Goal: Download file/media

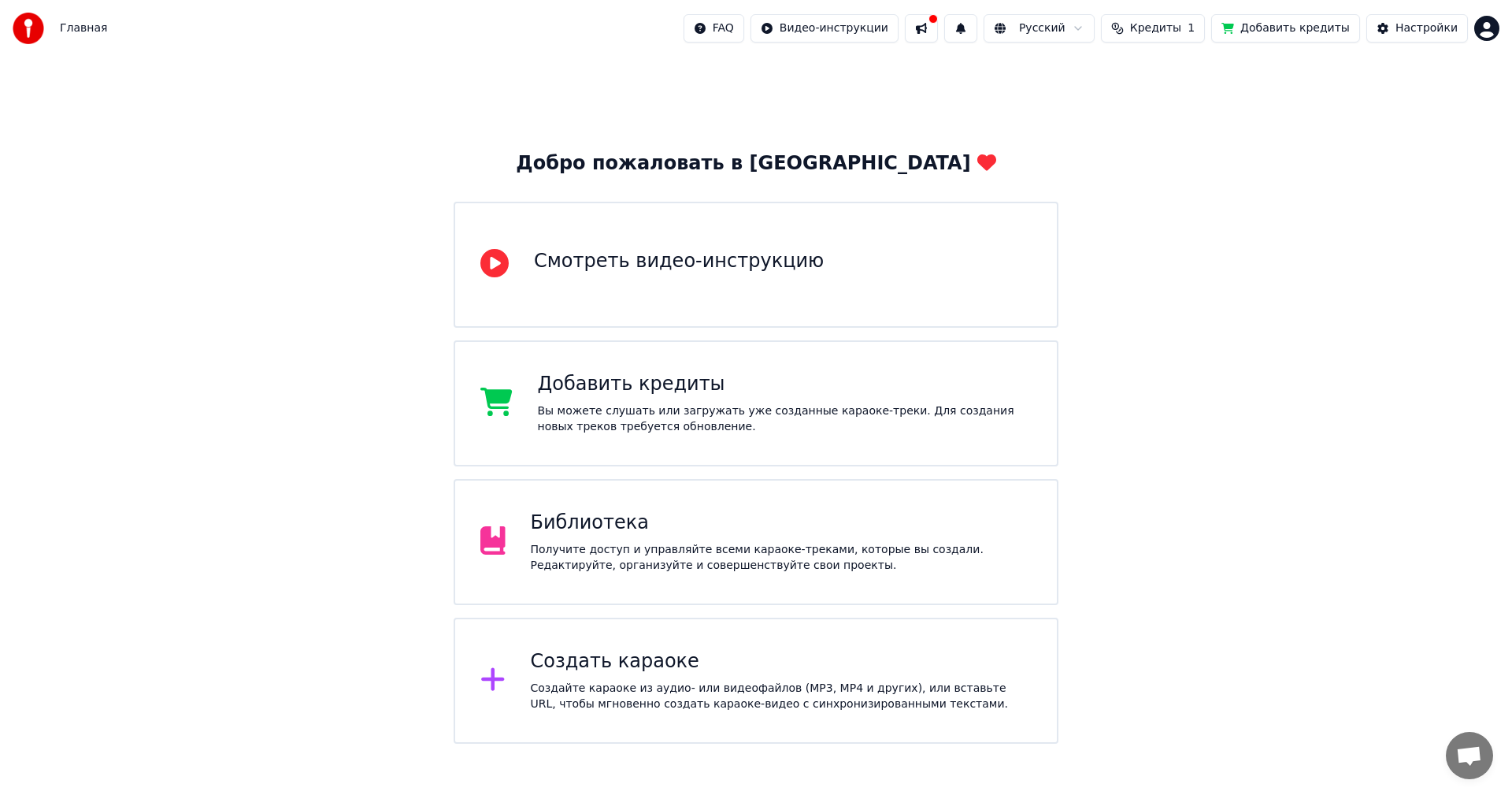
click at [582, 549] on div "Получите доступ и управляйте всеми караоке-треками, которые вы создали. Редакти…" at bounding box center [781, 557] width 501 height 31
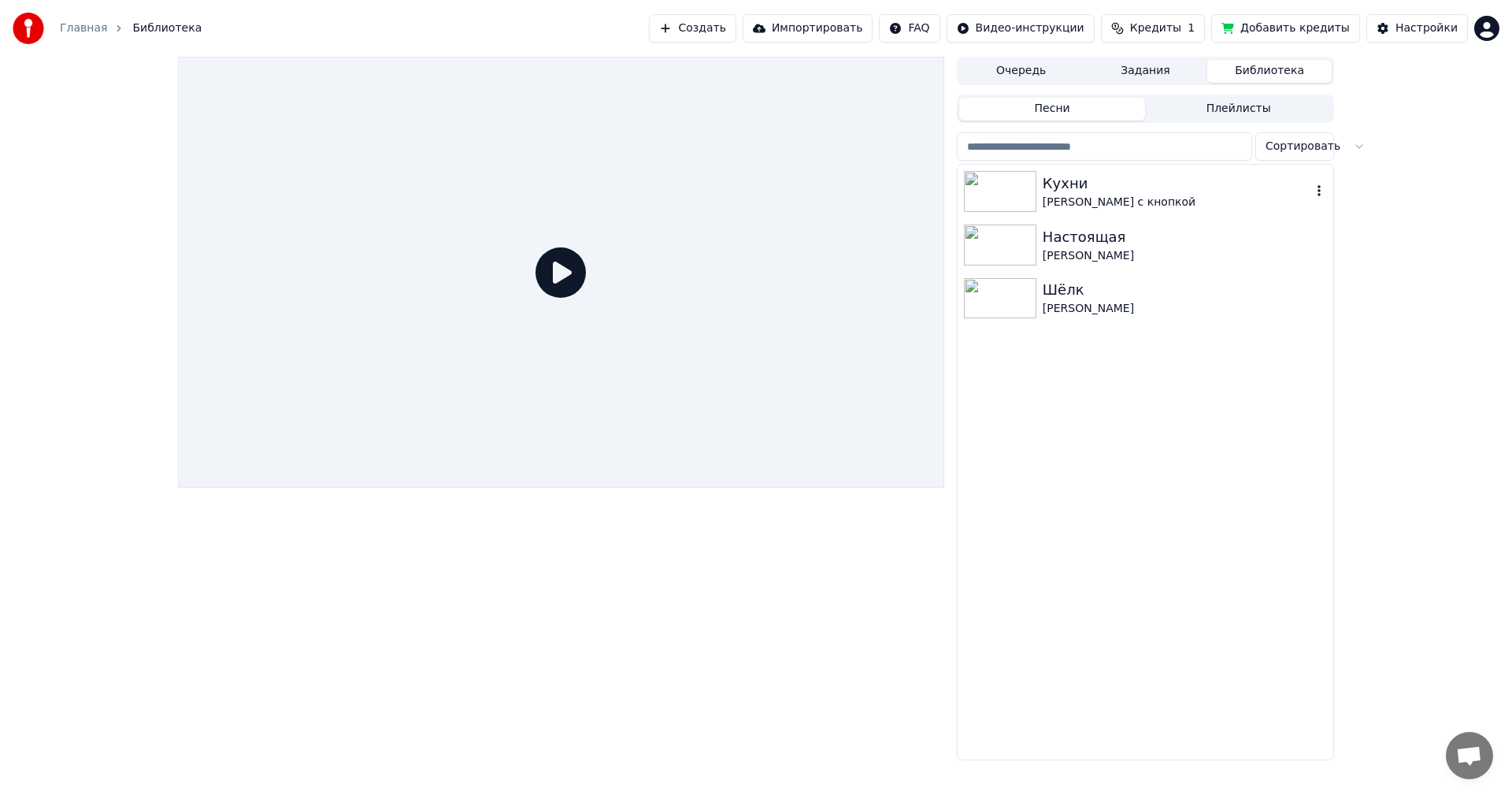
click at [1048, 188] on div "Кухни" at bounding box center [1177, 184] width 269 height 22
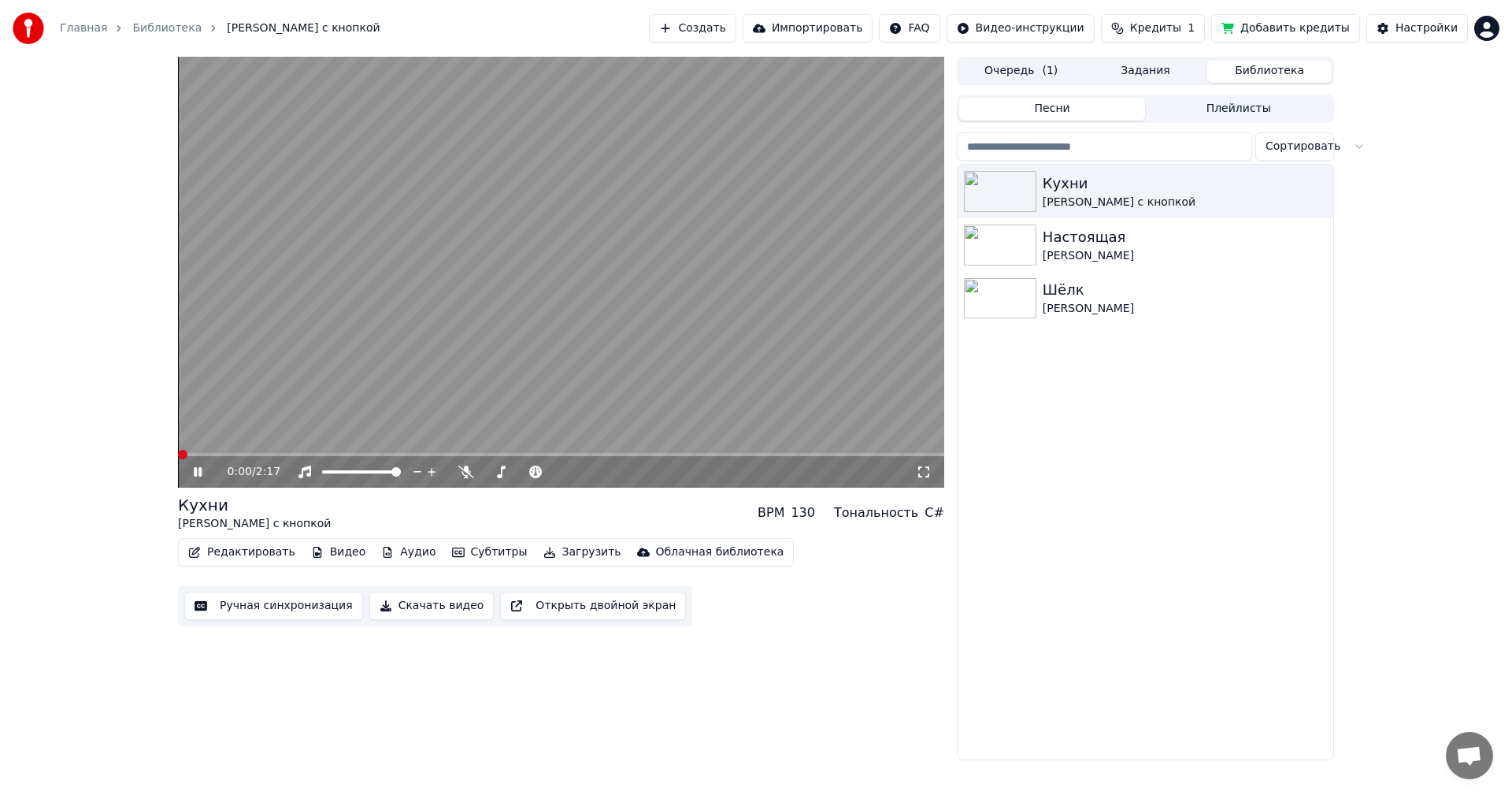
click at [178, 453] on span at bounding box center [178, 455] width 0 height 3
click at [464, 480] on div "0:14 / 2:17" at bounding box center [572, 472] width 688 height 16
click at [465, 474] on icon at bounding box center [466, 472] width 16 height 13
click at [496, 473] on span at bounding box center [490, 472] width 13 height 3
click at [491, 471] on span at bounding box center [494, 471] width 9 height 9
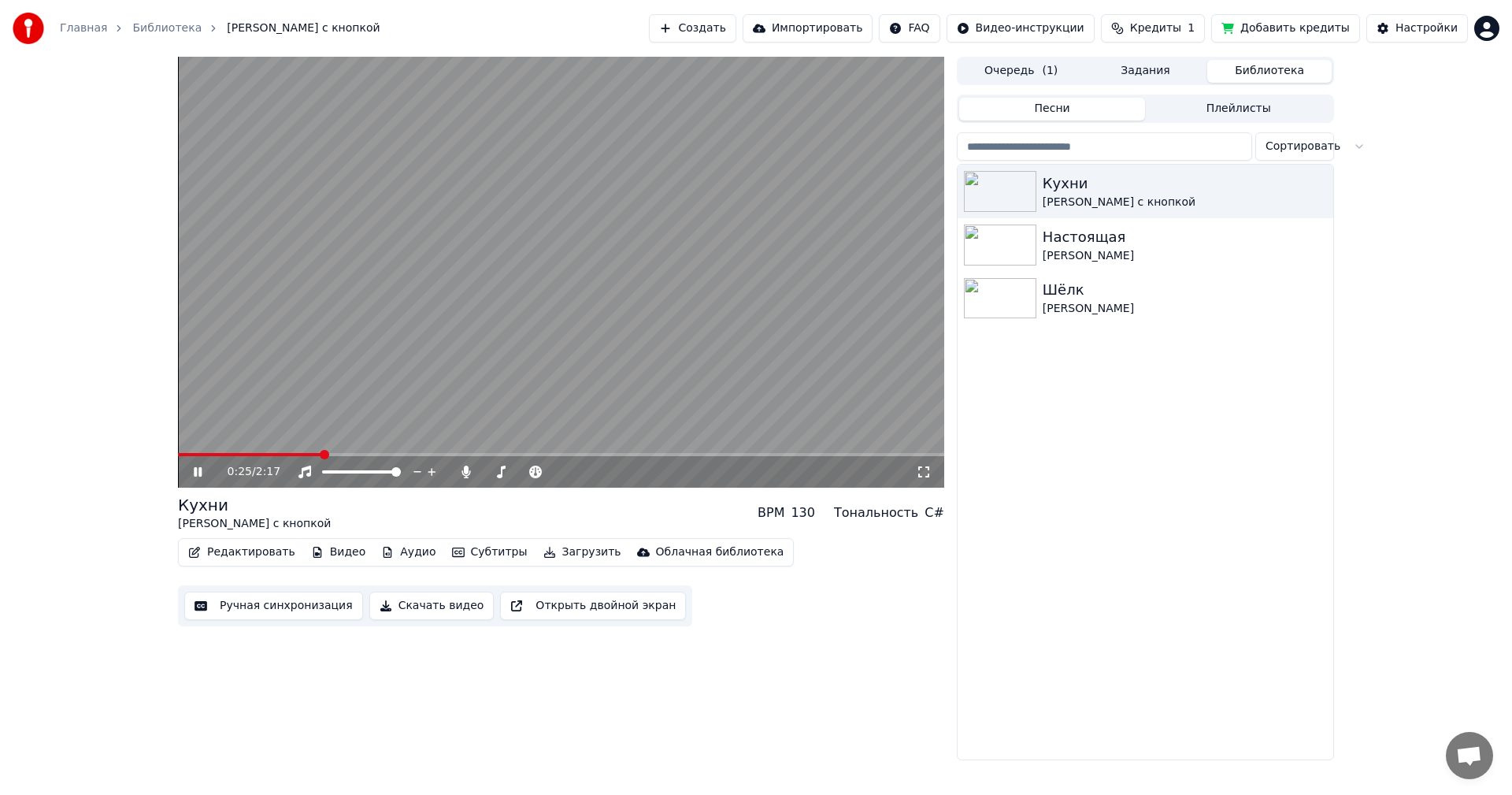
click at [213, 452] on video at bounding box center [562, 272] width 766 height 431
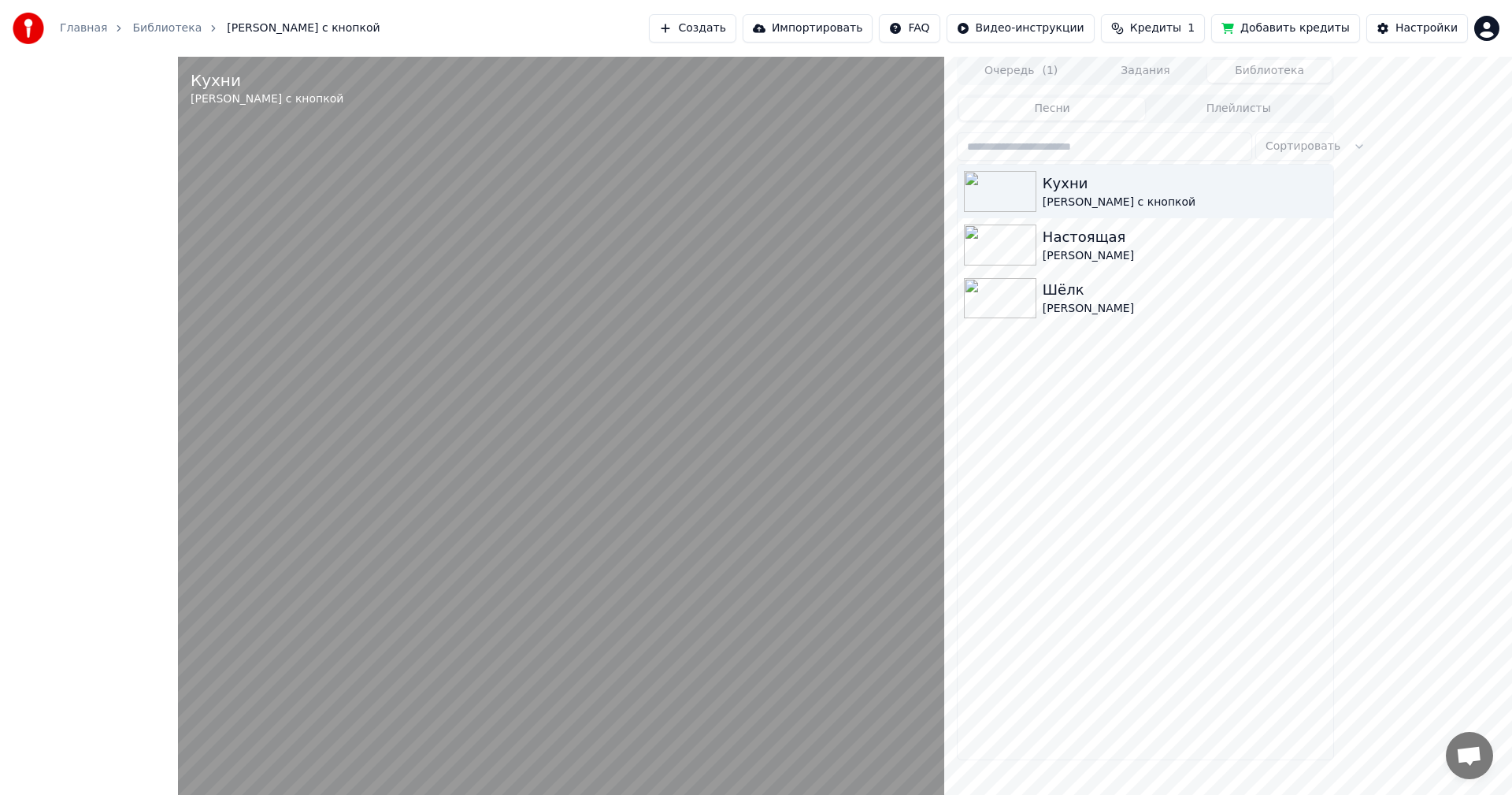
drag, startPoint x: 213, startPoint y: 452, endPoint x: 213, endPoint y: 470, distance: 18.0
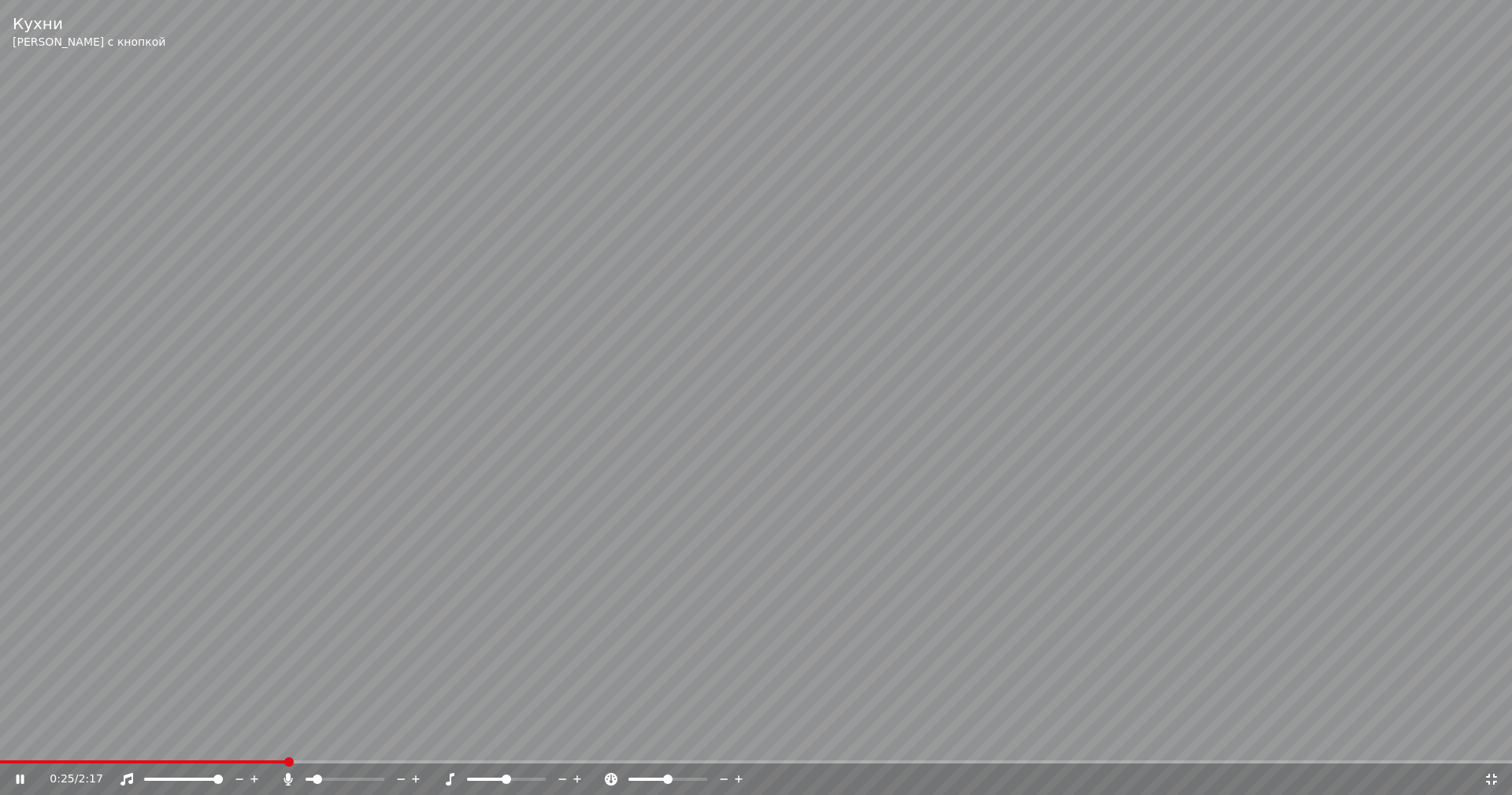
click at [213, 470] on video at bounding box center [756, 398] width 1512 height 795
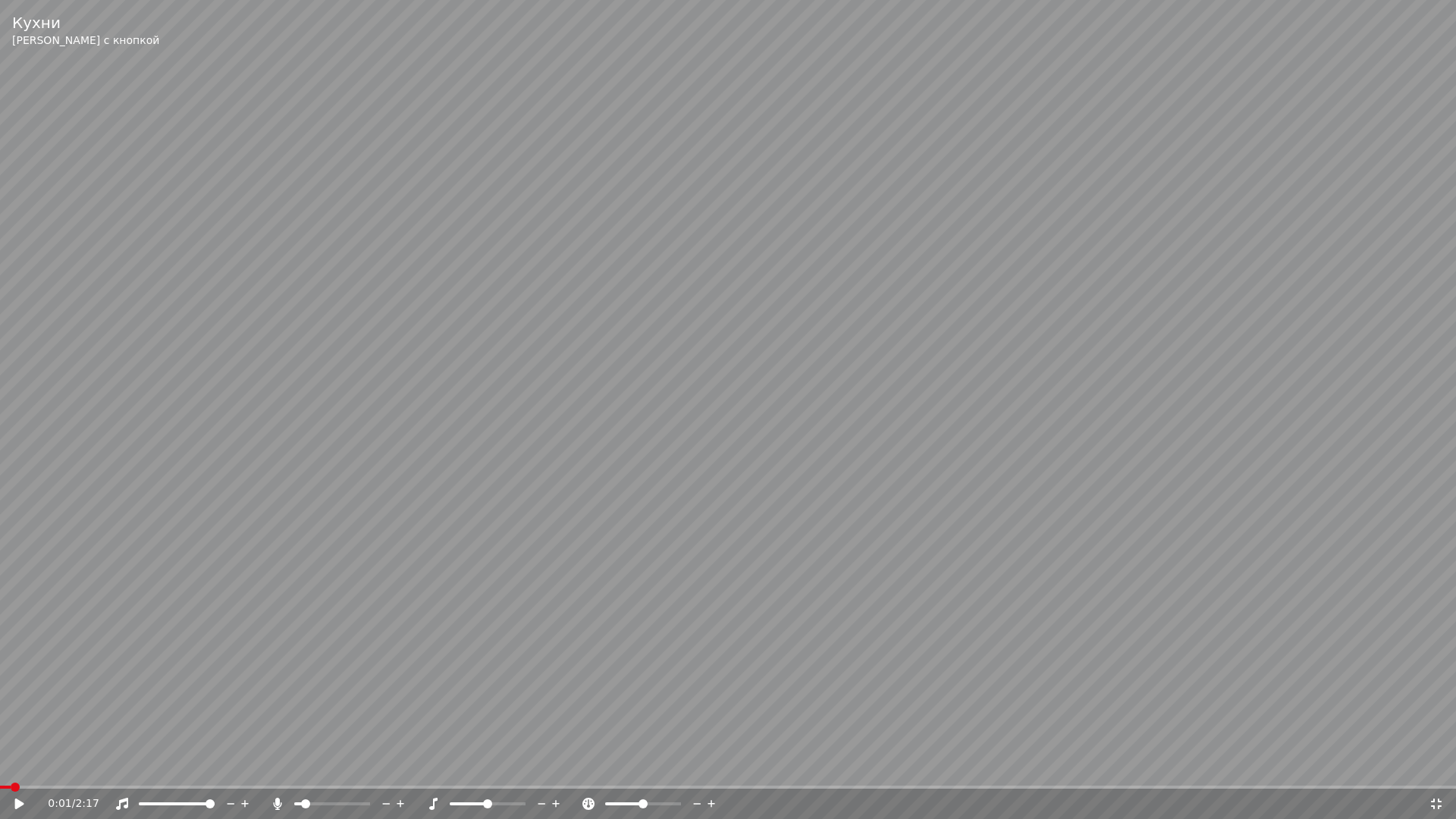
click at [11, 764] on span at bounding box center [5, 787] width 11 height 3
click at [18, 764] on div "0:01 / 2:17" at bounding box center [728, 804] width 1456 height 30
click at [18, 764] on icon at bounding box center [20, 804] width 9 height 11
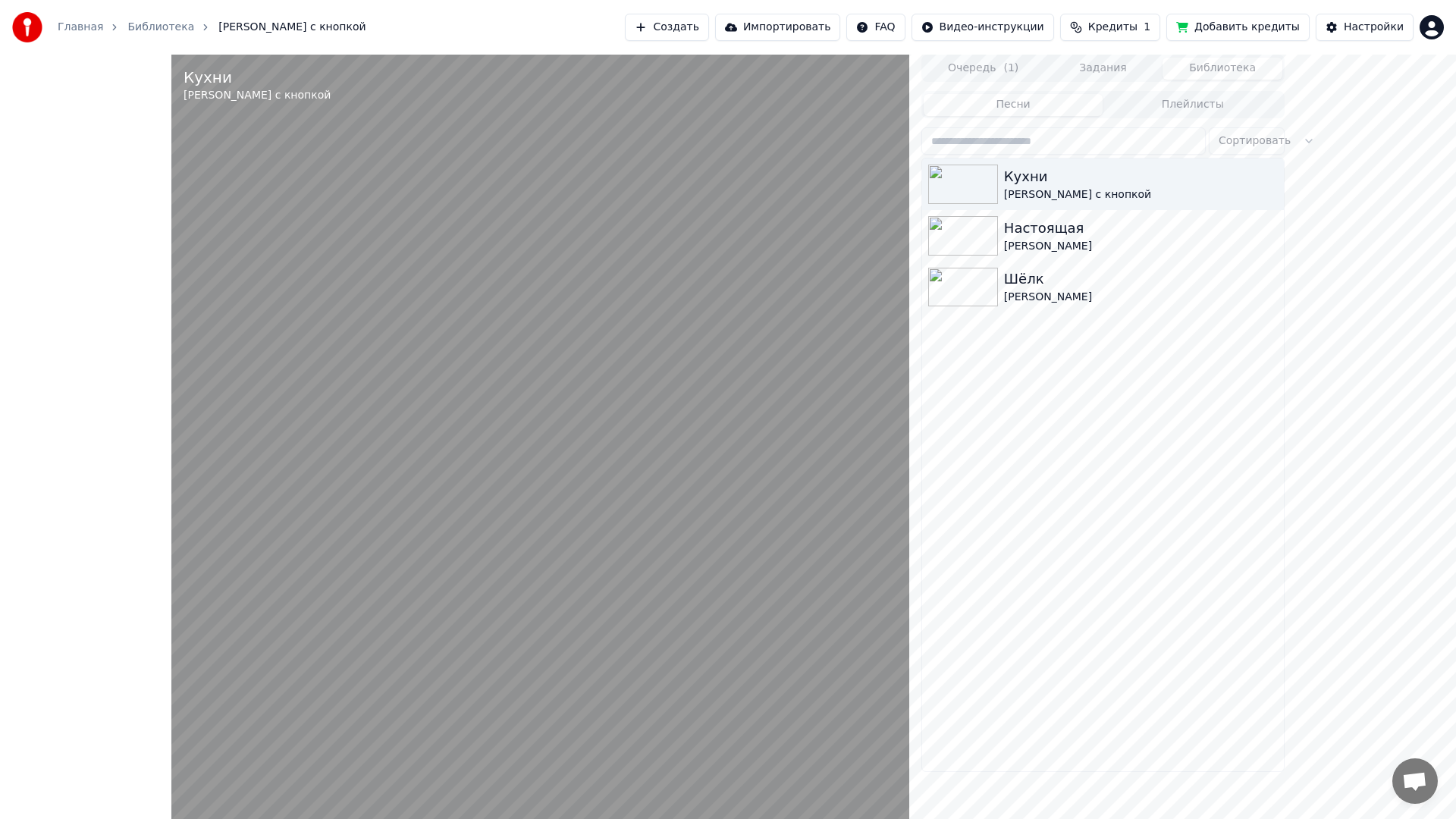
click at [595, 357] on video at bounding box center [541, 464] width 738 height 819
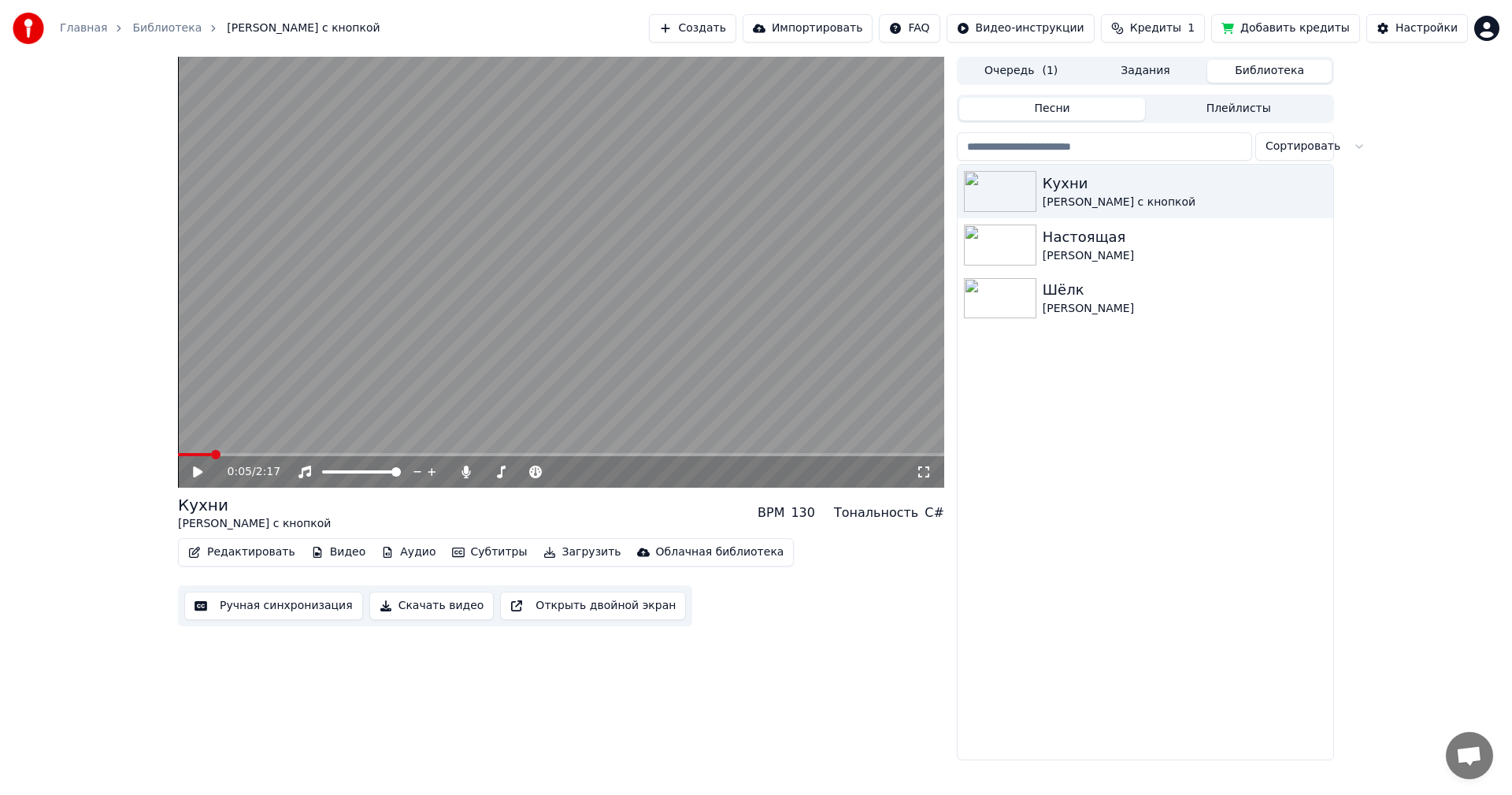
click at [109, 604] on div "0:05 / 2:17 [PERSON_NAME] с кнопкой BPM 130 Тональность C# Редактировать Видео …" at bounding box center [756, 408] width 1512 height 704
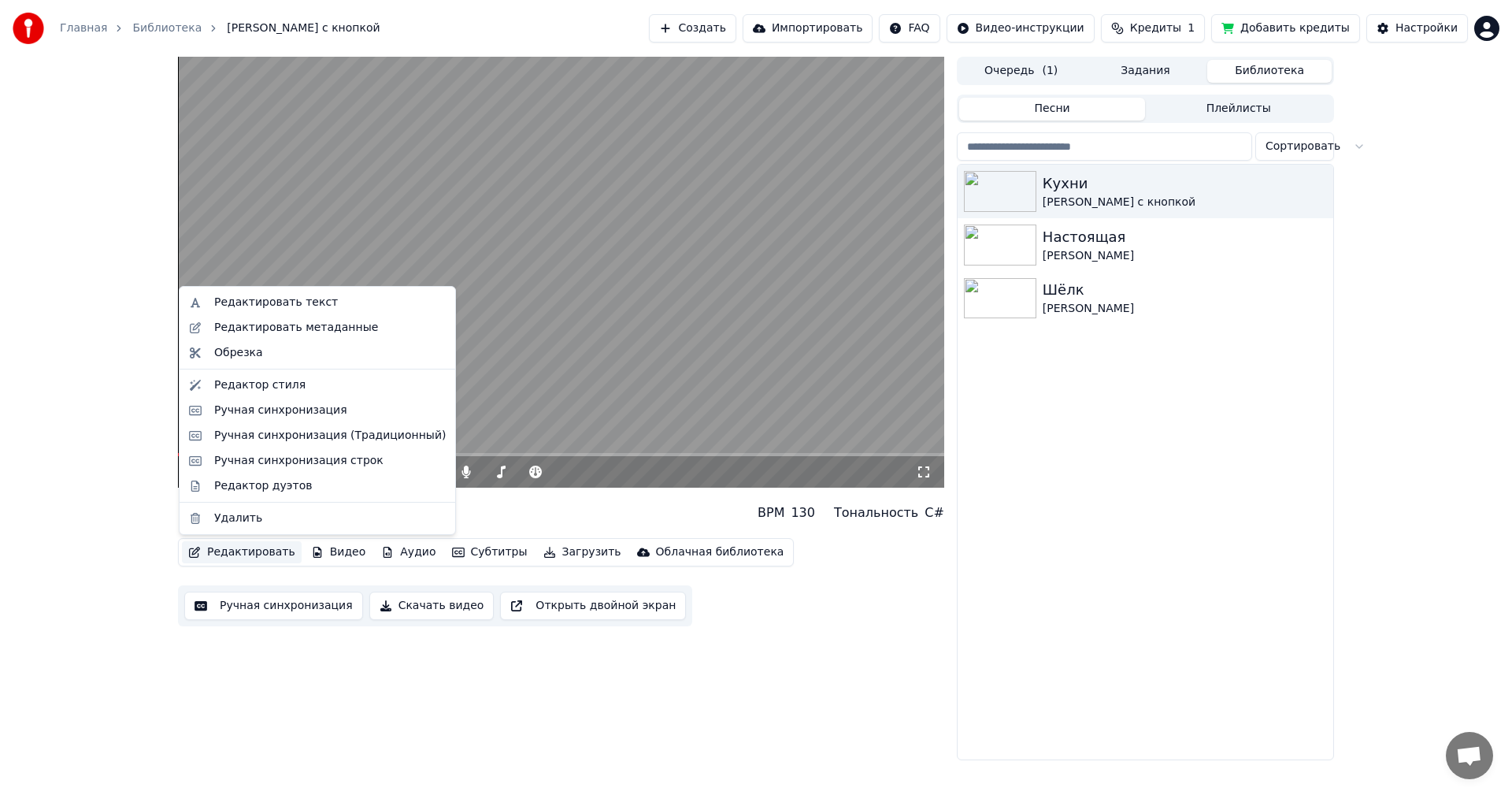
click at [221, 556] on button "Редактировать" at bounding box center [242, 552] width 120 height 22
click at [271, 384] on div "Редактор стиля" at bounding box center [260, 385] width 91 height 16
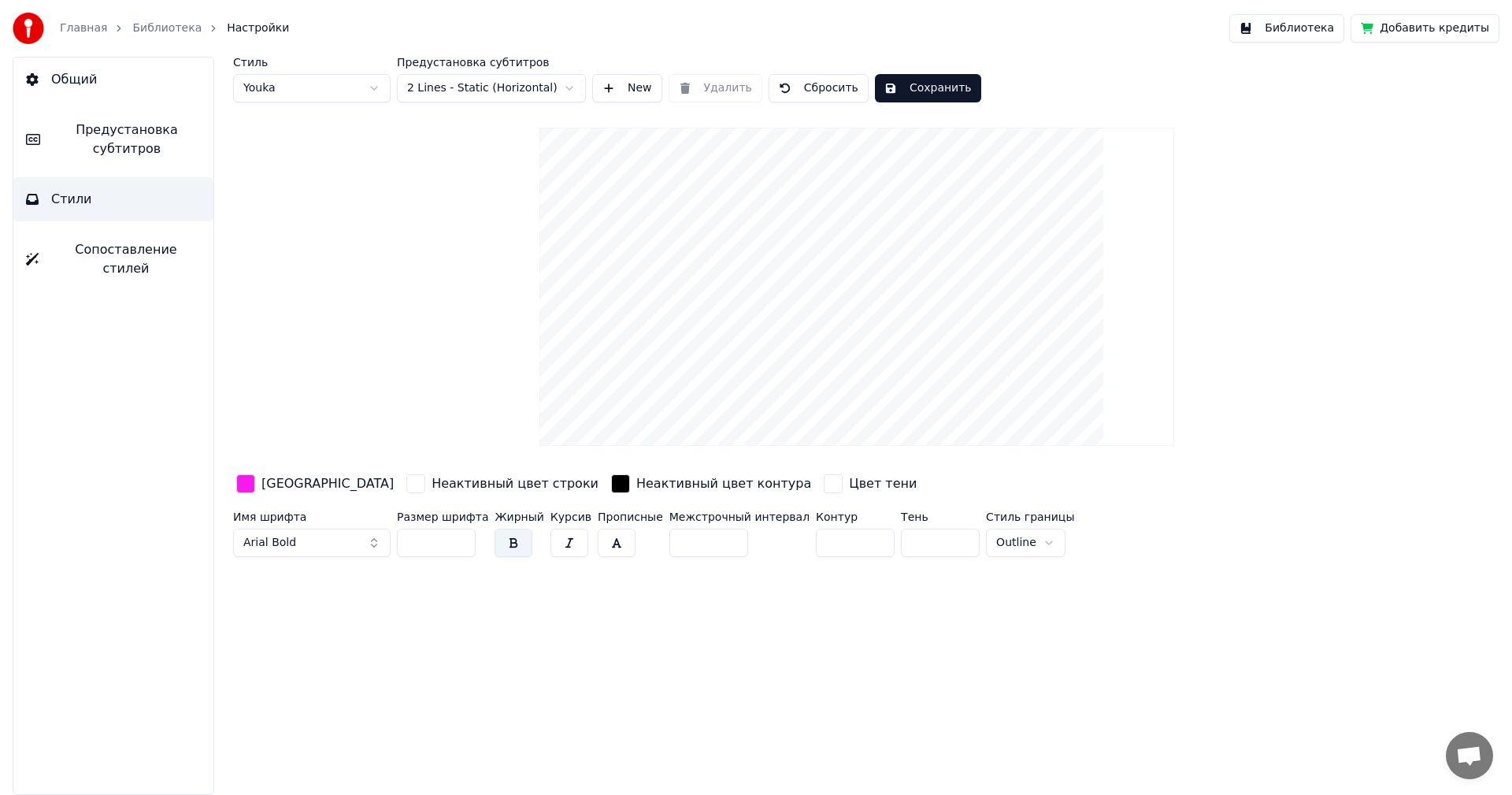
click at [140, 134] on span "Предустановка субтитров" at bounding box center [126, 140] width 148 height 38
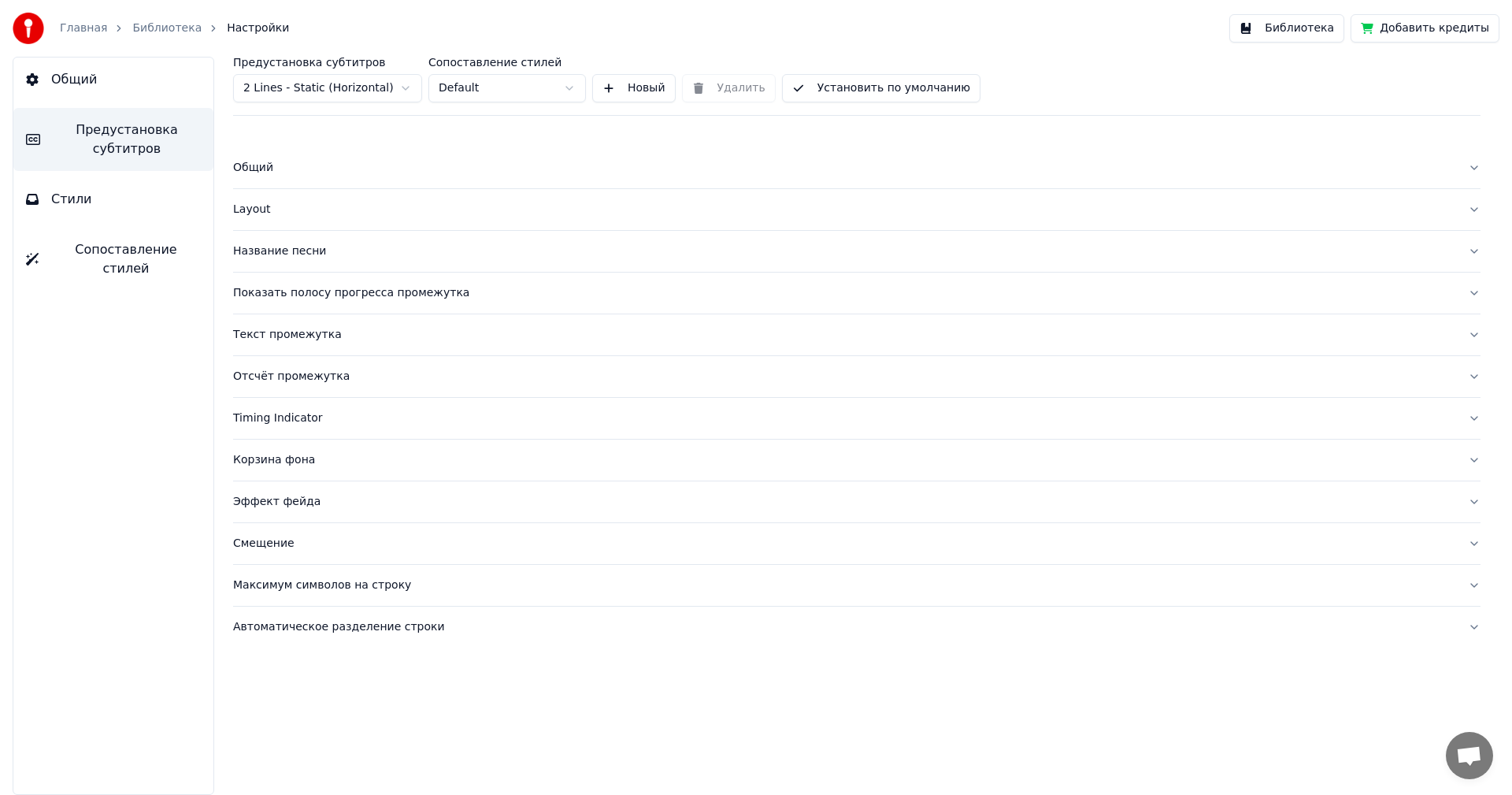
click at [152, 86] on button "Общий" at bounding box center [113, 80] width 200 height 44
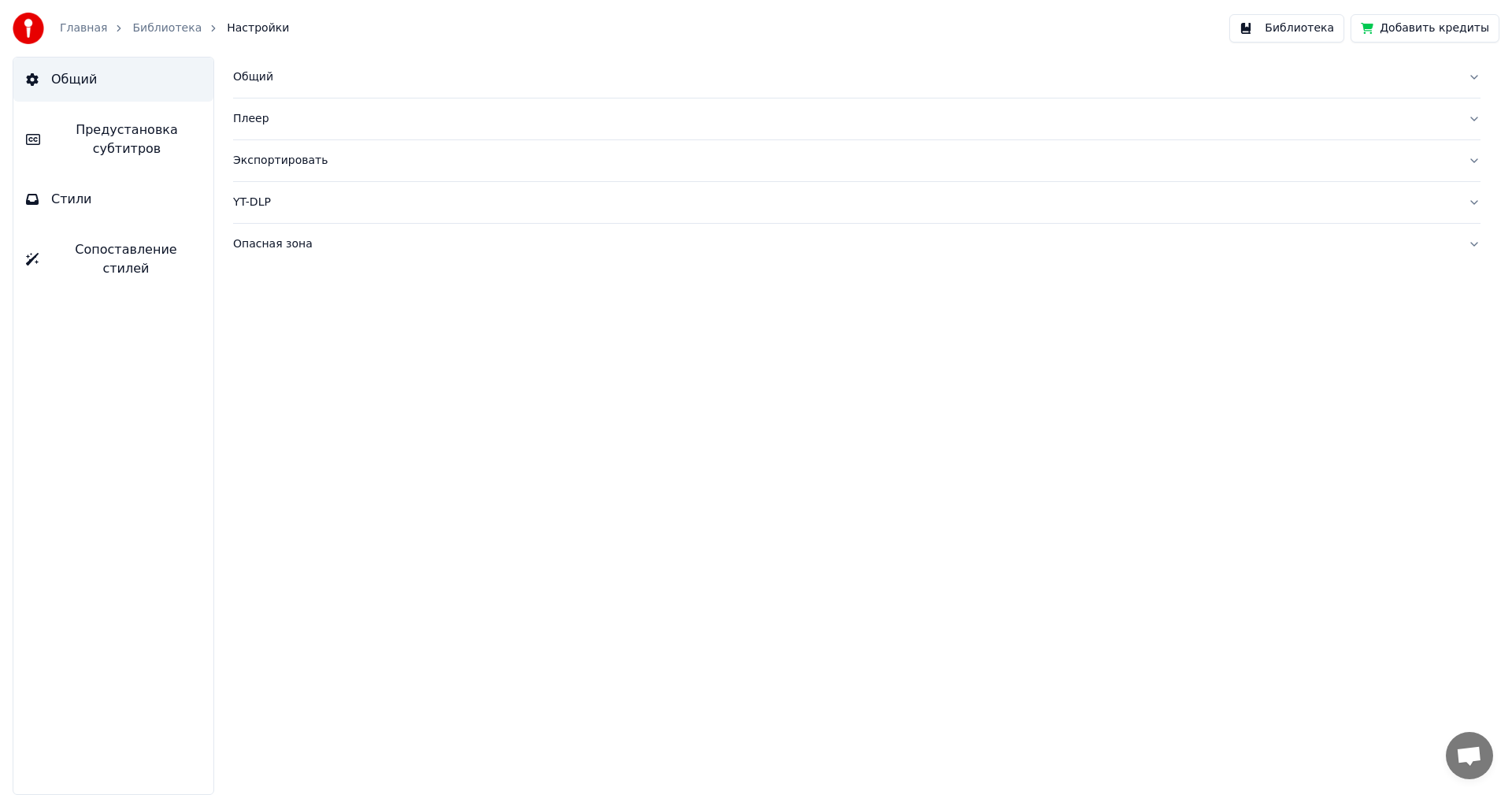
click at [128, 143] on span "Предустановка субтитров" at bounding box center [126, 140] width 148 height 38
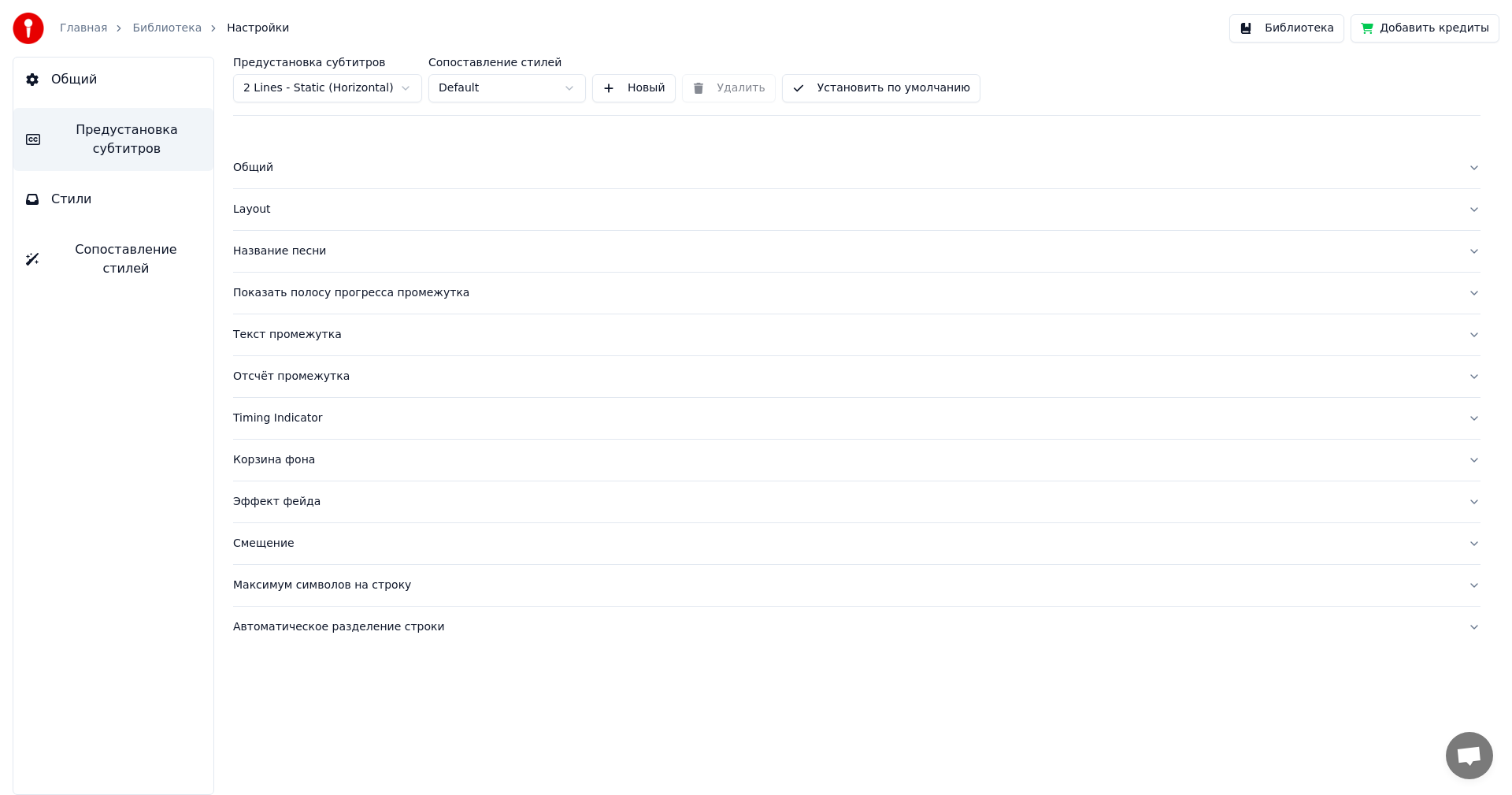
click at [273, 540] on div "Смещение" at bounding box center [845, 543] width 1223 height 16
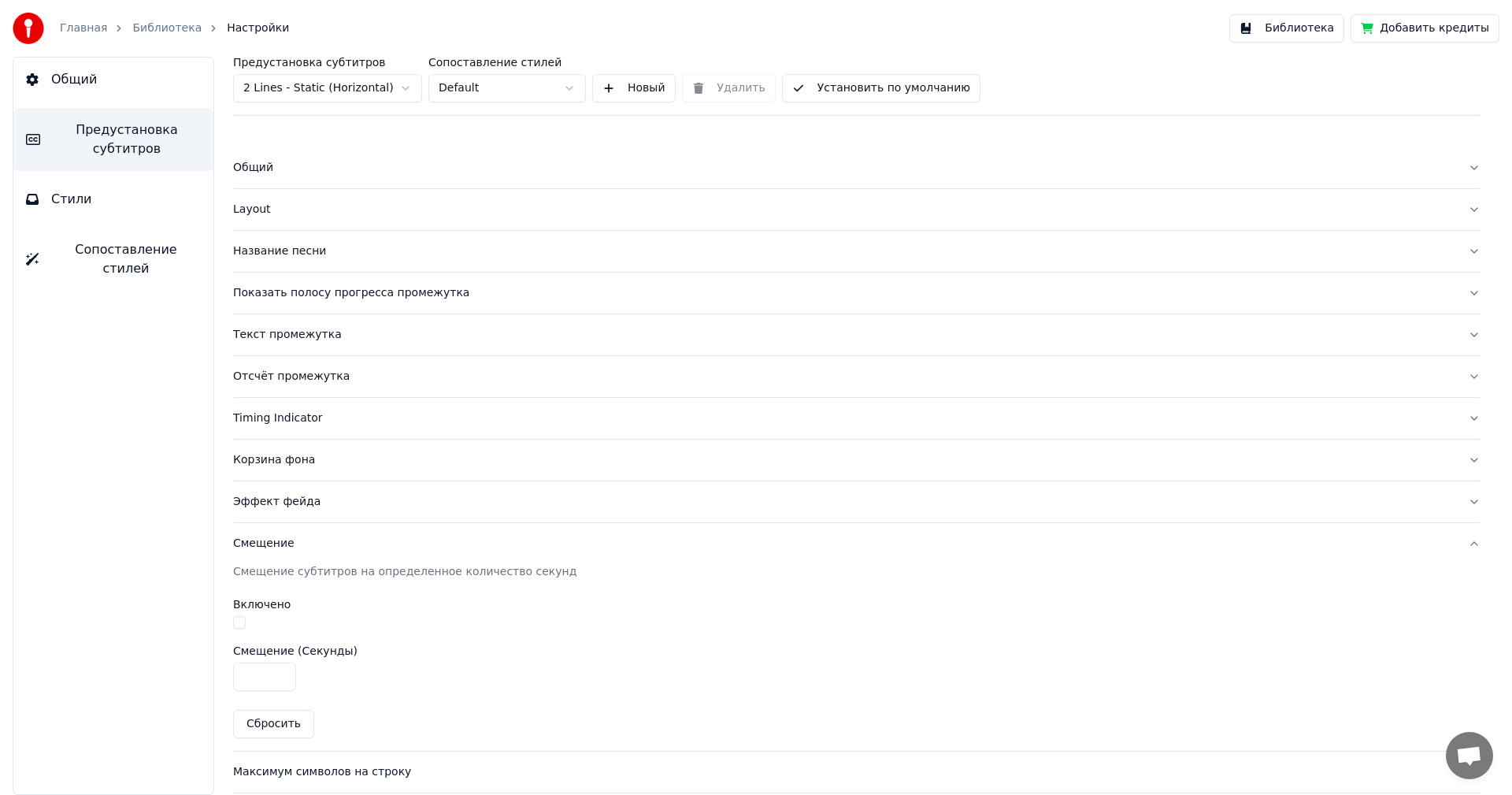
click at [244, 201] on div "Layout" at bounding box center [845, 209] width 1223 height 16
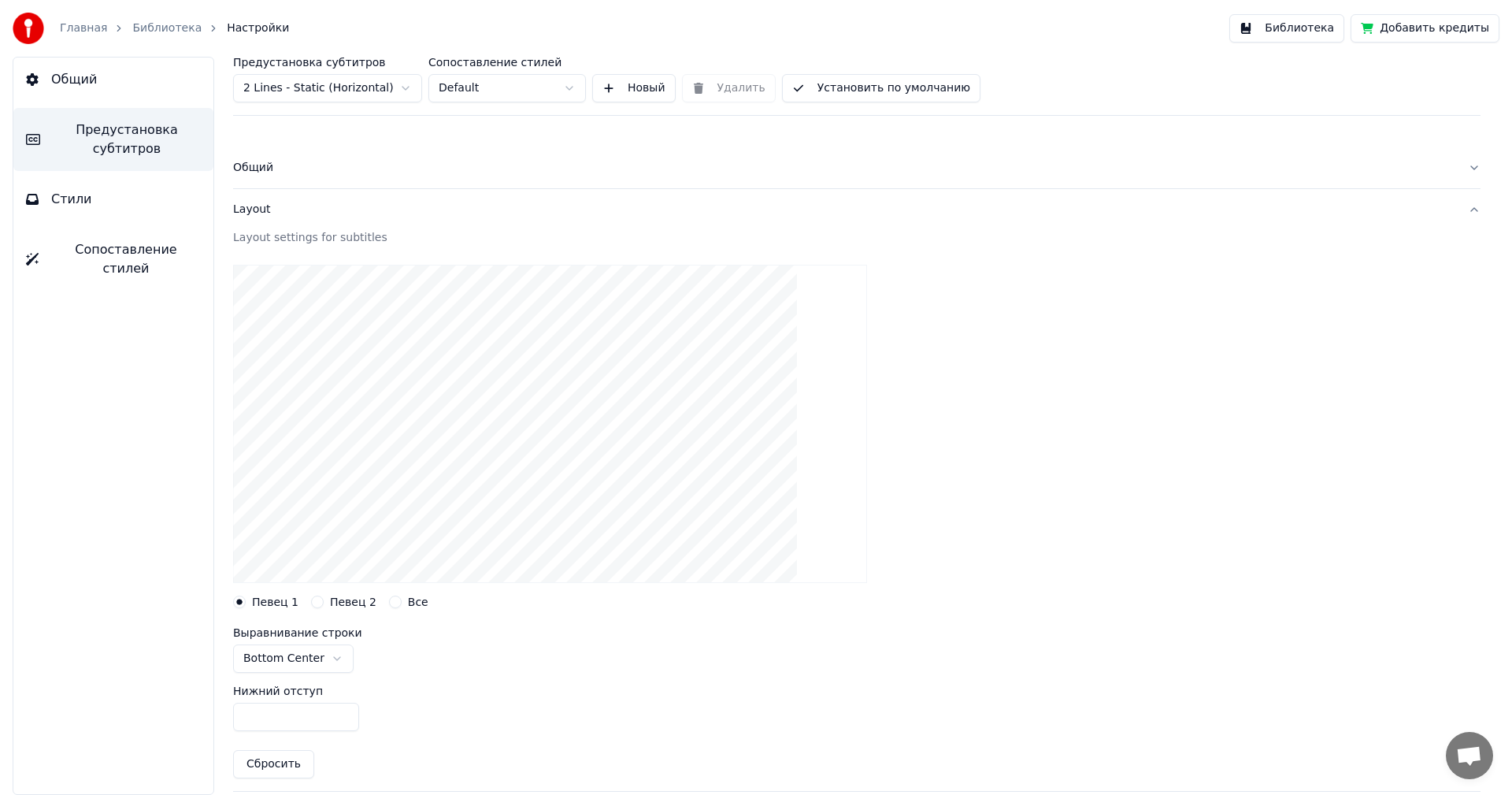
click at [392, 603] on div "Все" at bounding box center [408, 601] width 40 height 13
click at [389, 604] on button "Все" at bounding box center [395, 601] width 13 height 13
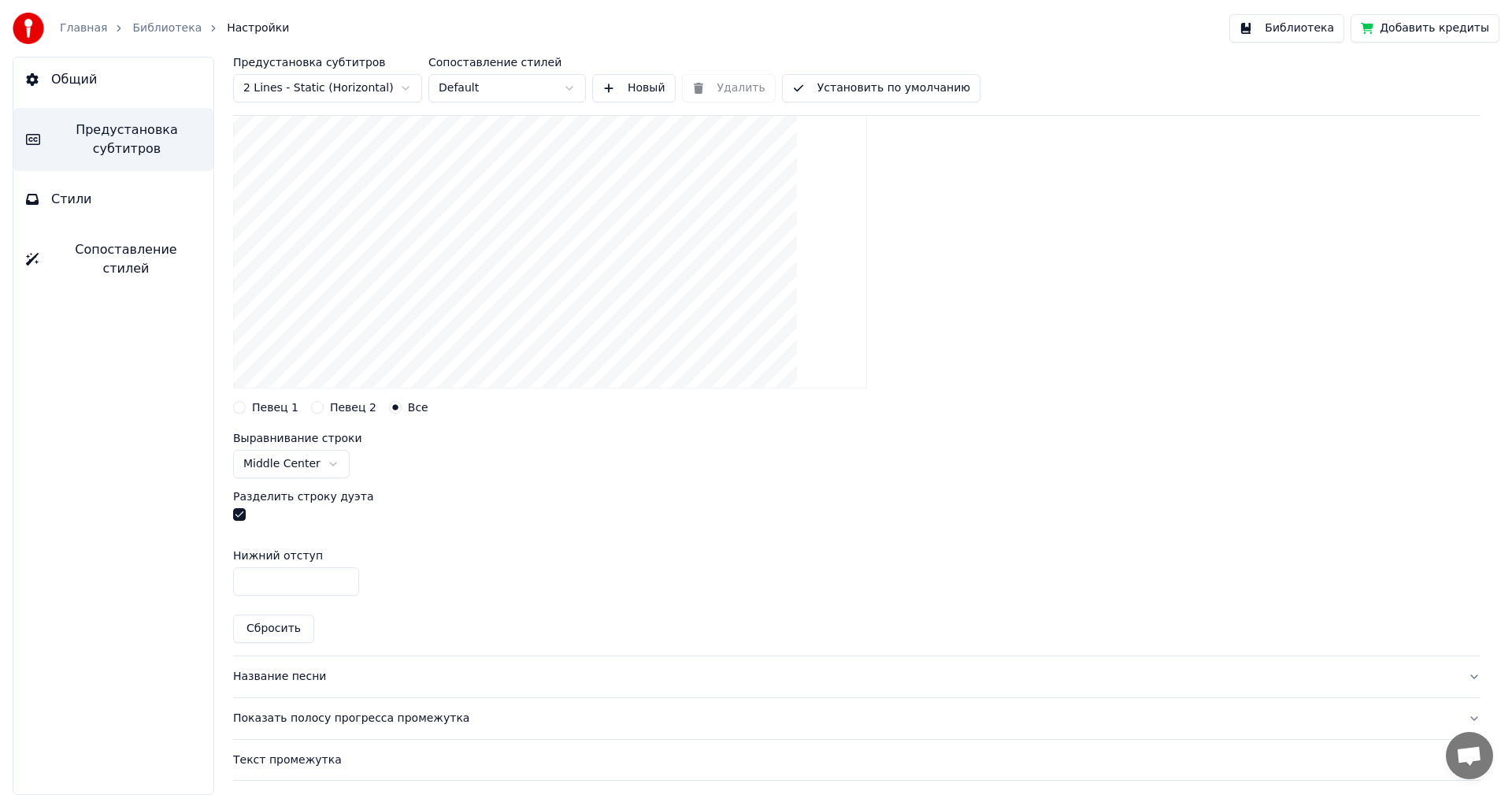
scroll to position [195, 0]
click at [235, 514] on button "button" at bounding box center [239, 513] width 13 height 13
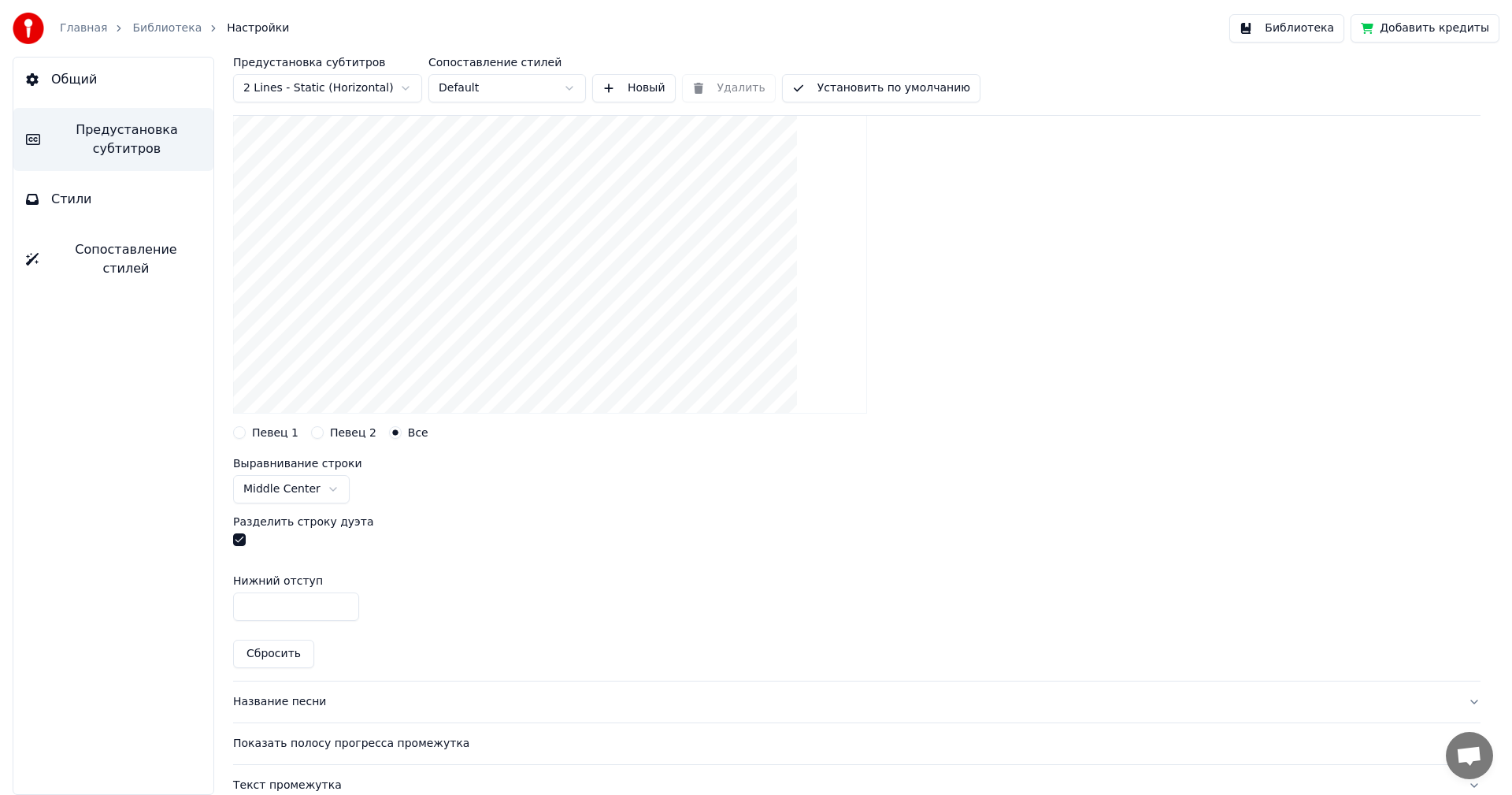
scroll to position [168, 0]
click at [296, 495] on html "Главная Библиотека Настройки Библиотека Добавить кредиты Общий Предустановка су…" at bounding box center [756, 398] width 1512 height 795
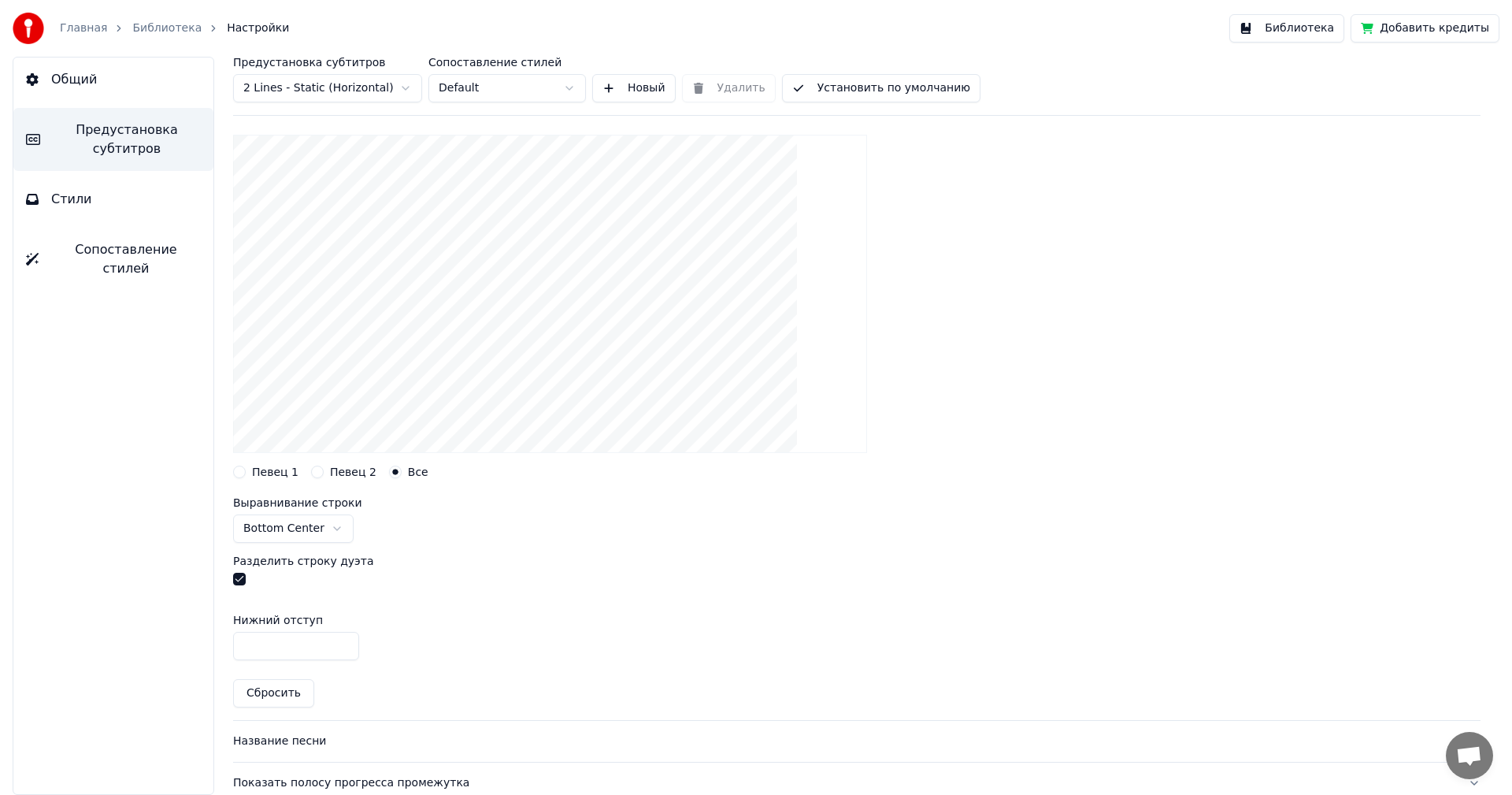
scroll to position [131, 0]
click at [237, 465] on div "Певец 1" at bounding box center [266, 471] width 65 height 13
click at [239, 471] on button "Певец 1" at bounding box center [239, 471] width 13 height 13
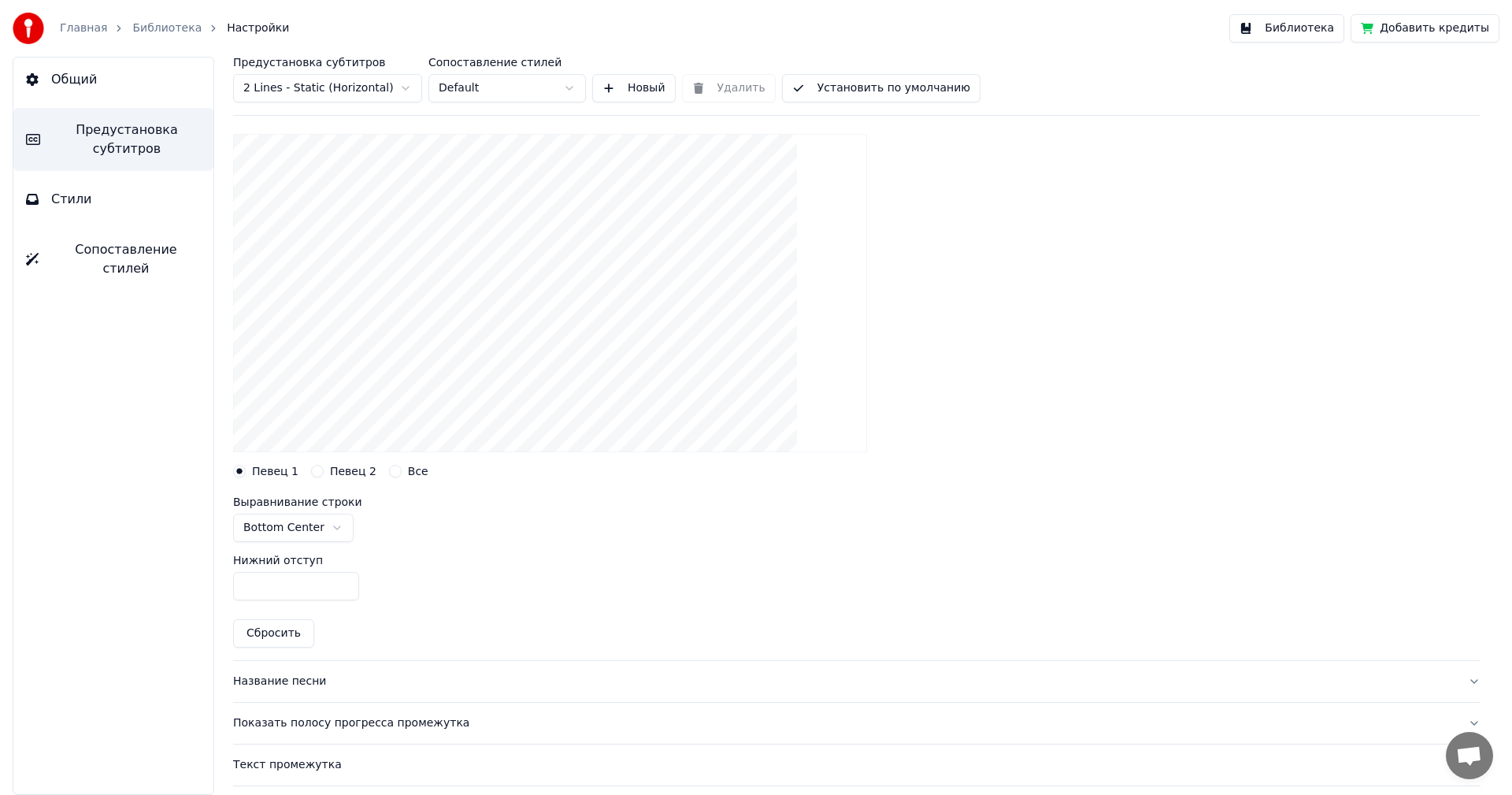
click at [277, 588] on input "***" at bounding box center [296, 586] width 126 height 29
click at [498, 583] on div "Нижний отступ ***" at bounding box center [857, 578] width 1247 height 71
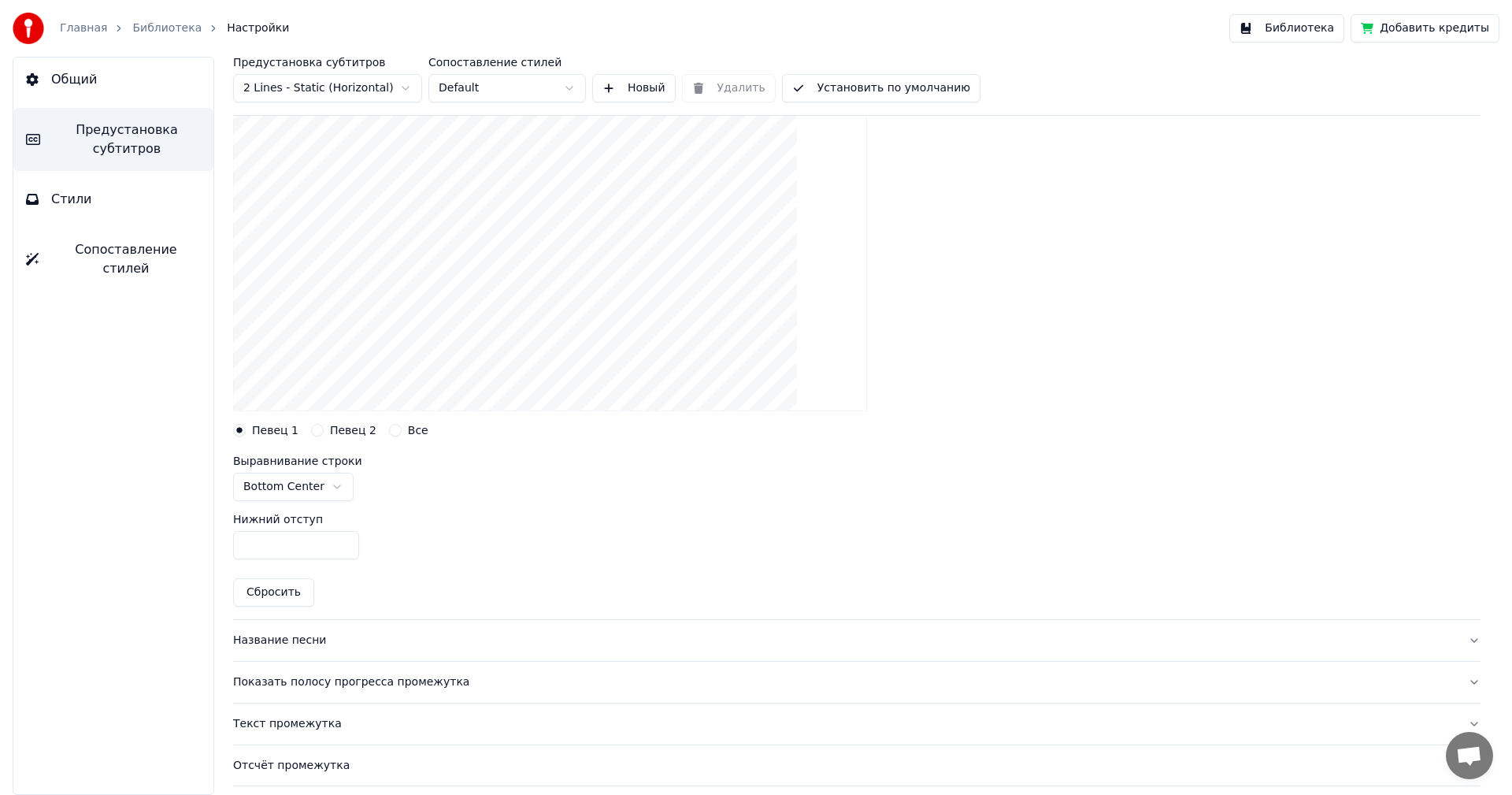
scroll to position [171, 0]
click at [362, 90] on html "Главная Библиотека Настройки Библиотека Добавить кредиты Общий Предустановка су…" at bounding box center [756, 398] width 1512 height 795
click at [286, 544] on input "***" at bounding box center [296, 546] width 126 height 29
click at [496, 593] on div "Layout settings for subtitles Певец 1 Певец 2 Все Выравнивание [GEOGRAPHIC_DATA…" at bounding box center [857, 339] width 1247 height 561
click at [293, 551] on input "***" at bounding box center [296, 546] width 126 height 29
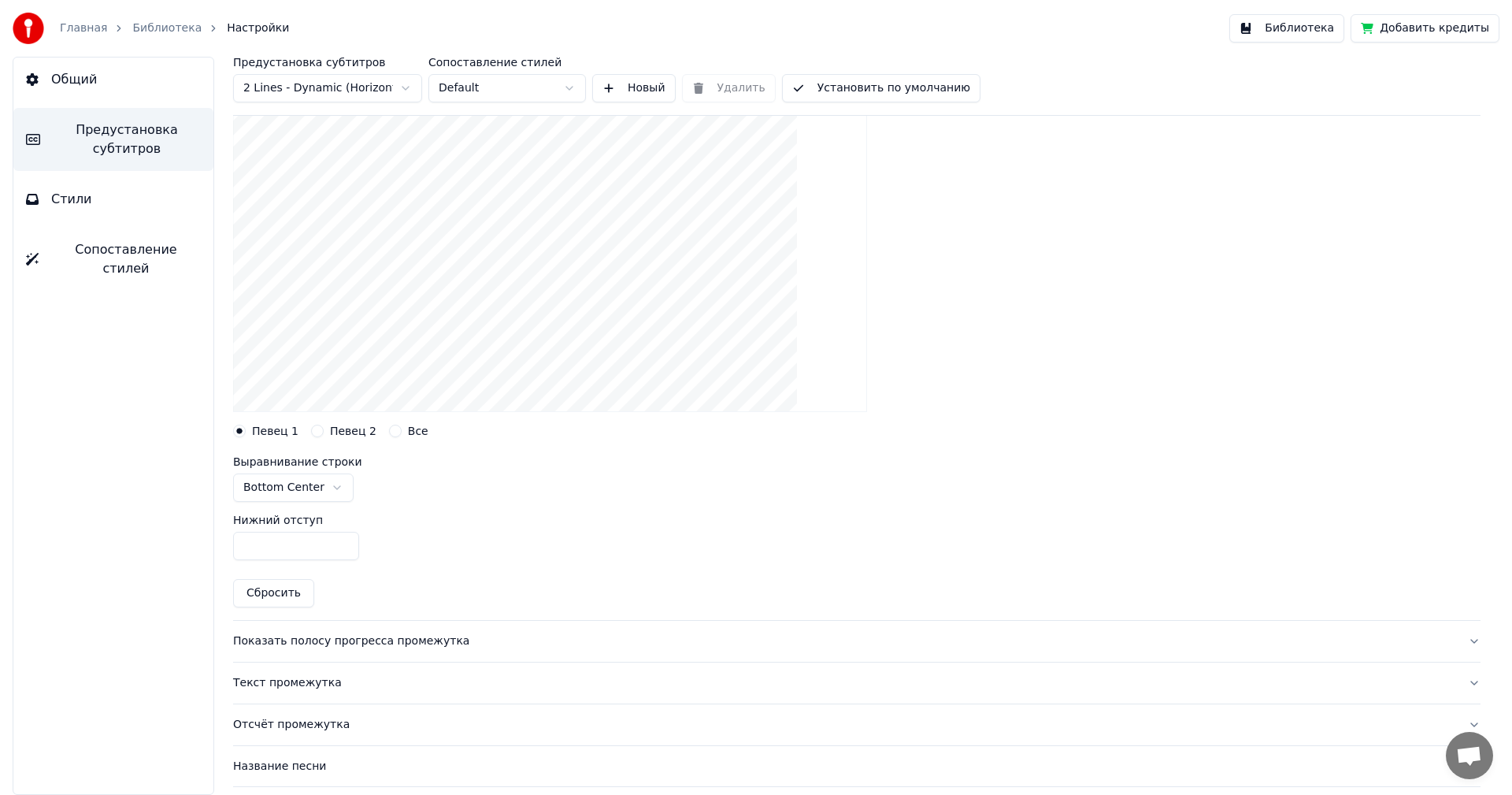
click at [293, 551] on input "***" at bounding box center [296, 546] width 126 height 29
type input "***"
click at [335, 90] on html "Главная Библиотека Настройки Библиотека Добавить кредиты Общий Предустановка су…" at bounding box center [756, 398] width 1512 height 795
click at [343, 89] on html "Главная Библиотека Настройки Библиотека Добавить кредиты Общий Предустановка су…" at bounding box center [756, 398] width 1512 height 795
click at [492, 89] on html "Главная Библиотека Настройки Библиотека Добавить кредиты Общий Предустановка су…" at bounding box center [756, 398] width 1512 height 795
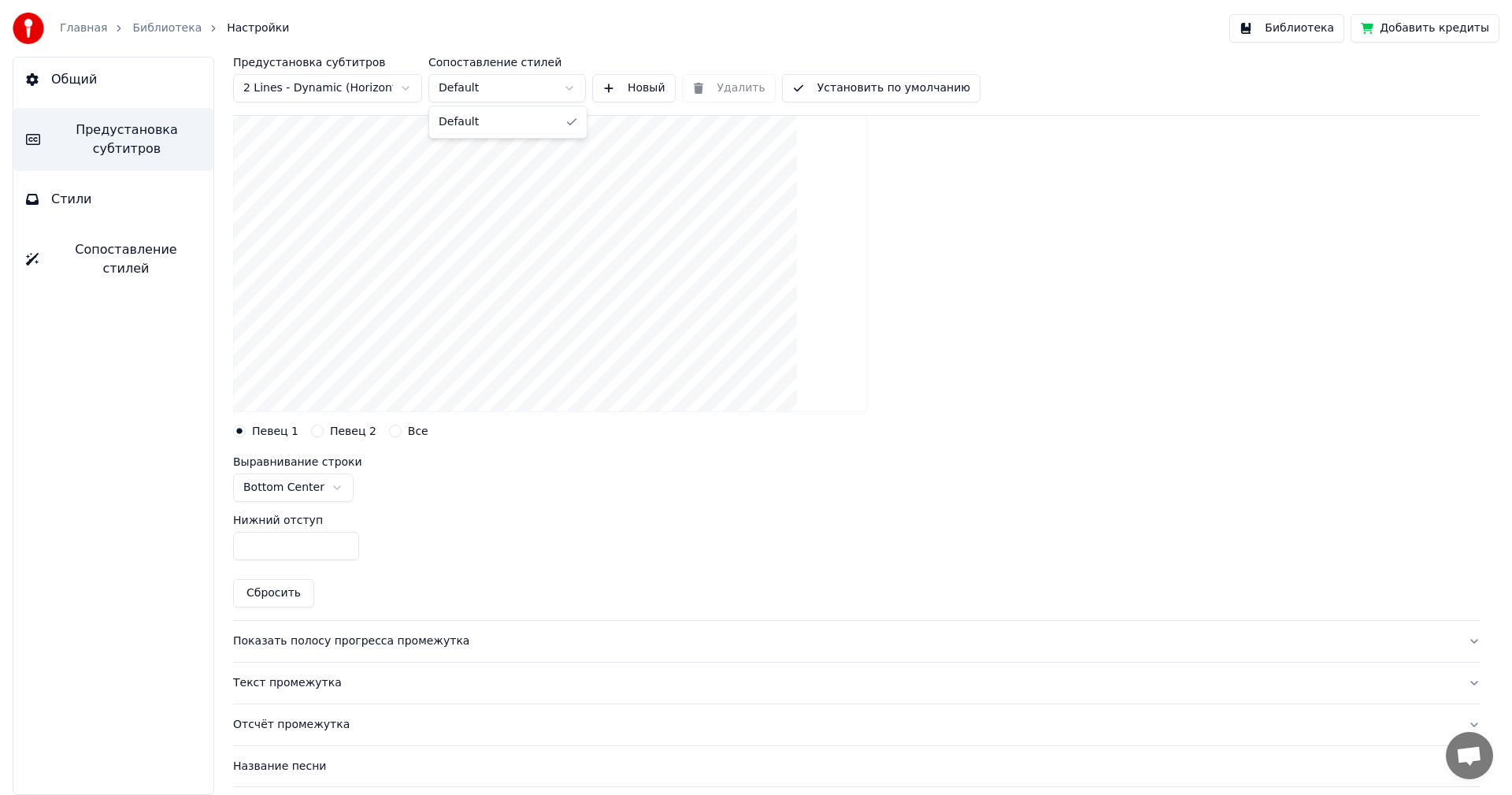
click at [492, 89] on html "Главная Библиотека Настройки Библиотека Добавить кредиты Общий Предустановка су…" at bounding box center [756, 398] width 1512 height 795
click at [633, 83] on button "Новый" at bounding box center [633, 89] width 84 height 29
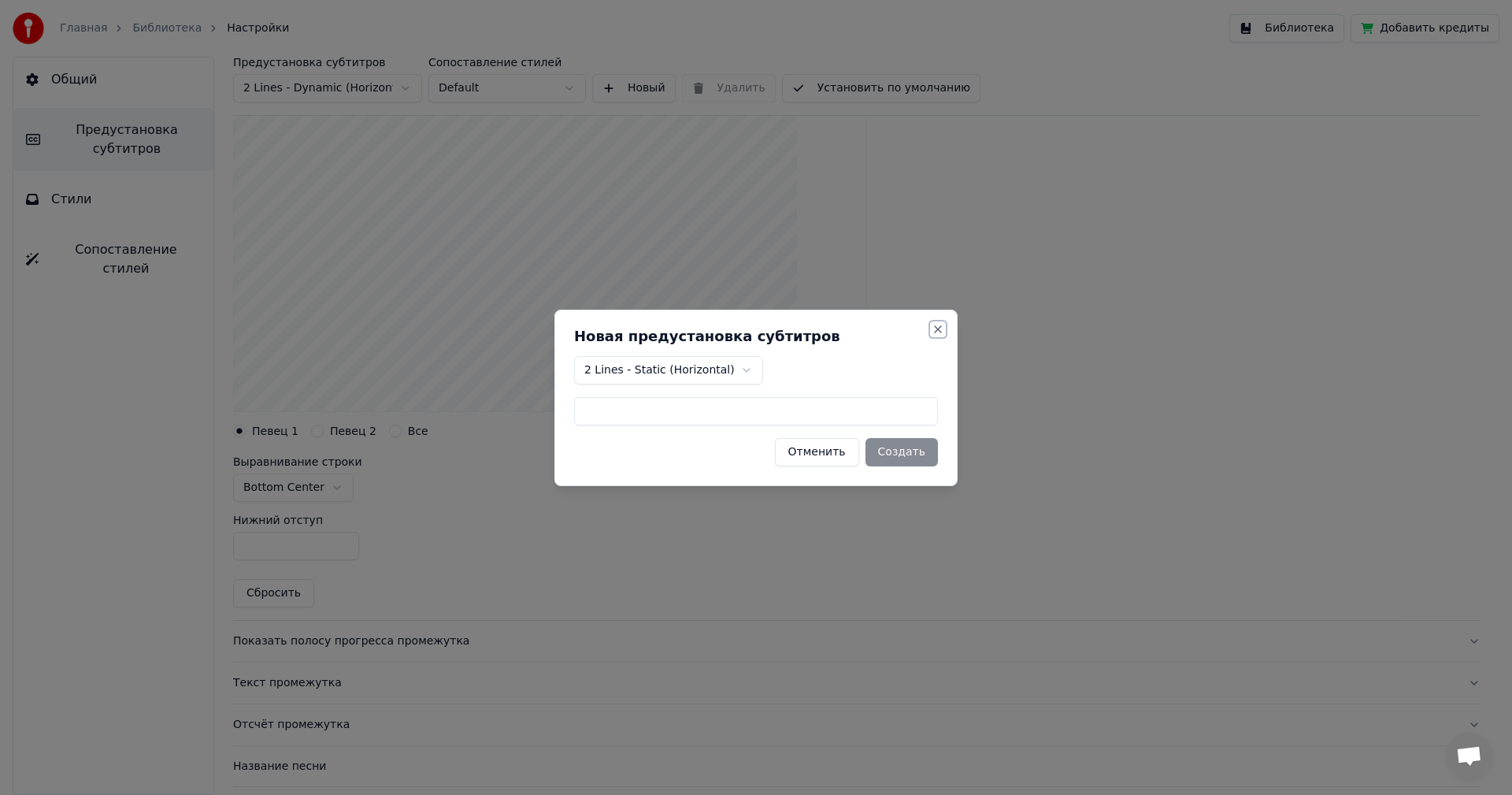
click at [934, 329] on button "Close" at bounding box center [938, 329] width 13 height 13
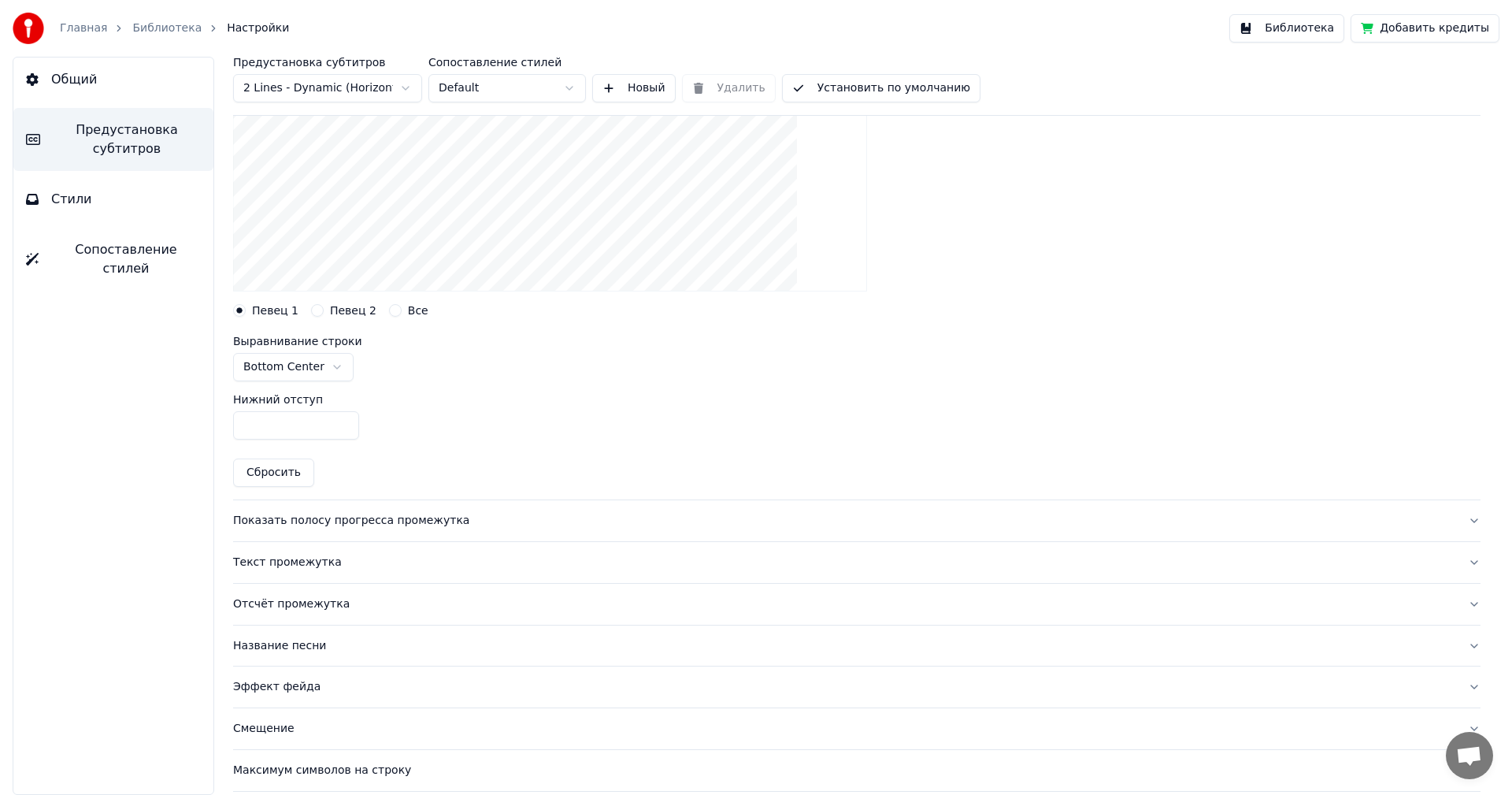
scroll to position [293, 0]
click at [276, 572] on button "Текст промежутка" at bounding box center [857, 562] width 1247 height 41
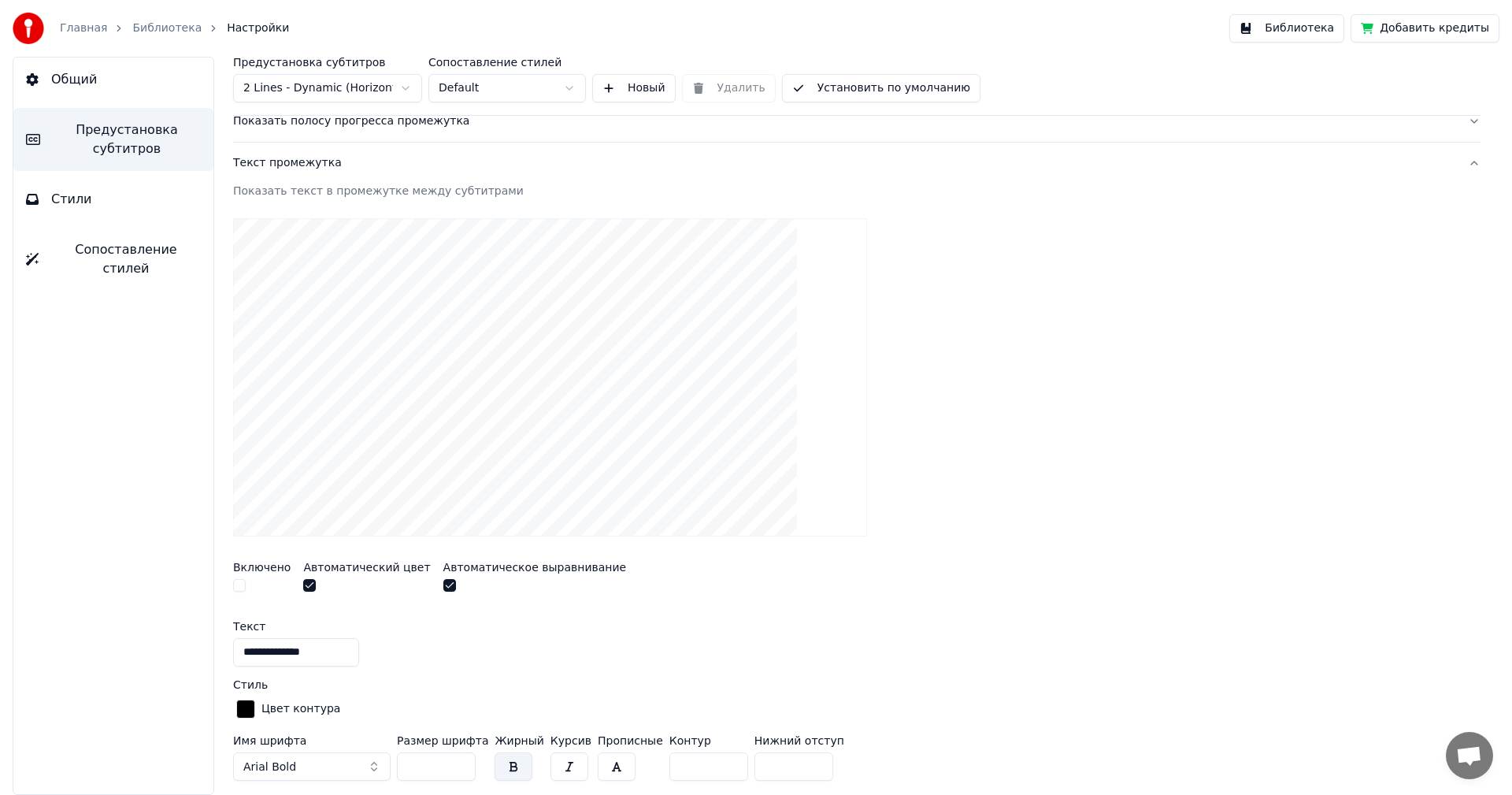
scroll to position [0, 0]
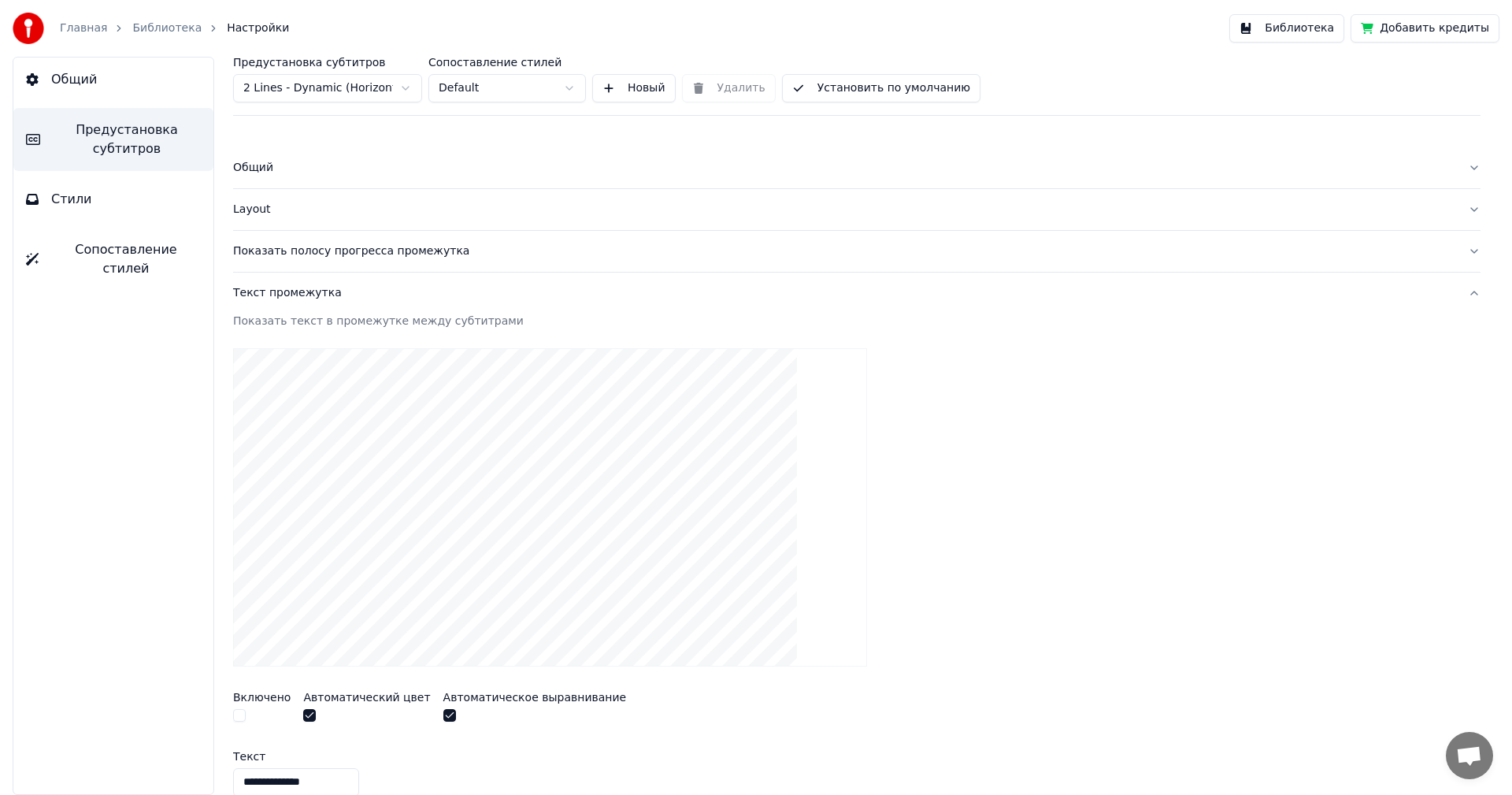
click at [290, 298] on div "Текст промежутка" at bounding box center [845, 293] width 1223 height 16
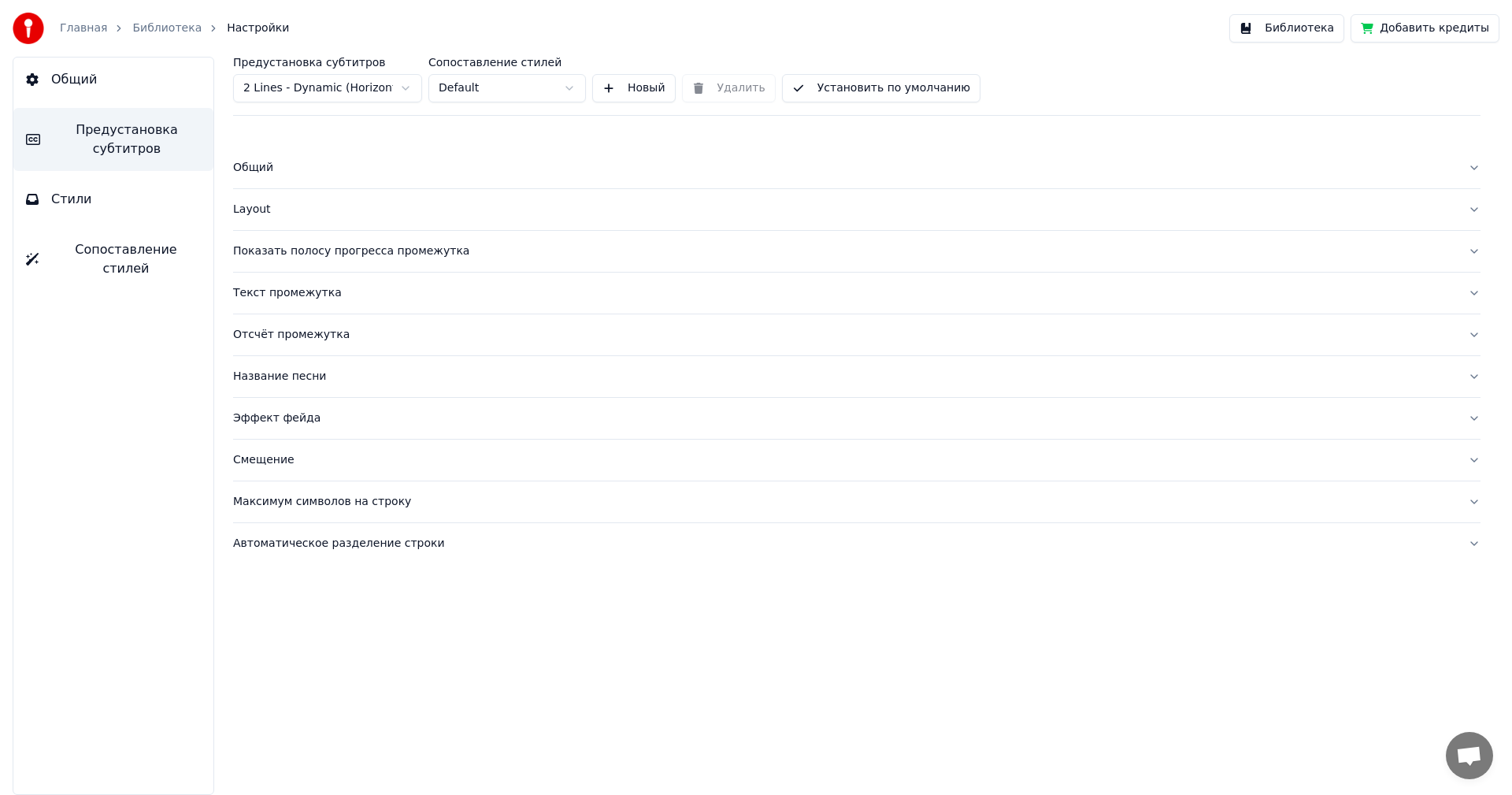
click at [324, 488] on button "Максимум символов на строку" at bounding box center [857, 502] width 1247 height 41
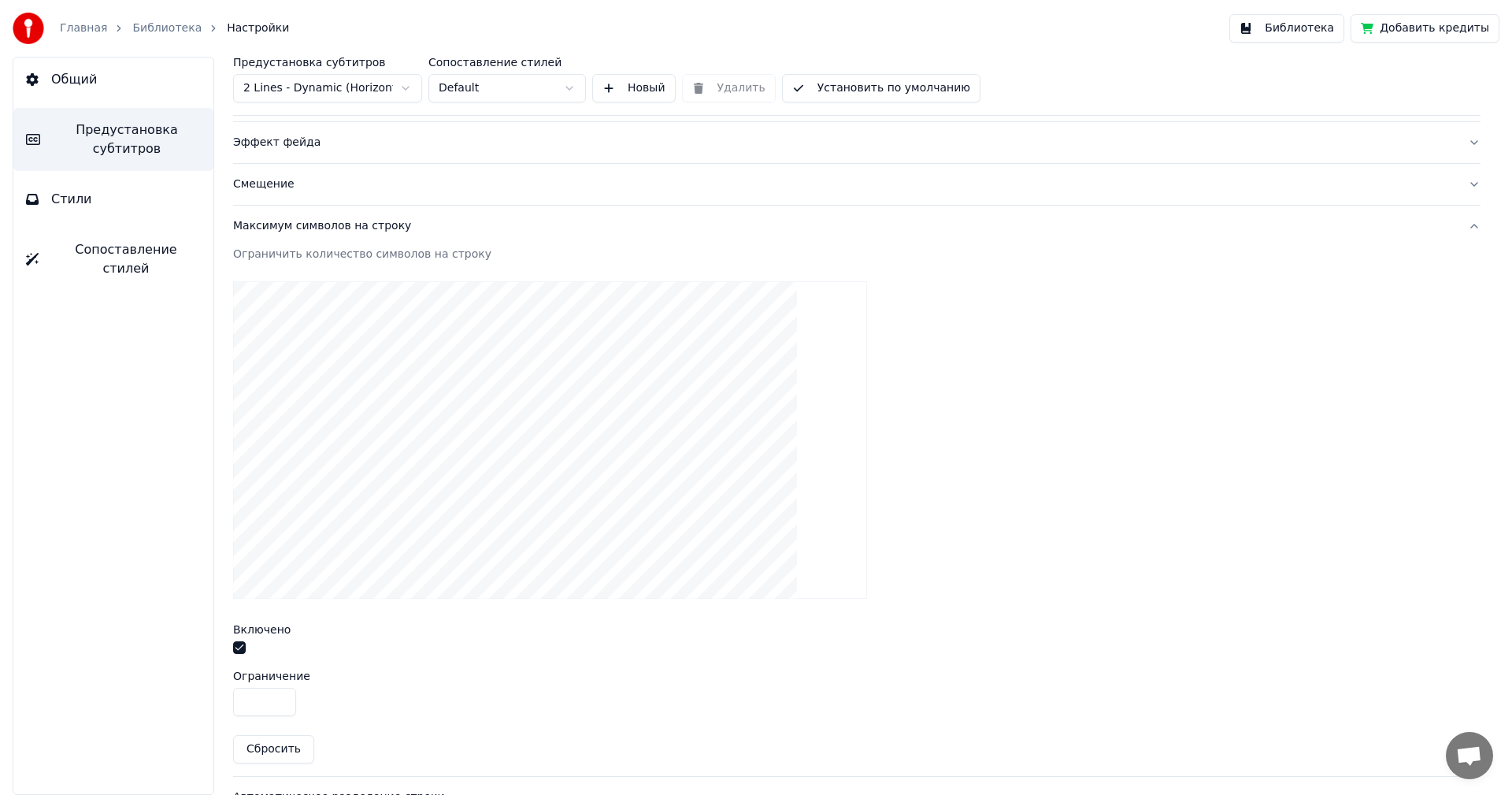
scroll to position [277, 0]
click at [331, 226] on div "Максимум символов на строку" at bounding box center [845, 225] width 1223 height 16
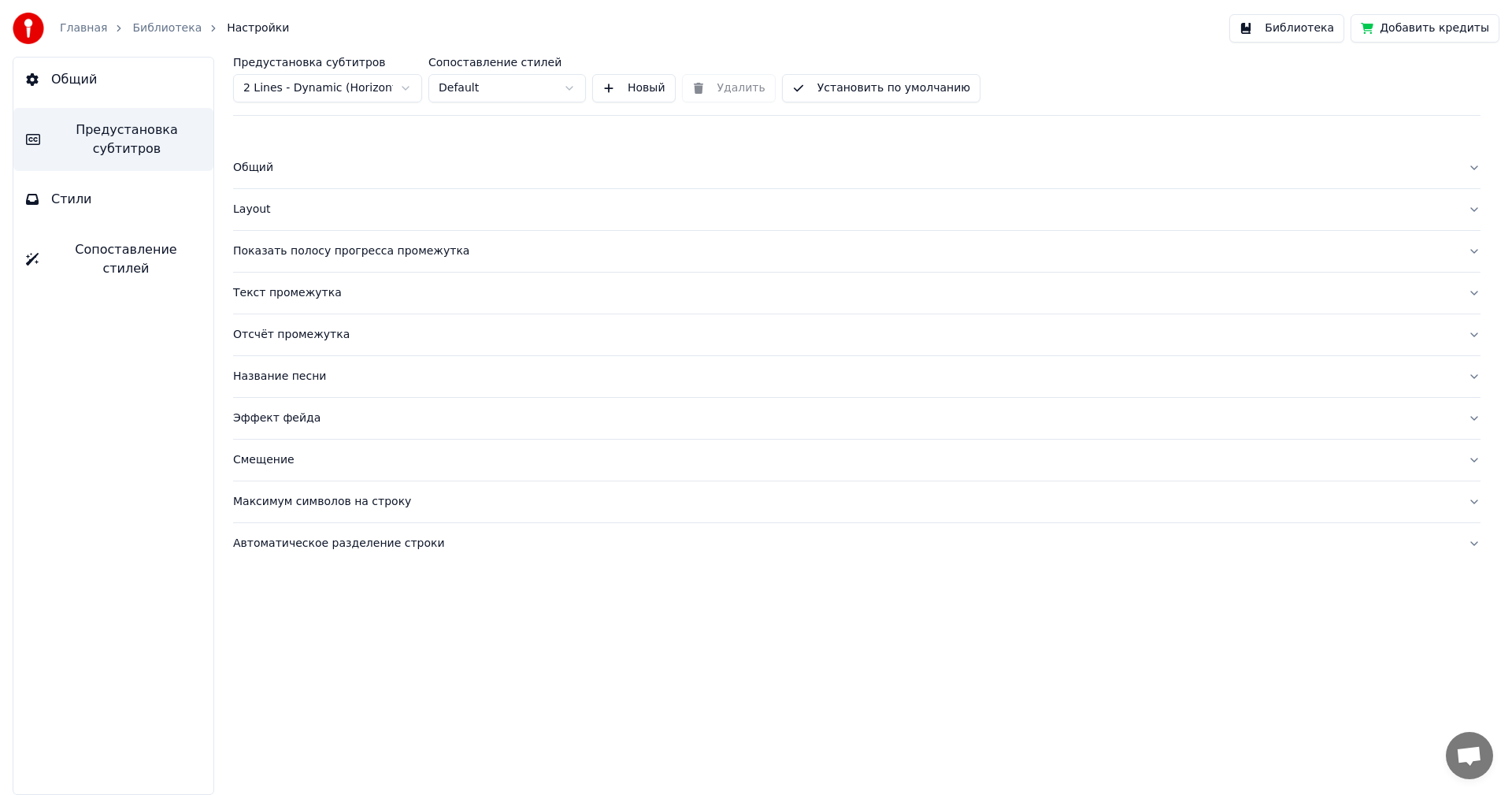
click at [331, 226] on button "Layout" at bounding box center [857, 210] width 1247 height 41
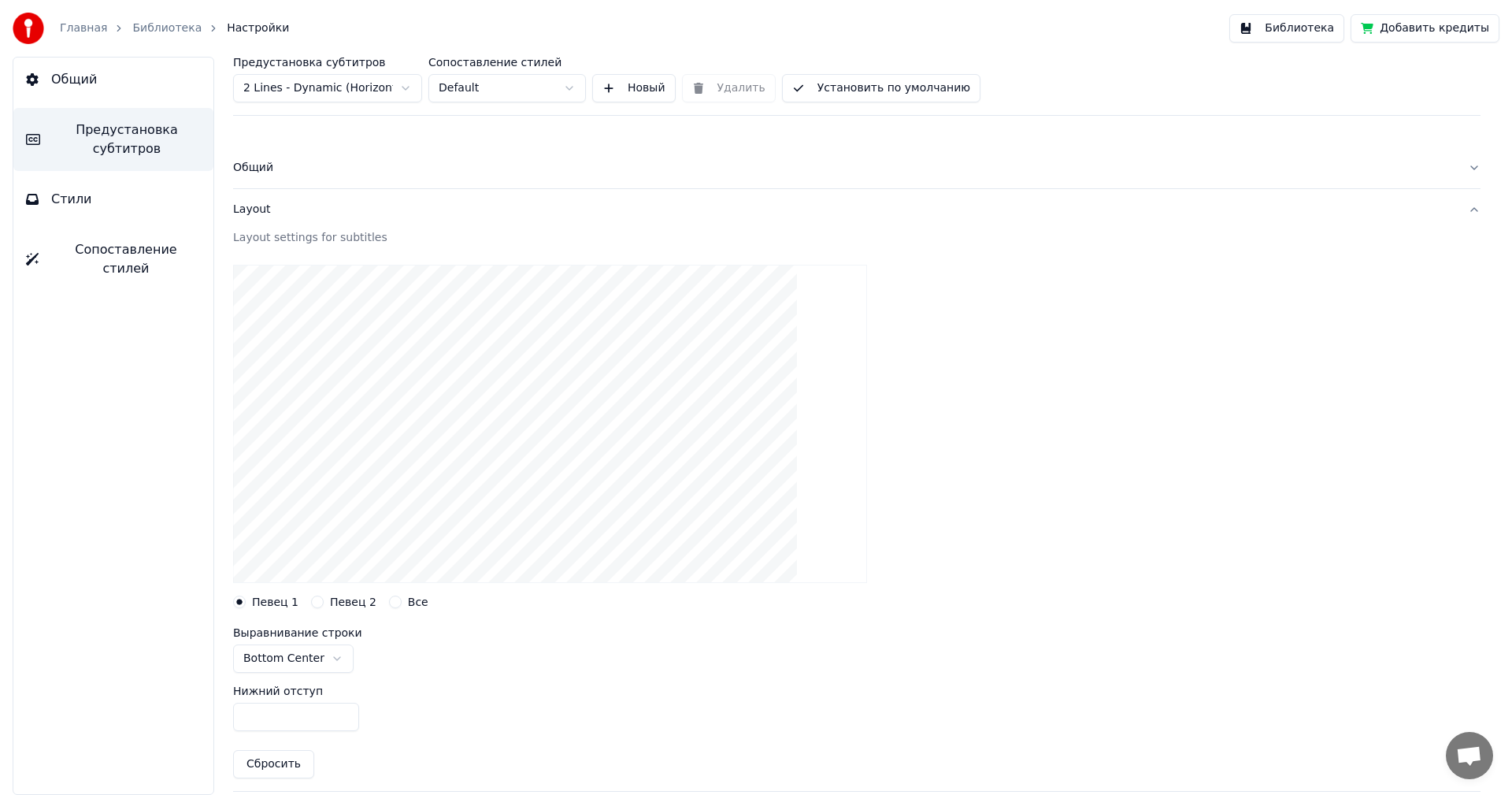
click at [304, 243] on div "Layout settings for subtitles" at bounding box center [857, 238] width 1247 height 16
click at [249, 203] on div "Layout" at bounding box center [845, 209] width 1223 height 16
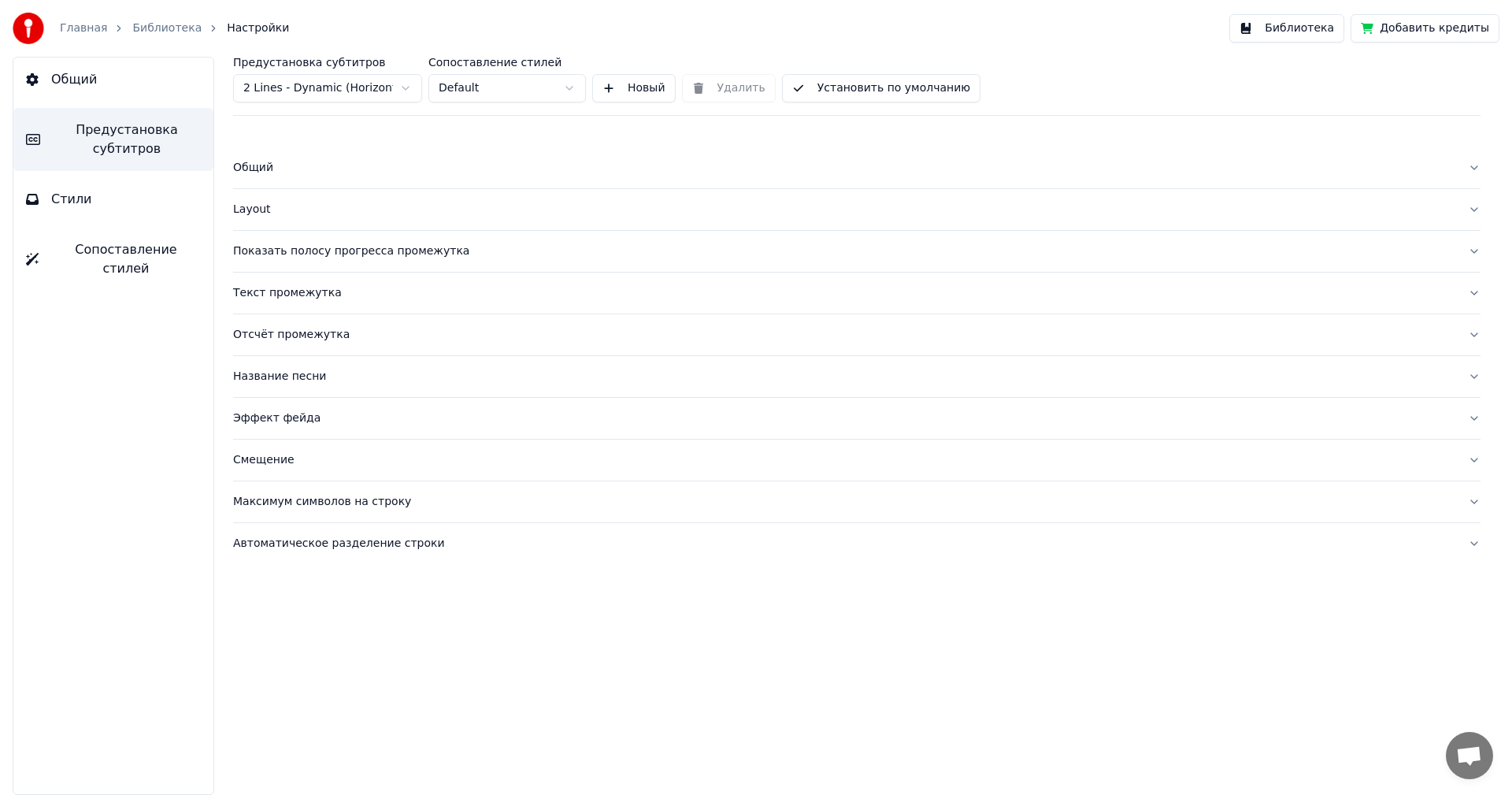
click at [351, 540] on div "Автоматическое разделение строки" at bounding box center [845, 543] width 1223 height 16
click at [236, 620] on button "button" at bounding box center [239, 622] width 13 height 13
click at [304, 207] on div "Layout" at bounding box center [845, 209] width 1223 height 16
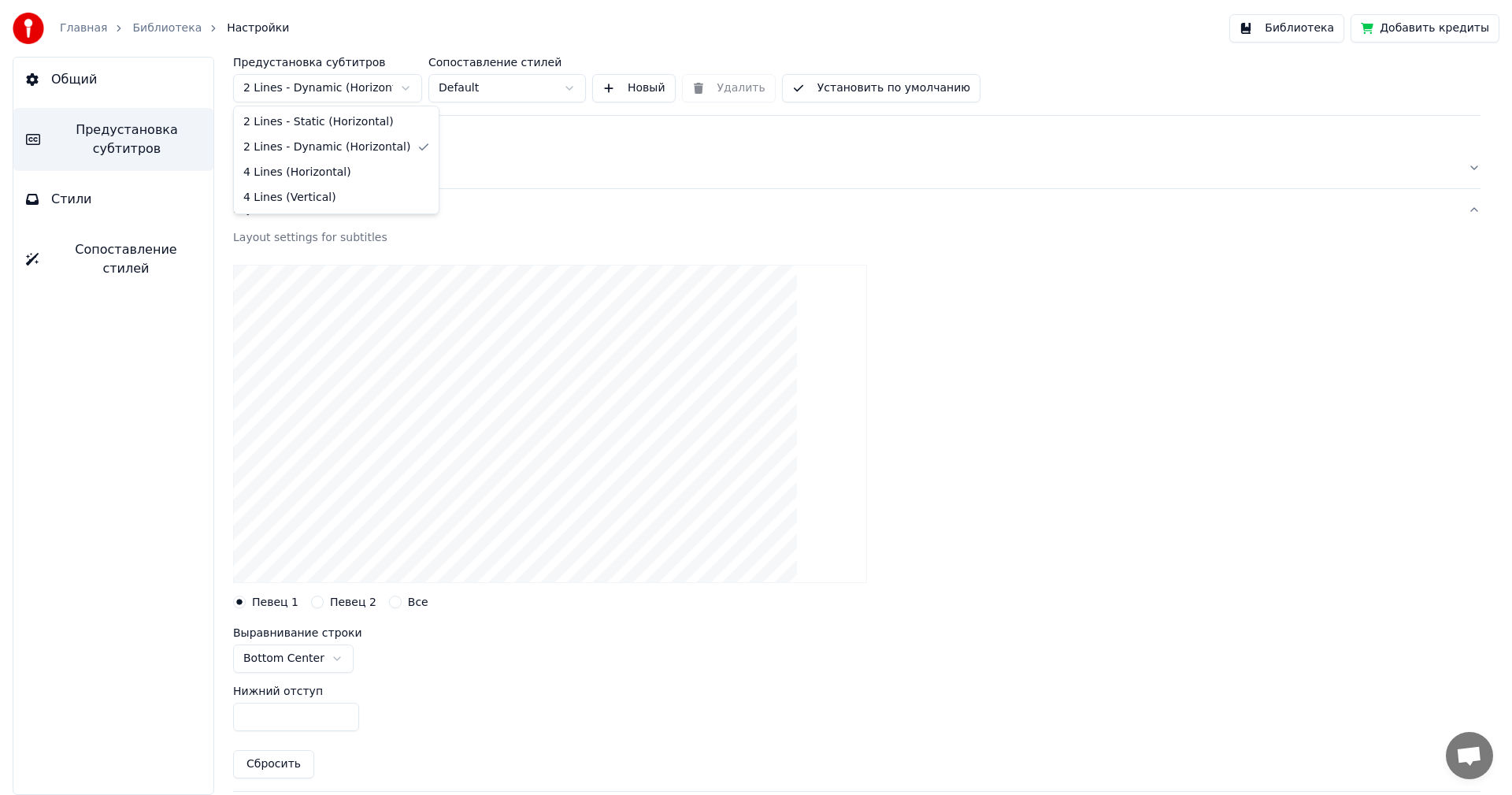
click at [369, 91] on html "Главная Библиотека Настройки Библиотека Добавить кредиты Общий Предустановка су…" at bounding box center [756, 398] width 1512 height 795
click at [319, 86] on html "Главная Библиотека Настройки Библиотека Добавить кредиты Общий Предустановка су…" at bounding box center [756, 398] width 1512 height 795
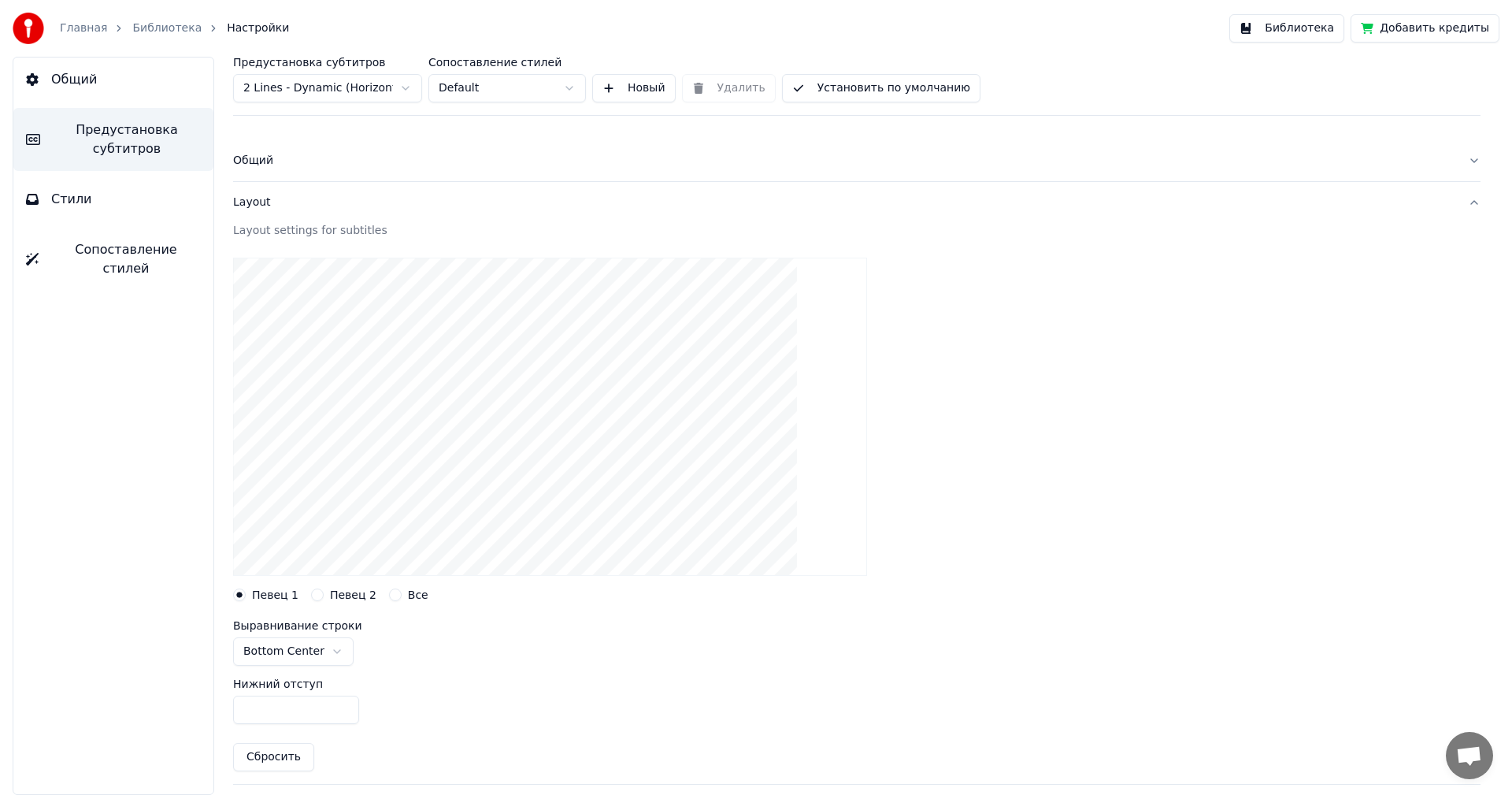
scroll to position [7, 0]
click at [856, 85] on button "Установить по умолчанию" at bounding box center [881, 89] width 199 height 29
click at [117, 90] on button "Общий" at bounding box center [113, 80] width 200 height 44
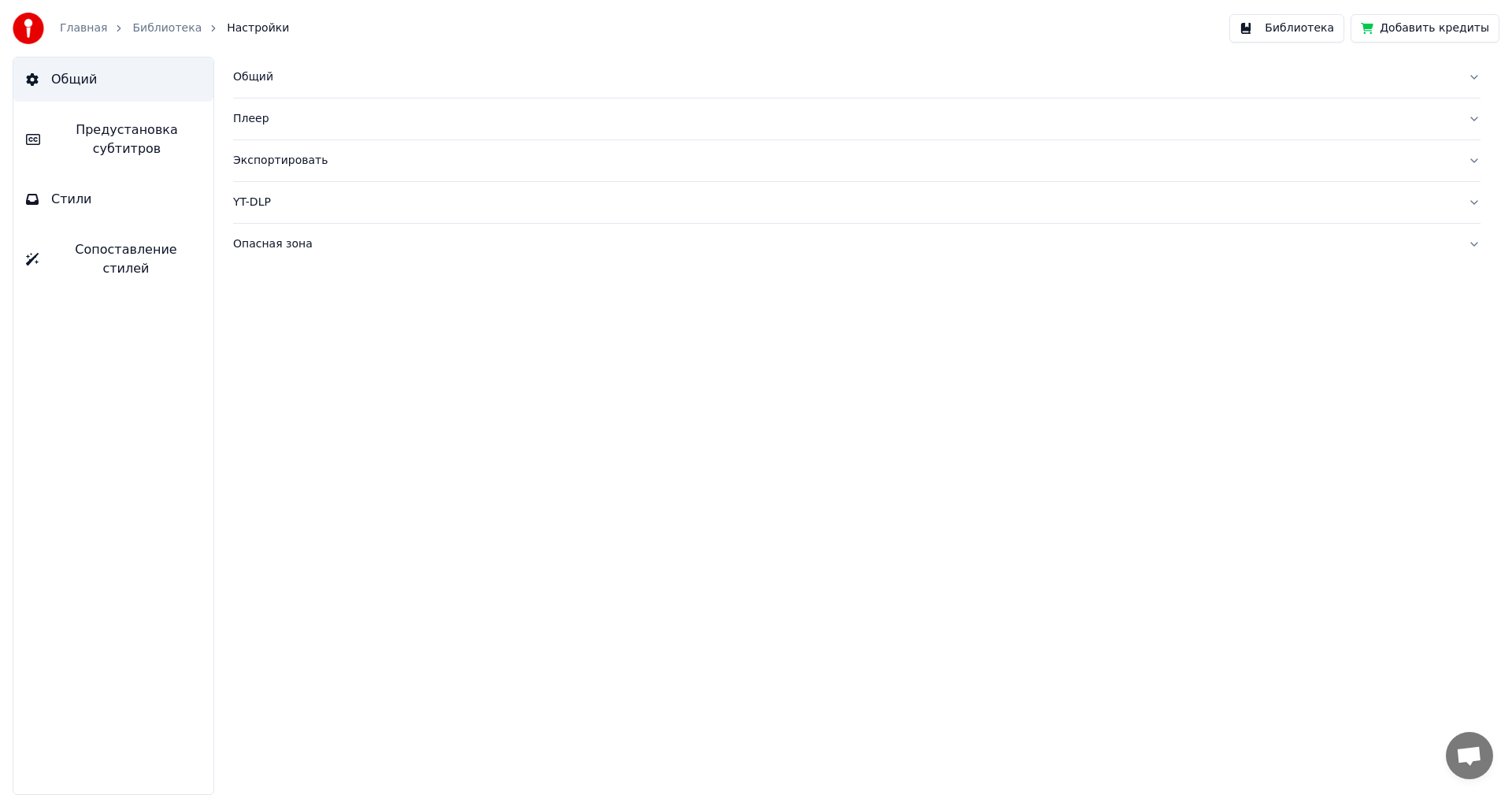
scroll to position [0, 0]
click at [89, 33] on link "Главная" at bounding box center [84, 28] width 47 height 16
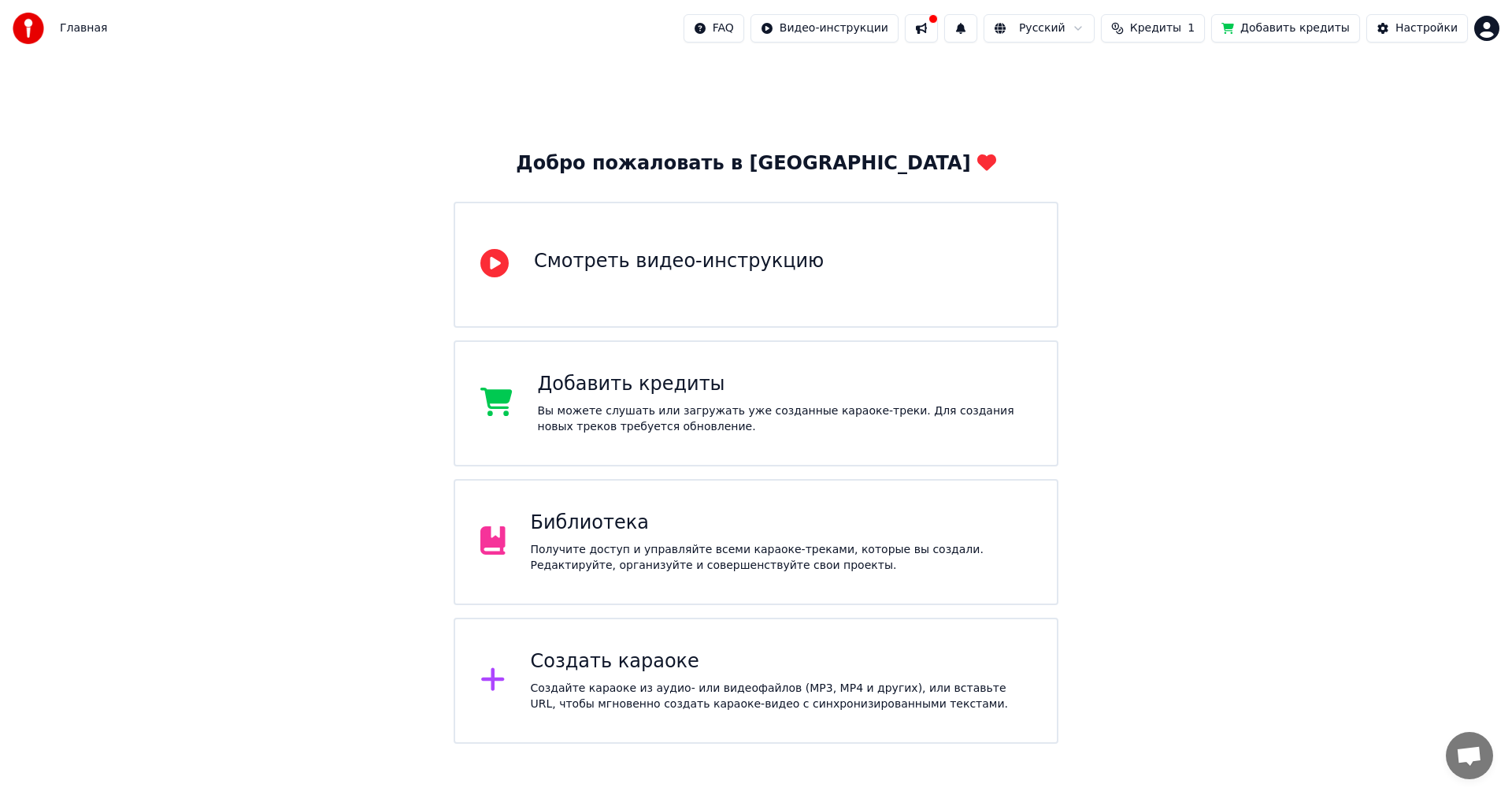
click at [590, 529] on div "Библиотека" at bounding box center [781, 524] width 501 height 25
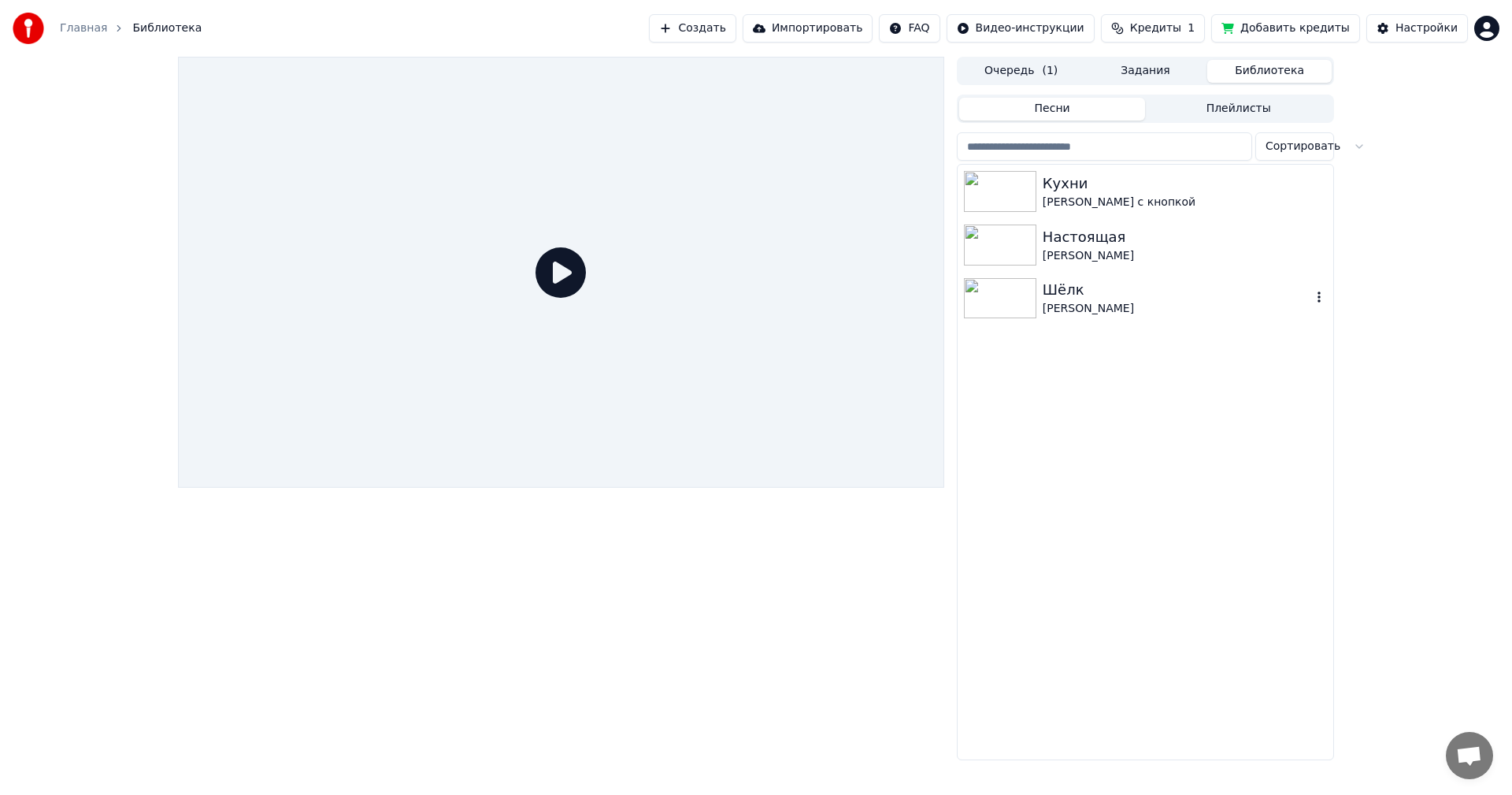
click at [1032, 293] on img at bounding box center [1000, 299] width 73 height 41
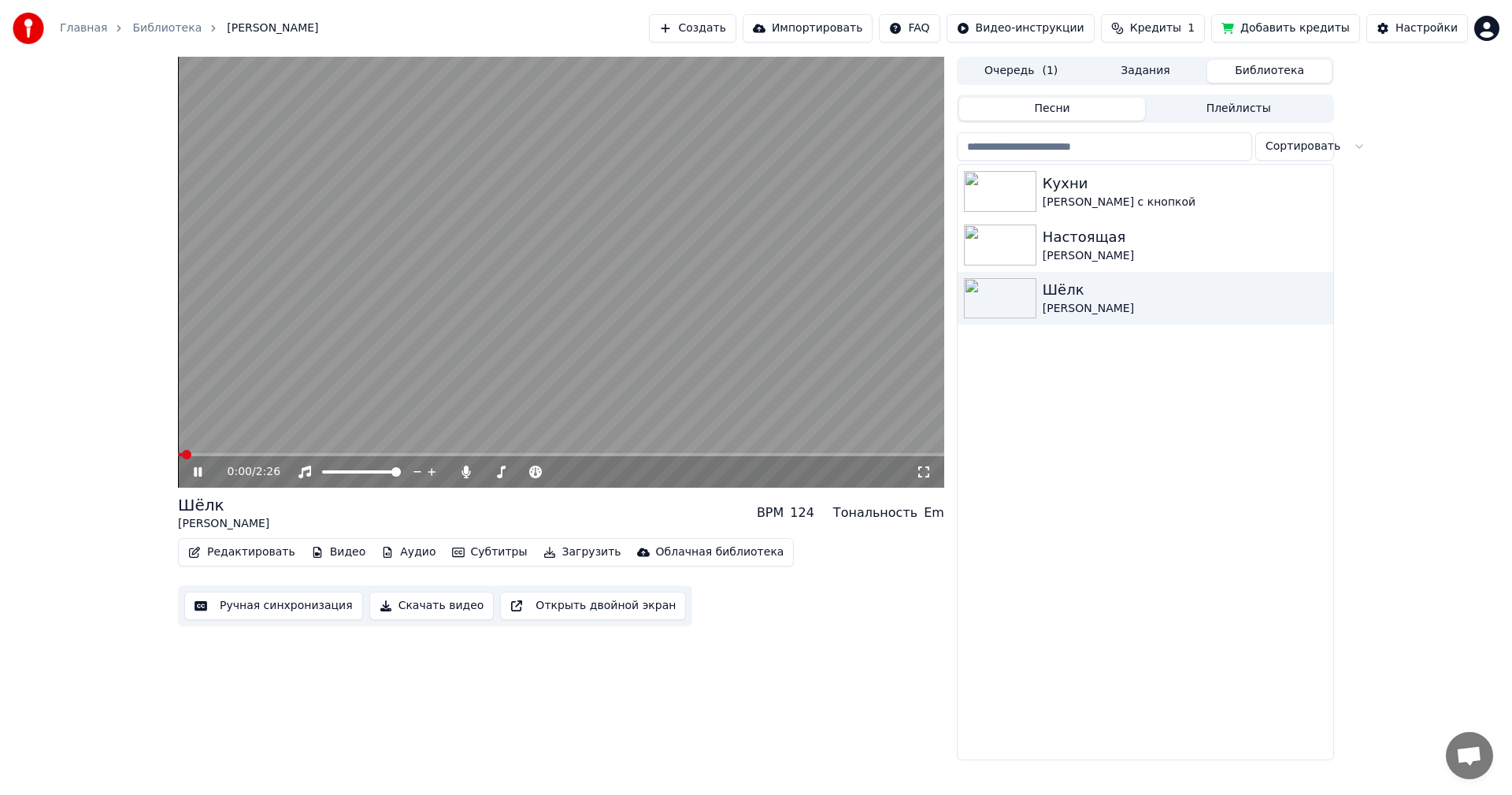
click at [1011, 557] on div "Кухни [PERSON_NAME] с кнопкой Настоящая [PERSON_NAME] Шёлк [PERSON_NAME]" at bounding box center [1146, 462] width 375 height 595
click at [632, 365] on video at bounding box center [562, 272] width 766 height 431
click at [564, 443] on video at bounding box center [562, 272] width 766 height 431
click at [564, 362] on video at bounding box center [562, 272] width 766 height 431
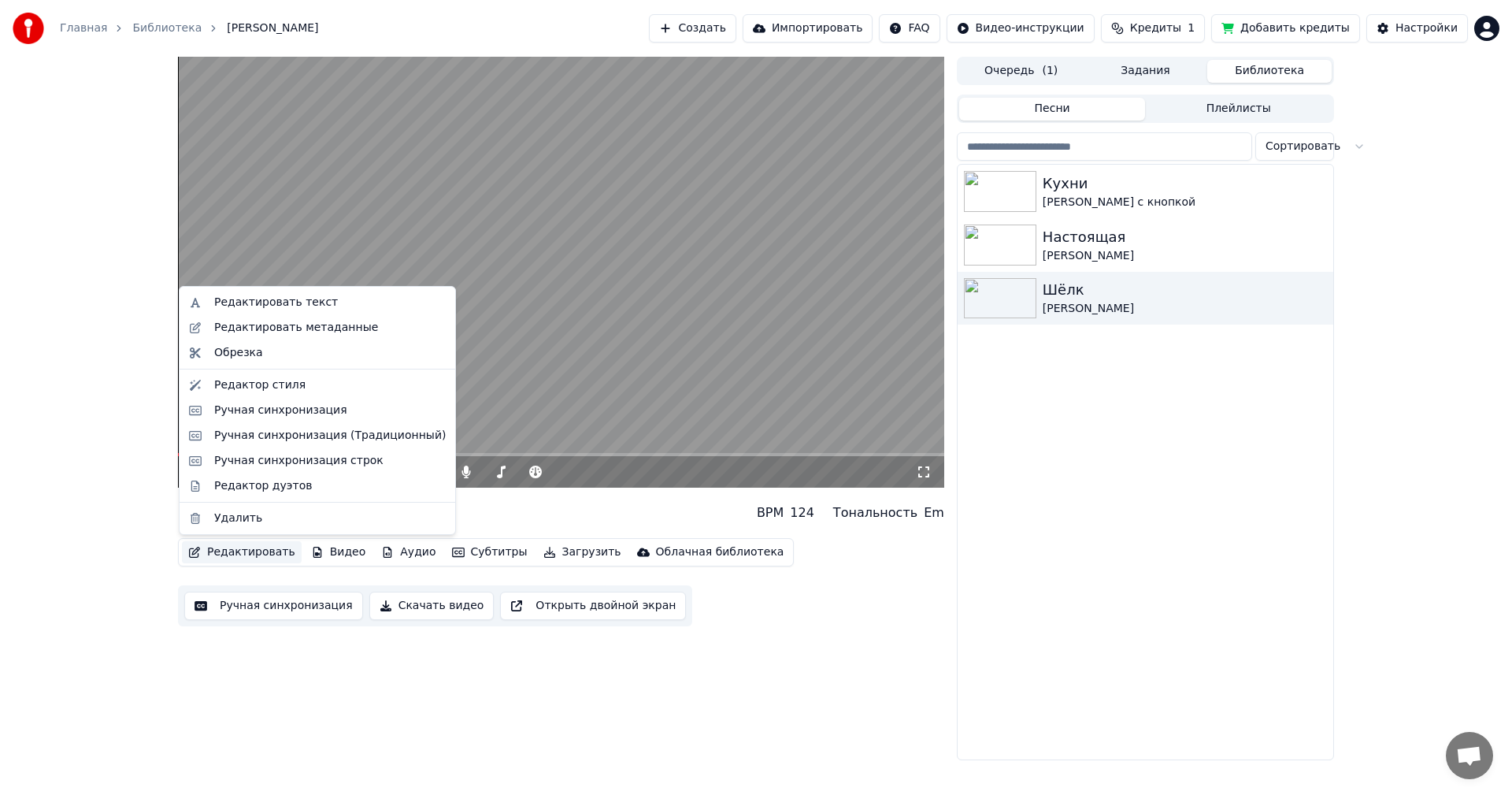
click at [265, 551] on button "Редактировать" at bounding box center [242, 552] width 120 height 22
click at [331, 390] on div "Редактор стиля" at bounding box center [330, 385] width 232 height 16
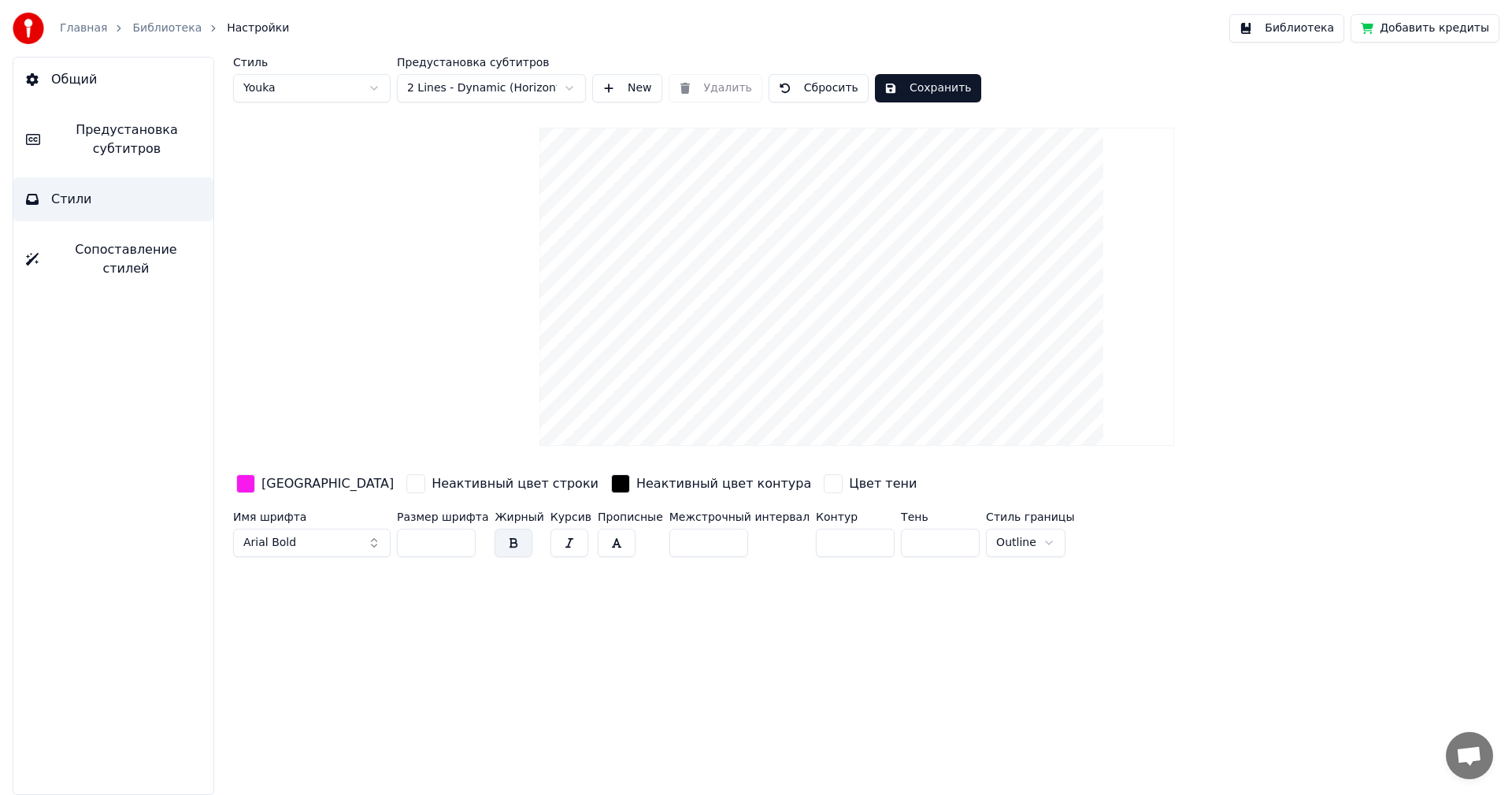
click at [611, 479] on div "button" at bounding box center [621, 484] width 19 height 19
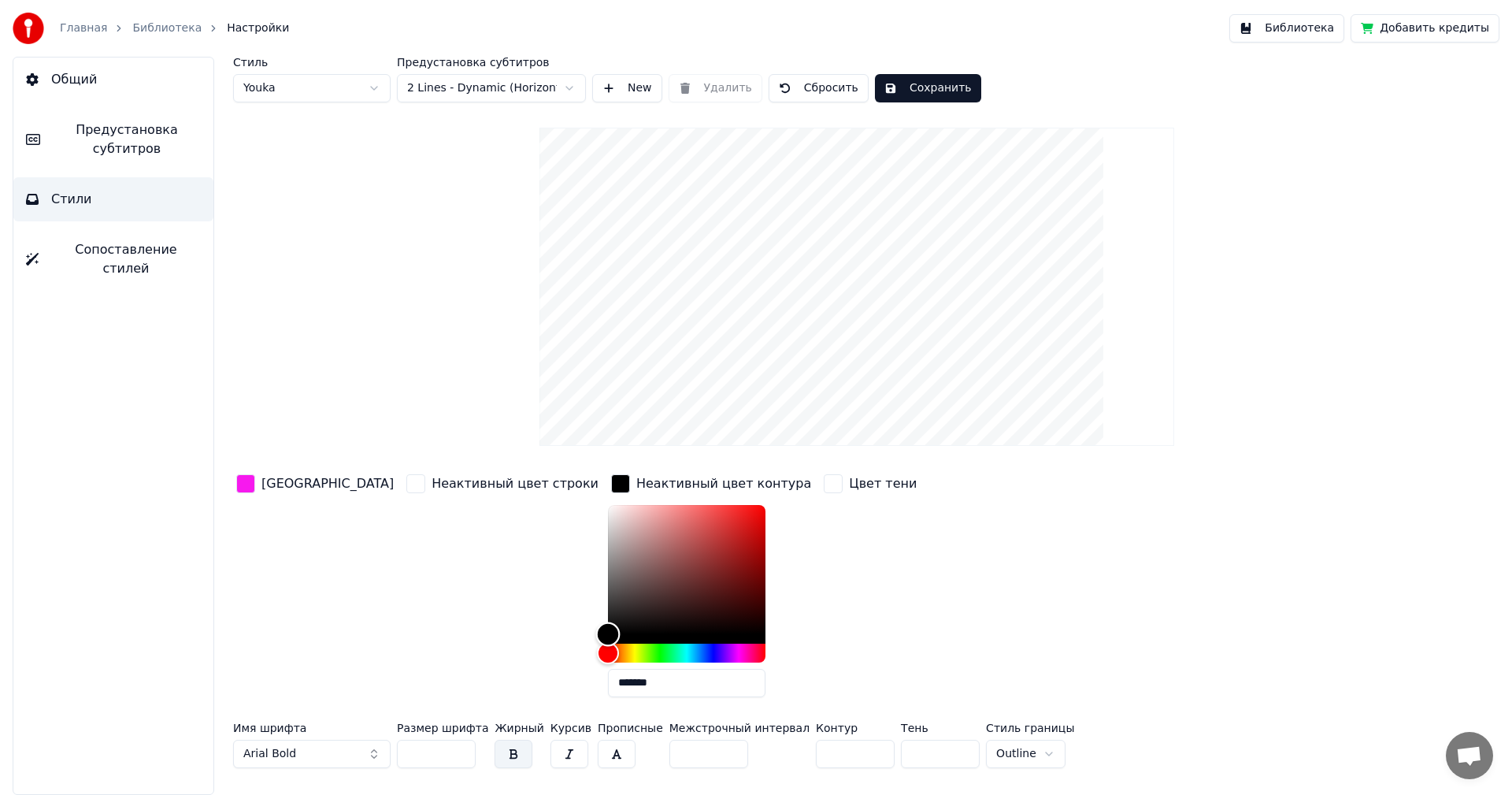
type input "*******"
click at [660, 535] on div "Color" at bounding box center [687, 569] width 157 height 129
click at [821, 565] on div "Цвет тени" at bounding box center [870, 590] width 99 height 238
click at [442, 524] on div "Неактивный цвет строки" at bounding box center [502, 590] width 199 height 238
click at [407, 479] on div "button" at bounding box center [416, 484] width 19 height 19
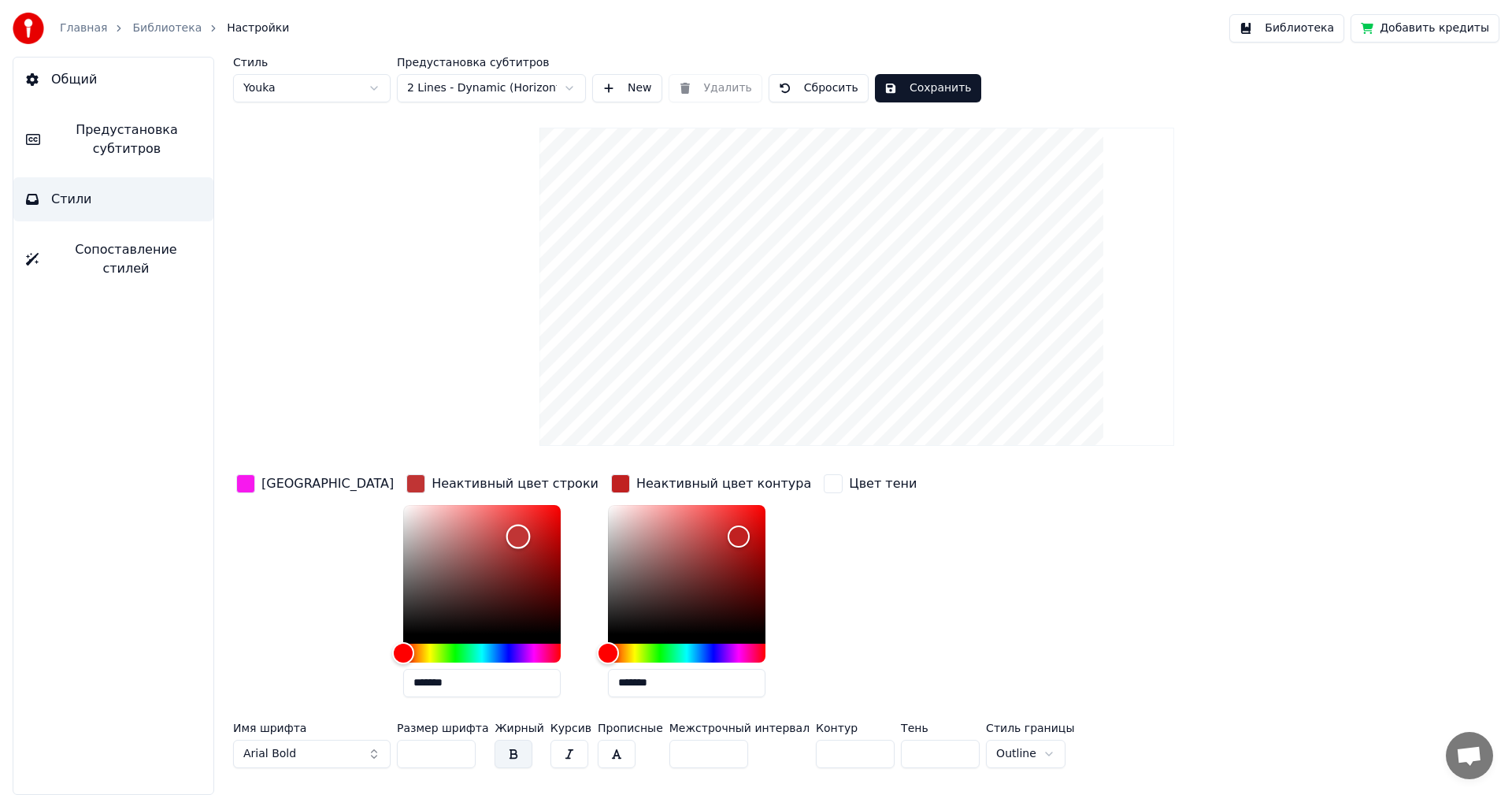
click at [463, 535] on div "Color" at bounding box center [482, 569] width 157 height 129
click at [821, 542] on div "Цвет тени" at bounding box center [870, 590] width 99 height 238
type input "*******"
drag, startPoint x: 466, startPoint y: 530, endPoint x: 316, endPoint y: 463, distance: 164.3
click at [316, 463] on div "Стиль Youka Предустановка субтитров 2 Lines - Dynamic (Horizontal) New Удалить …" at bounding box center [857, 415] width 1247 height 718
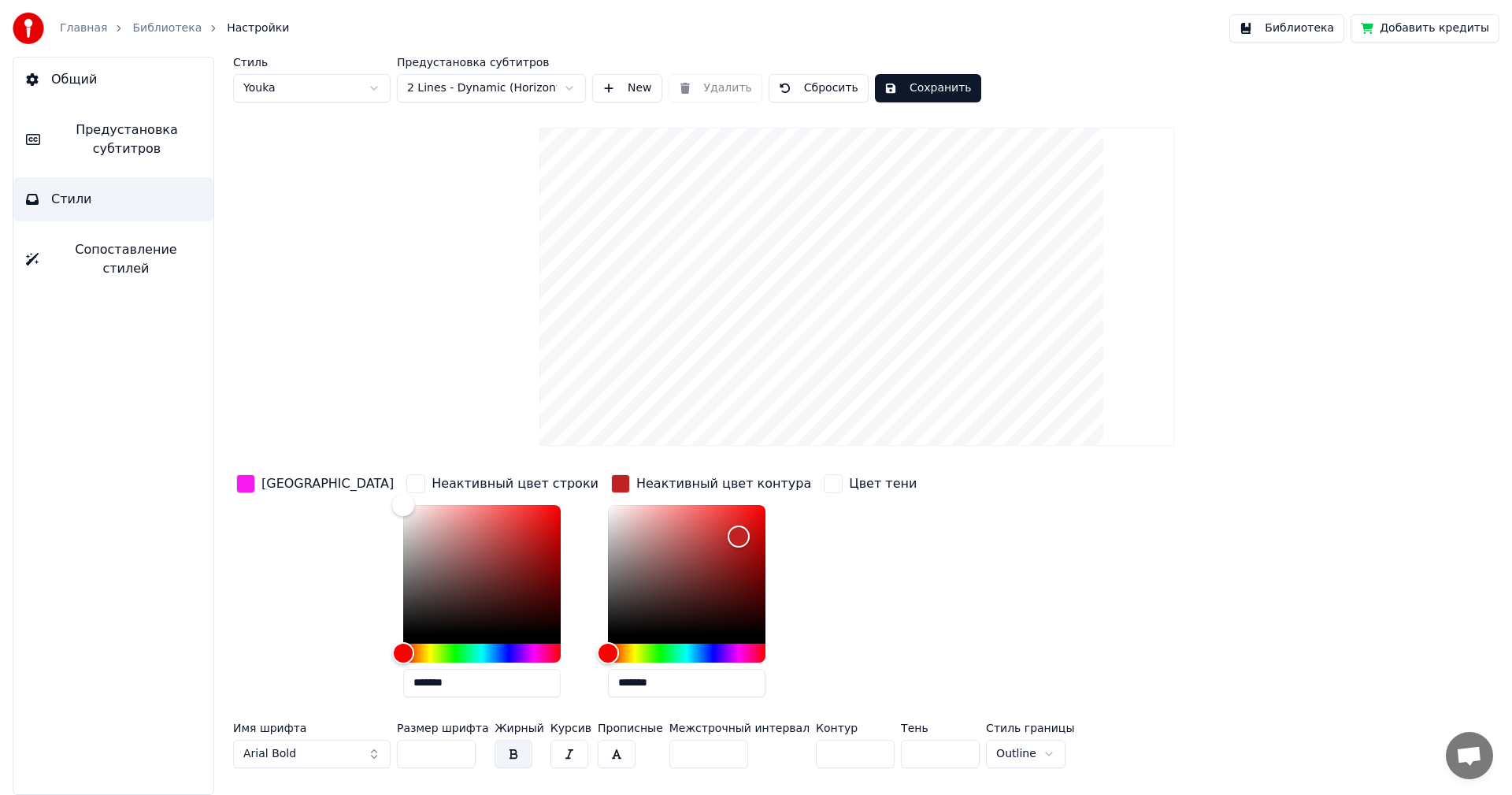
click at [868, 566] on div "Цвет заливки Неактивный цвет строки ******* Неактивный цвет контура ******* Цве…" at bounding box center [763, 590] width 1059 height 238
click at [421, 332] on div "Стиль Youka Предустановка субтитров 2 Lines - Dynamic (Horizontal) New Удалить …" at bounding box center [857, 415] width 1247 height 718
type input "*******"
drag, startPoint x: 668, startPoint y: 531, endPoint x: 484, endPoint y: 469, distance: 194.2
click at [484, 469] on div "Стиль Youka Предустановка субтитров 2 Lines - Dynamic (Horizontal) New Удалить …" at bounding box center [857, 415] width 1247 height 718
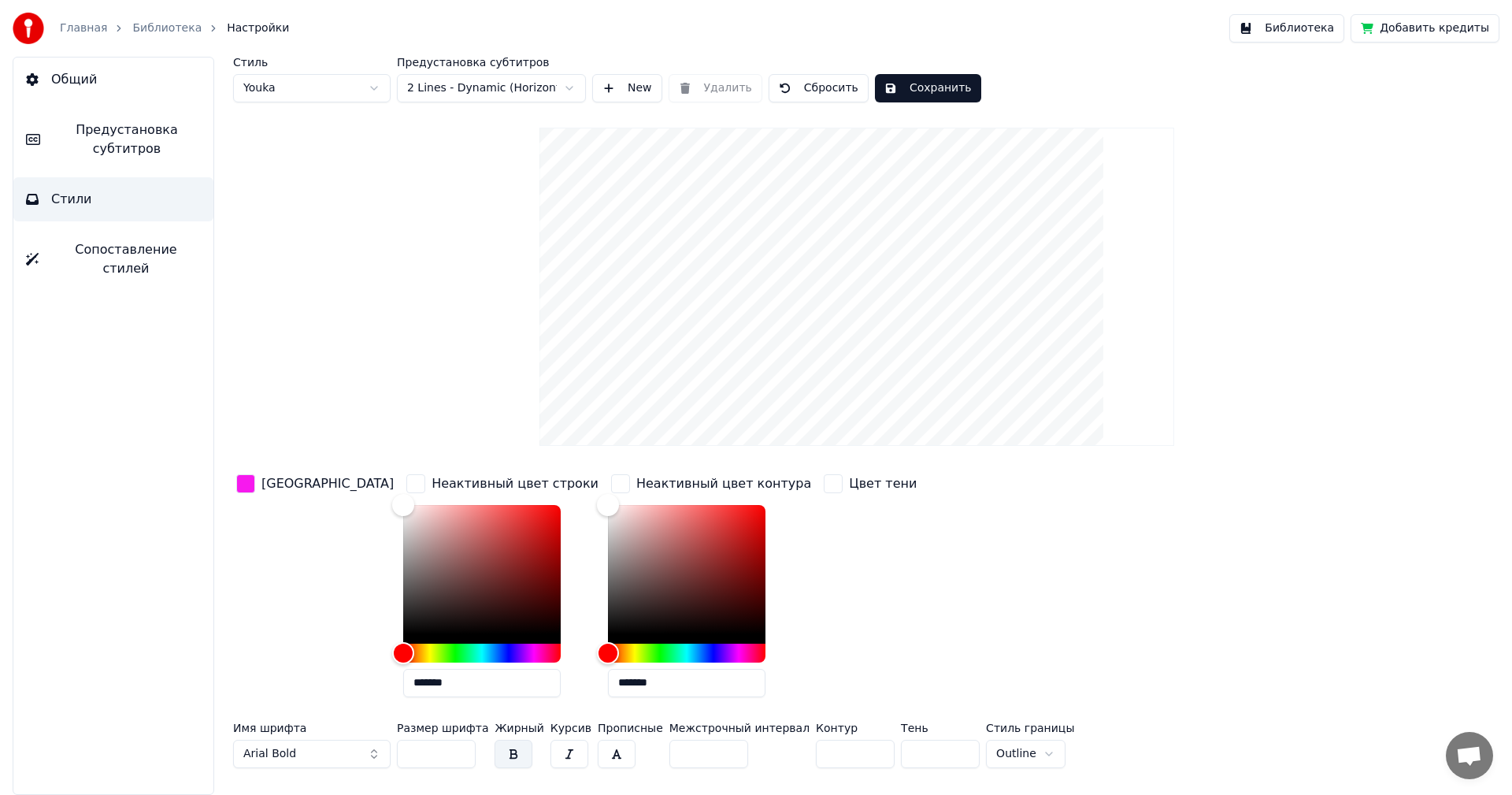
click at [821, 564] on div "Цвет тени" at bounding box center [870, 590] width 99 height 238
click at [611, 486] on div "button" at bounding box center [621, 484] width 19 height 19
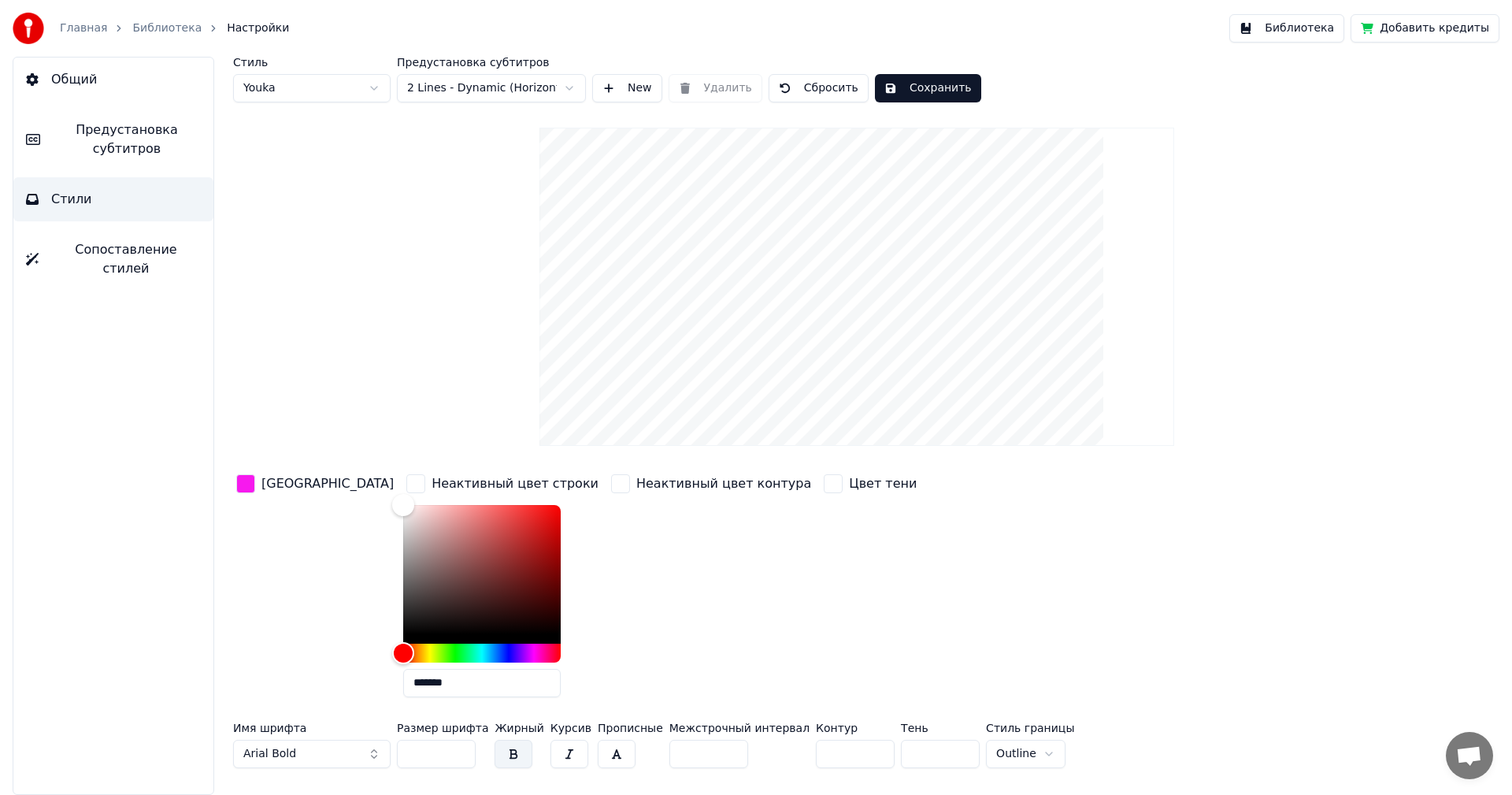
click at [407, 480] on div "button" at bounding box center [416, 484] width 19 height 19
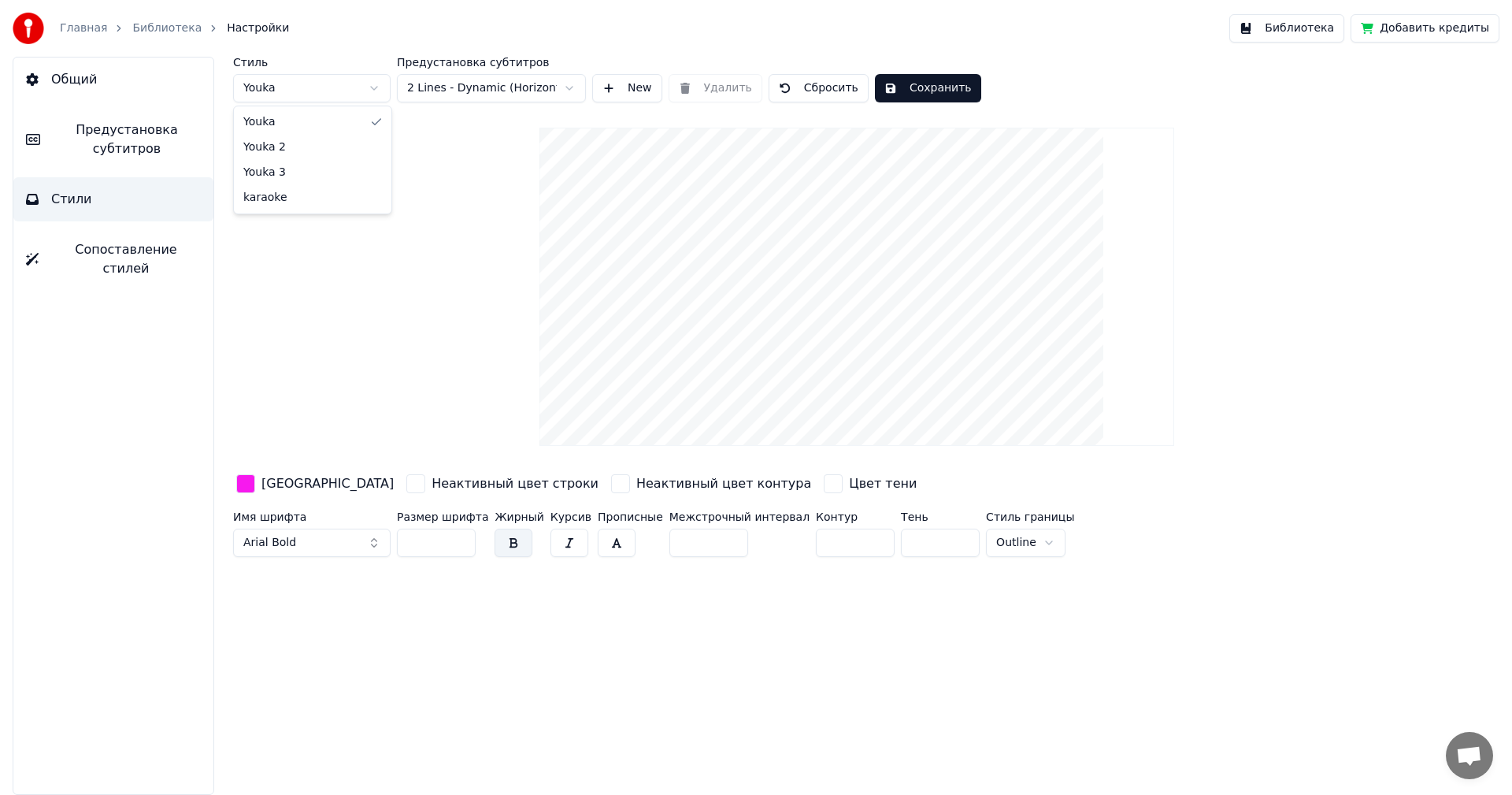
click at [357, 98] on html "Главная Библиотека Настройки Библиотека Добавить кредиты Общий Предустановка су…" at bounding box center [756, 398] width 1512 height 795
click at [468, 87] on html "Главная Библиотека Настройки Библиотека Добавить кредиты Общий Предустановка су…" at bounding box center [756, 398] width 1512 height 795
click at [494, 78] on html "Главная Библиотека Настройки Библиотека Добавить кредиты Общий Предустановка су…" at bounding box center [756, 398] width 1512 height 795
click at [902, 90] on button "Сохранить" at bounding box center [929, 89] width 107 height 29
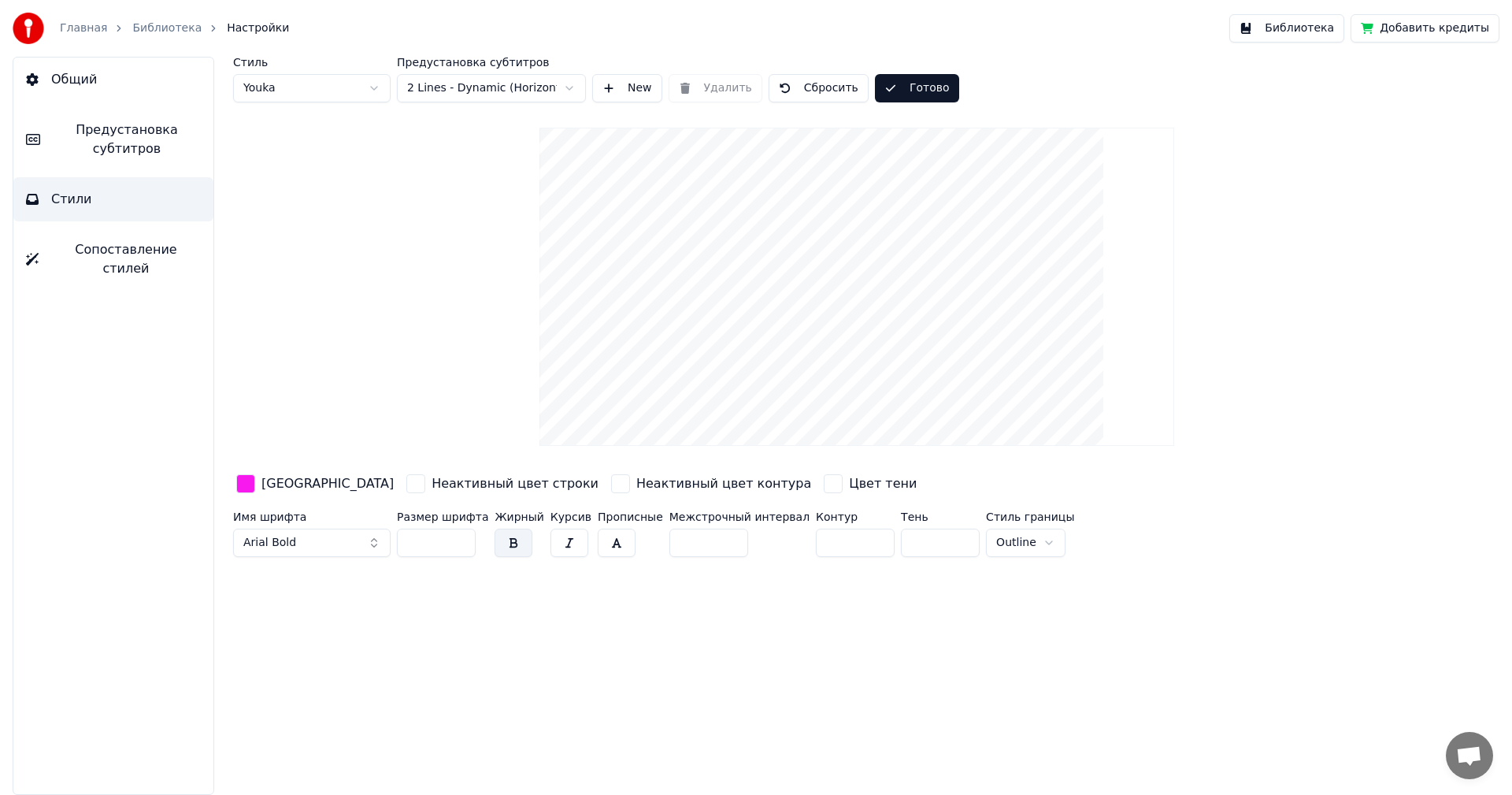
click at [127, 259] on span "Сопоставление стилей" at bounding box center [126, 259] width 150 height 38
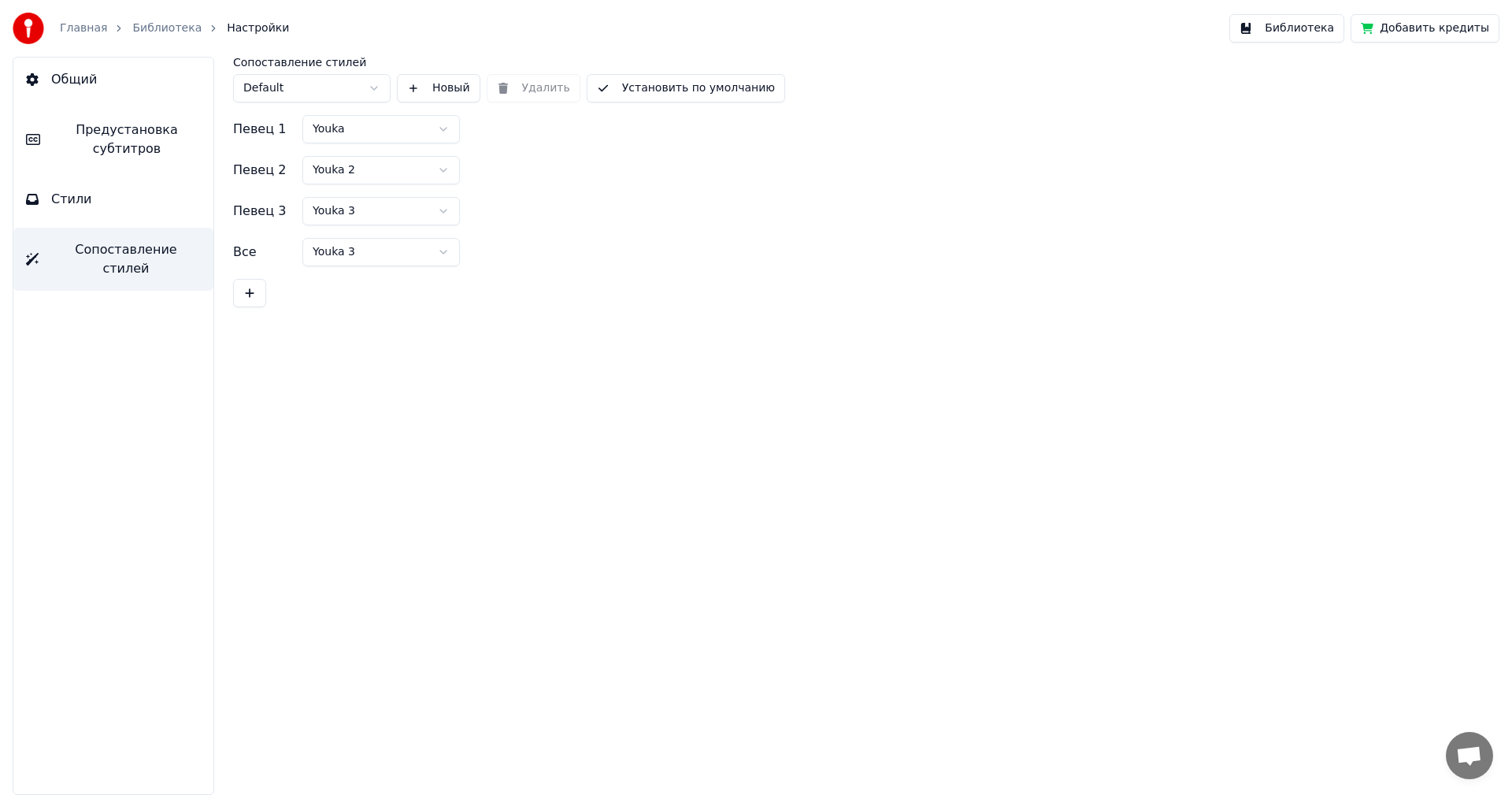
click at [331, 81] on html "Главная Библиотека Настройки Библиотека Добавить кредиты Общий Предустановка су…" at bounding box center [756, 398] width 1512 height 795
click at [167, 116] on button "Предустановка субтитров" at bounding box center [113, 140] width 200 height 63
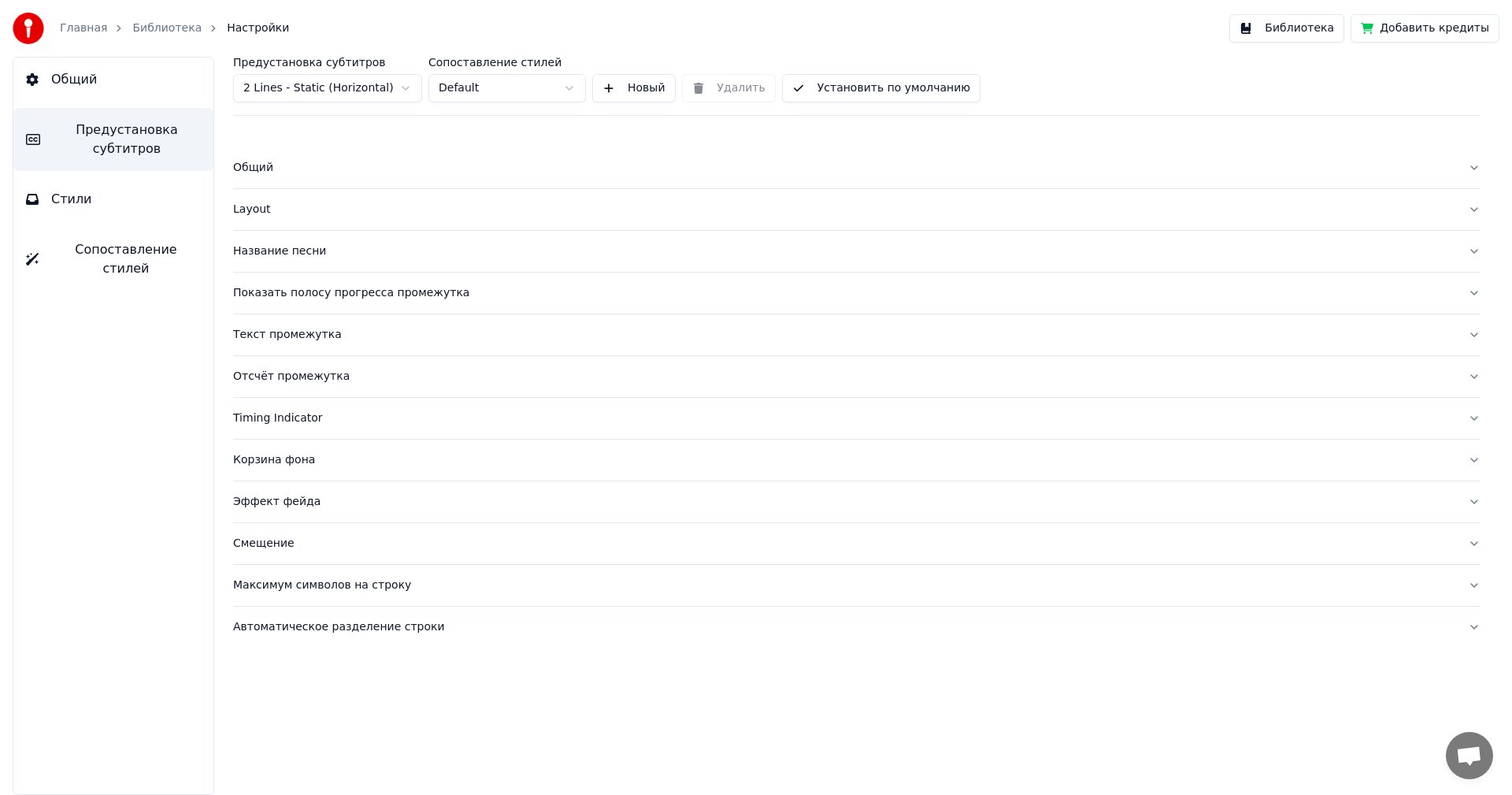
click at [108, 85] on button "Общий" at bounding box center [113, 80] width 200 height 44
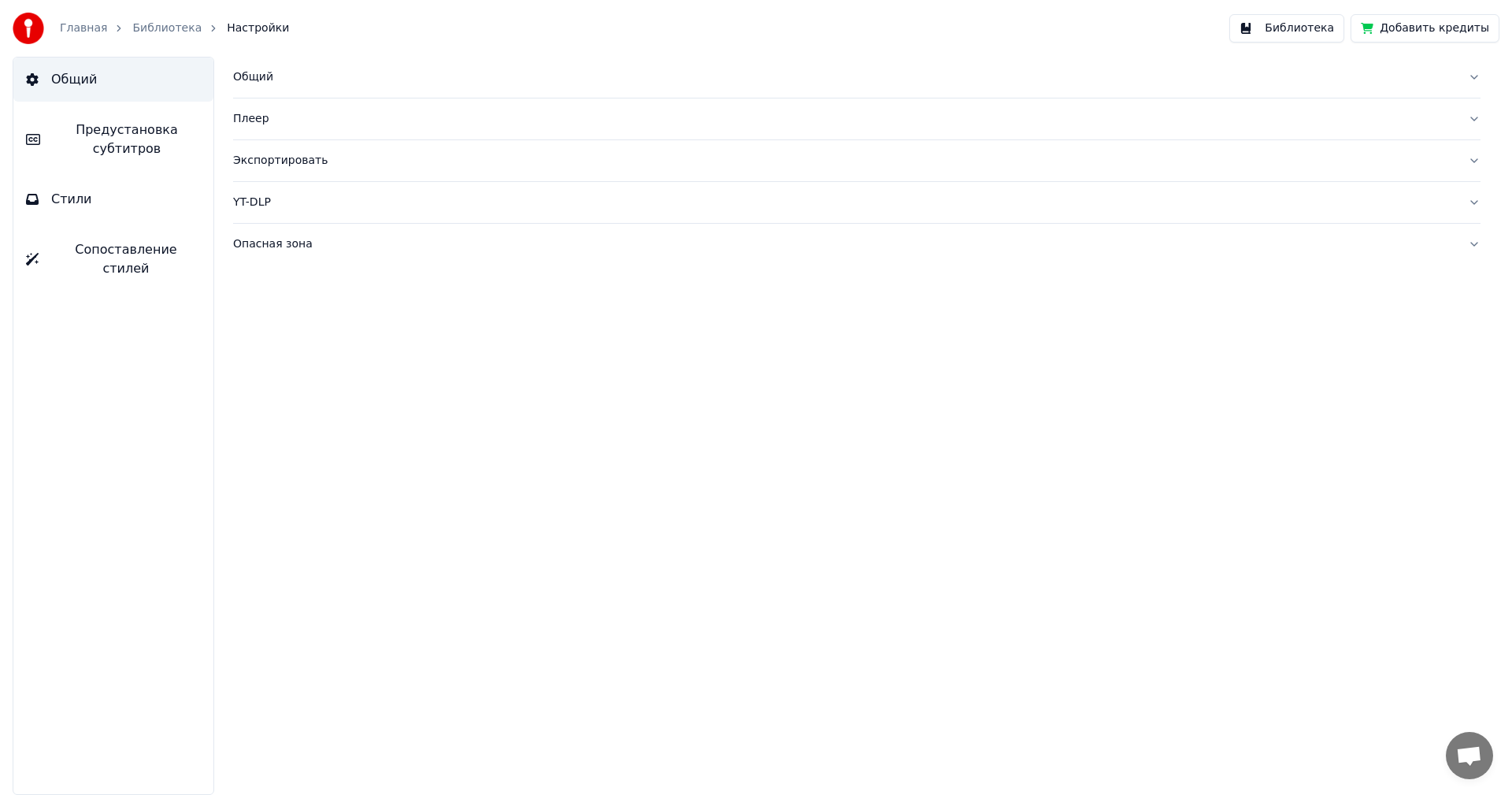
click at [142, 33] on link "Библиотека" at bounding box center [167, 28] width 69 height 16
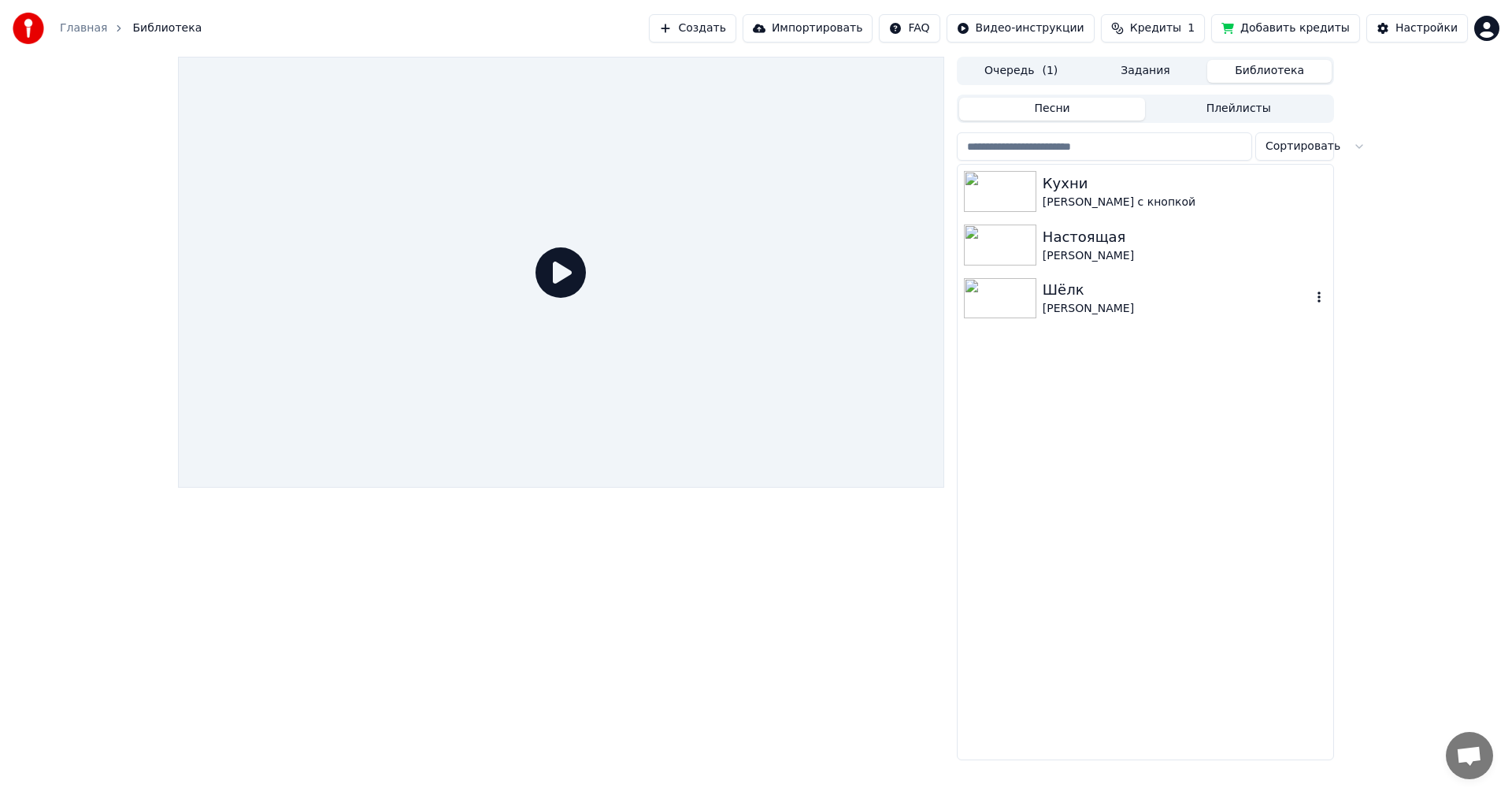
click at [1119, 310] on div "[PERSON_NAME]" at bounding box center [1177, 309] width 269 height 16
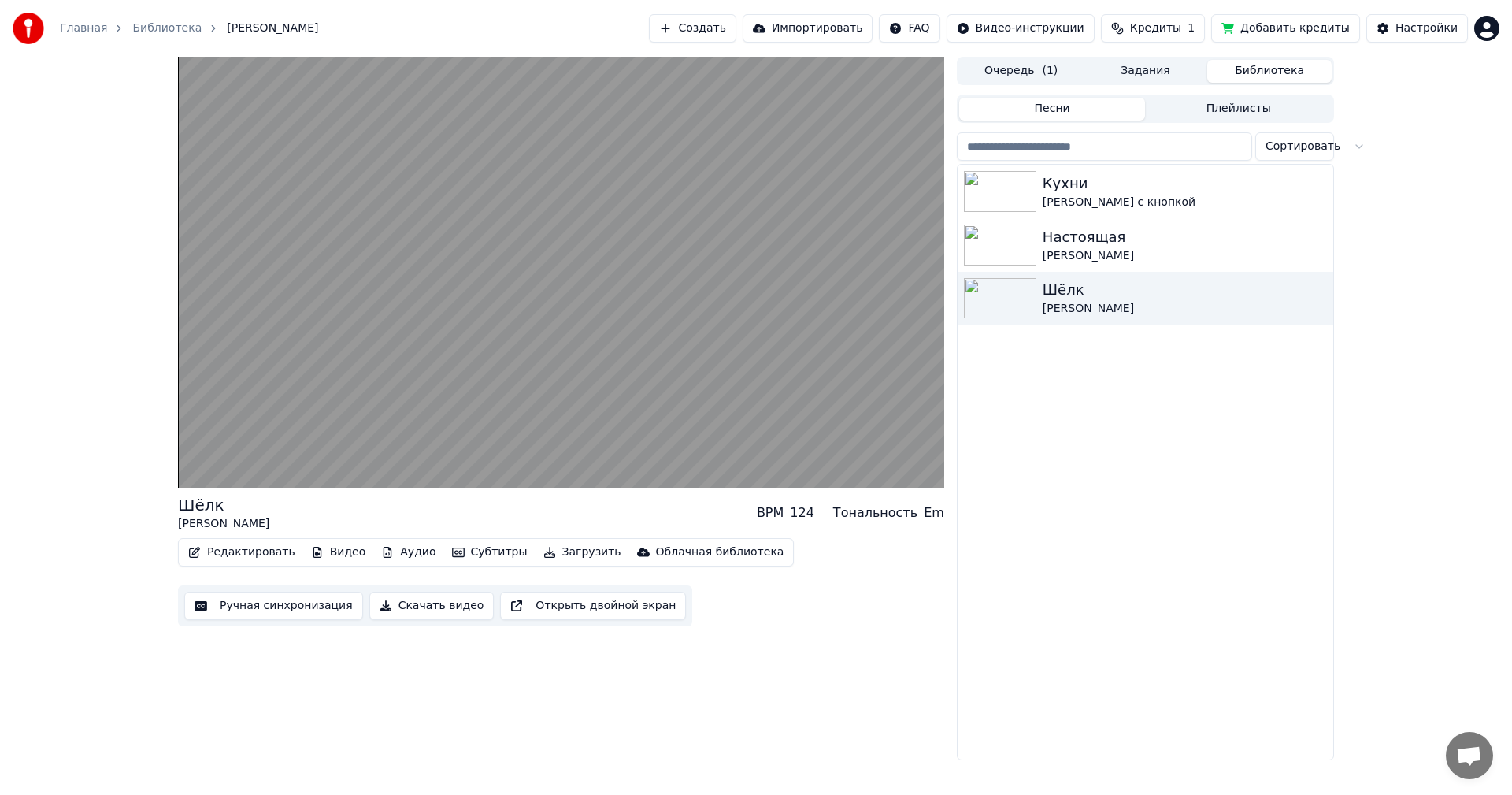
click at [616, 605] on button "Открыть двойной экран" at bounding box center [593, 606] width 186 height 29
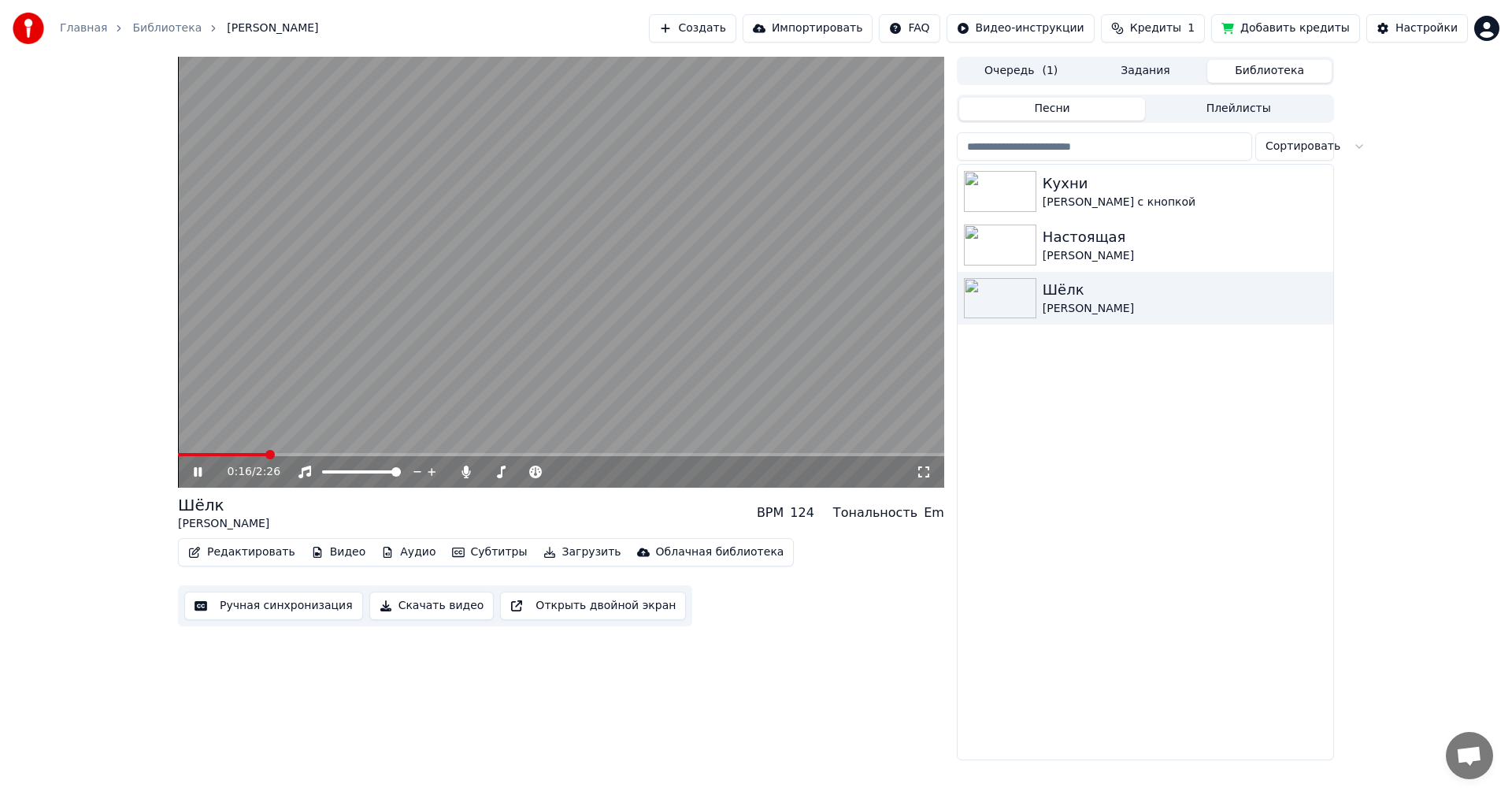
click at [566, 457] on div "0:16 / 2:26" at bounding box center [562, 471] width 766 height 31
click at [187, 479] on div "0:21 / 2:26" at bounding box center [561, 472] width 753 height 16
click at [194, 469] on icon at bounding box center [209, 472] width 37 height 13
click at [194, 469] on icon at bounding box center [197, 471] width 9 height 11
click at [198, 475] on icon at bounding box center [209, 472] width 37 height 13
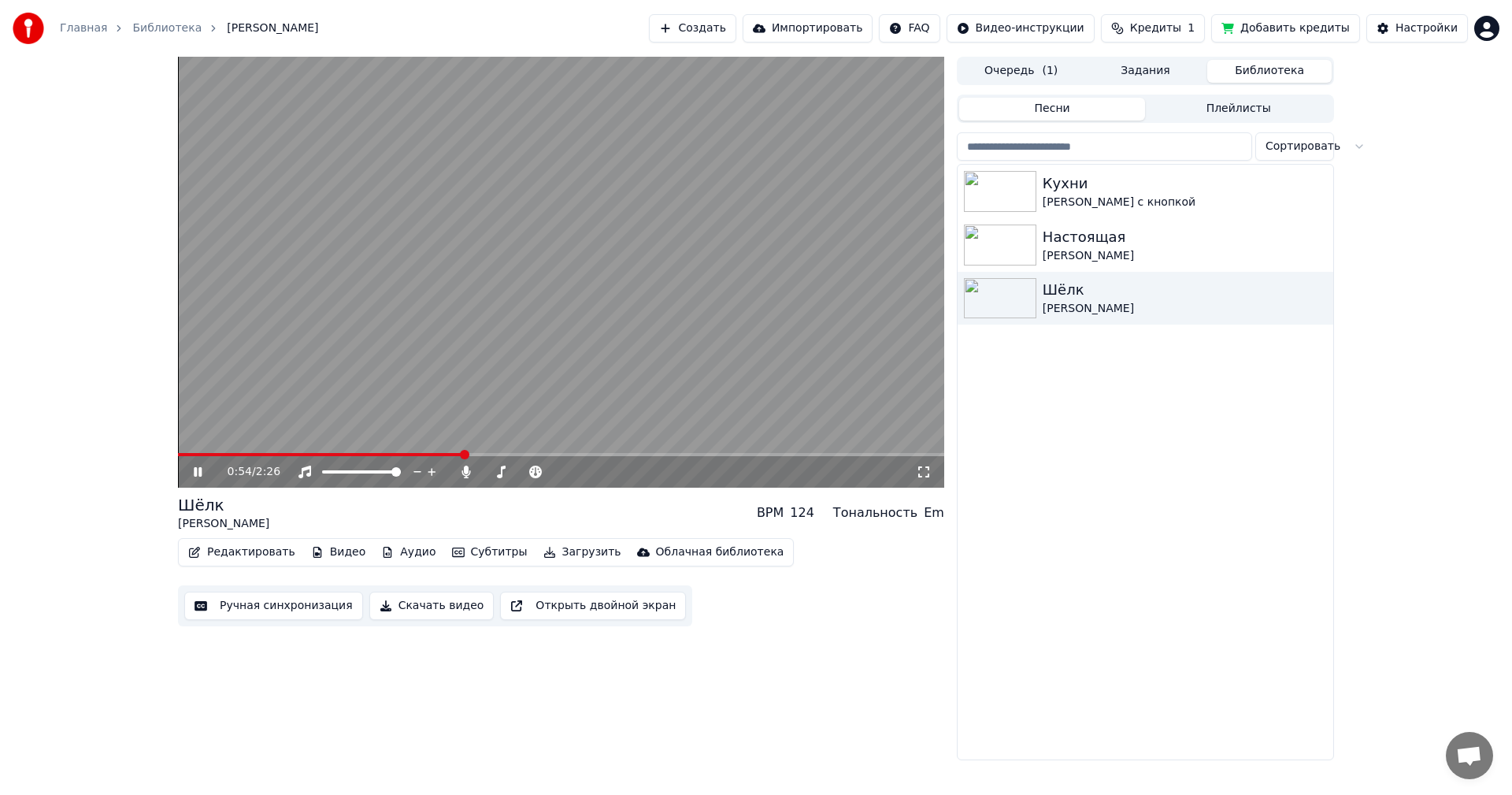
click at [194, 474] on icon at bounding box center [197, 471] width 8 height 9
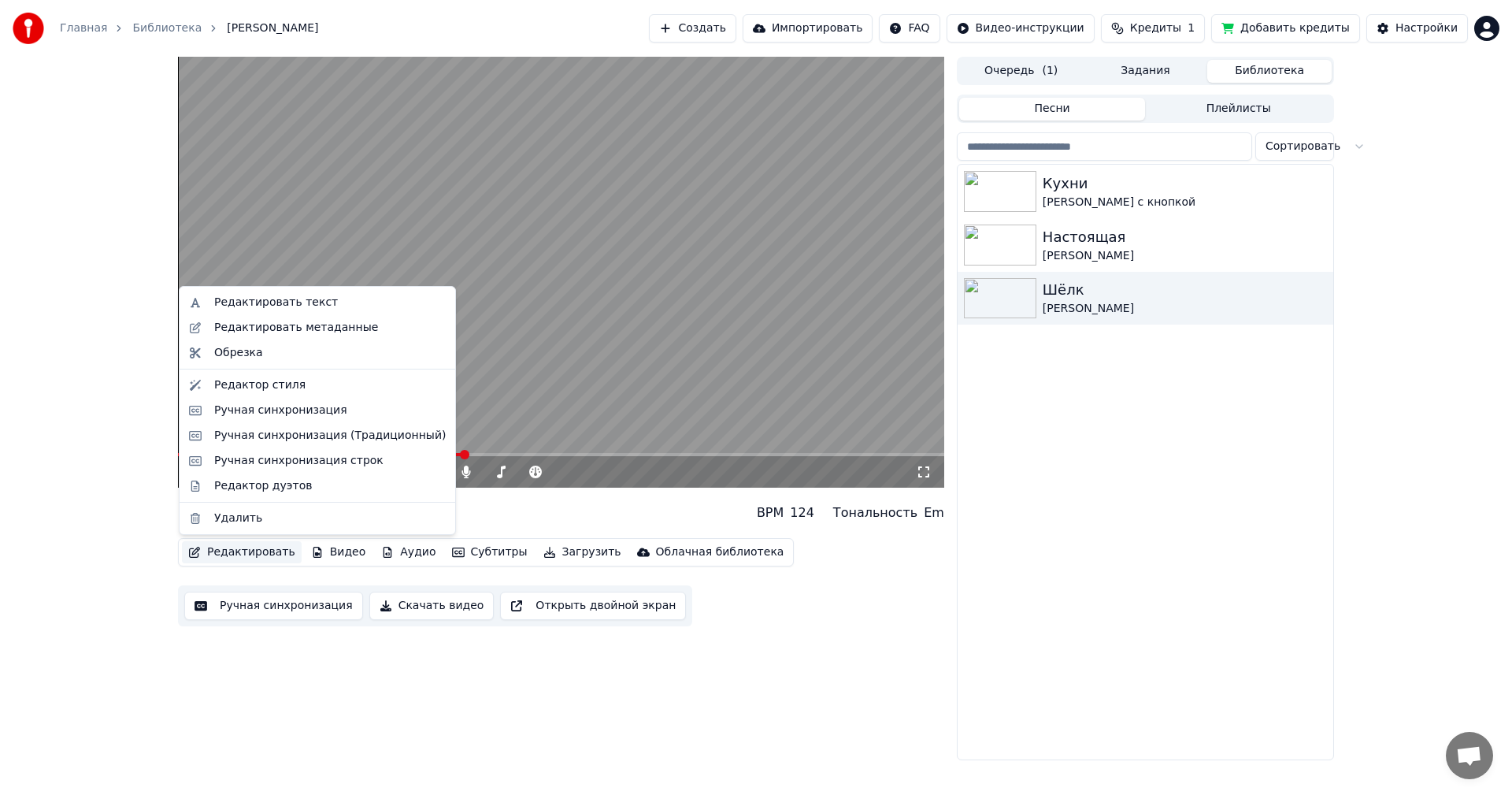
click at [224, 543] on button "Редактировать" at bounding box center [242, 552] width 120 height 22
click at [293, 376] on div "Редактор стиля" at bounding box center [317, 386] width 270 height 25
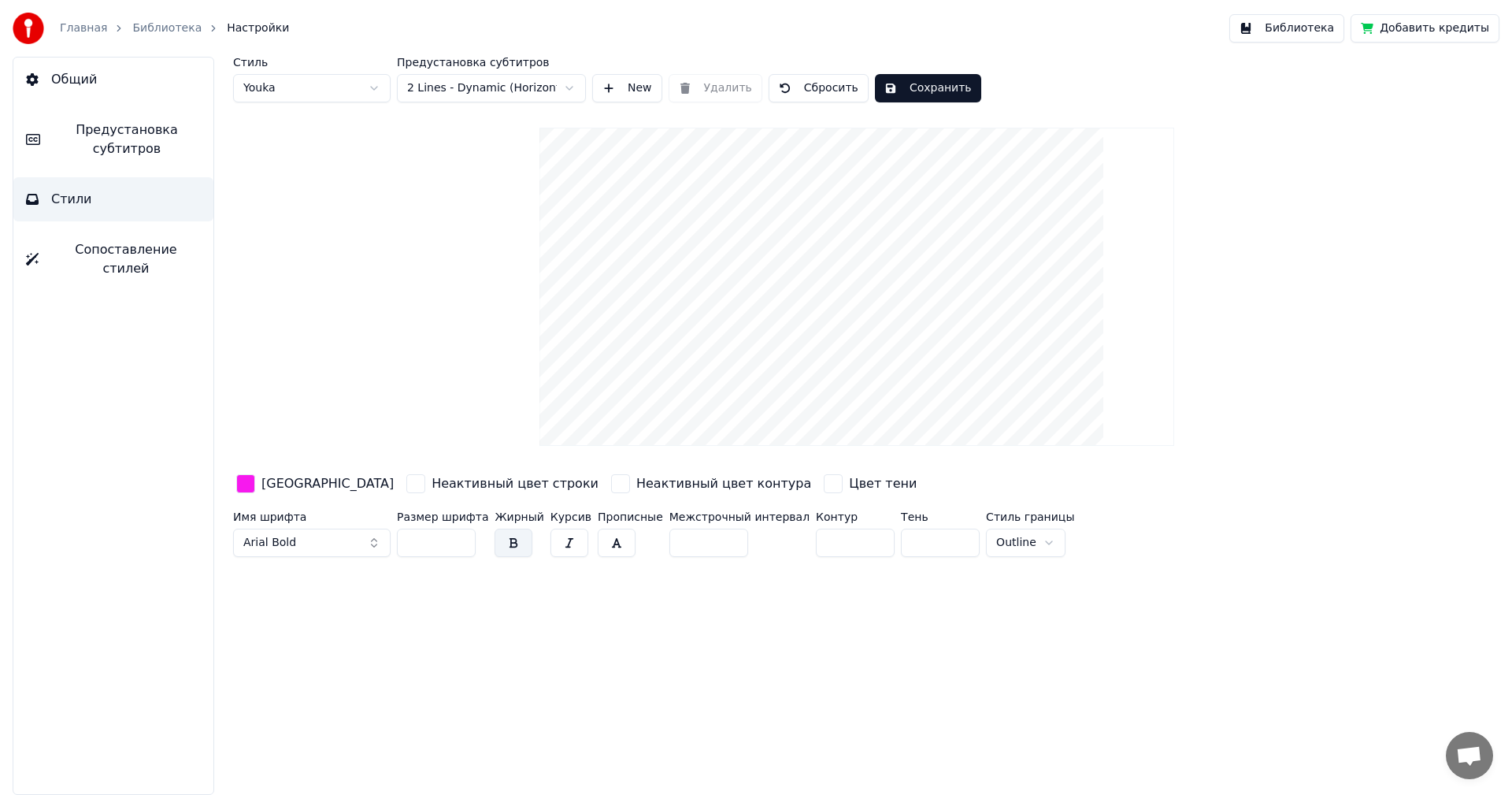
click at [175, 143] on span "Предустановка субтитров" at bounding box center [126, 140] width 148 height 38
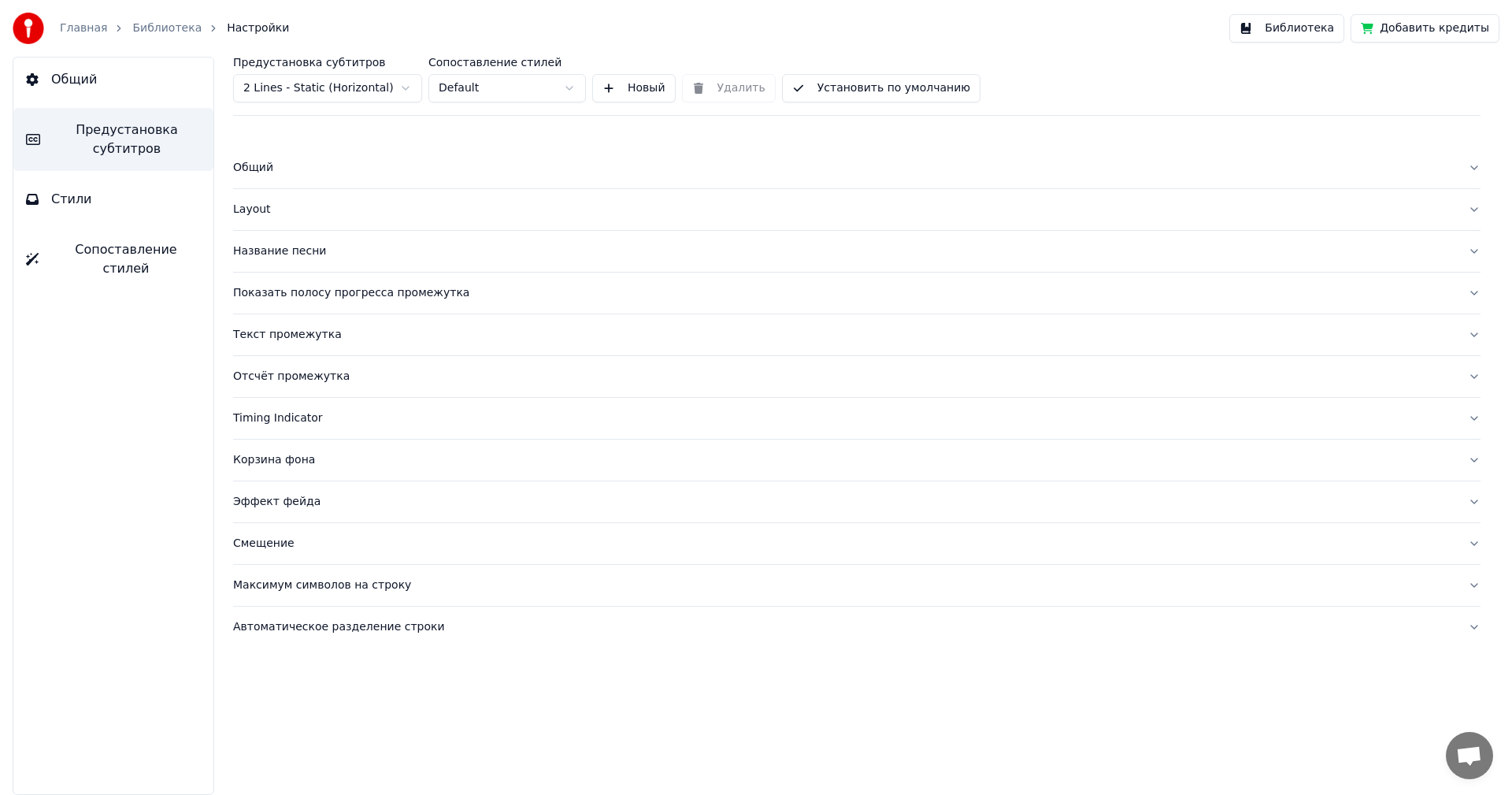
click at [267, 211] on div "Layout" at bounding box center [845, 209] width 1223 height 16
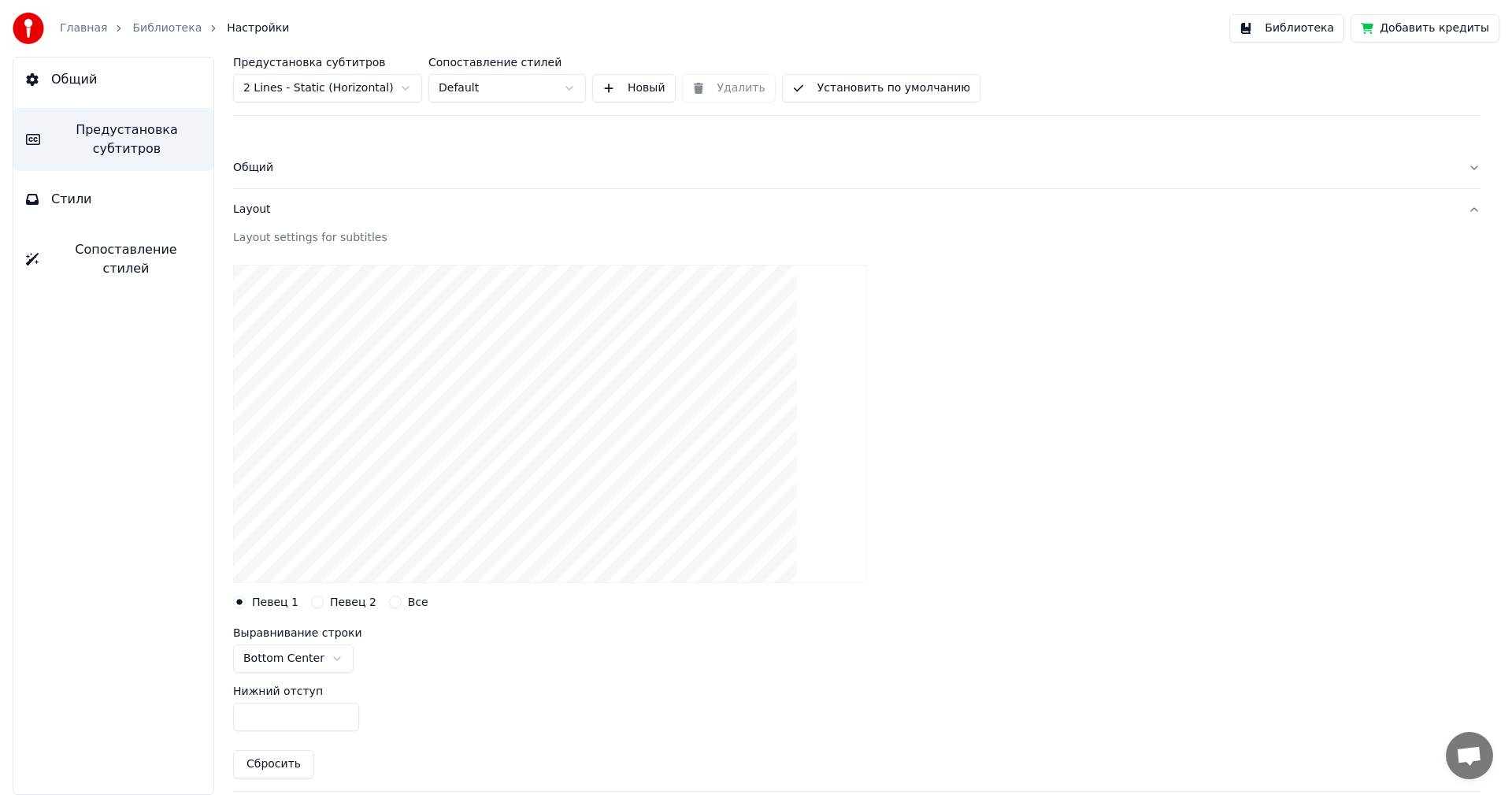
click at [271, 715] on input "***" at bounding box center [296, 717] width 126 height 29
click at [323, 151] on body "Главная Библиотека Настройки Библиотека Добавить кредиты Общий Предустановка су…" at bounding box center [756, 398] width 1512 height 795
click at [323, 151] on button "Общий" at bounding box center [857, 167] width 1247 height 41
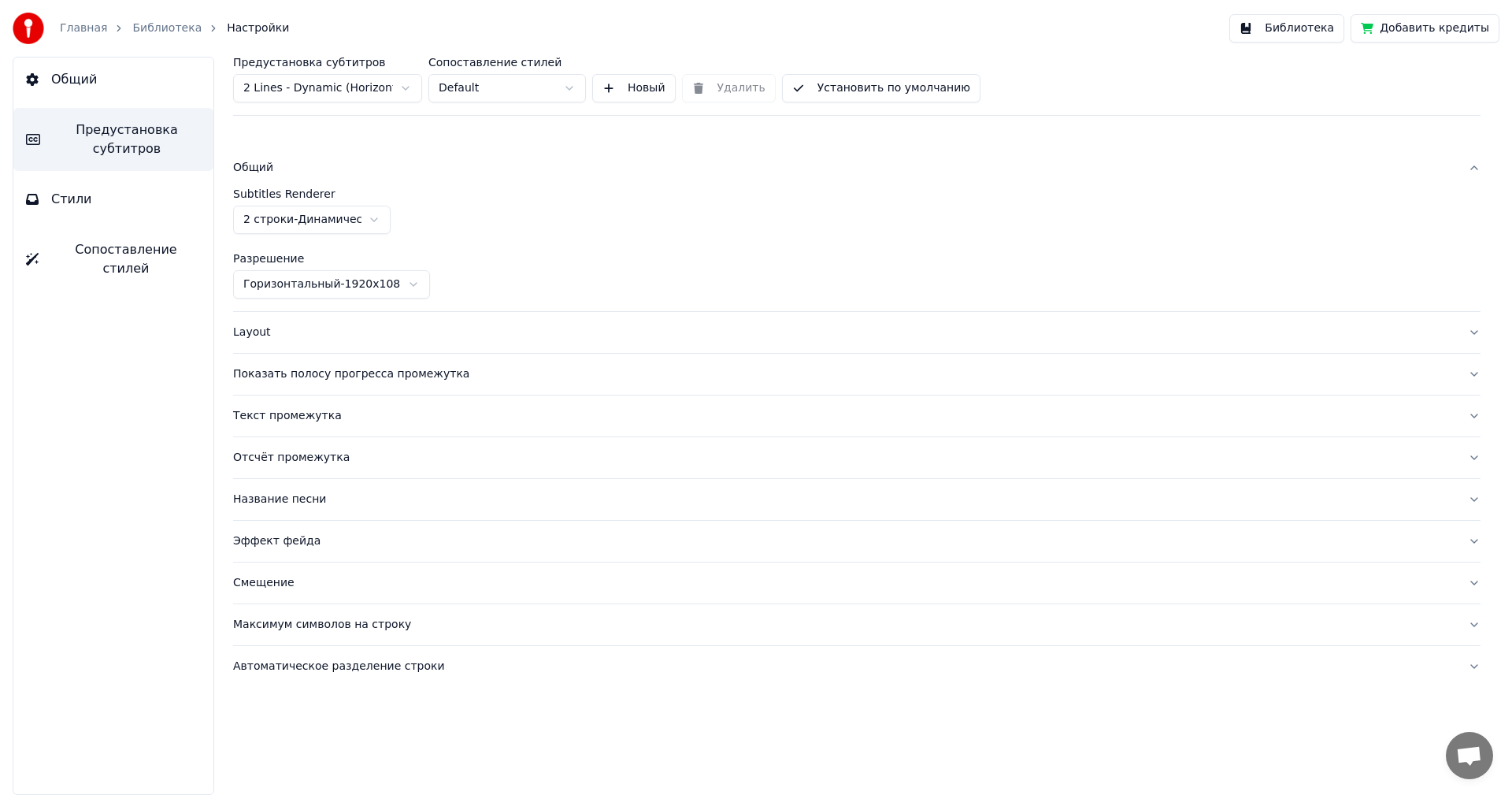
click at [401, 175] on div "Общий" at bounding box center [845, 167] width 1223 height 16
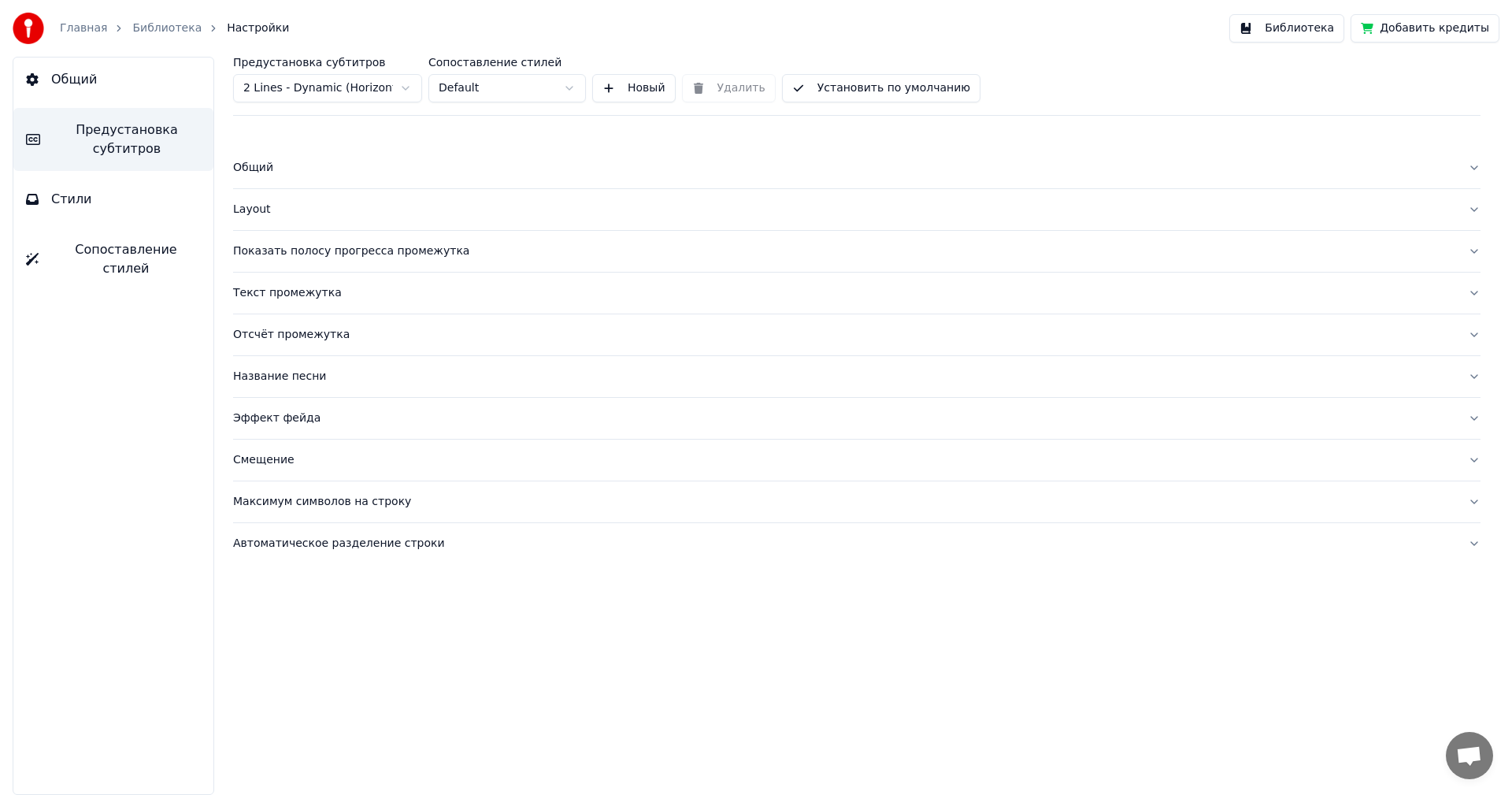
click at [286, 211] on div "Layout" at bounding box center [845, 209] width 1223 height 16
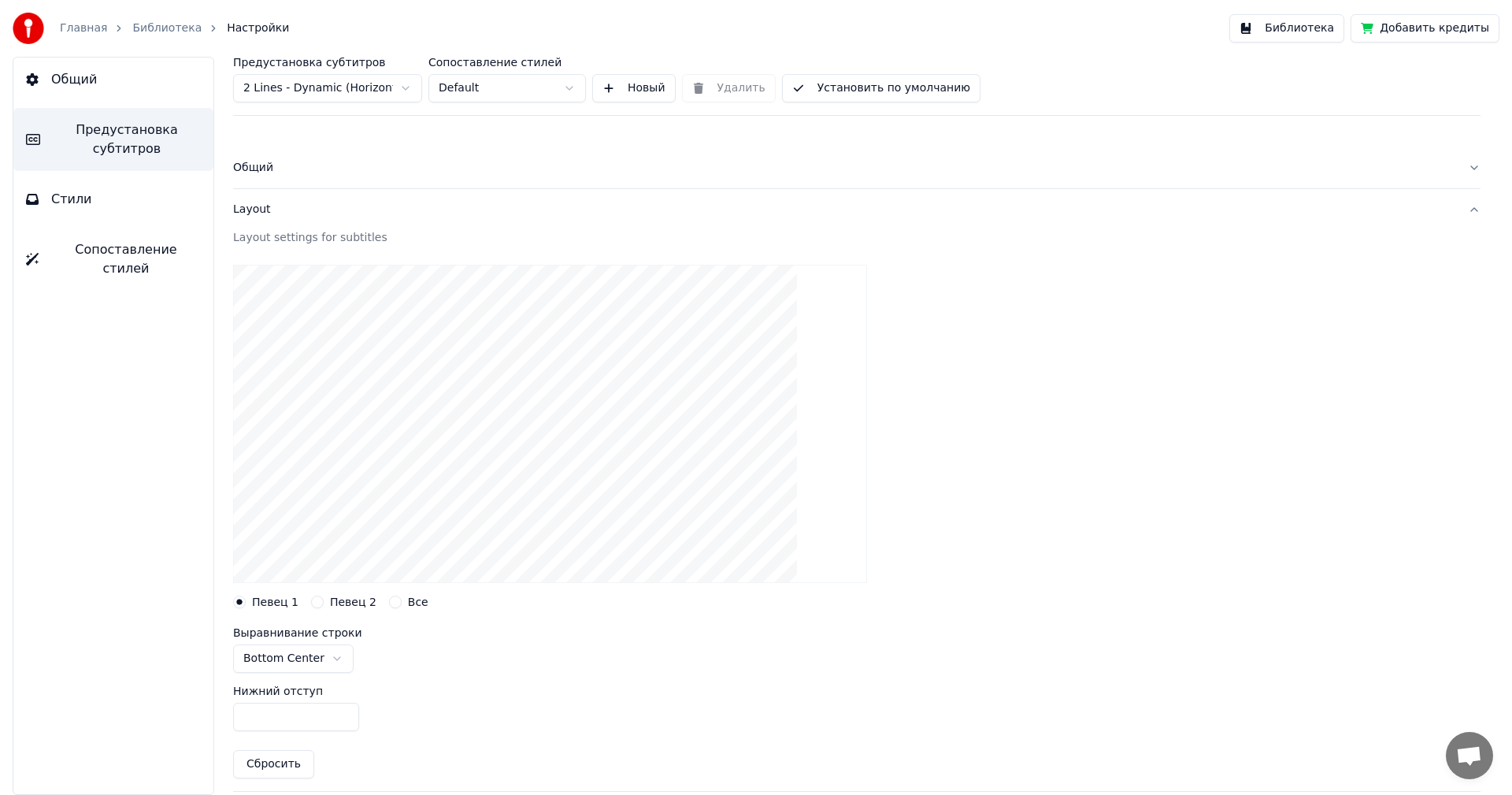
click at [259, 165] on div "Общий" at bounding box center [845, 167] width 1223 height 16
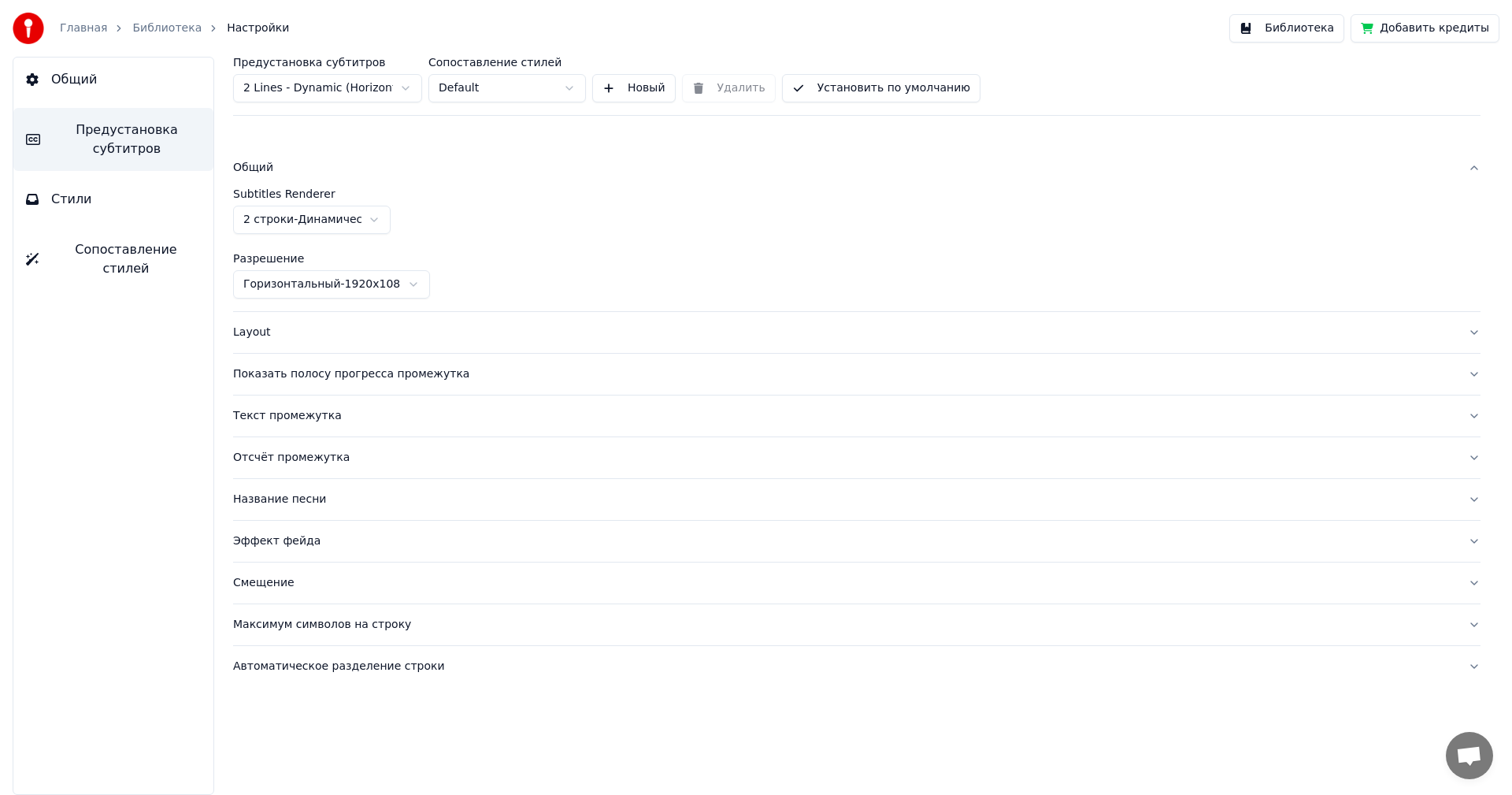
click at [269, 336] on div "Layout" at bounding box center [845, 332] width 1223 height 16
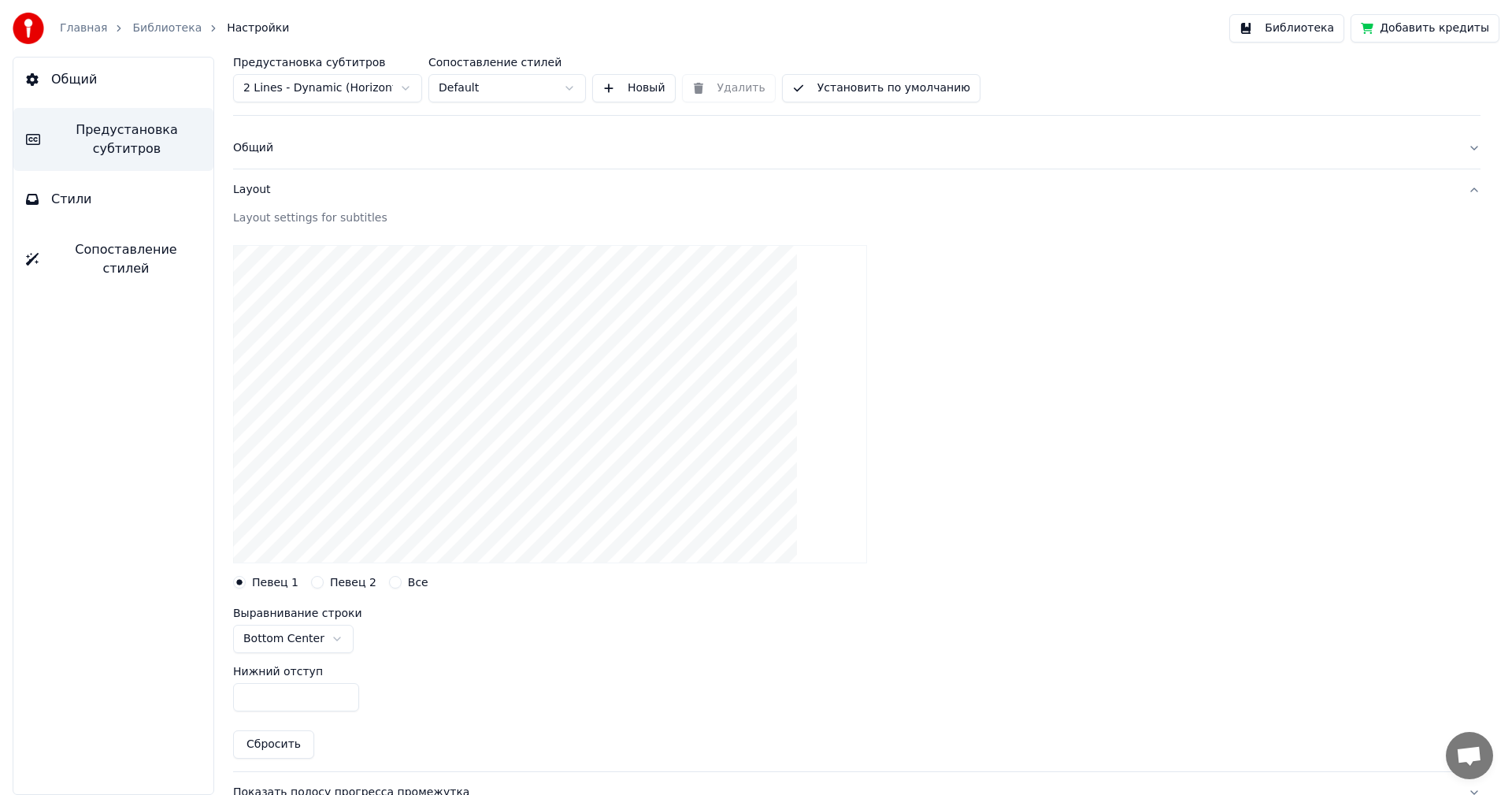
scroll to position [20, 0]
click at [245, 694] on input "***" at bounding box center [296, 697] width 126 height 29
type input "***"
click at [426, 676] on div "Нижний отступ ***" at bounding box center [857, 688] width 1247 height 71
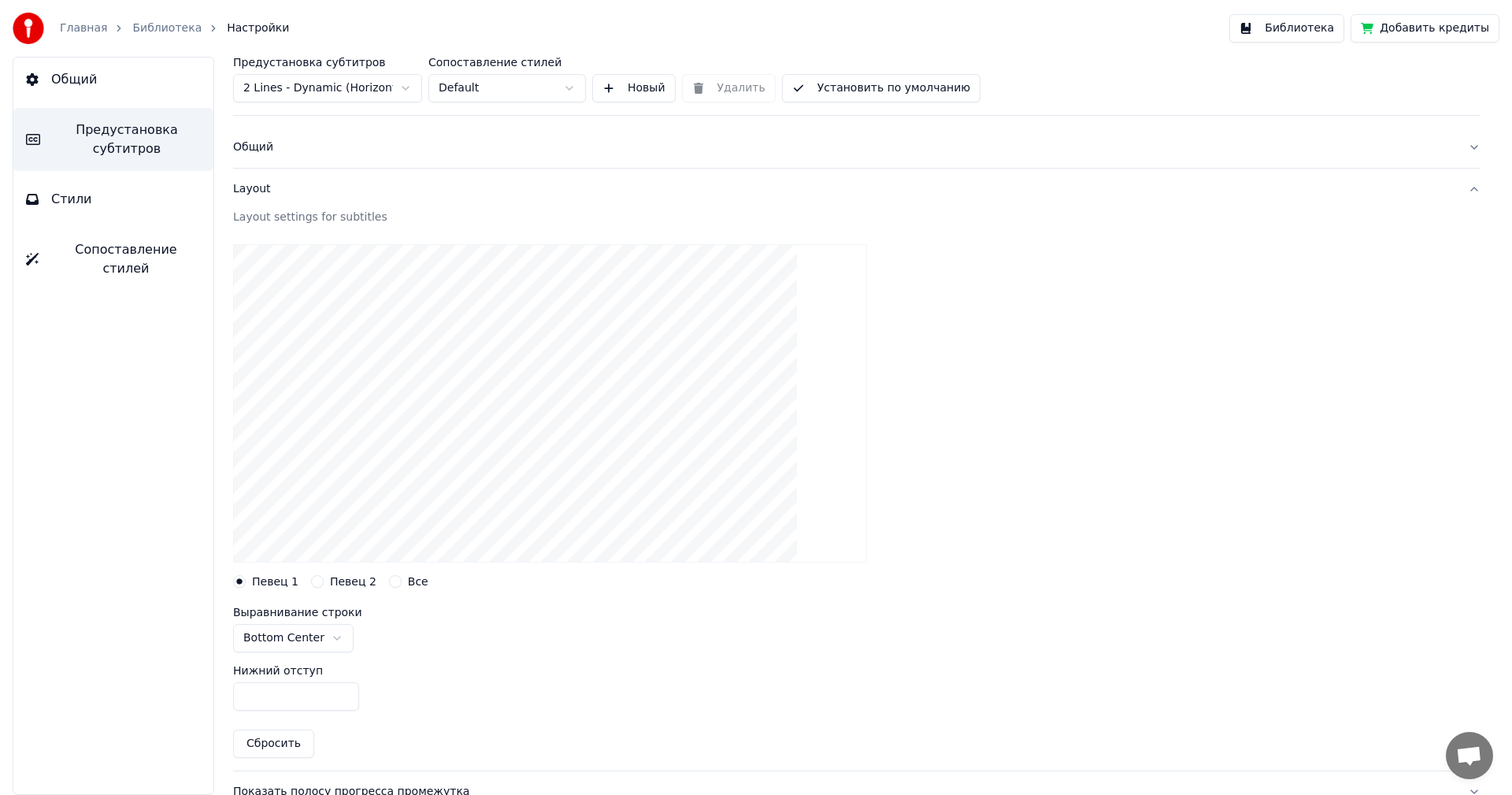
click at [852, 89] on button "Установить по умолчанию" at bounding box center [881, 89] width 199 height 29
click at [141, 28] on link "Библиотека" at bounding box center [167, 28] width 69 height 16
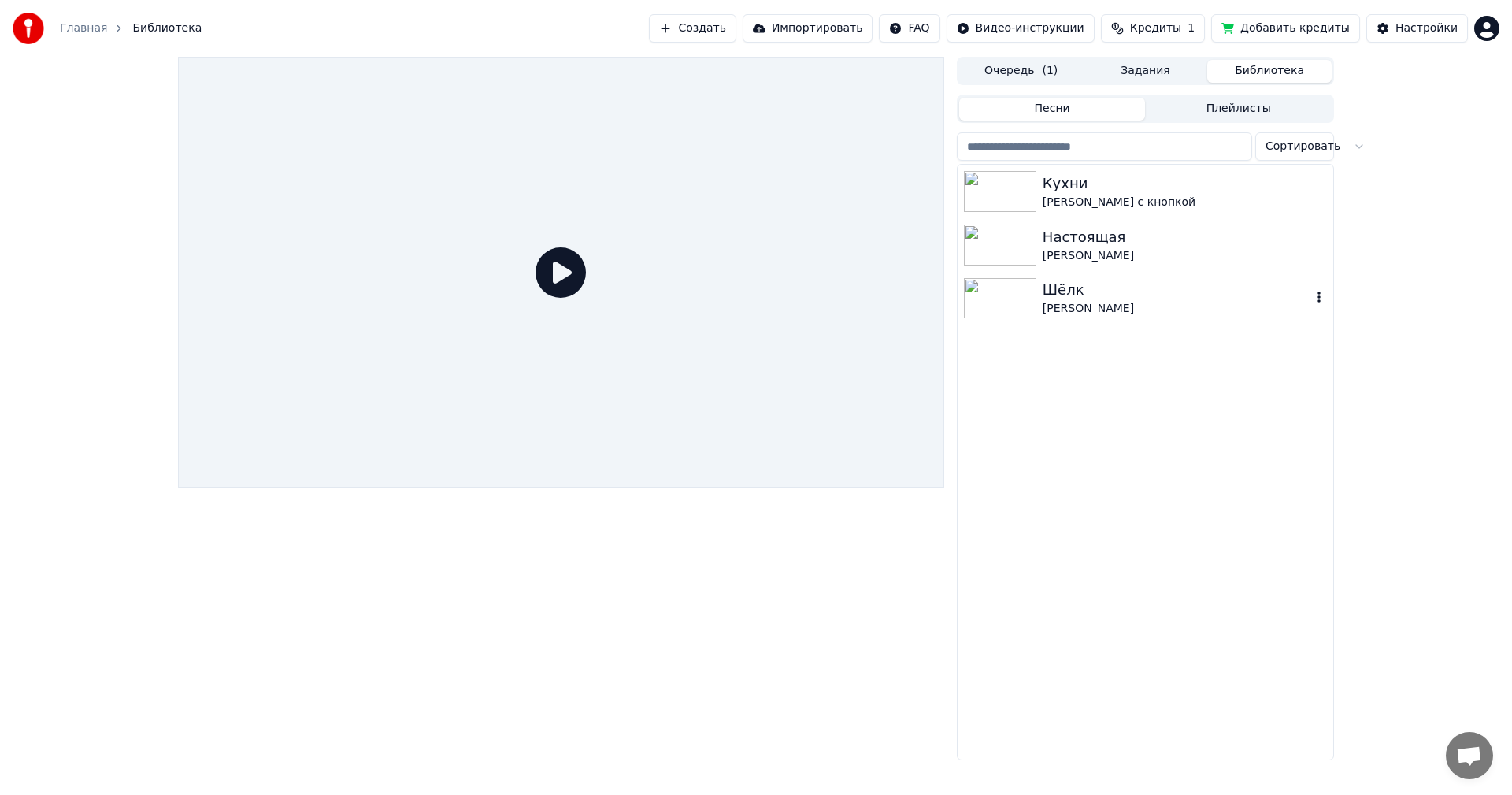
click at [1060, 310] on div "[PERSON_NAME]" at bounding box center [1177, 309] width 269 height 16
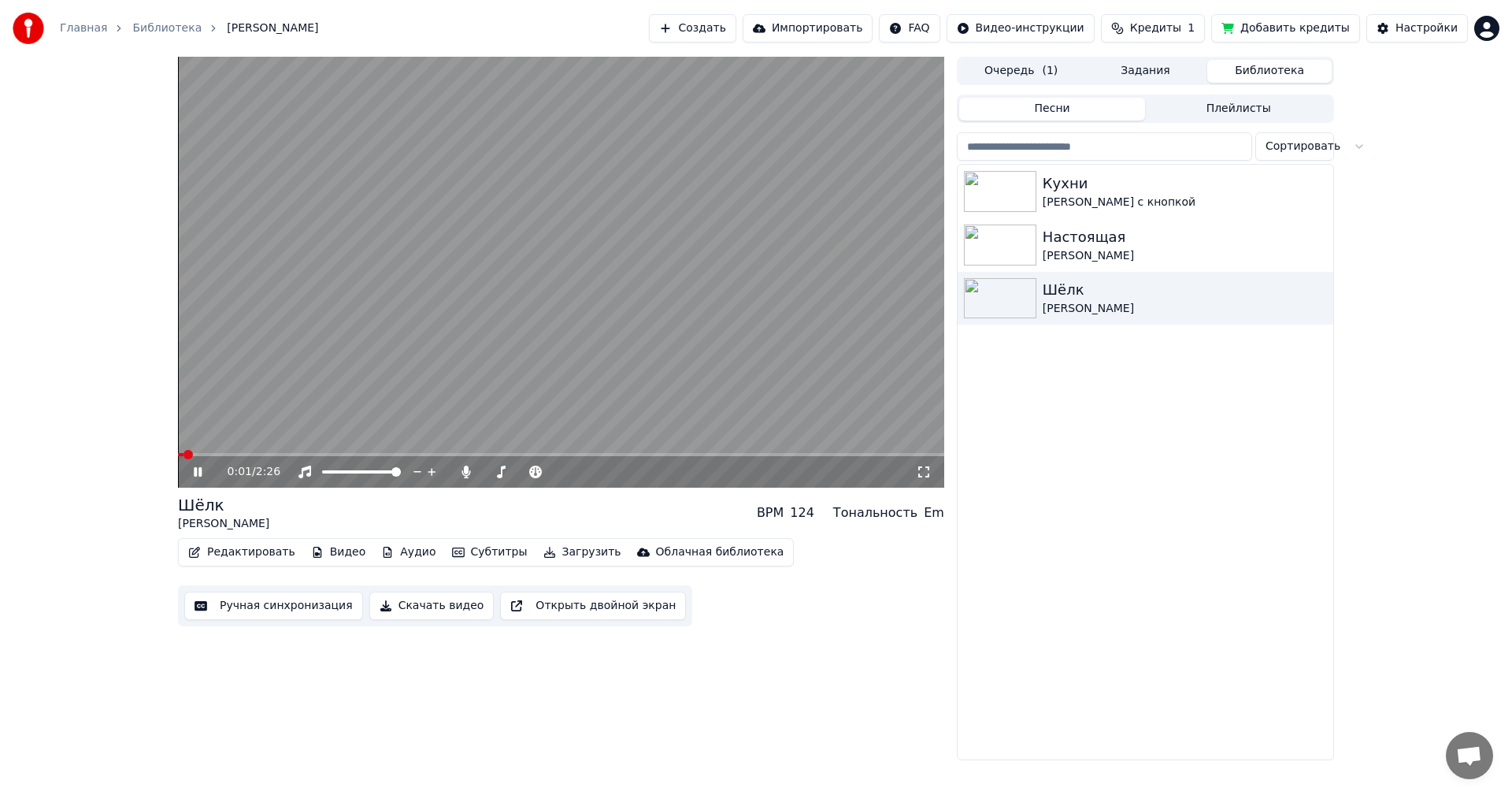
click at [181, 454] on span at bounding box center [181, 455] width 6 height 3
click at [922, 474] on icon at bounding box center [923, 472] width 16 height 13
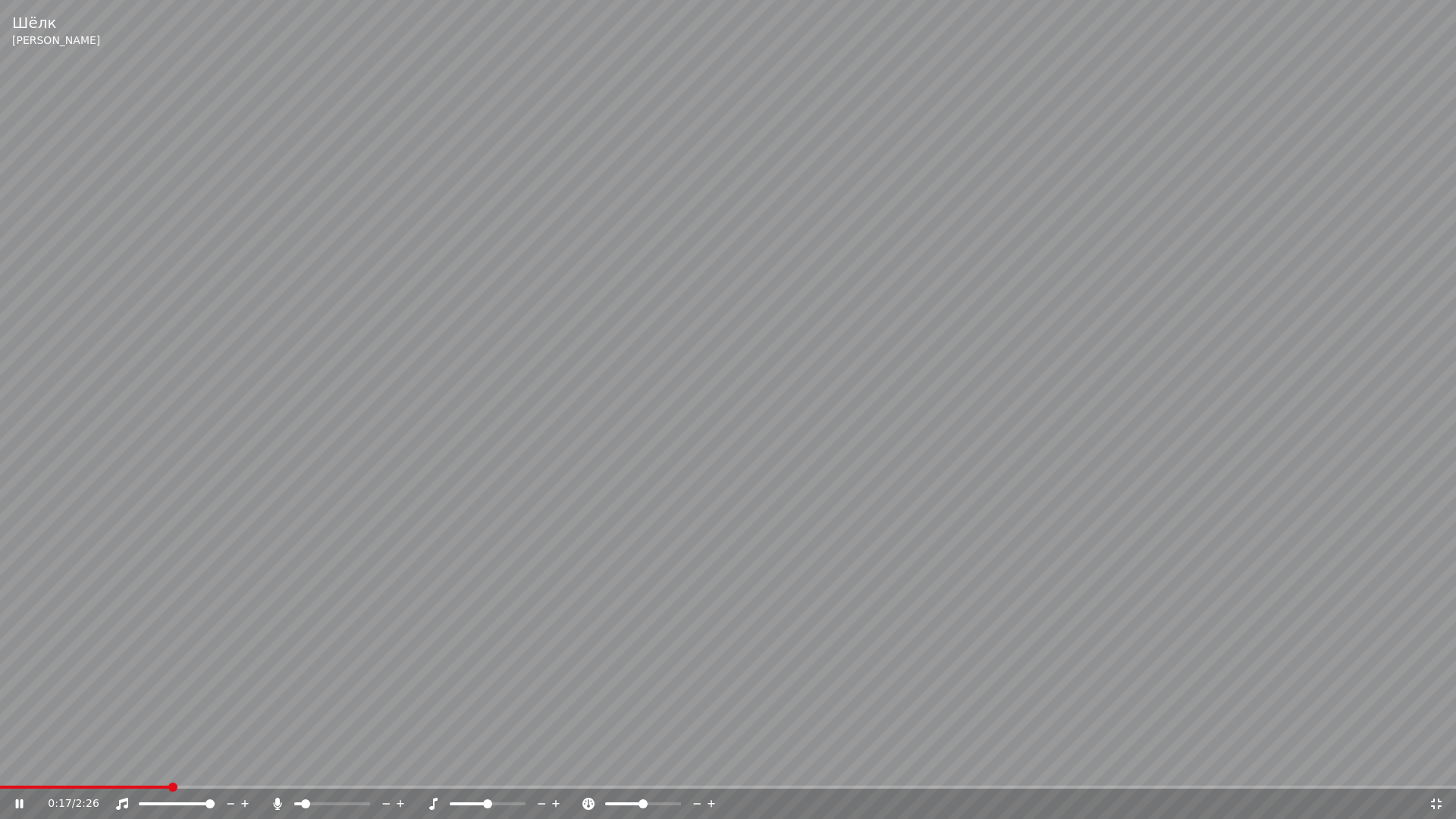
click at [164, 764] on span at bounding box center [728, 787] width 1456 height 3
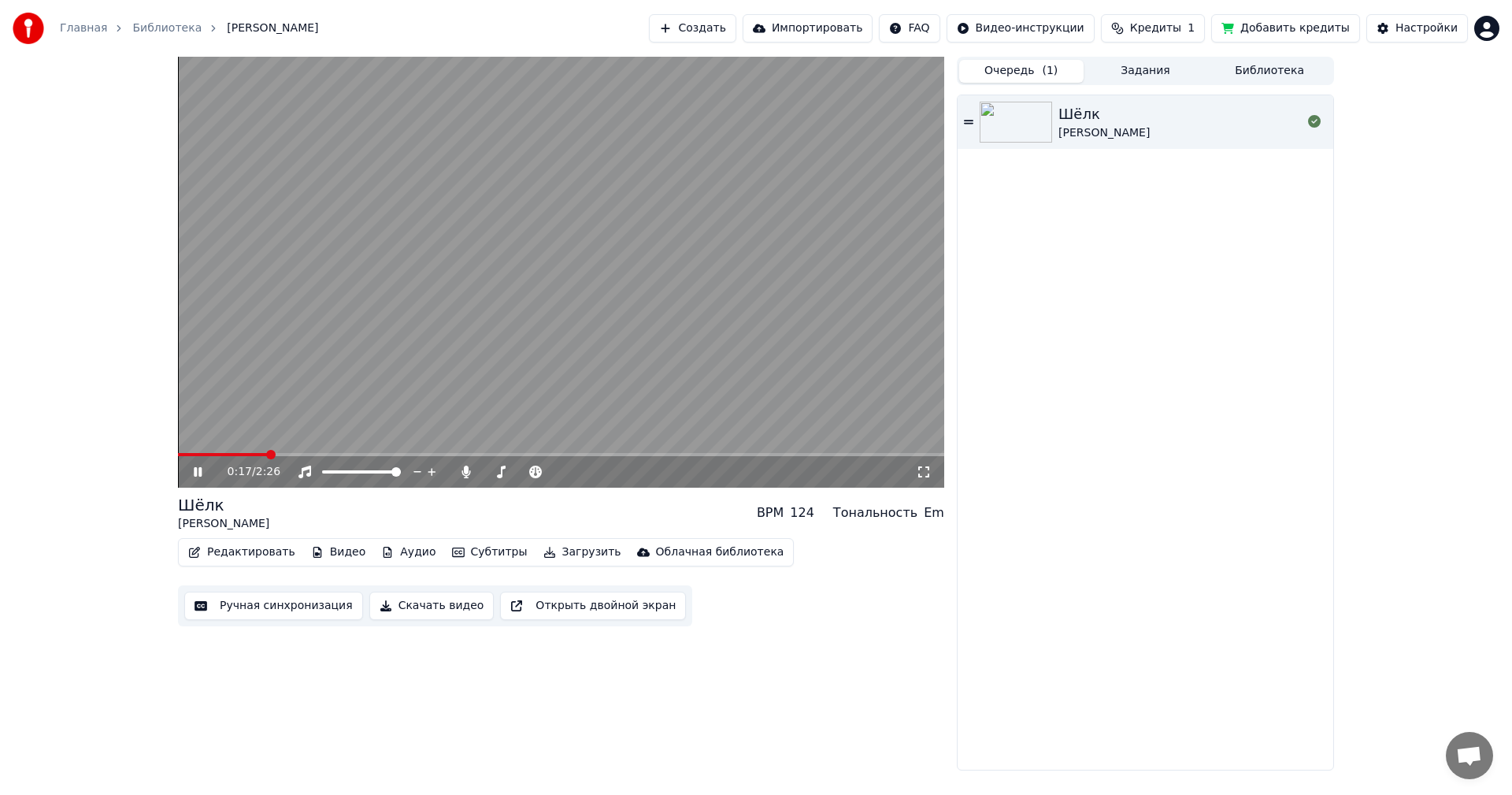
click at [1026, 74] on button "Очередь ( 1 )" at bounding box center [1022, 71] width 124 height 23
click at [1106, 121] on div "Шёлк" at bounding box center [1104, 114] width 91 height 22
click at [189, 471] on div "0:00 / 2:26" at bounding box center [561, 472] width 753 height 16
click at [195, 475] on icon at bounding box center [197, 471] width 8 height 9
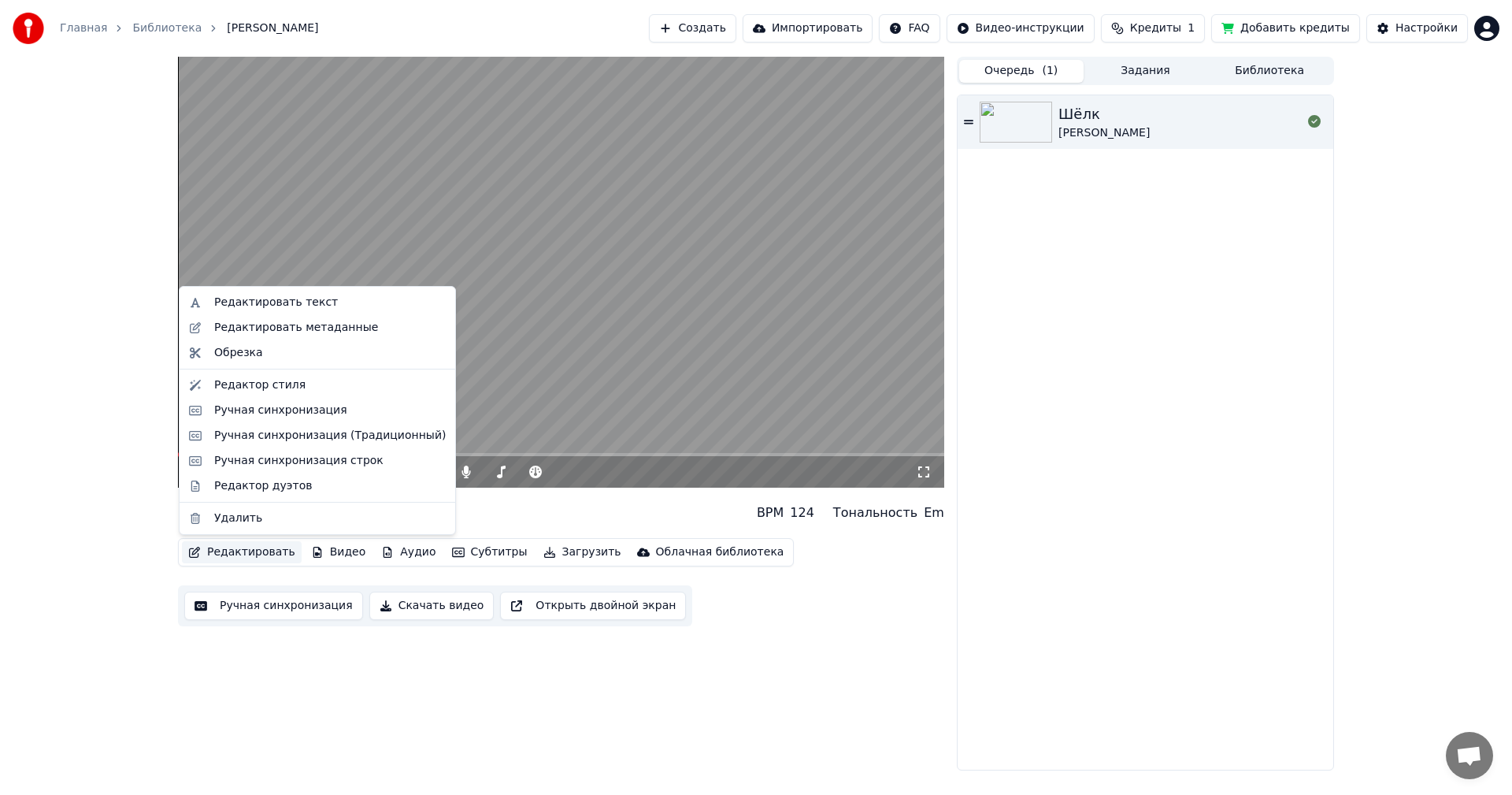
click at [236, 546] on button "Редактировать" at bounding box center [242, 552] width 120 height 22
click at [274, 387] on div "Редактор стиля" at bounding box center [260, 385] width 91 height 16
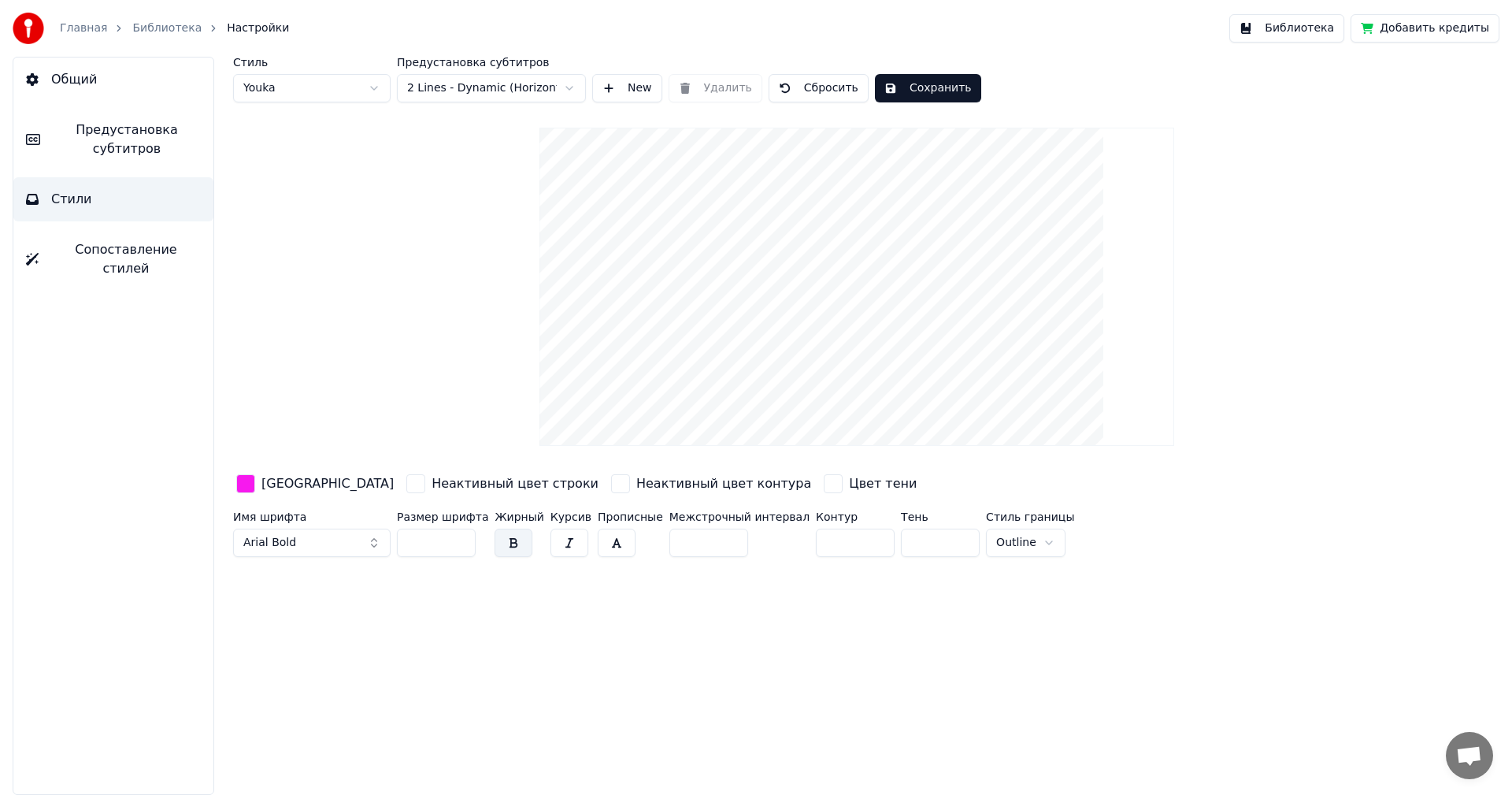
click at [144, 137] on span "Предустановка субтитров" at bounding box center [126, 140] width 148 height 38
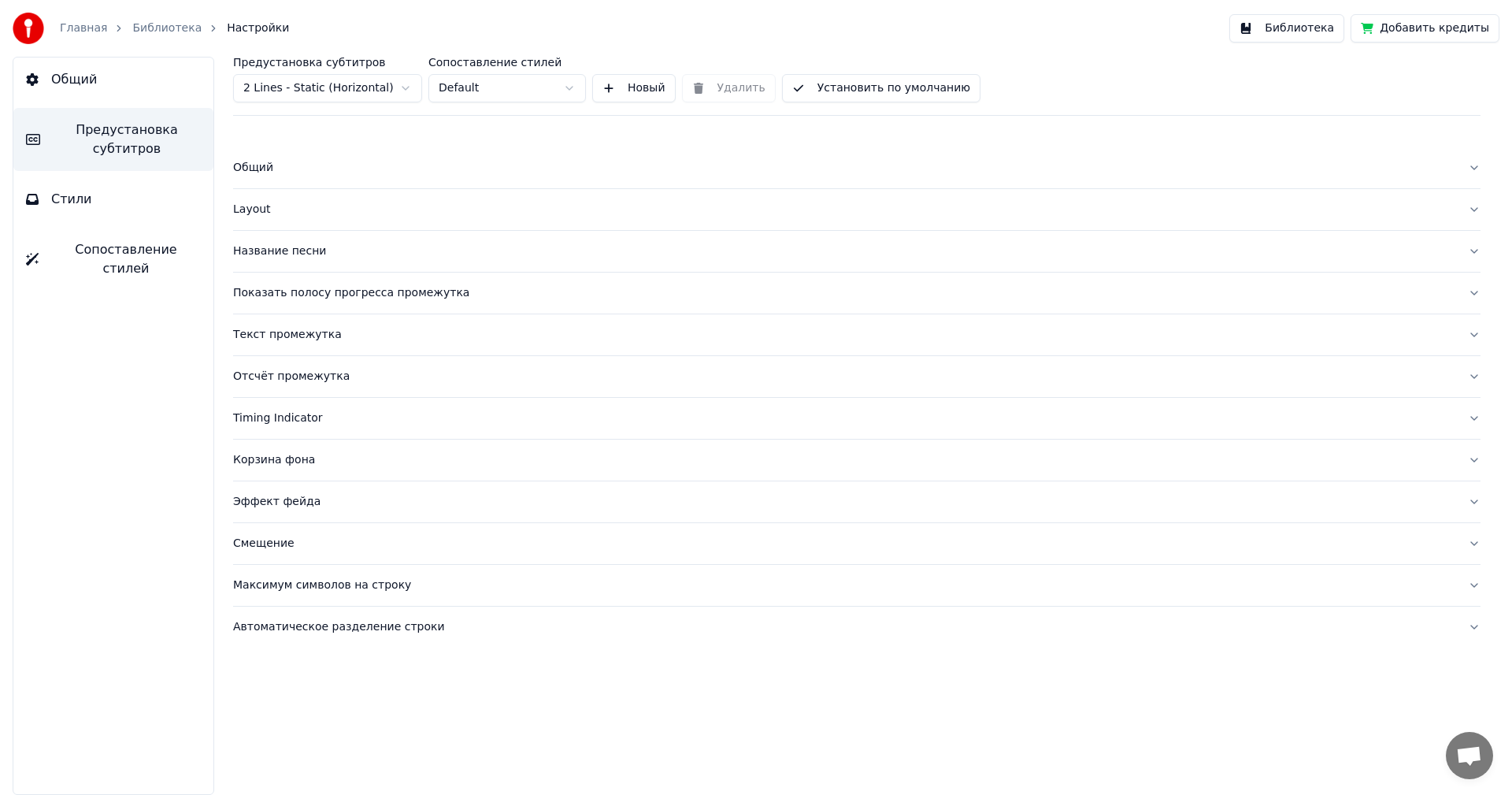
click at [327, 585] on div "Максимум символов на строку" at bounding box center [845, 585] width 1223 height 16
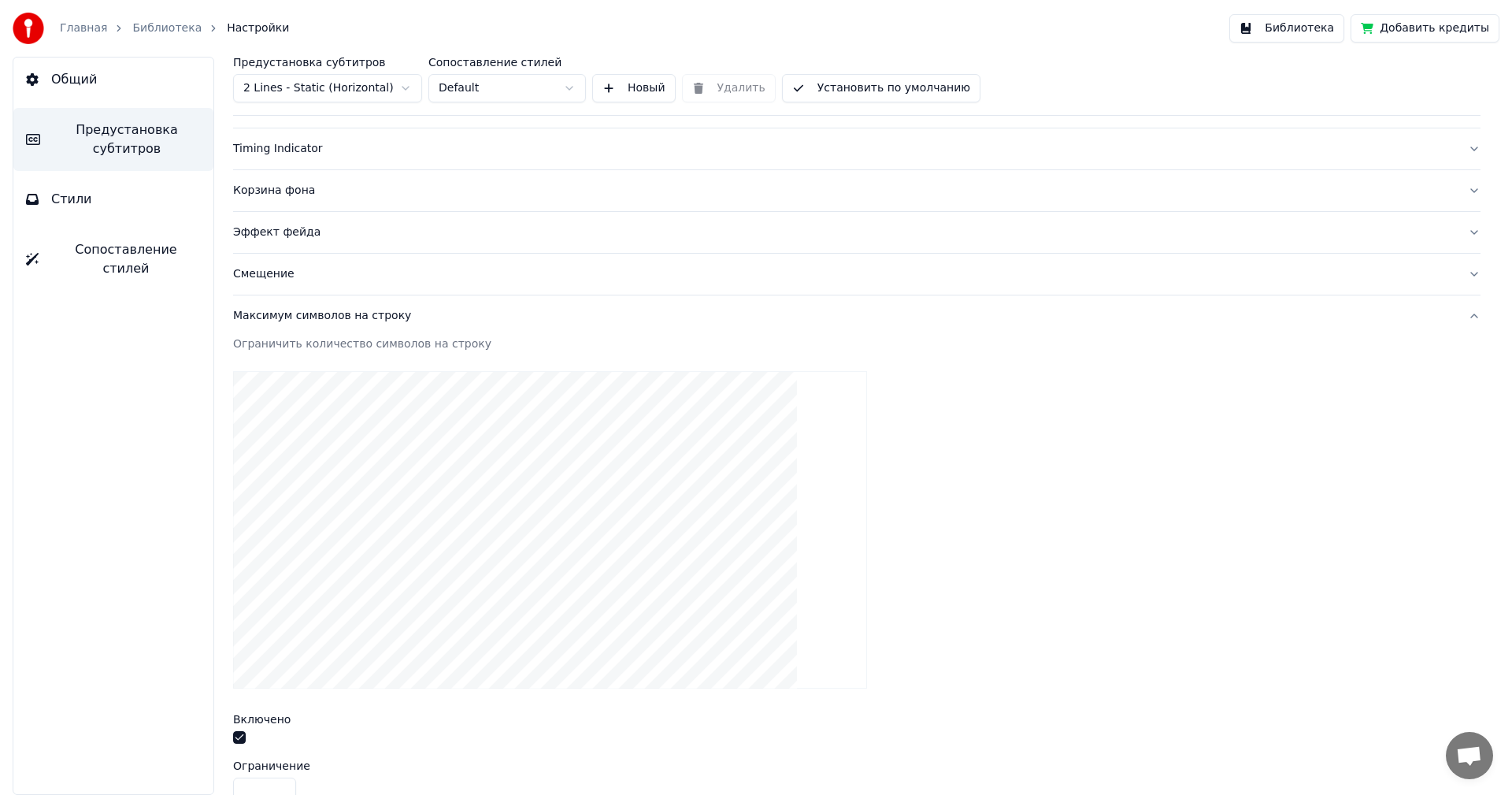
scroll to position [394, 0]
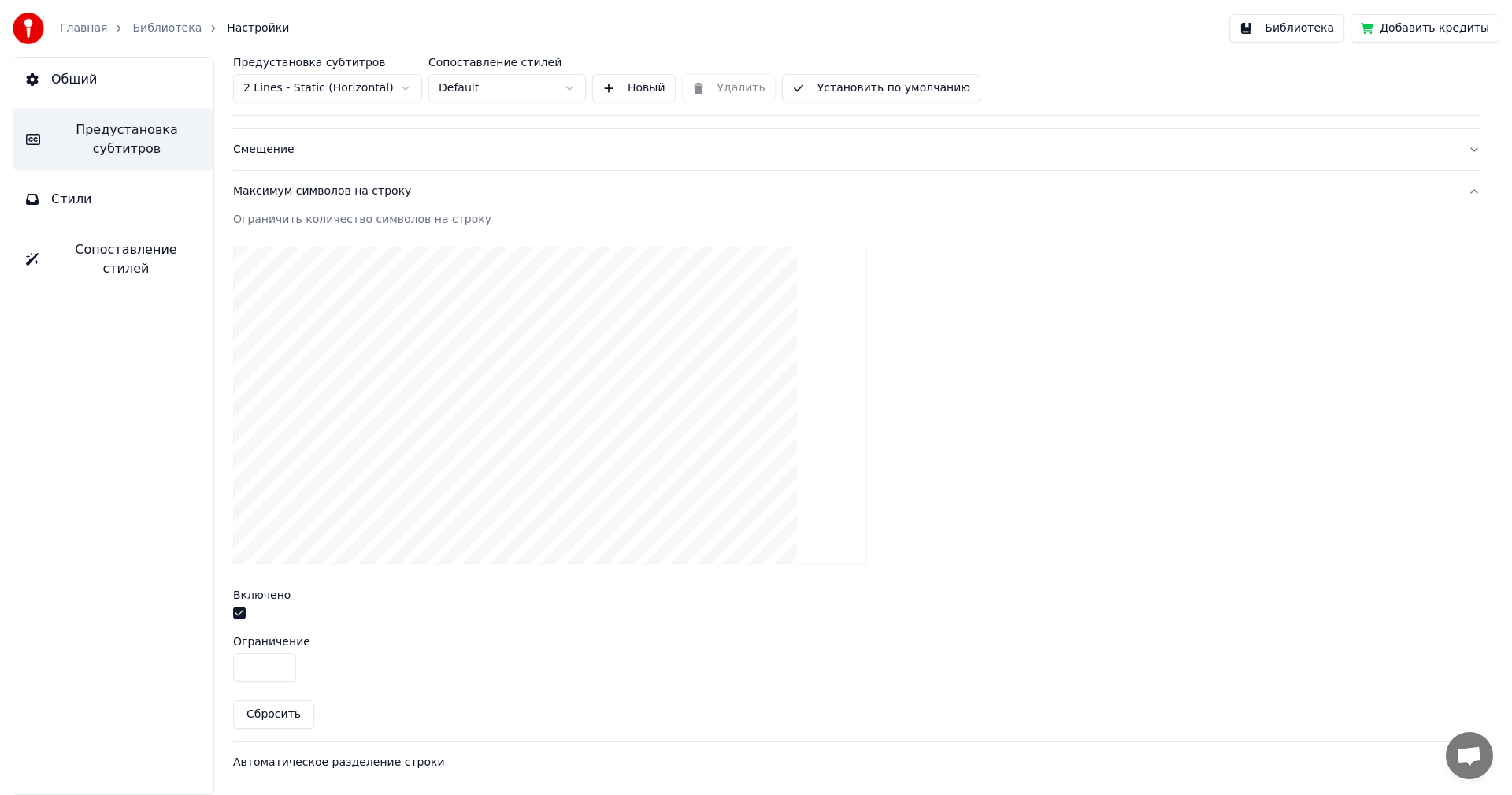
click at [255, 668] on input "**" at bounding box center [265, 667] width 63 height 29
type input "**"
click at [441, 683] on div "Ограничить количество символов на строку Включено Ограничение ** Сбросить" at bounding box center [857, 477] width 1247 height 530
click at [142, 25] on link "Библиотека" at bounding box center [167, 28] width 69 height 16
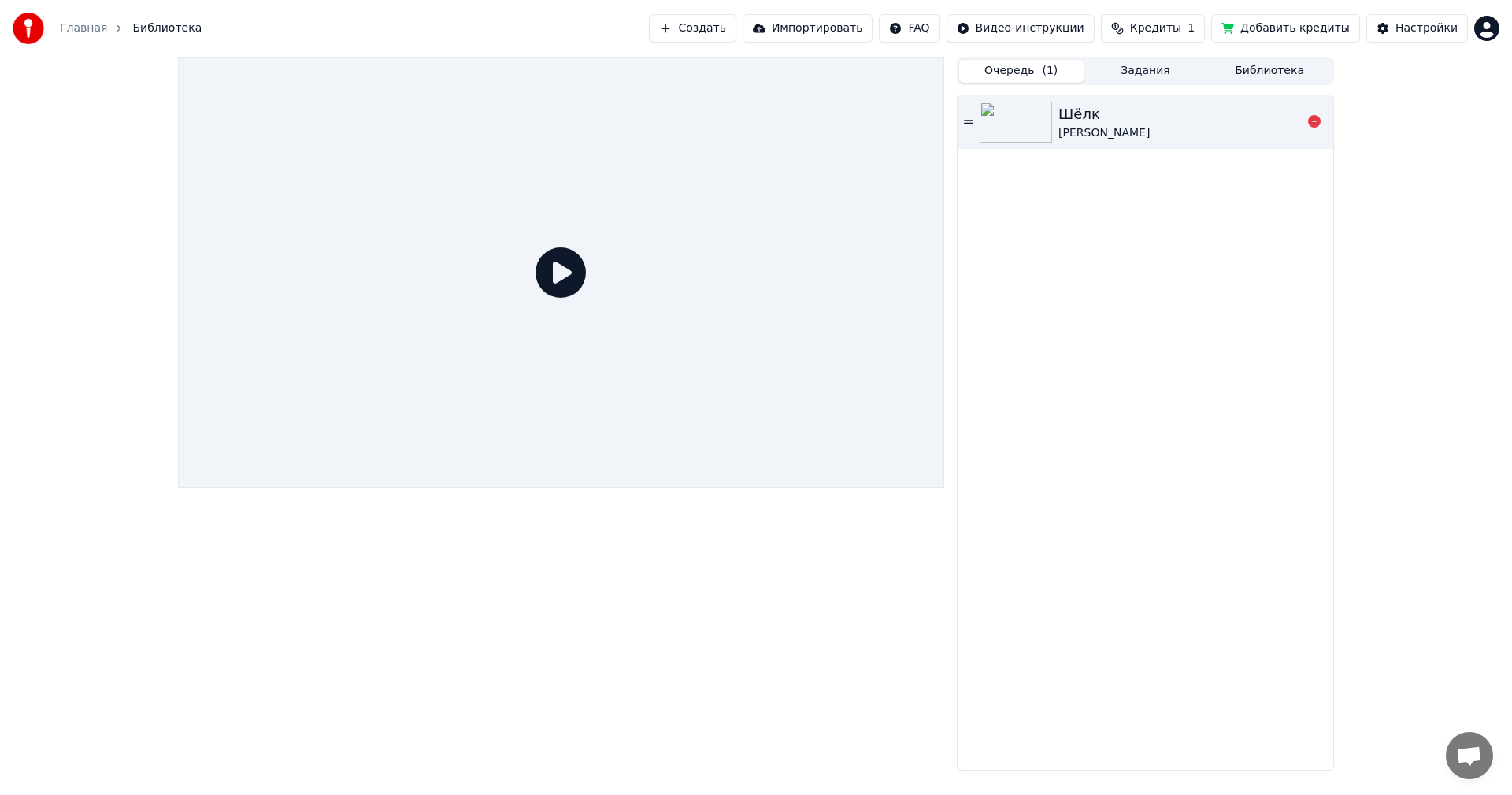
click at [1136, 110] on div "Шёлк" at bounding box center [1104, 114] width 91 height 22
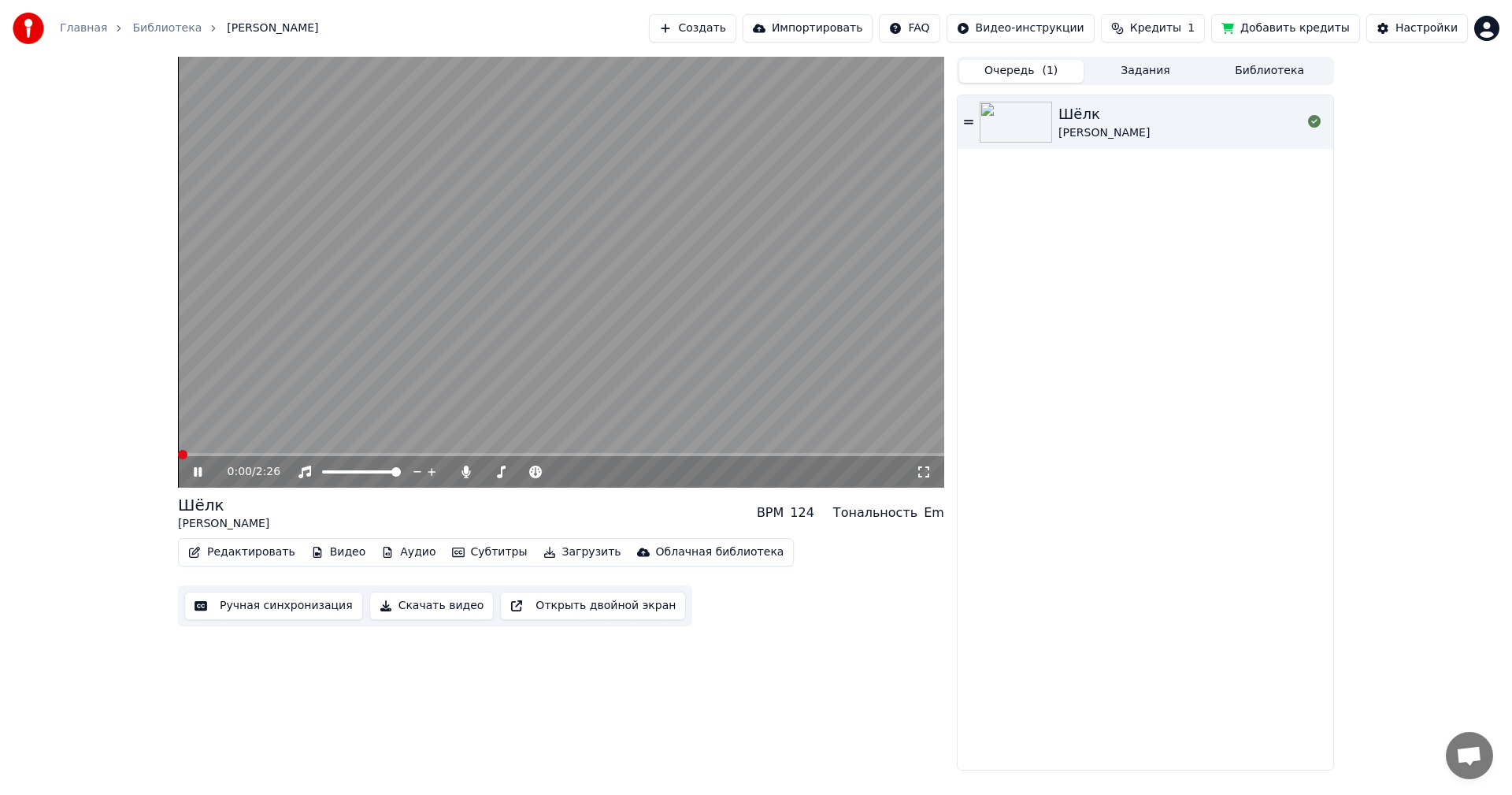
click at [198, 475] on icon at bounding box center [209, 472] width 37 height 13
click at [677, 278] on video at bounding box center [562, 272] width 766 height 431
click at [201, 468] on icon at bounding box center [209, 472] width 37 height 13
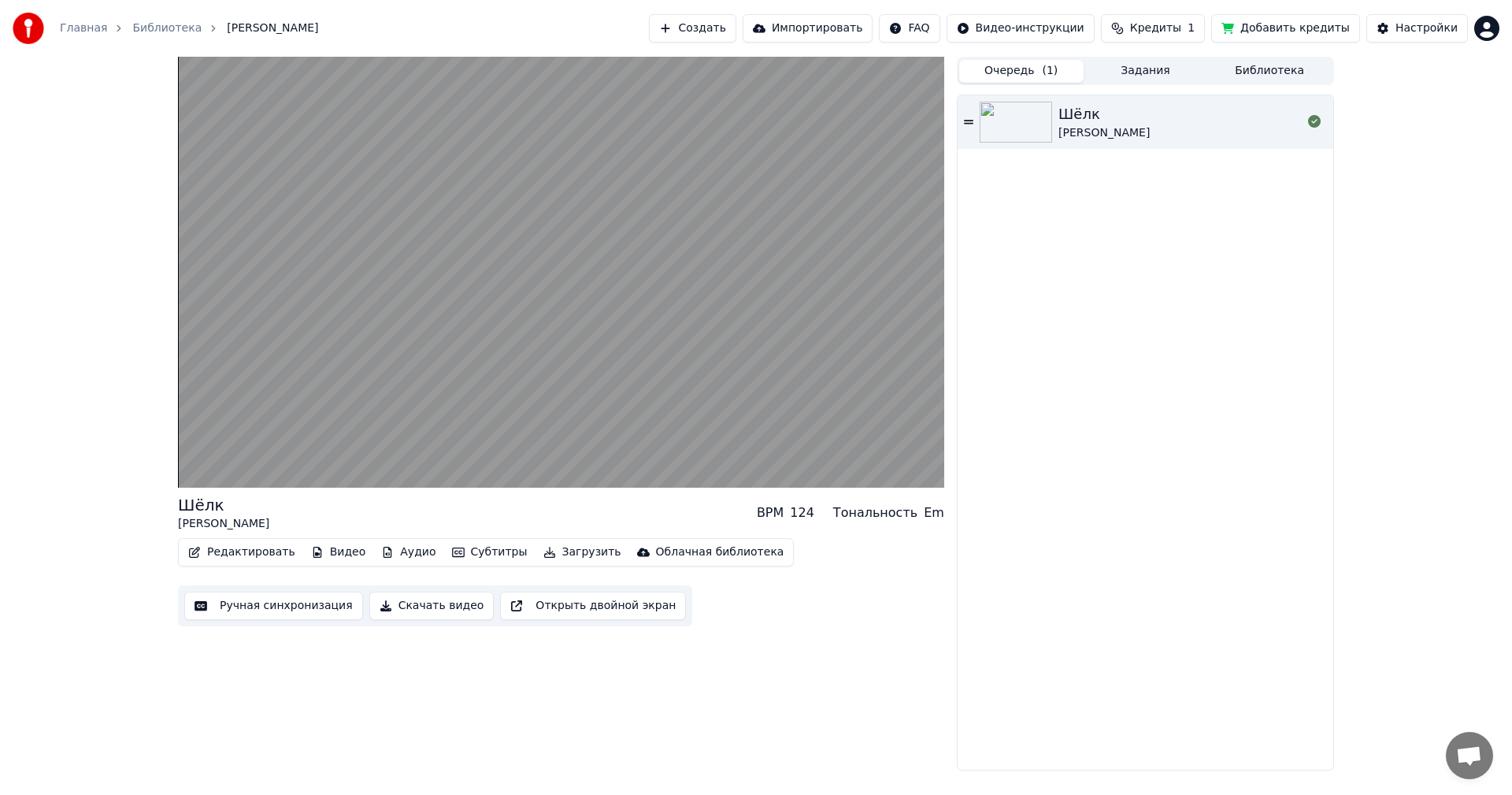
click at [496, 324] on video at bounding box center [562, 272] width 766 height 431
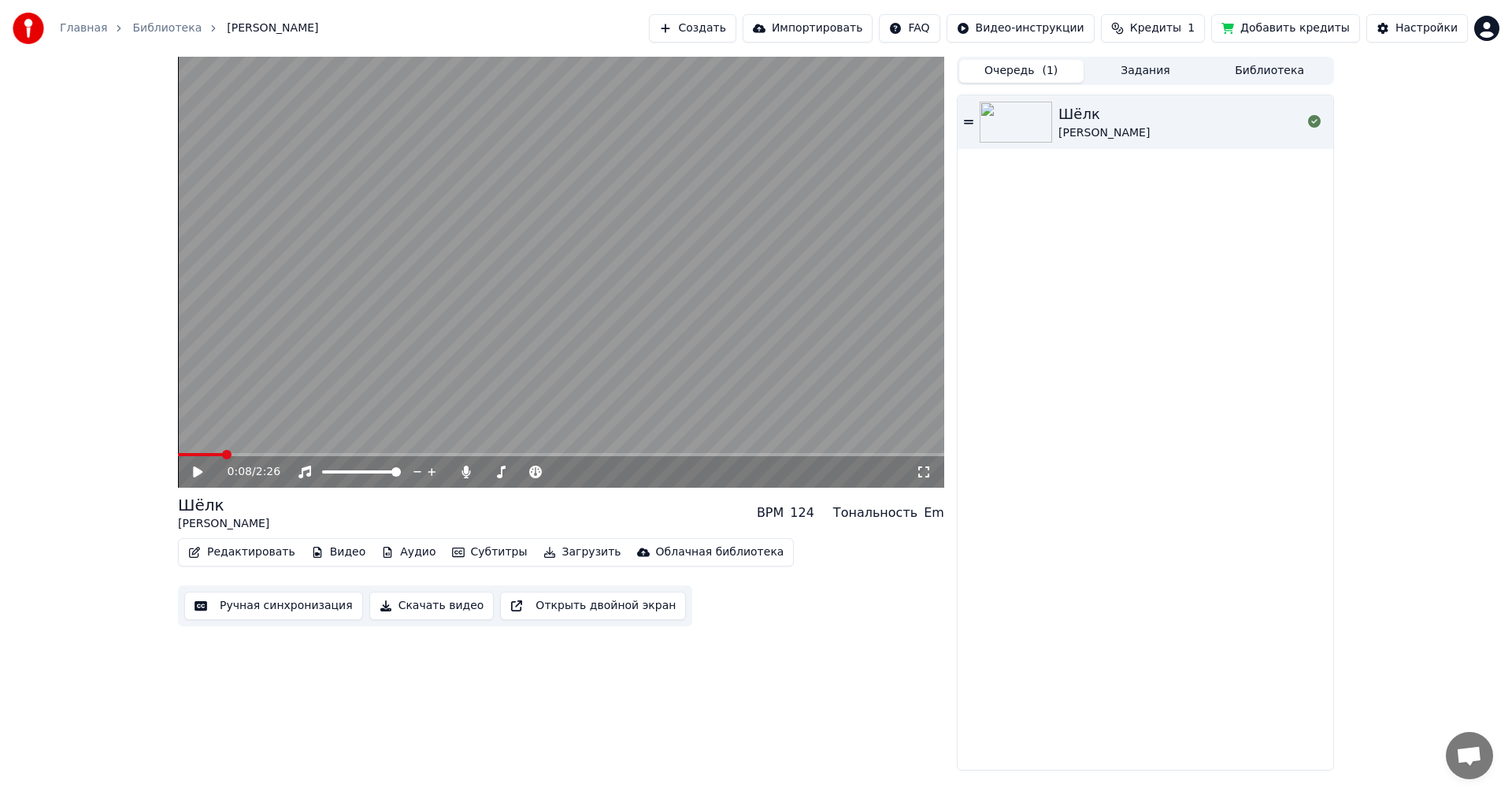
click at [145, 25] on link "Библиотека" at bounding box center [167, 28] width 69 height 16
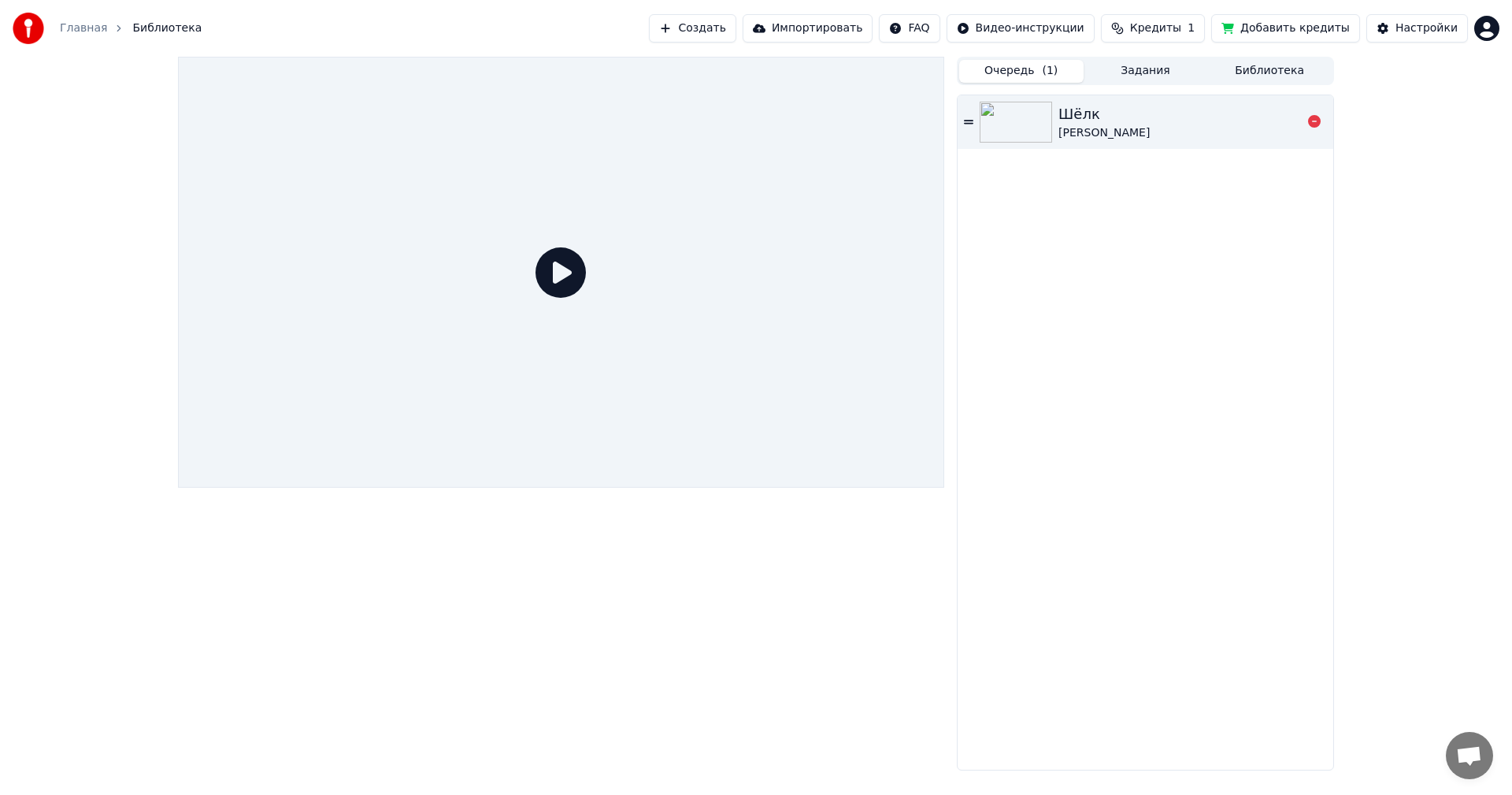
click at [971, 121] on icon at bounding box center [968, 122] width 9 height 4
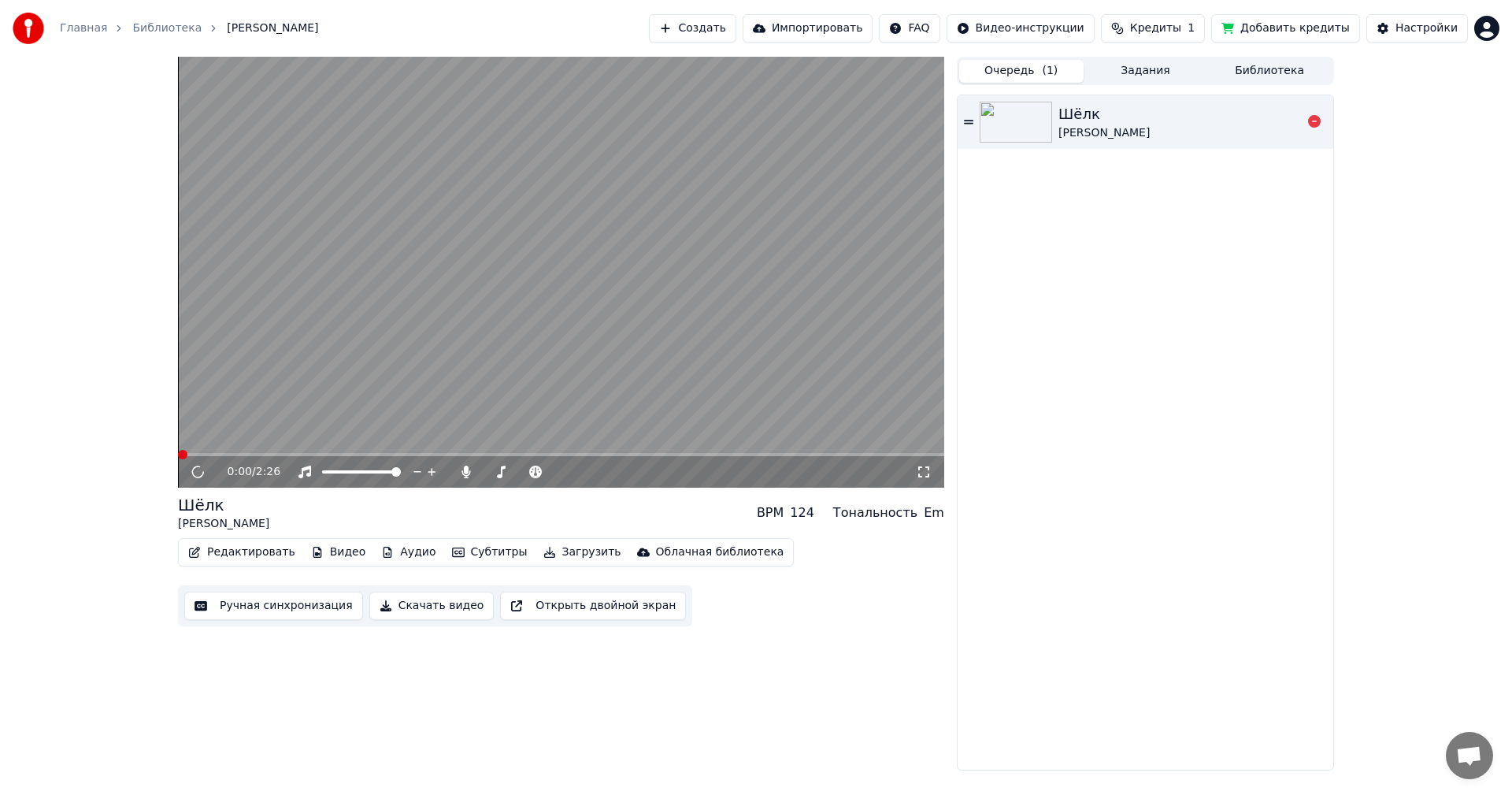
click at [971, 121] on icon at bounding box center [968, 122] width 9 height 4
click at [1187, 121] on div "Шёлк [PERSON_NAME]" at bounding box center [1181, 122] width 244 height 38
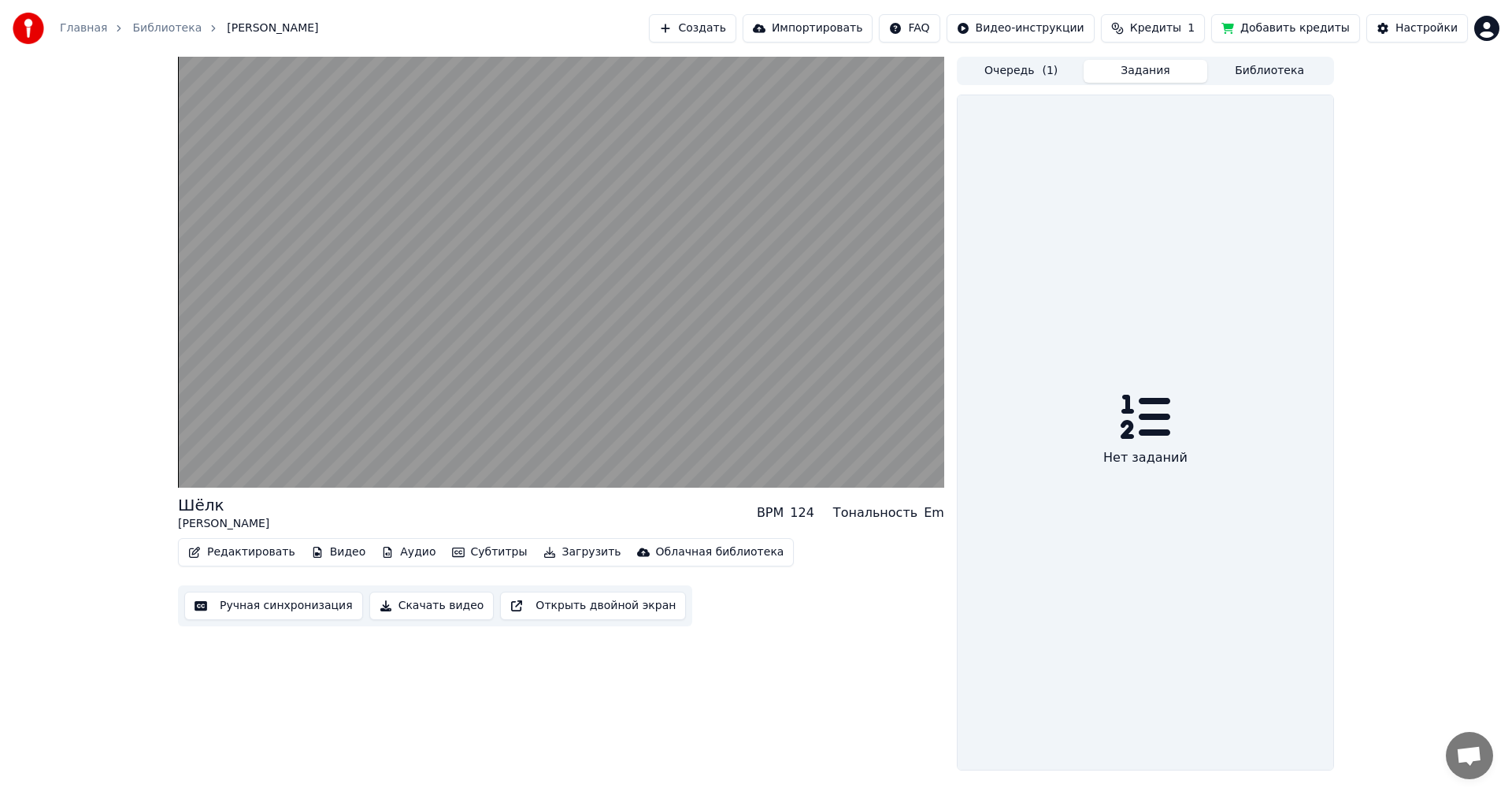
click at [1146, 71] on button "Задания" at bounding box center [1146, 71] width 124 height 23
click at [1023, 78] on button "Очередь ( 1 )" at bounding box center [1022, 71] width 124 height 23
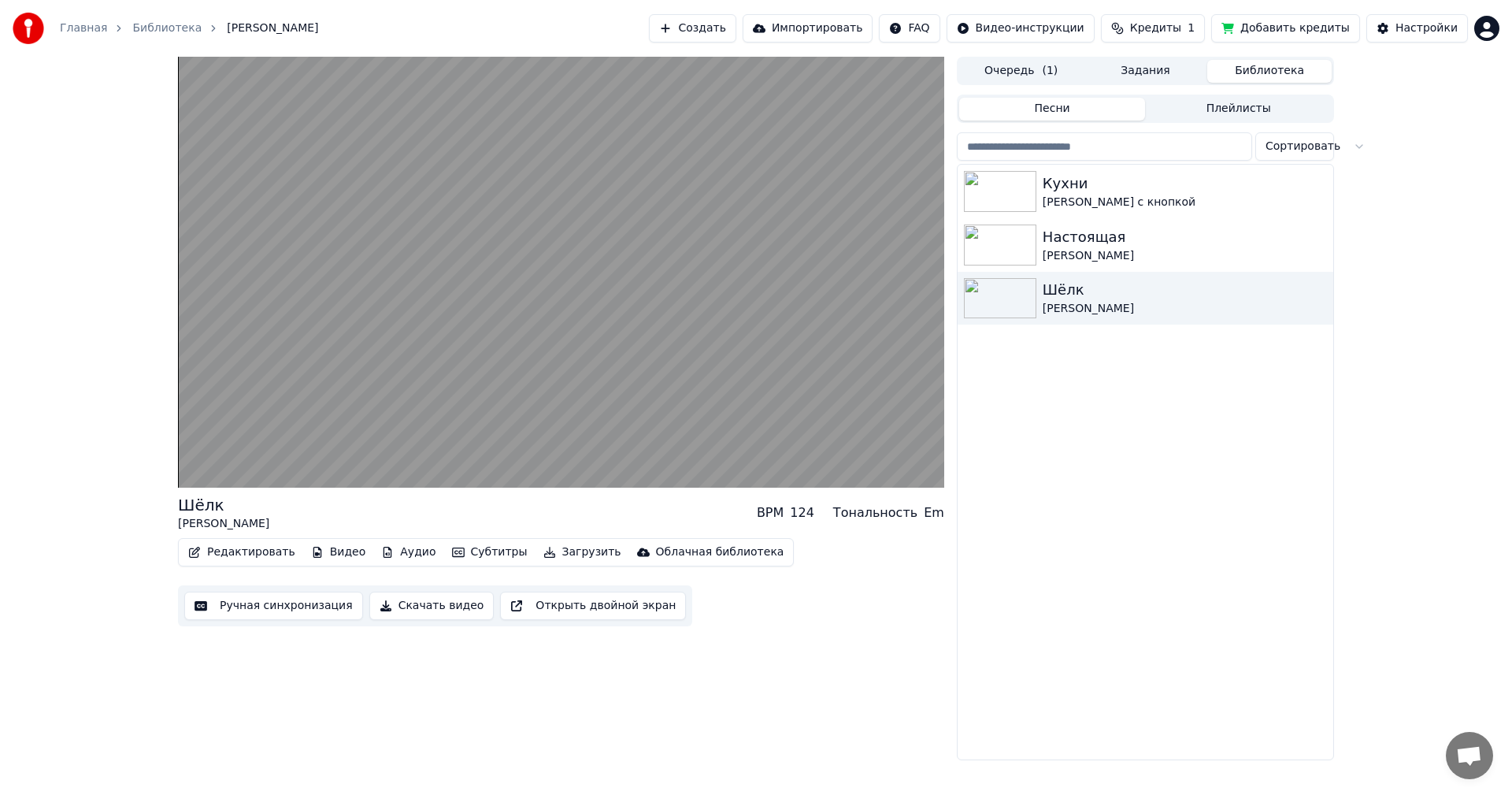
click at [1275, 73] on button "Библиотека" at bounding box center [1269, 71] width 124 height 23
click at [1149, 189] on div "Кухни" at bounding box center [1177, 184] width 269 height 22
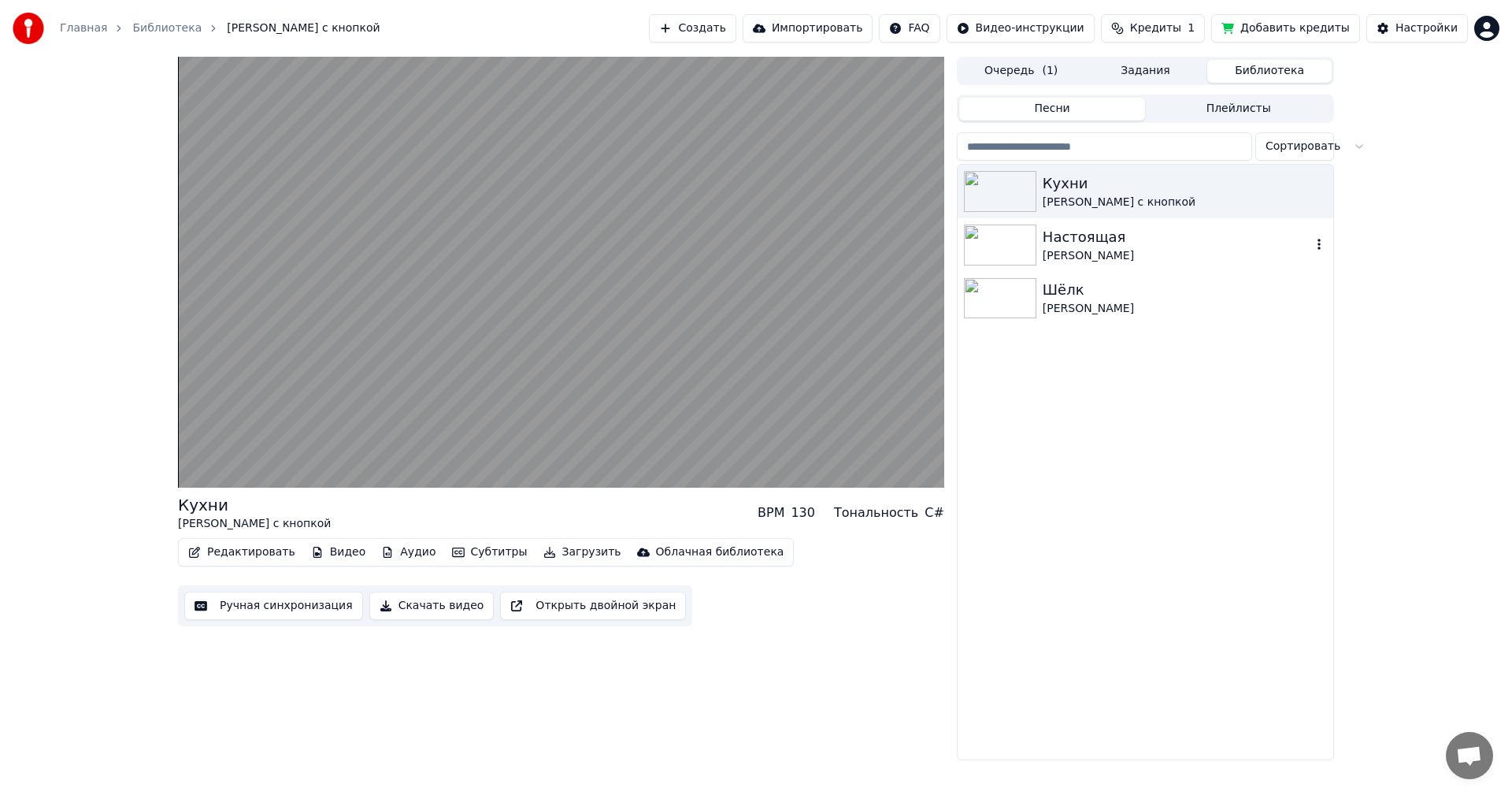
click at [1123, 265] on div "Настоящая [PERSON_NAME]" at bounding box center [1146, 244] width 375 height 53
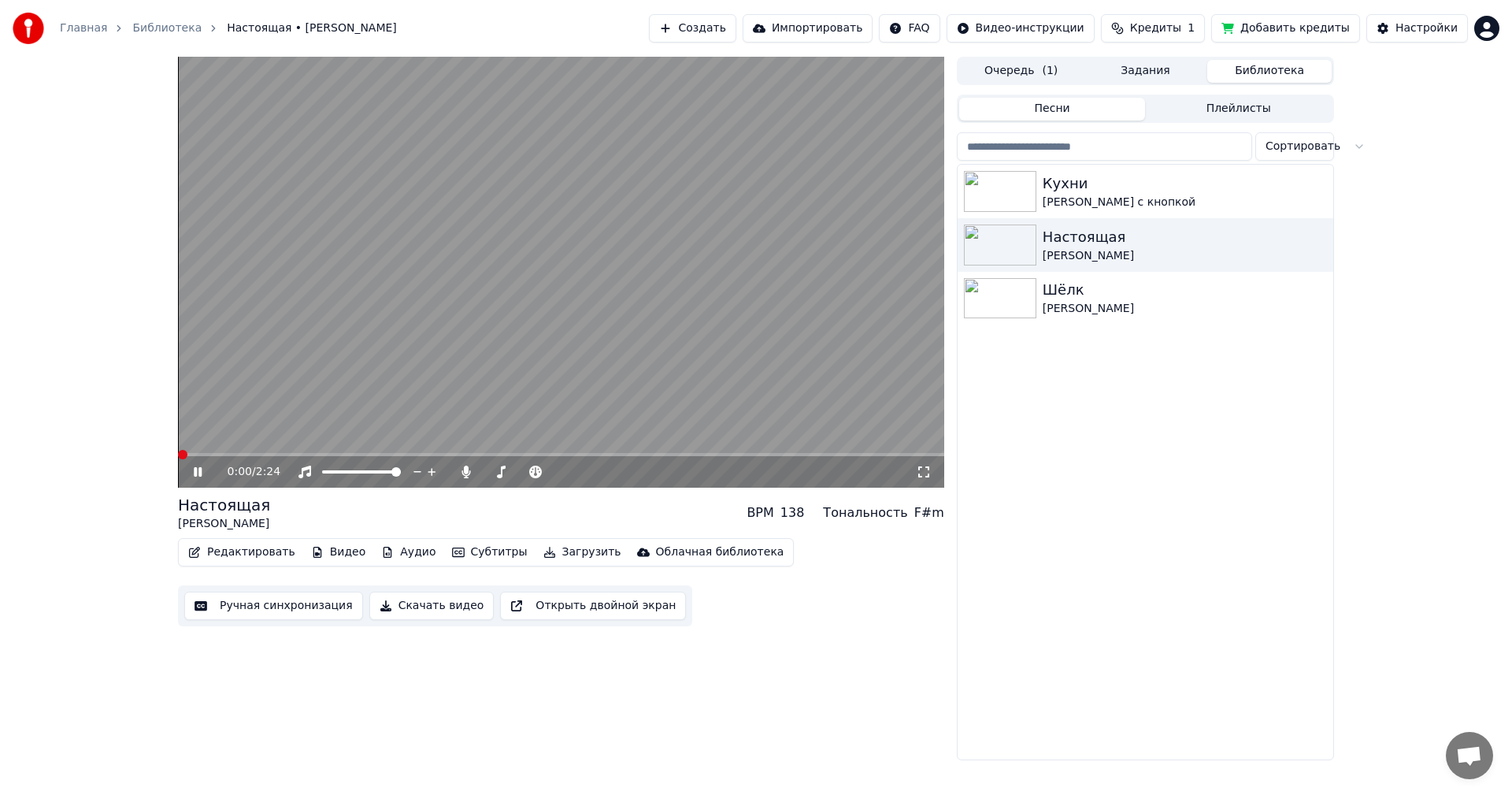
click at [648, 283] on video at bounding box center [562, 272] width 766 height 431
click at [157, 25] on link "Библиотека" at bounding box center [167, 28] width 69 height 16
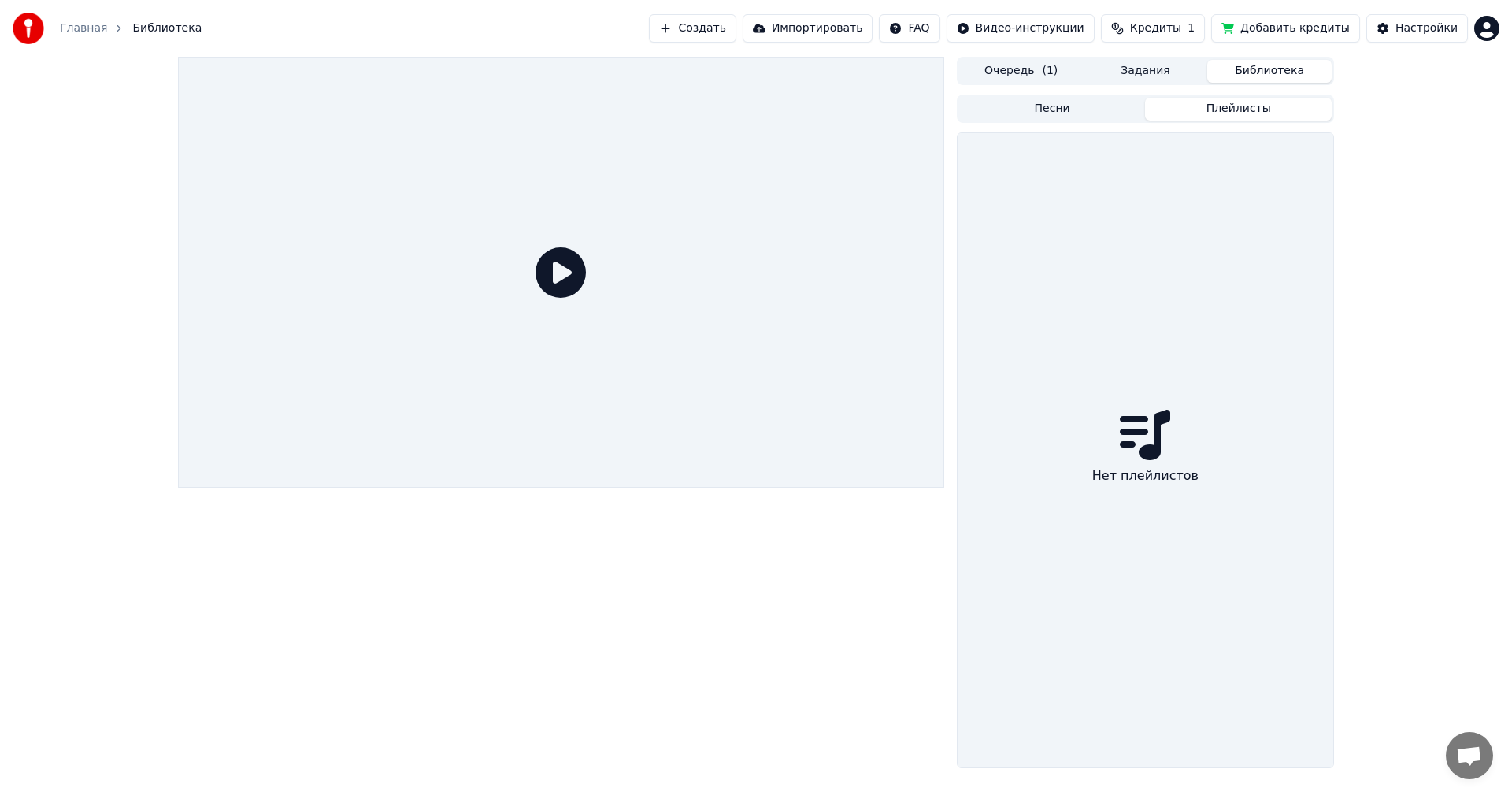
click at [1231, 111] on button "Плейлисты" at bounding box center [1238, 109] width 187 height 23
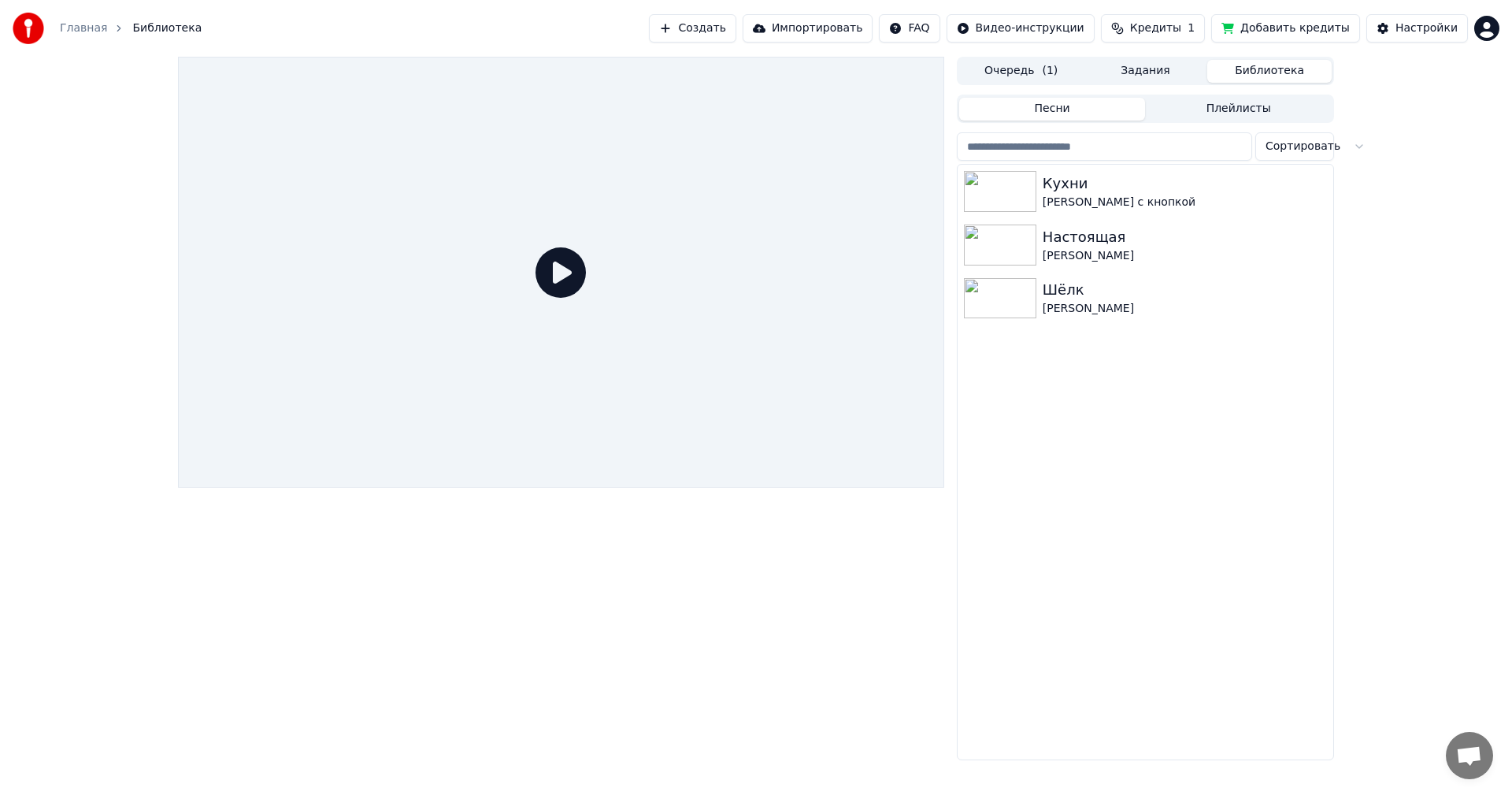
click at [1092, 118] on button "Песни" at bounding box center [1053, 109] width 187 height 23
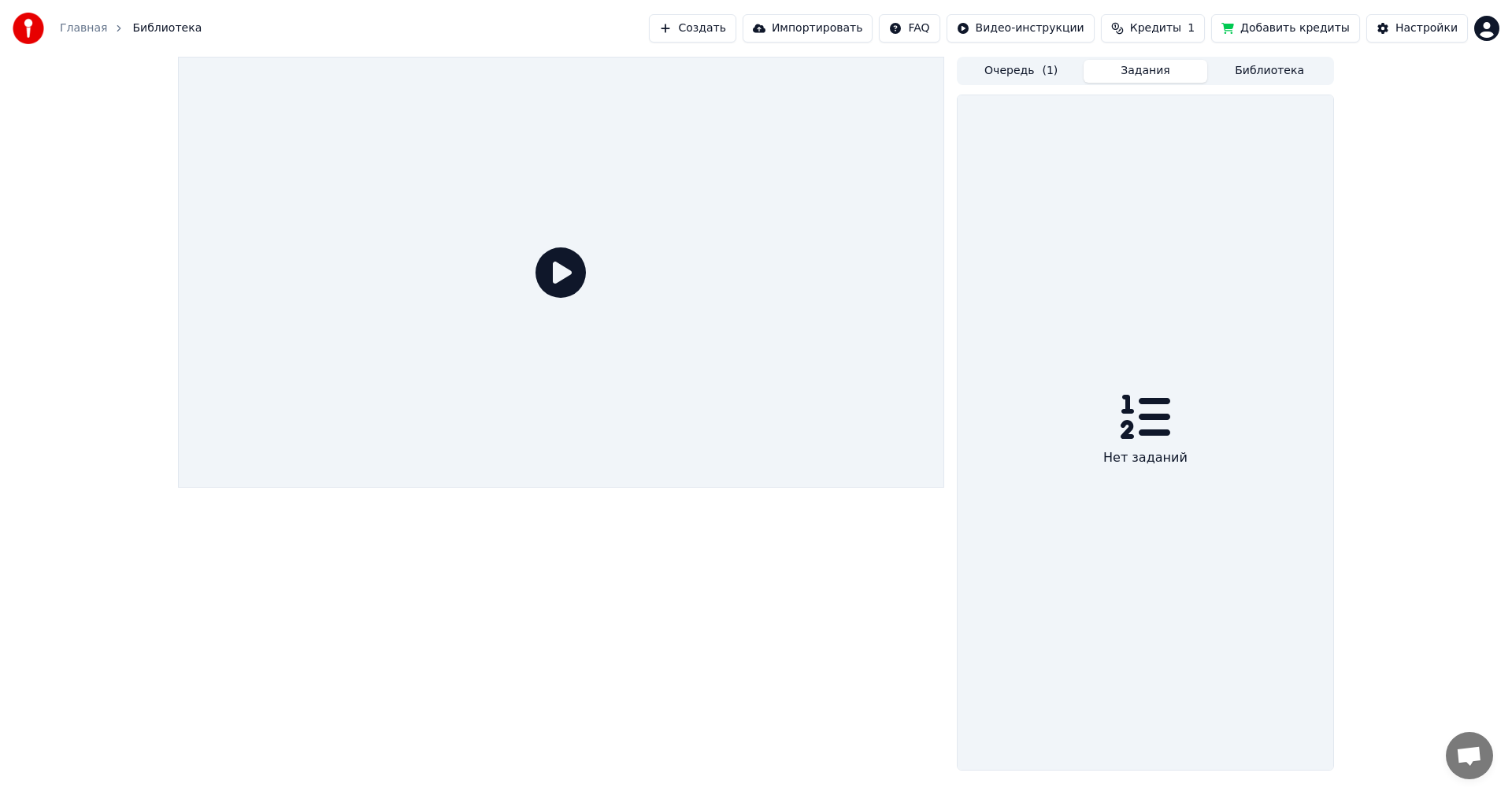
click at [1158, 69] on button "Задания" at bounding box center [1146, 71] width 124 height 23
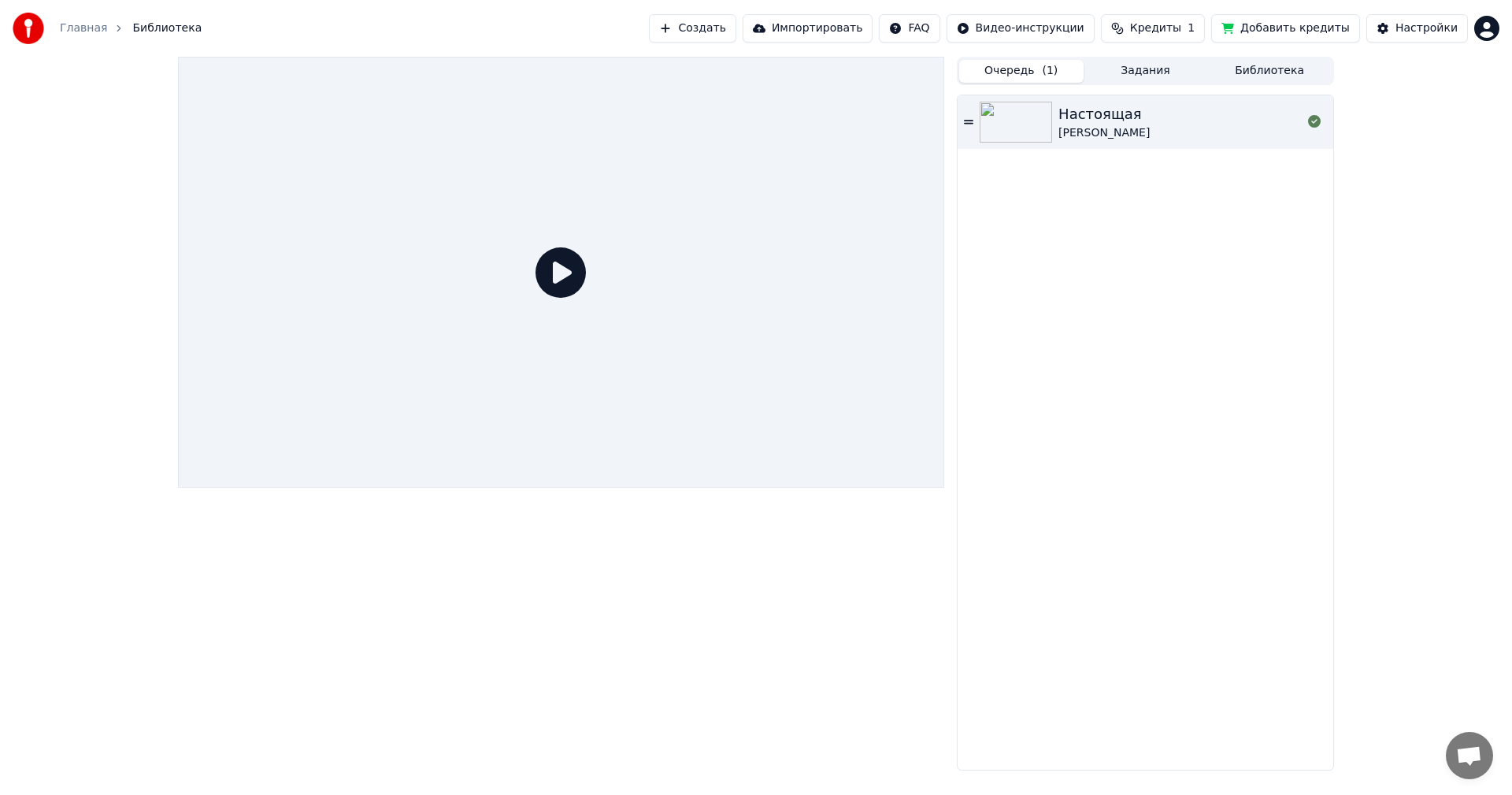
click at [1035, 64] on button "Очередь ( 1 )" at bounding box center [1022, 71] width 124 height 23
click at [972, 121] on icon at bounding box center [968, 122] width 9 height 4
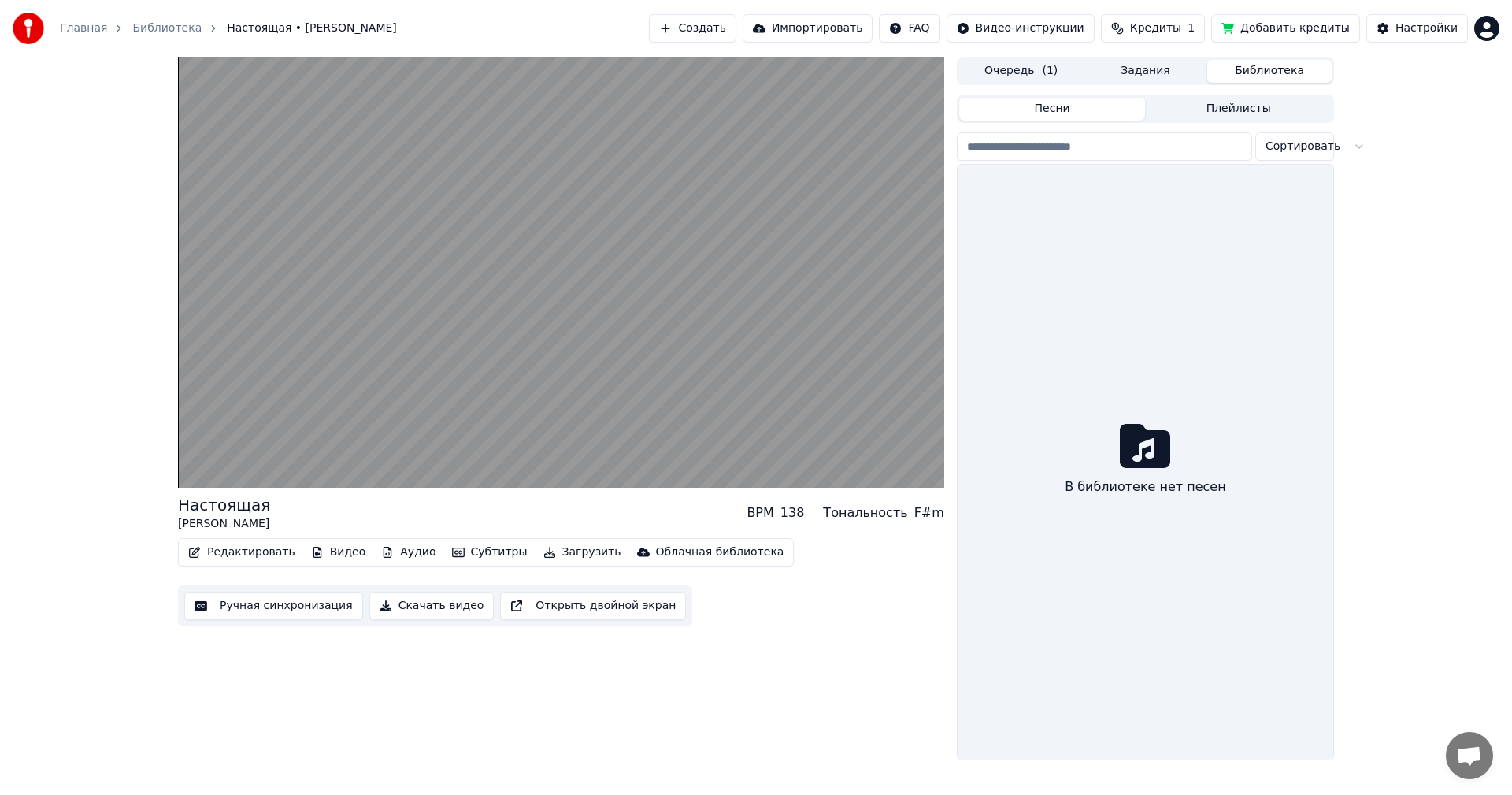
click at [1285, 74] on button "Библиотека" at bounding box center [1269, 71] width 124 height 23
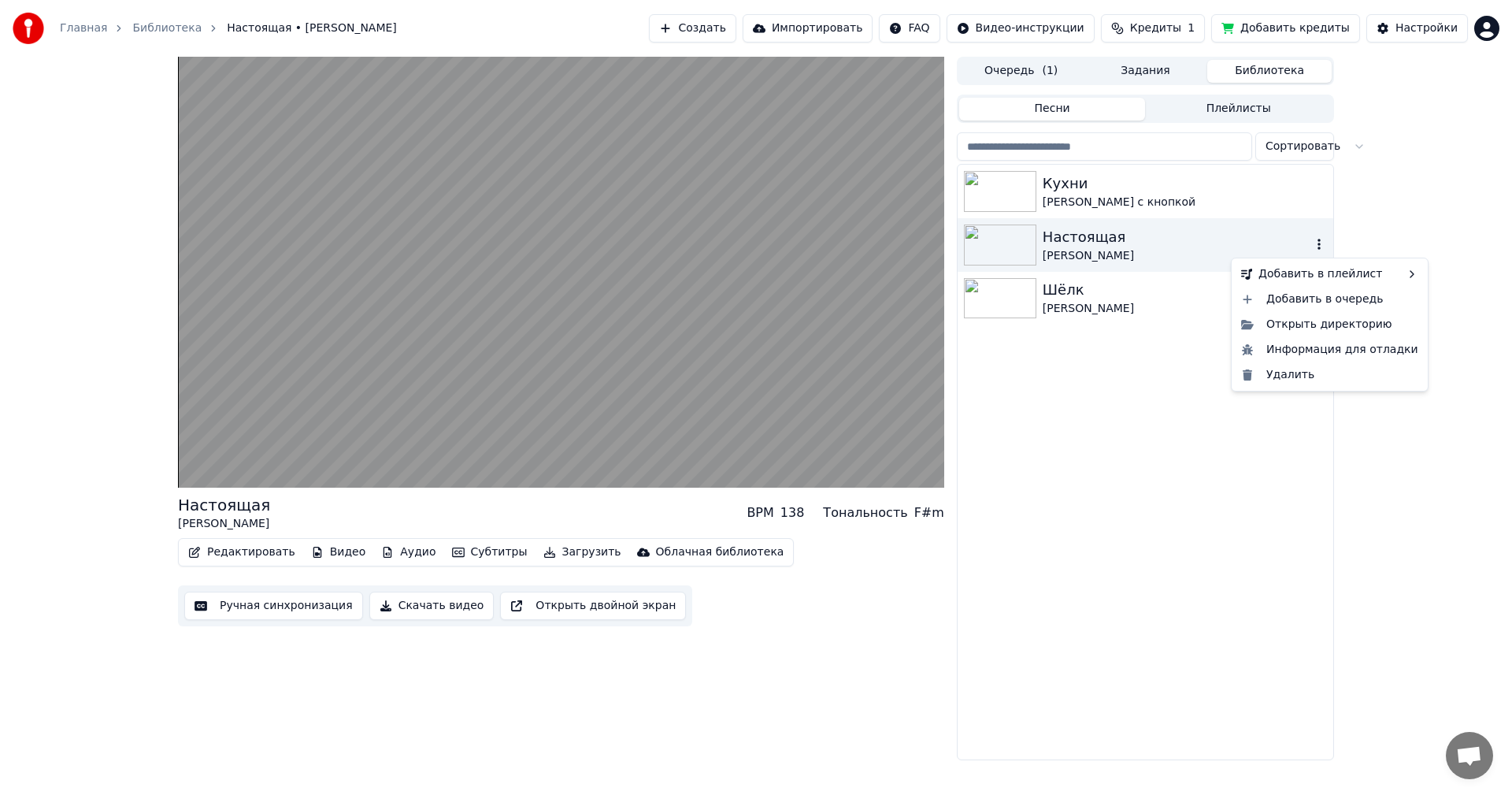
click at [1318, 249] on icon "button" at bounding box center [1319, 244] width 3 height 11
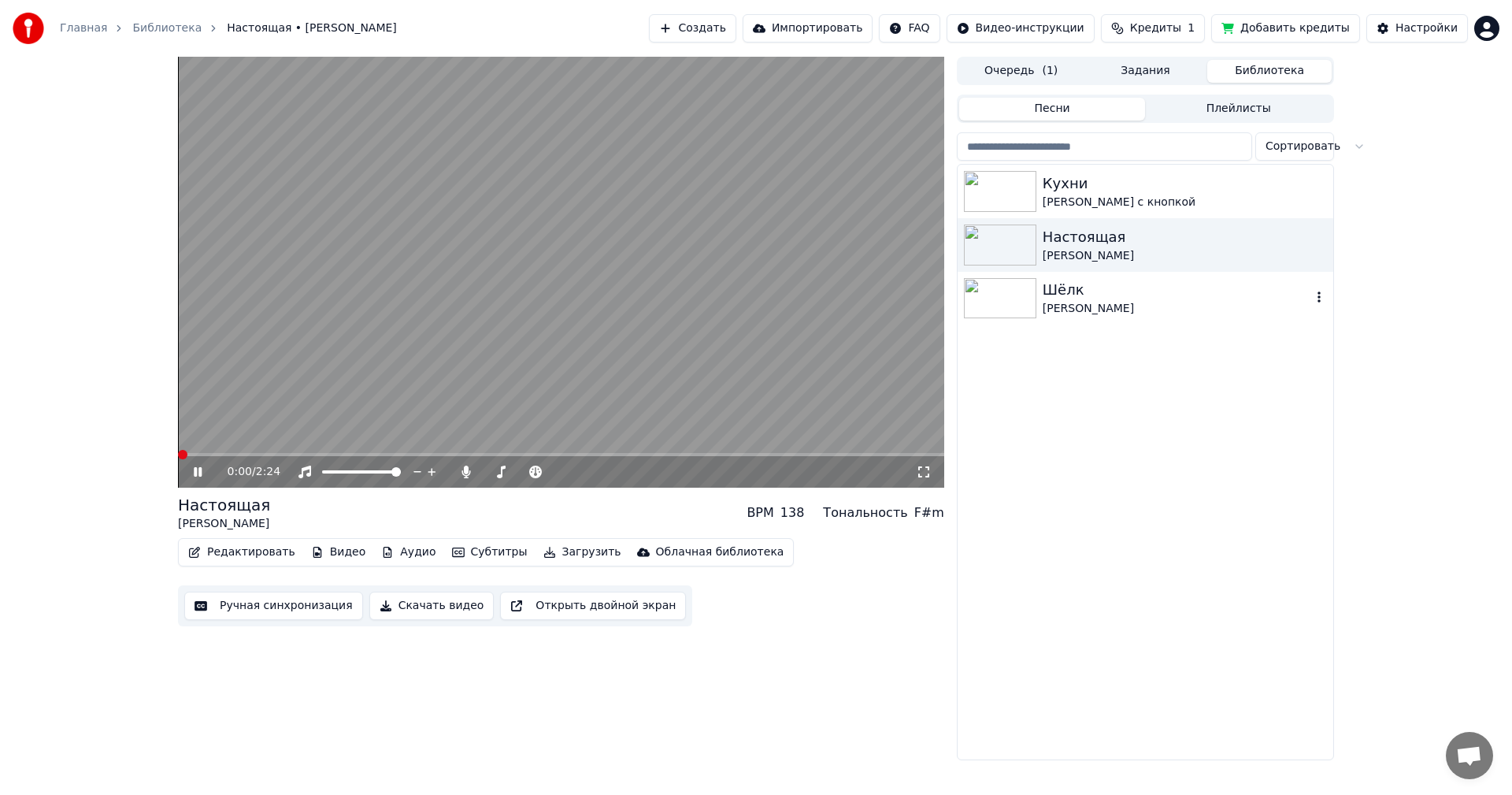
click at [1013, 288] on img at bounding box center [1000, 299] width 73 height 41
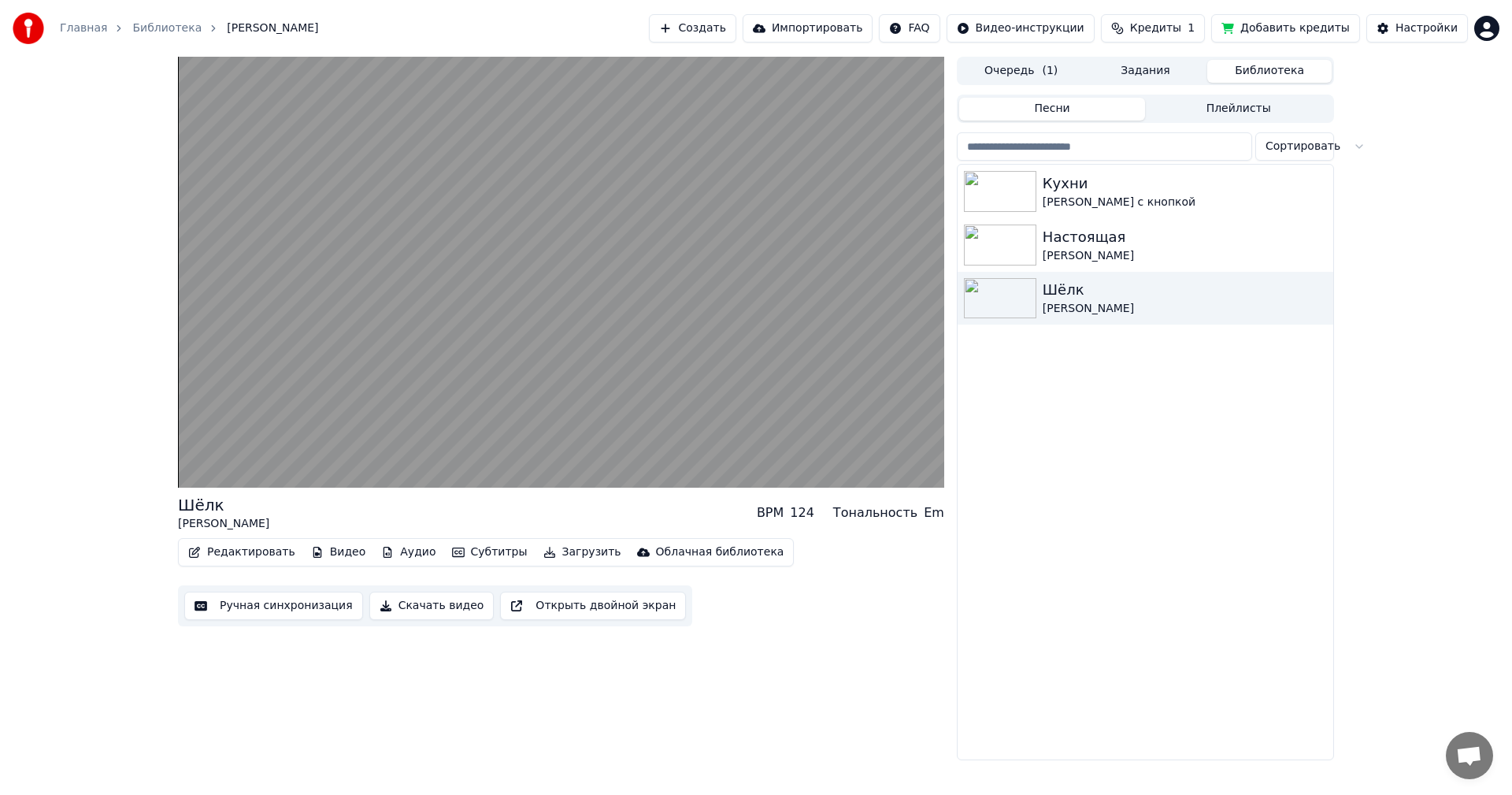
click at [400, 607] on button "Скачать видео" at bounding box center [432, 606] width 125 height 29
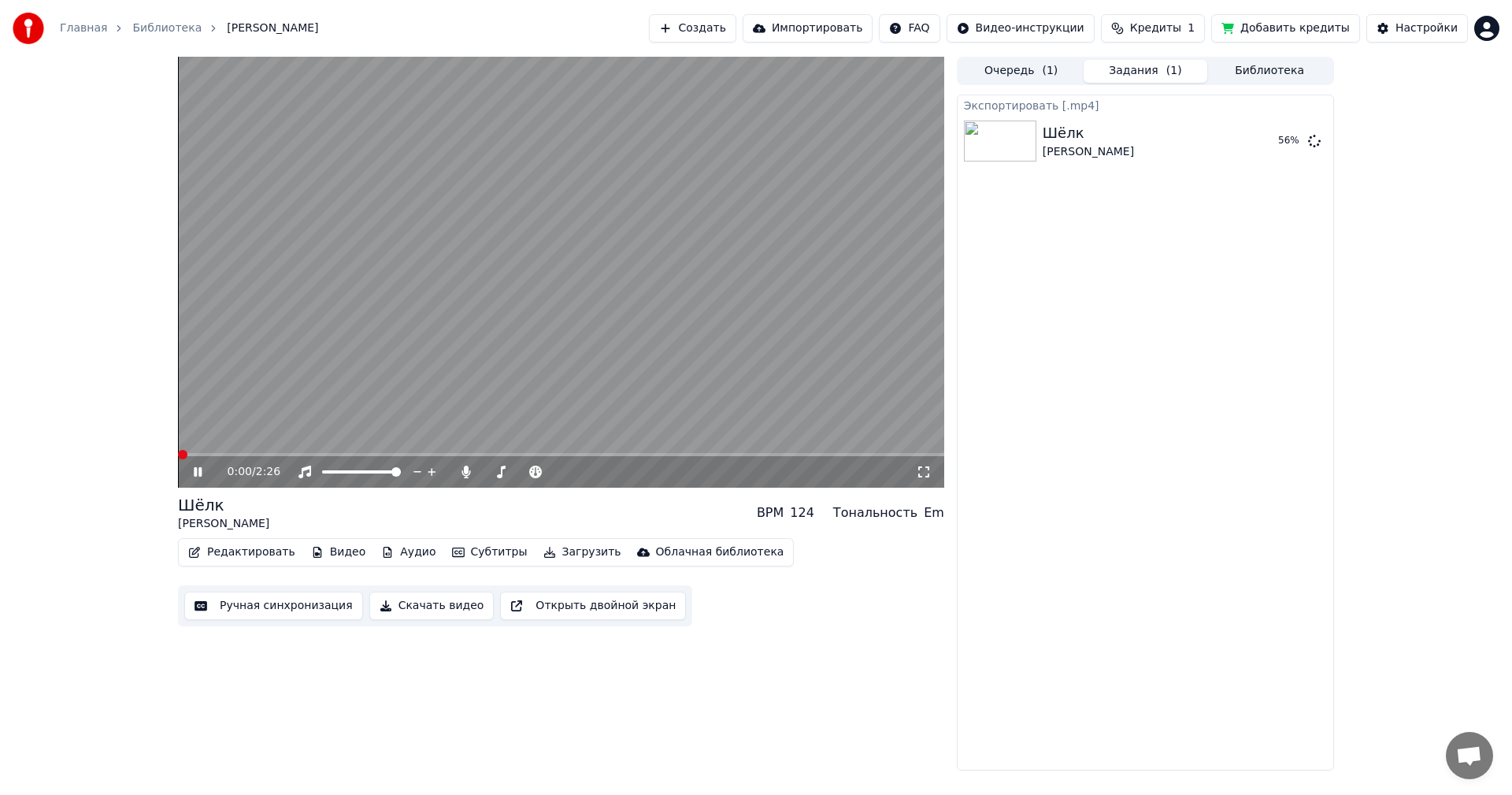
click at [454, 412] on video at bounding box center [562, 272] width 766 height 431
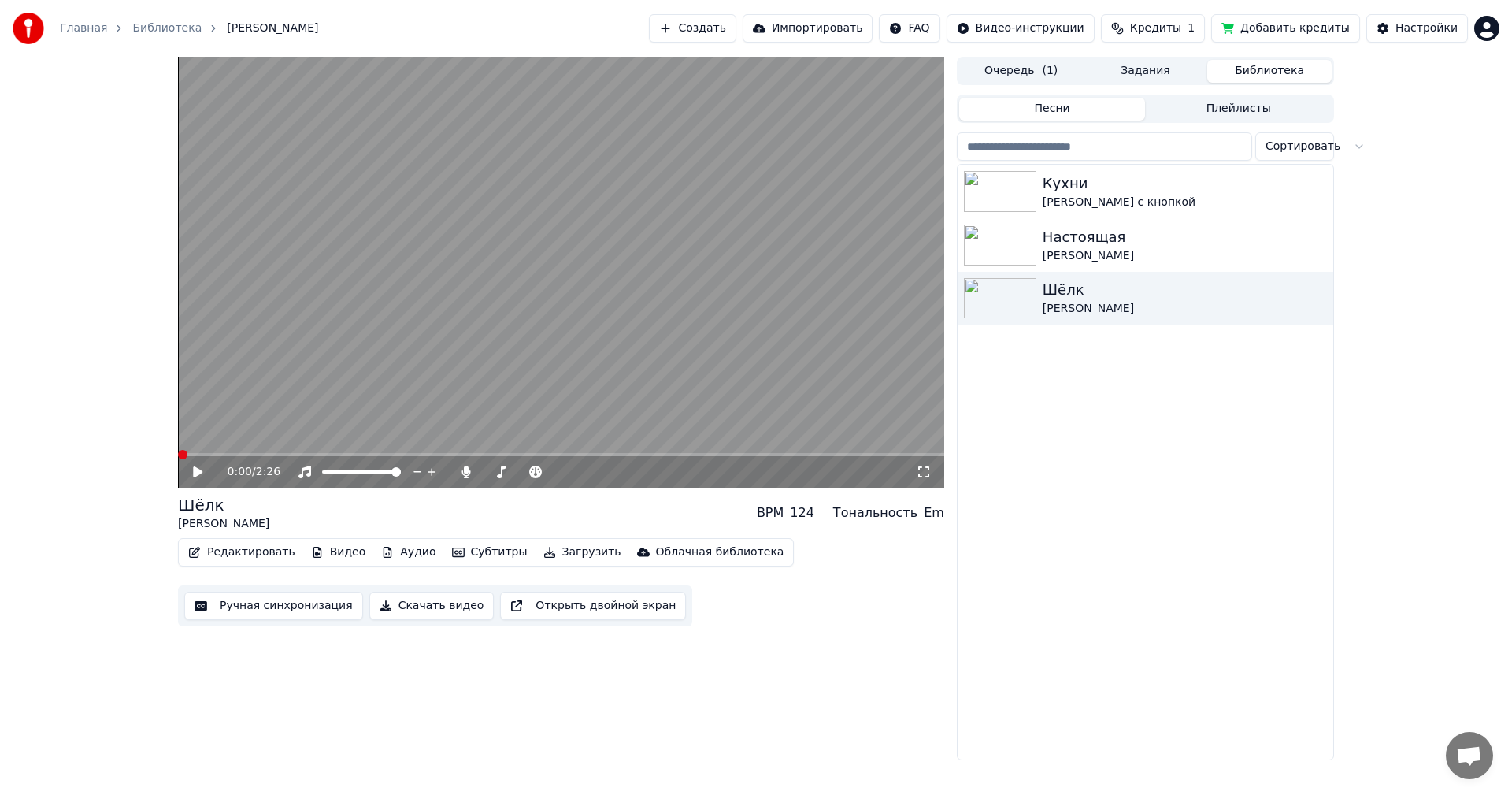
click at [1255, 76] on button "Библиотека" at bounding box center [1269, 71] width 124 height 23
click at [1019, 241] on img at bounding box center [1000, 244] width 73 height 41
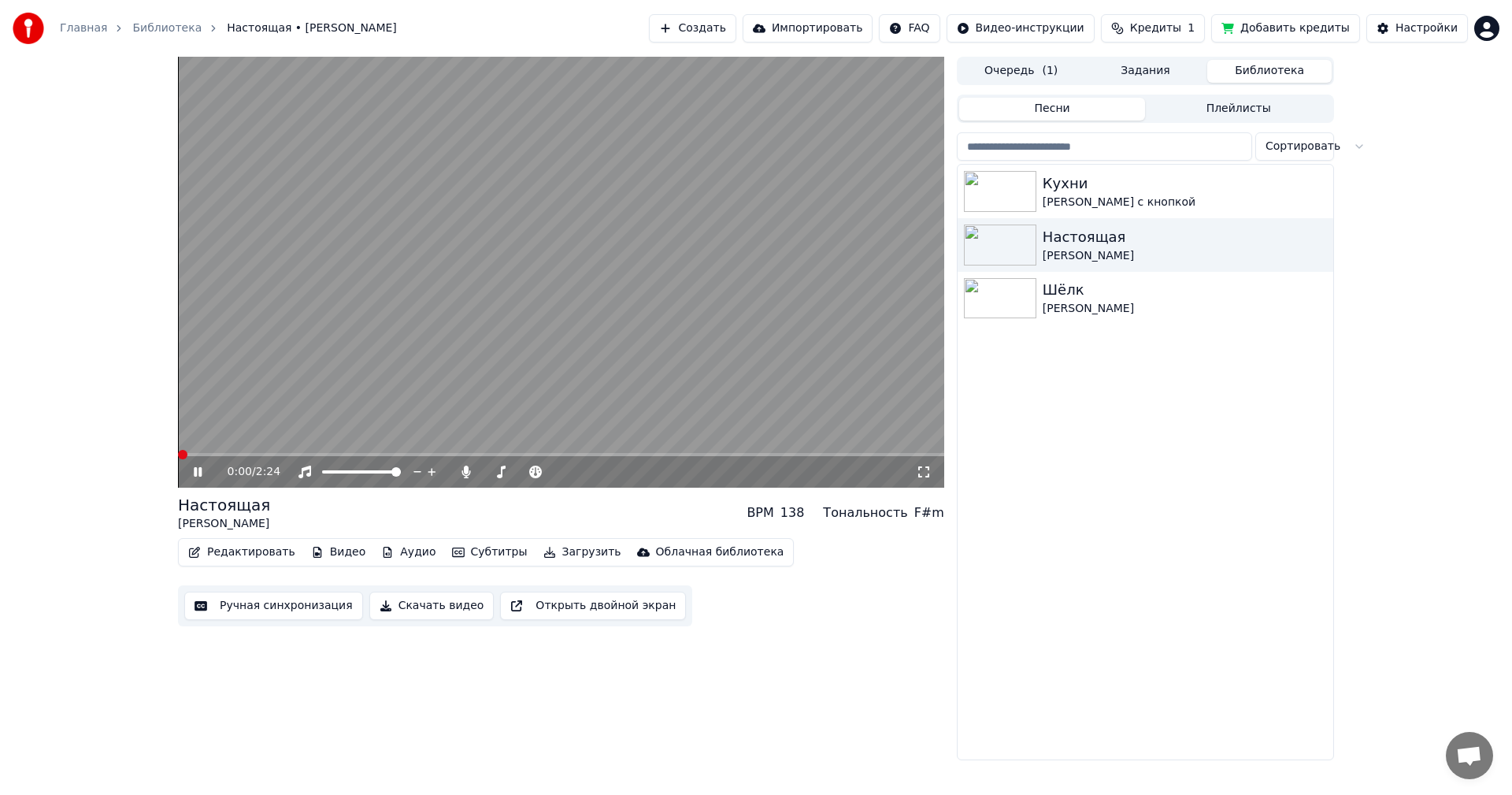
click at [245, 557] on button "Редактировать" at bounding box center [242, 552] width 120 height 22
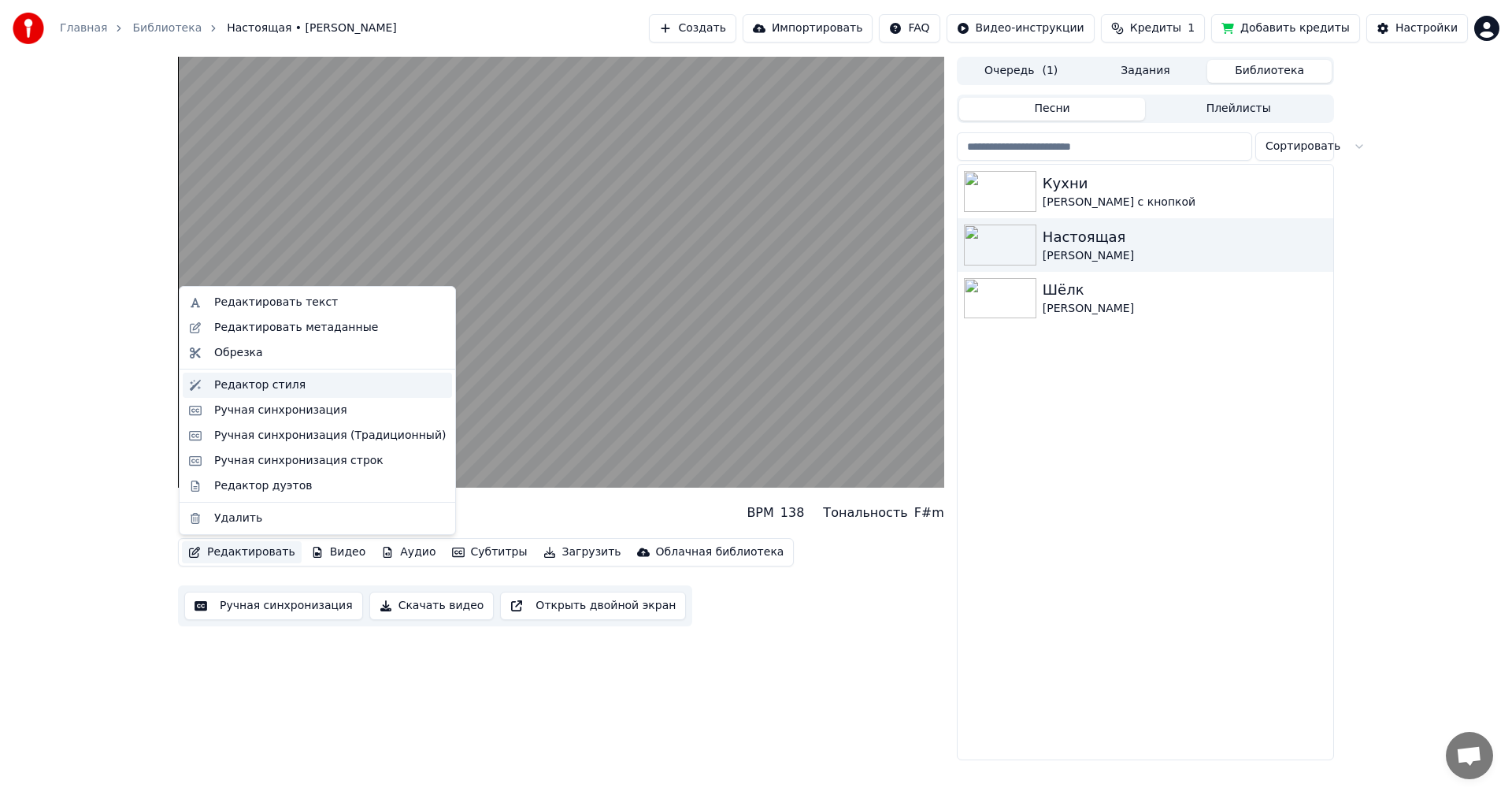
click at [280, 391] on div "Редактор стиля" at bounding box center [260, 385] width 91 height 16
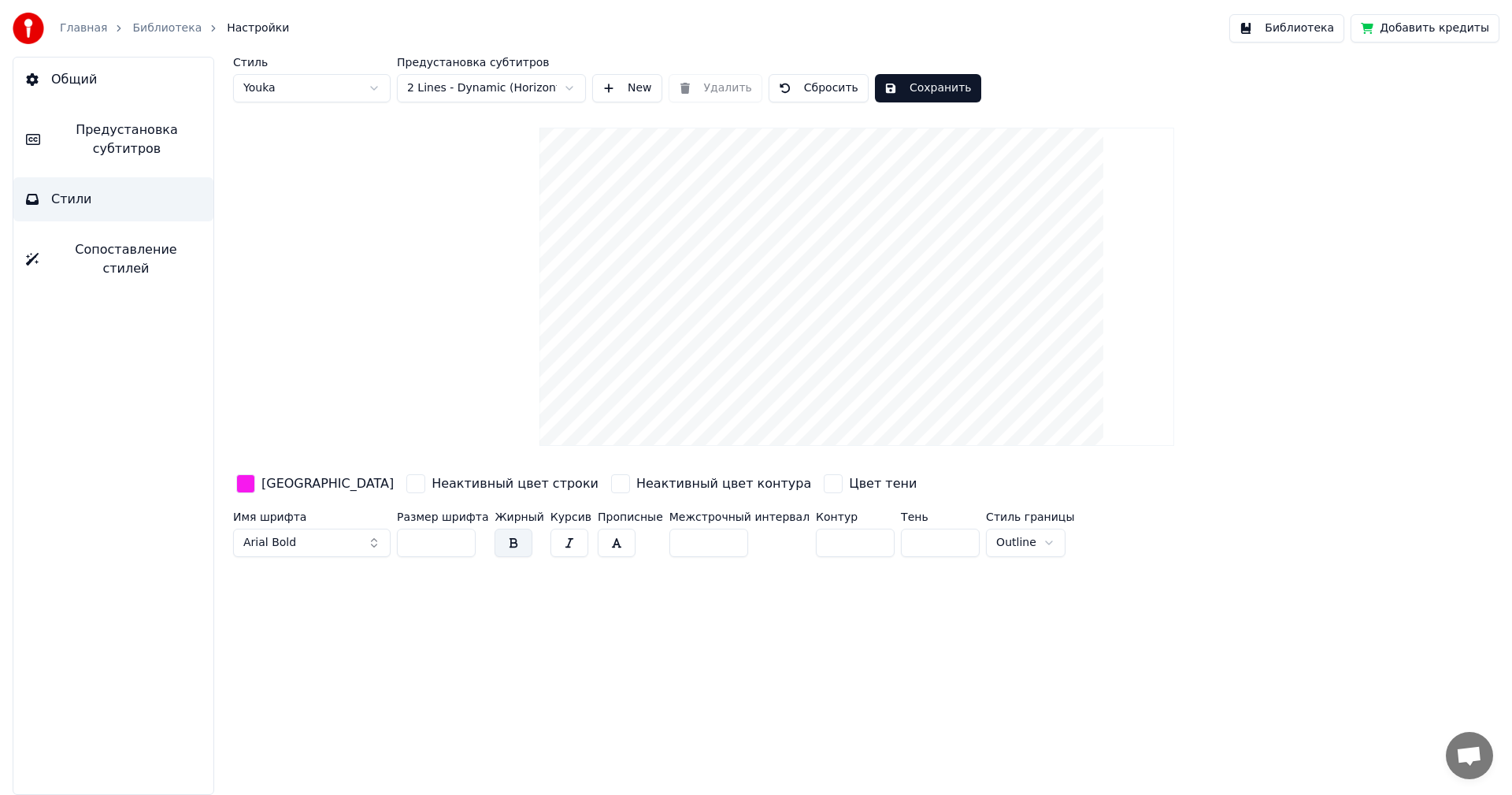
click at [77, 126] on span "Предустановка субтитров" at bounding box center [126, 140] width 148 height 38
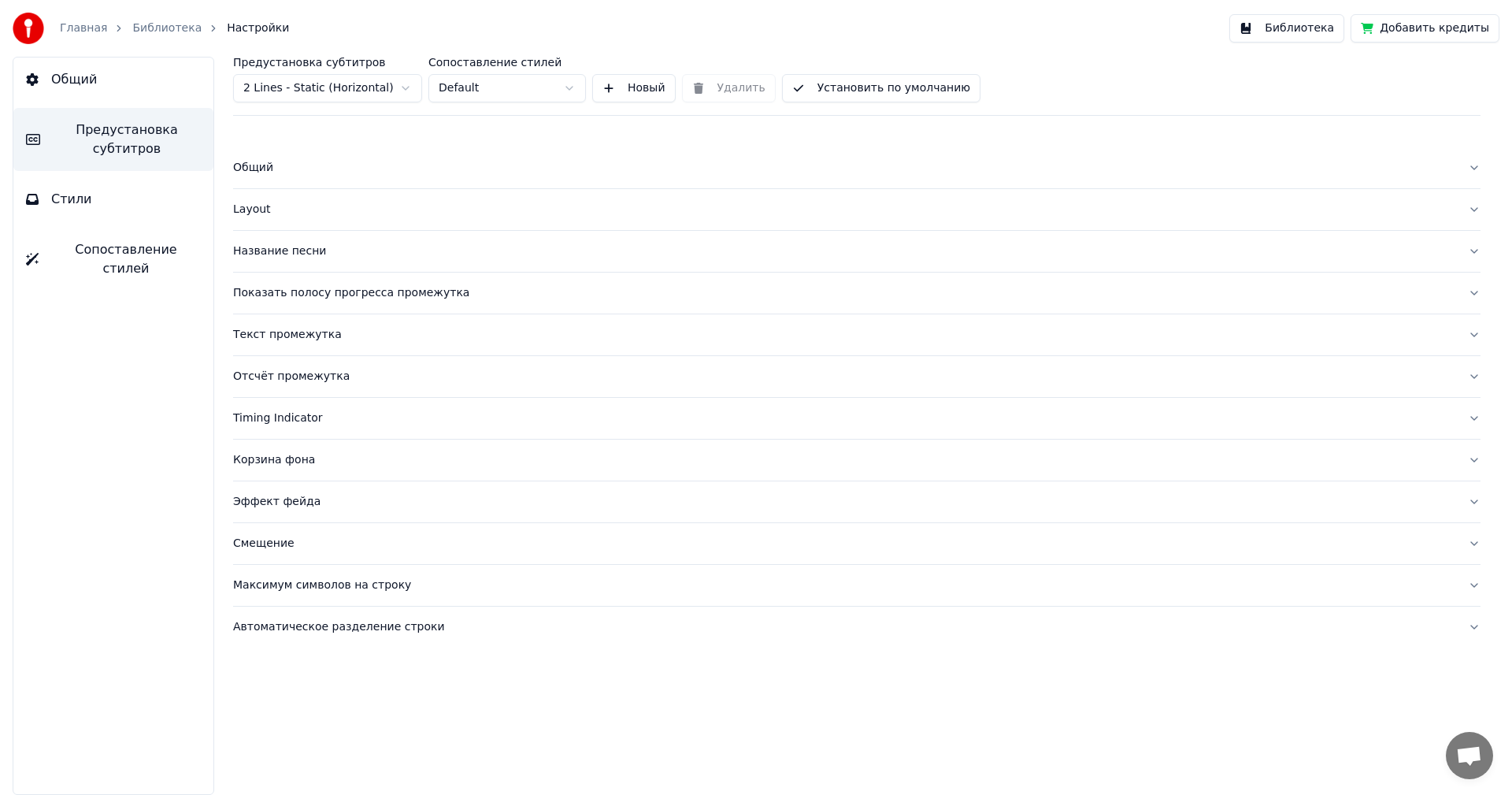
click at [113, 92] on button "Общий" at bounding box center [113, 80] width 200 height 44
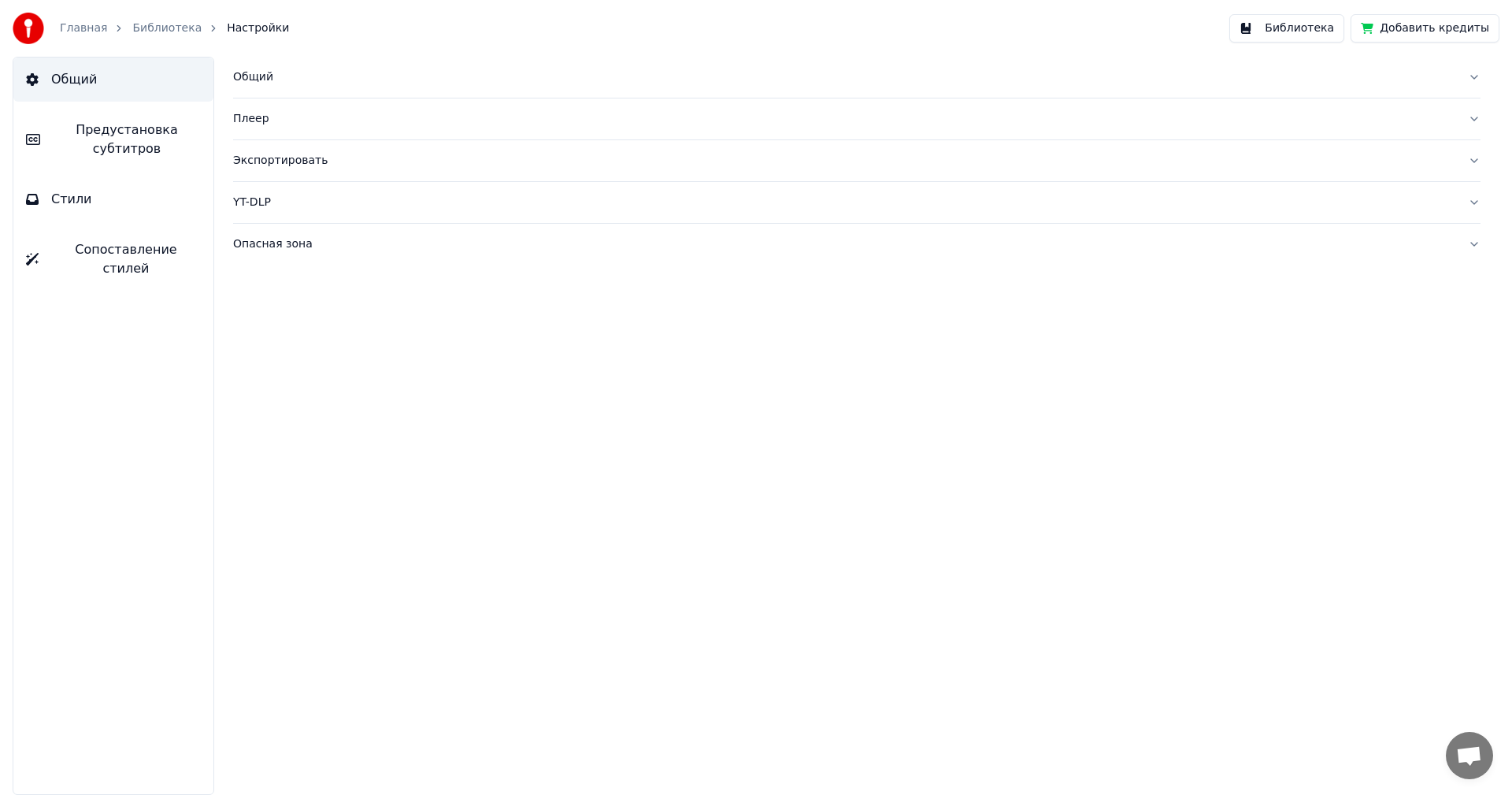
click at [164, 148] on span "Предустановка субтитров" at bounding box center [126, 140] width 148 height 38
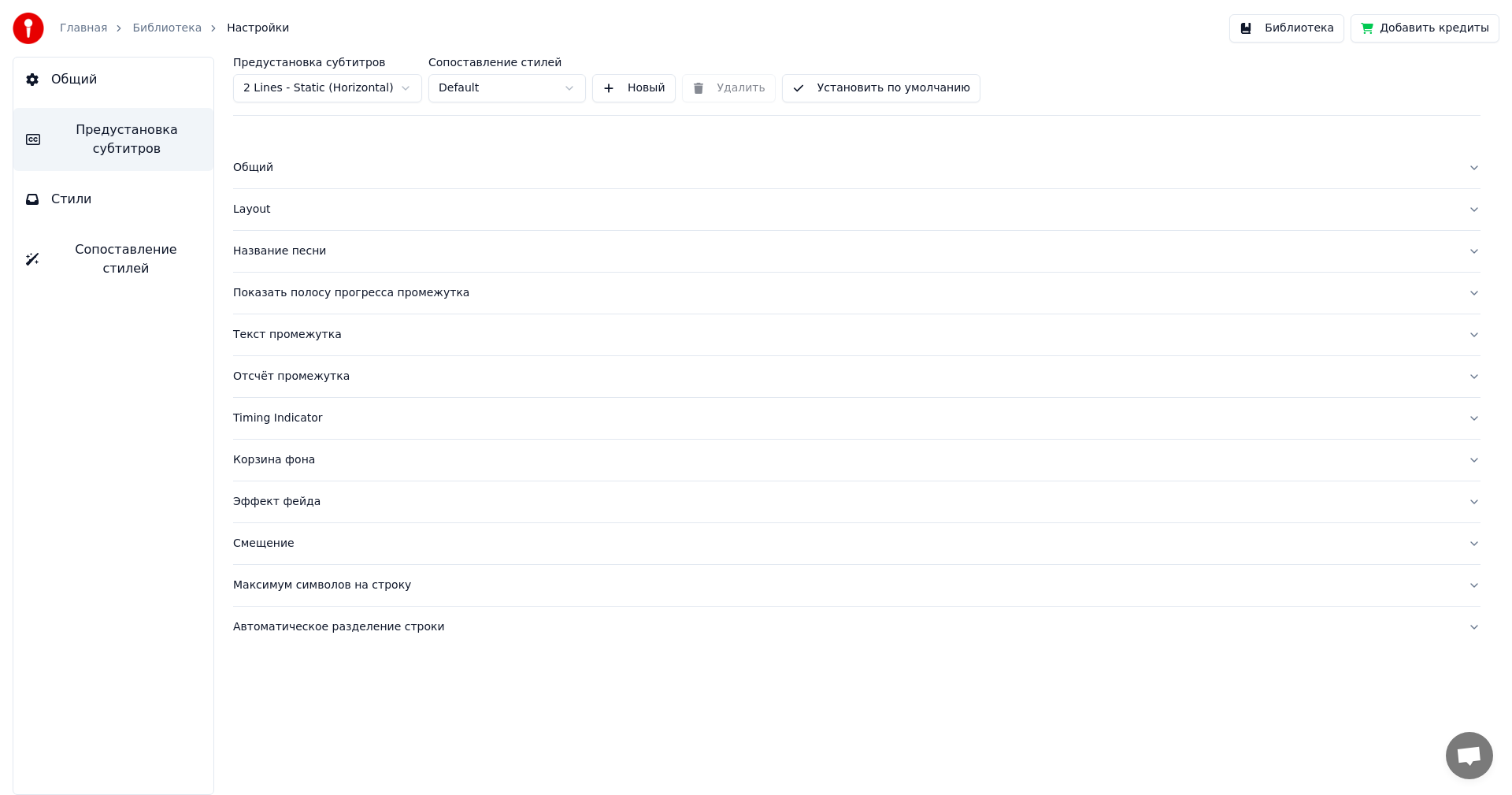
click at [255, 215] on div "Layout" at bounding box center [845, 209] width 1223 height 16
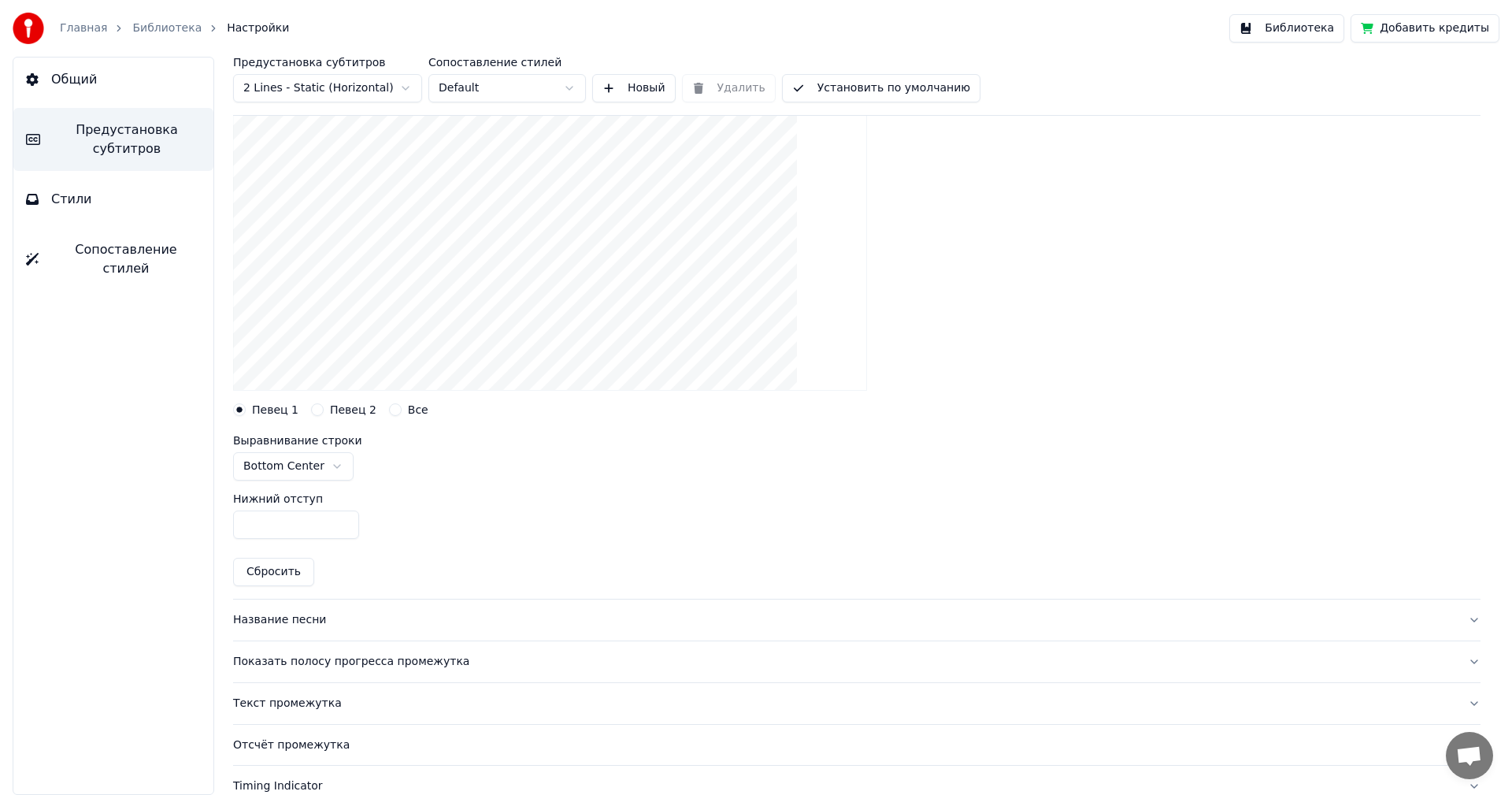
scroll to position [193, 0]
click at [327, 471] on html "Главная Библиотека Настройки Библиотека Добавить кредиты Общий Предустановка су…" at bounding box center [756, 398] width 1512 height 795
click at [395, 88] on html "Главная Библиотека Настройки Библиотека Добавить кредиты Общий Предустановка су…" at bounding box center [756, 398] width 1512 height 795
type input "***"
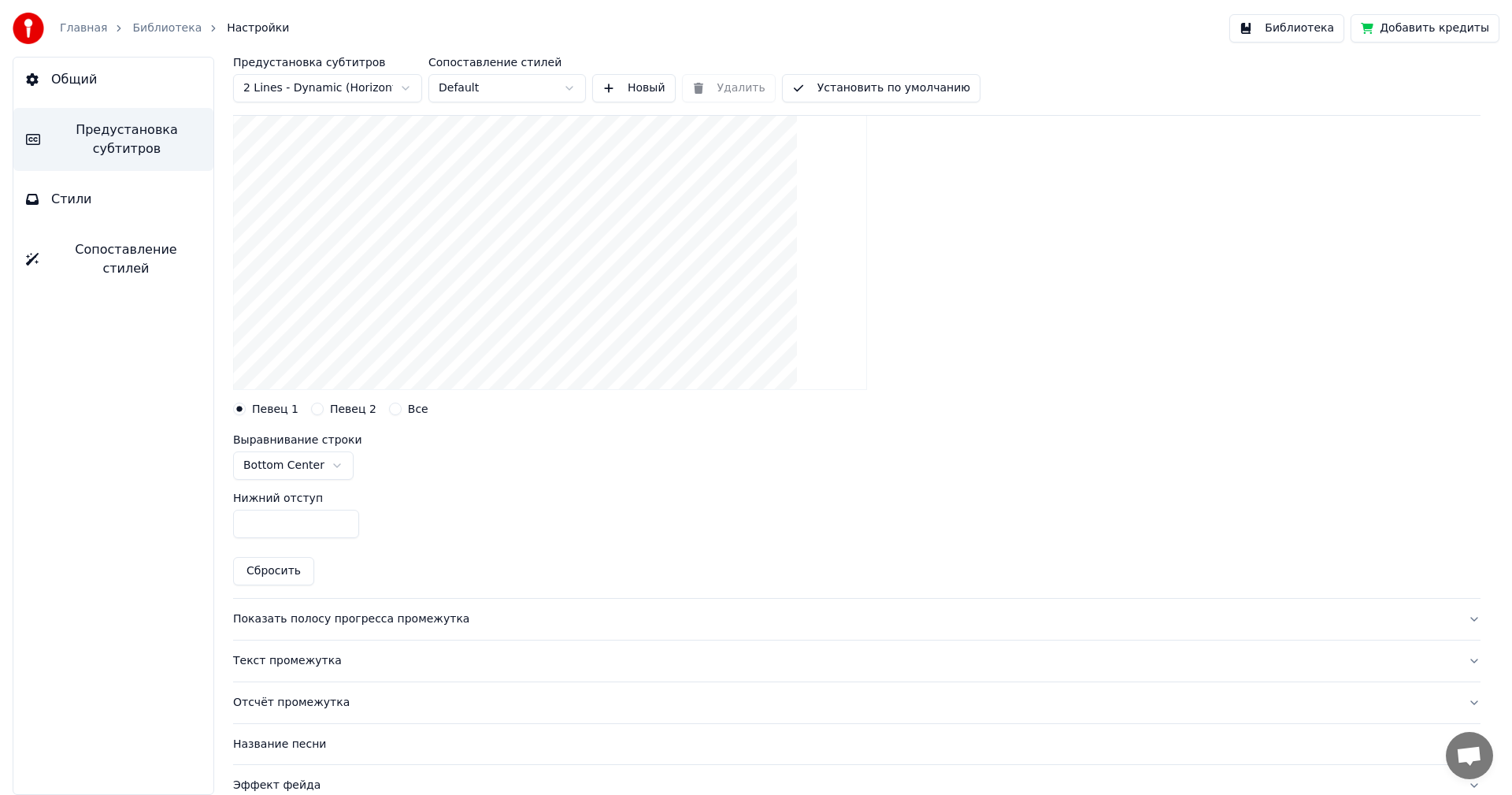
click at [890, 89] on button "Установить по умолчанию" at bounding box center [881, 89] width 199 height 29
click at [1313, 30] on button "Библиотека" at bounding box center [1287, 29] width 115 height 29
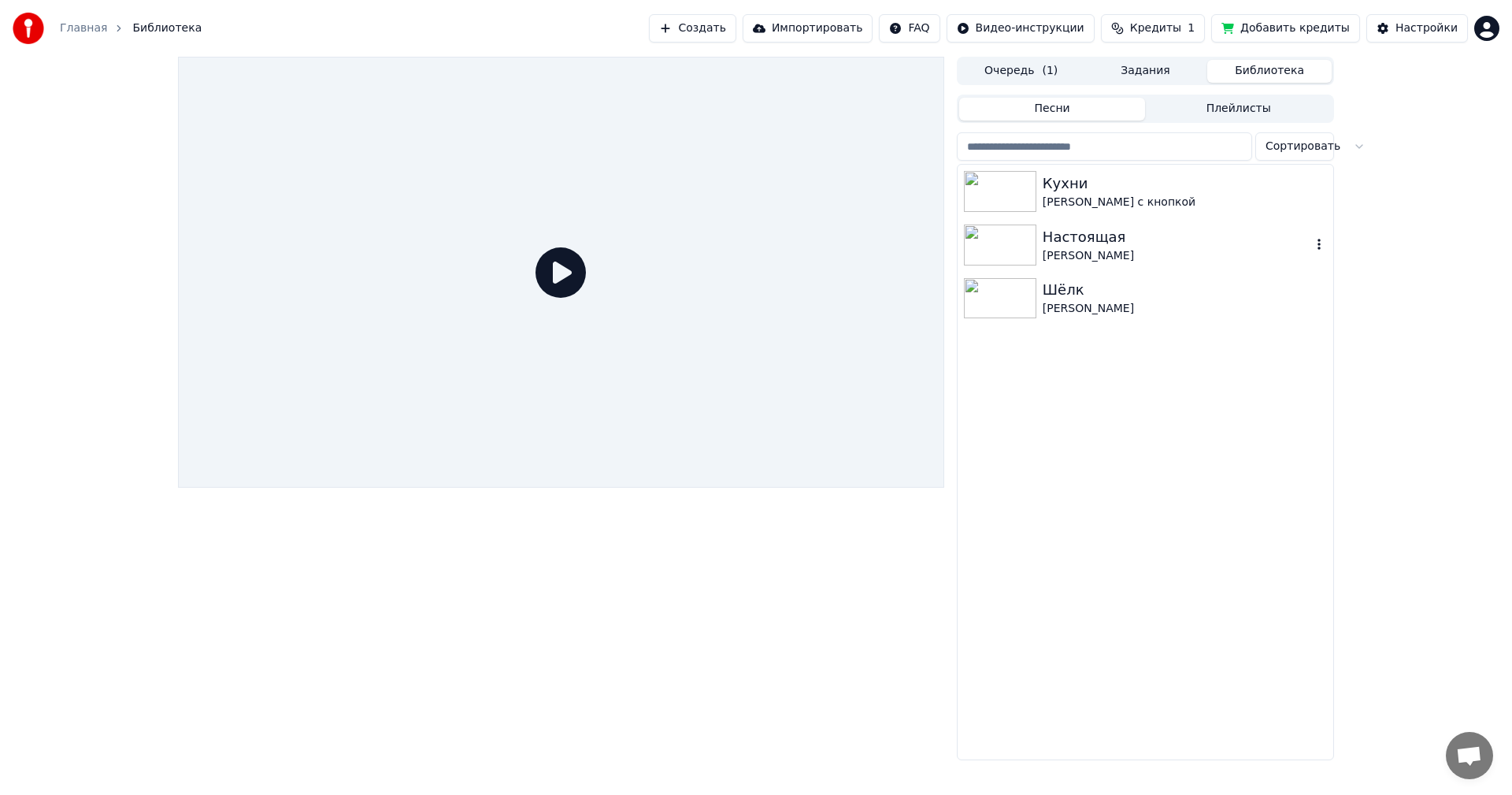
click at [1020, 251] on img at bounding box center [1000, 244] width 73 height 41
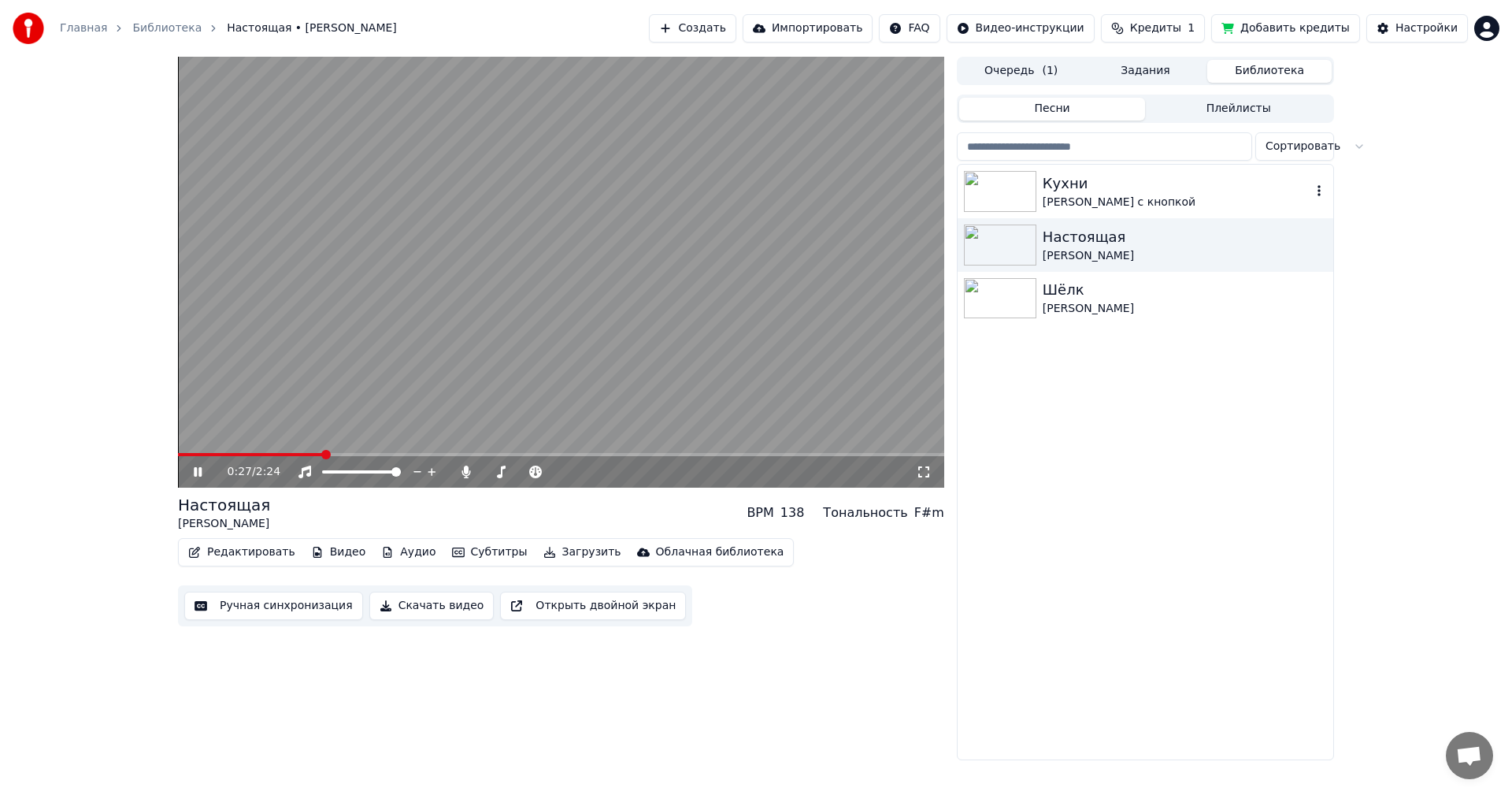
click at [1080, 191] on div "Кухни" at bounding box center [1177, 184] width 269 height 22
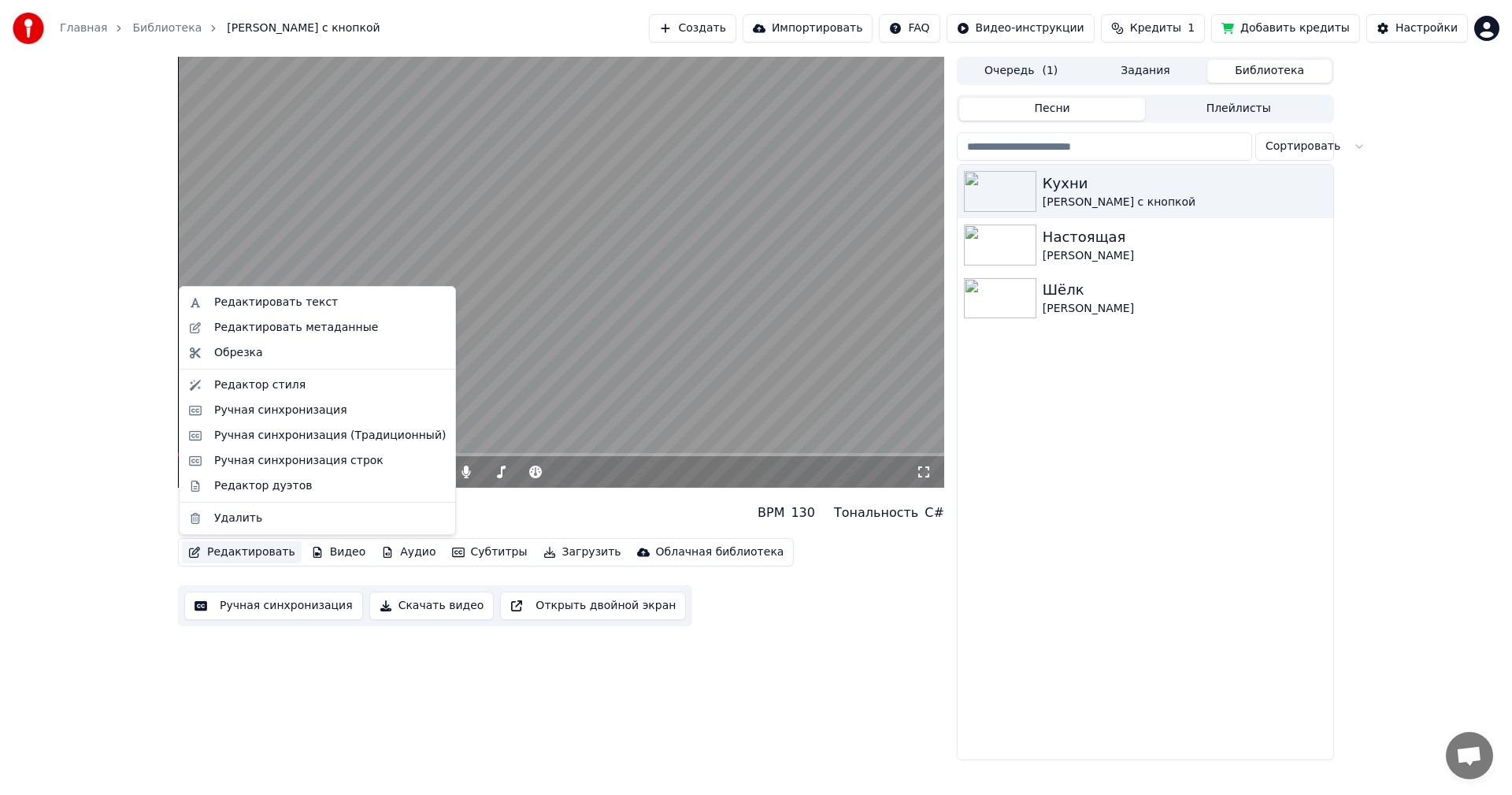
click at [255, 547] on button "Редактировать" at bounding box center [242, 552] width 120 height 22
click at [261, 384] on div "Редактор стиля" at bounding box center [260, 385] width 91 height 16
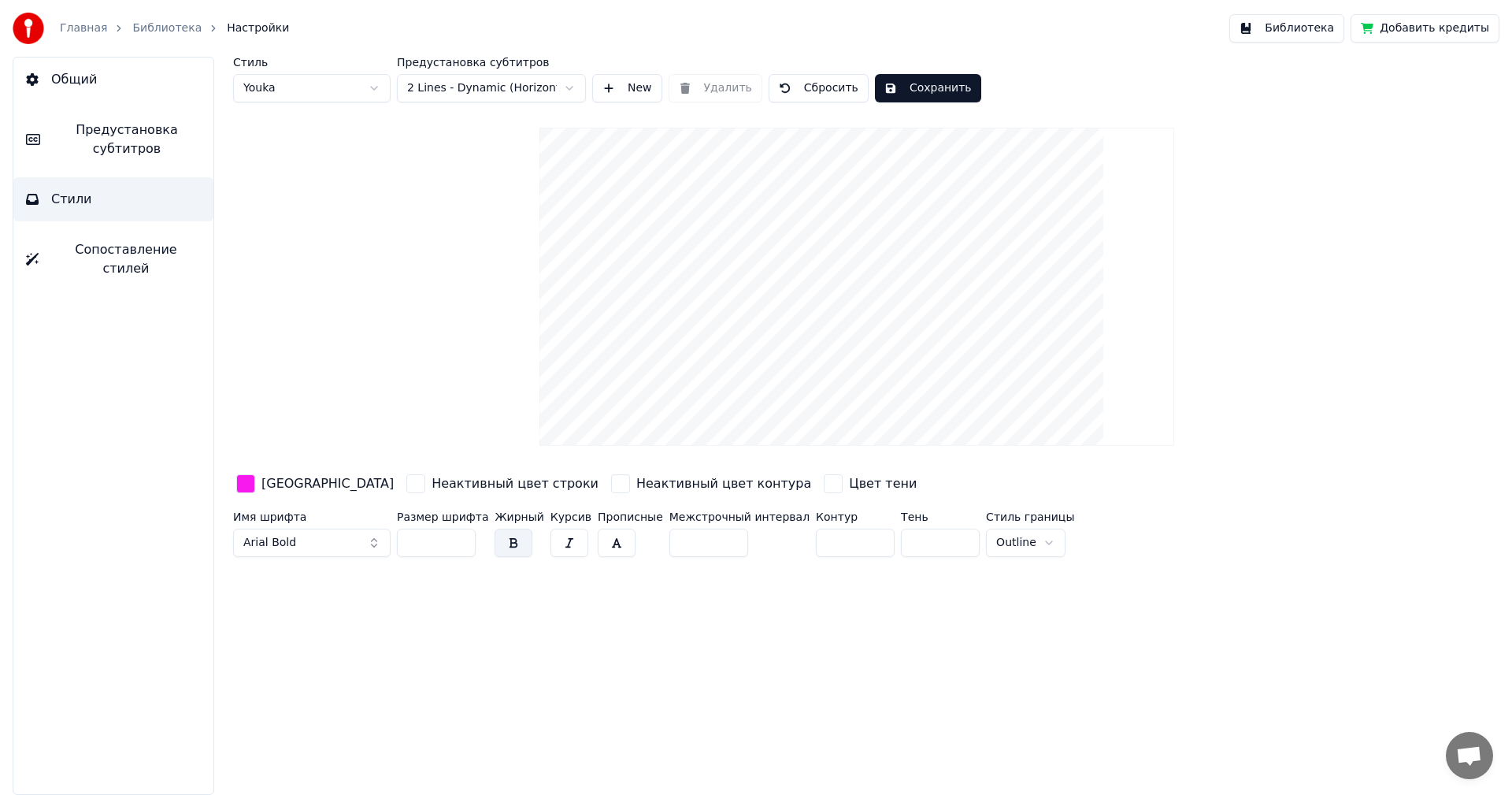
click at [129, 150] on span "Предустановка субтитров" at bounding box center [126, 140] width 148 height 38
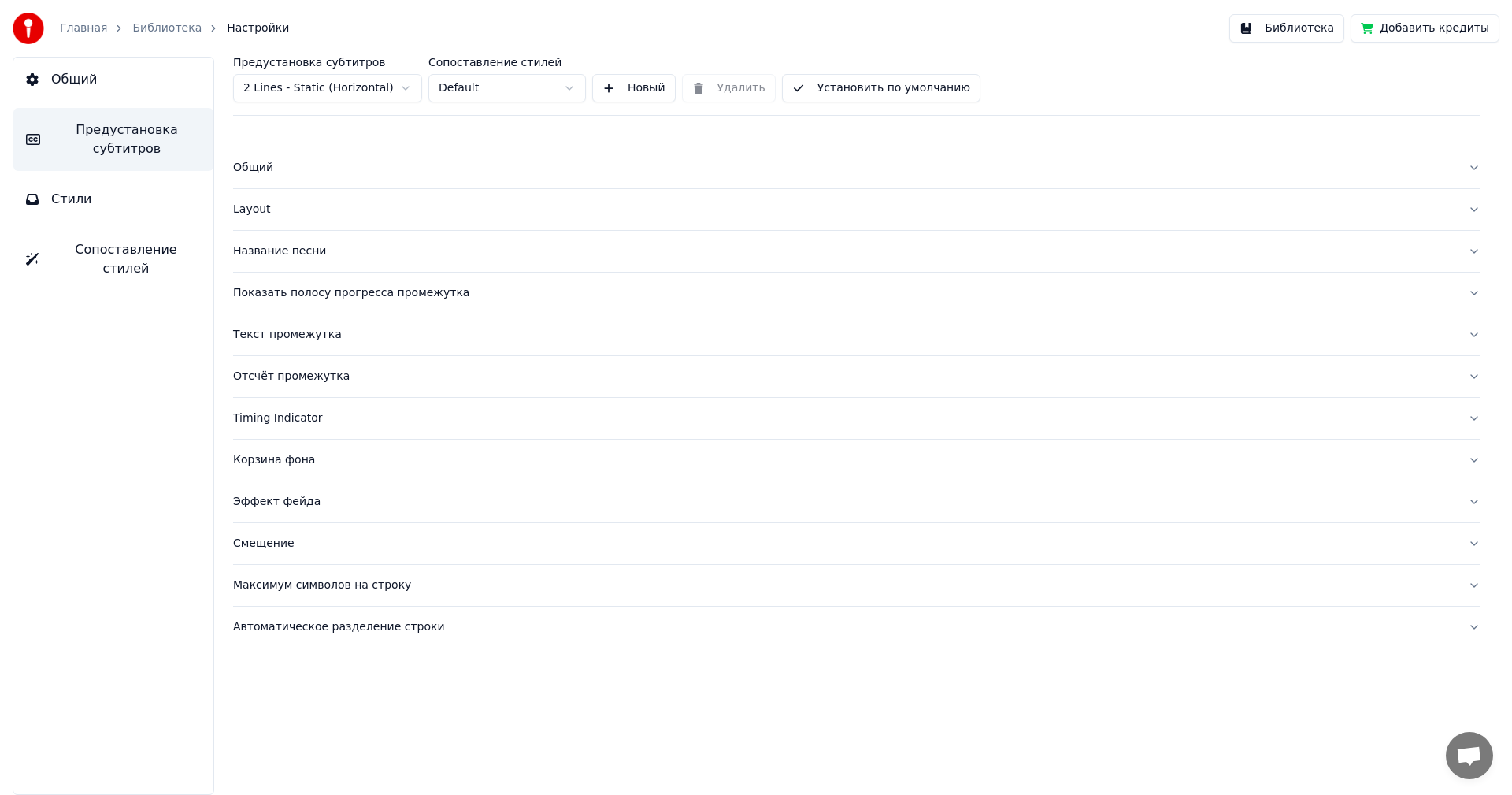
click at [312, 222] on button "Layout" at bounding box center [857, 210] width 1247 height 41
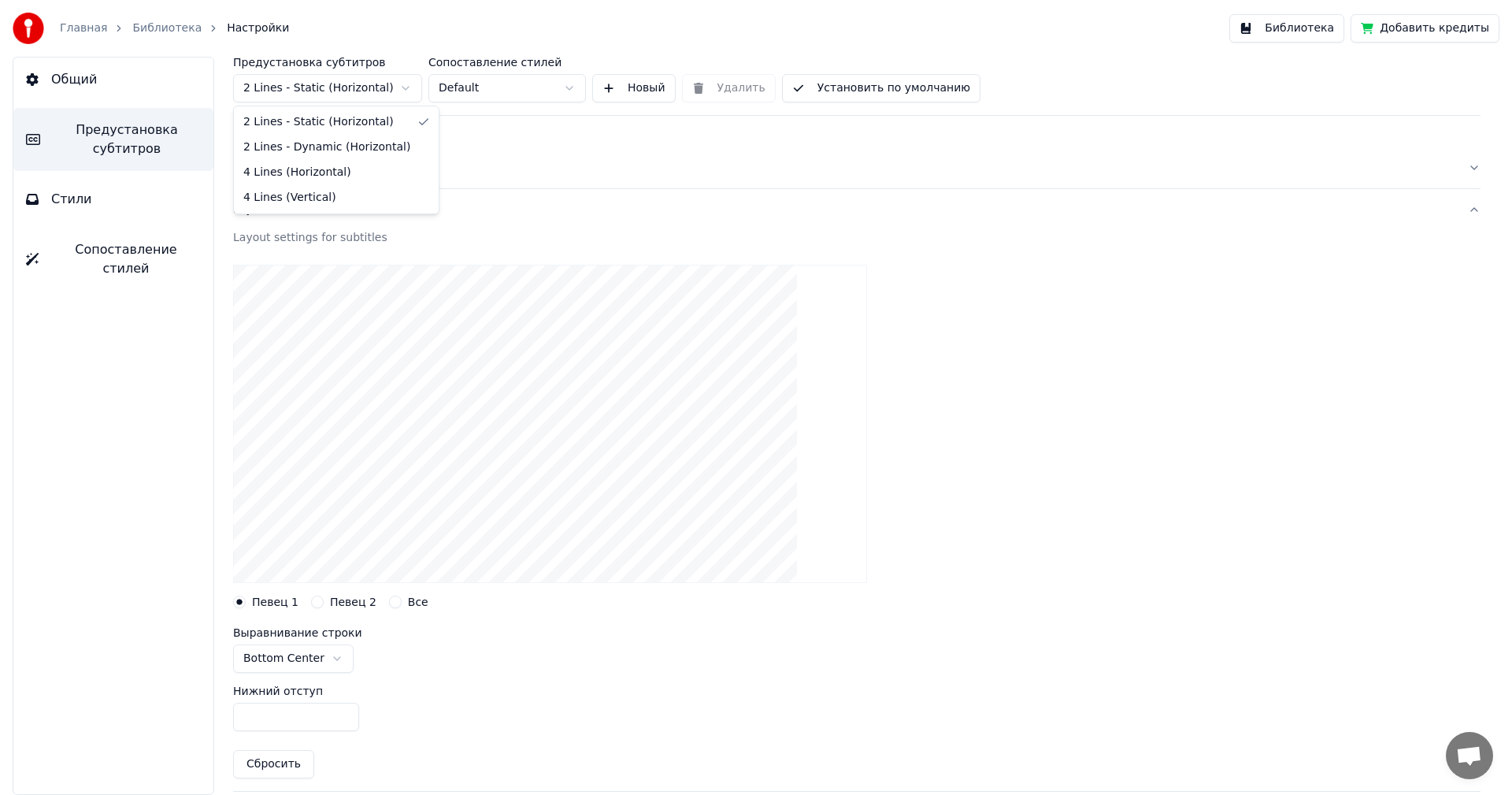
click at [399, 88] on html "Главная Библиотека Настройки Библиотека Добавить кредиты Общий Предустановка су…" at bounding box center [756, 398] width 1512 height 795
type input "***"
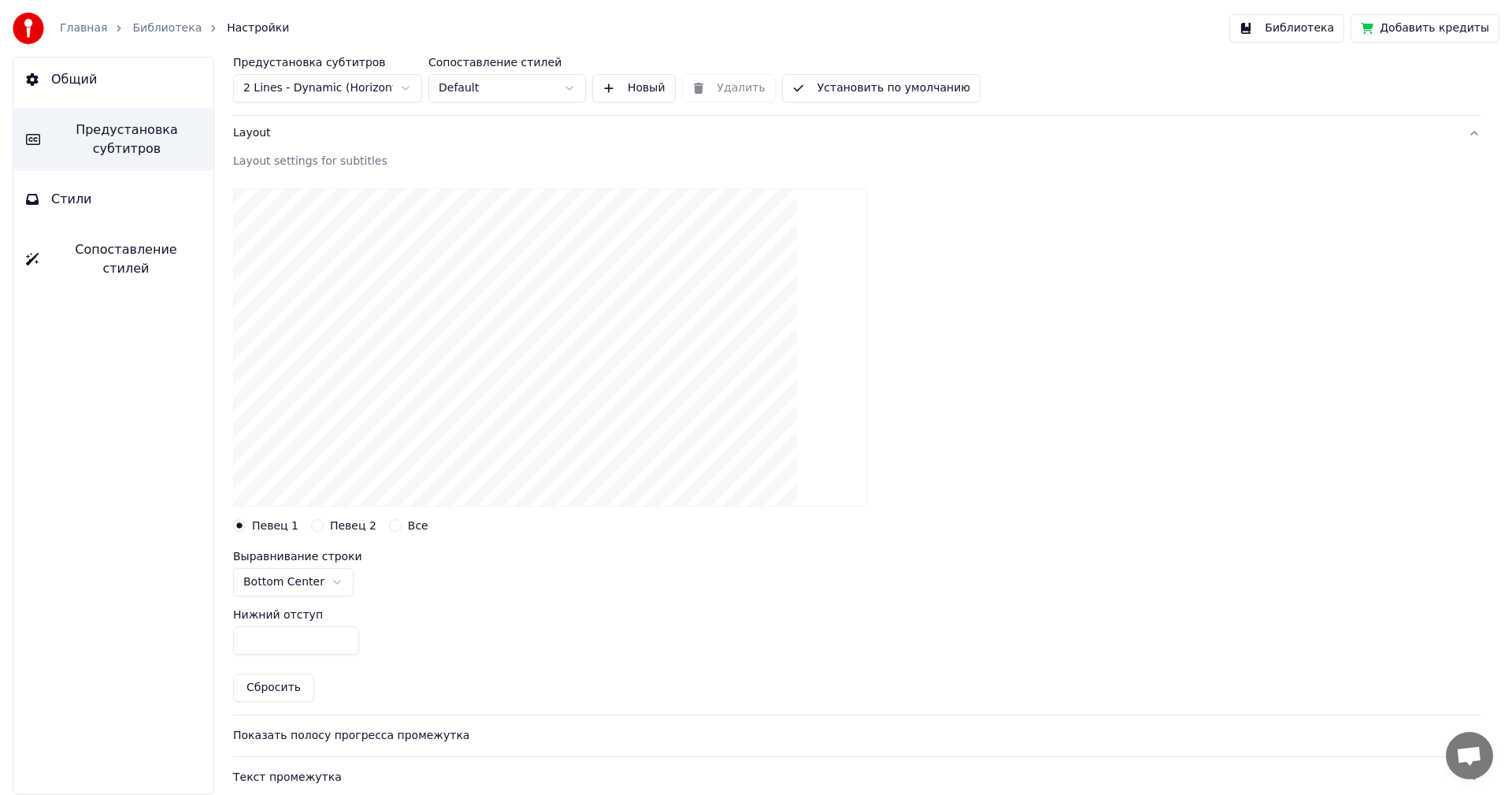
scroll to position [75, 0]
click at [912, 84] on button "Установить по умолчанию" at bounding box center [881, 89] width 199 height 29
click at [839, 85] on button "Установить по умолчанию" at bounding box center [881, 89] width 199 height 29
click at [152, 23] on link "Библиотека" at bounding box center [167, 28] width 69 height 16
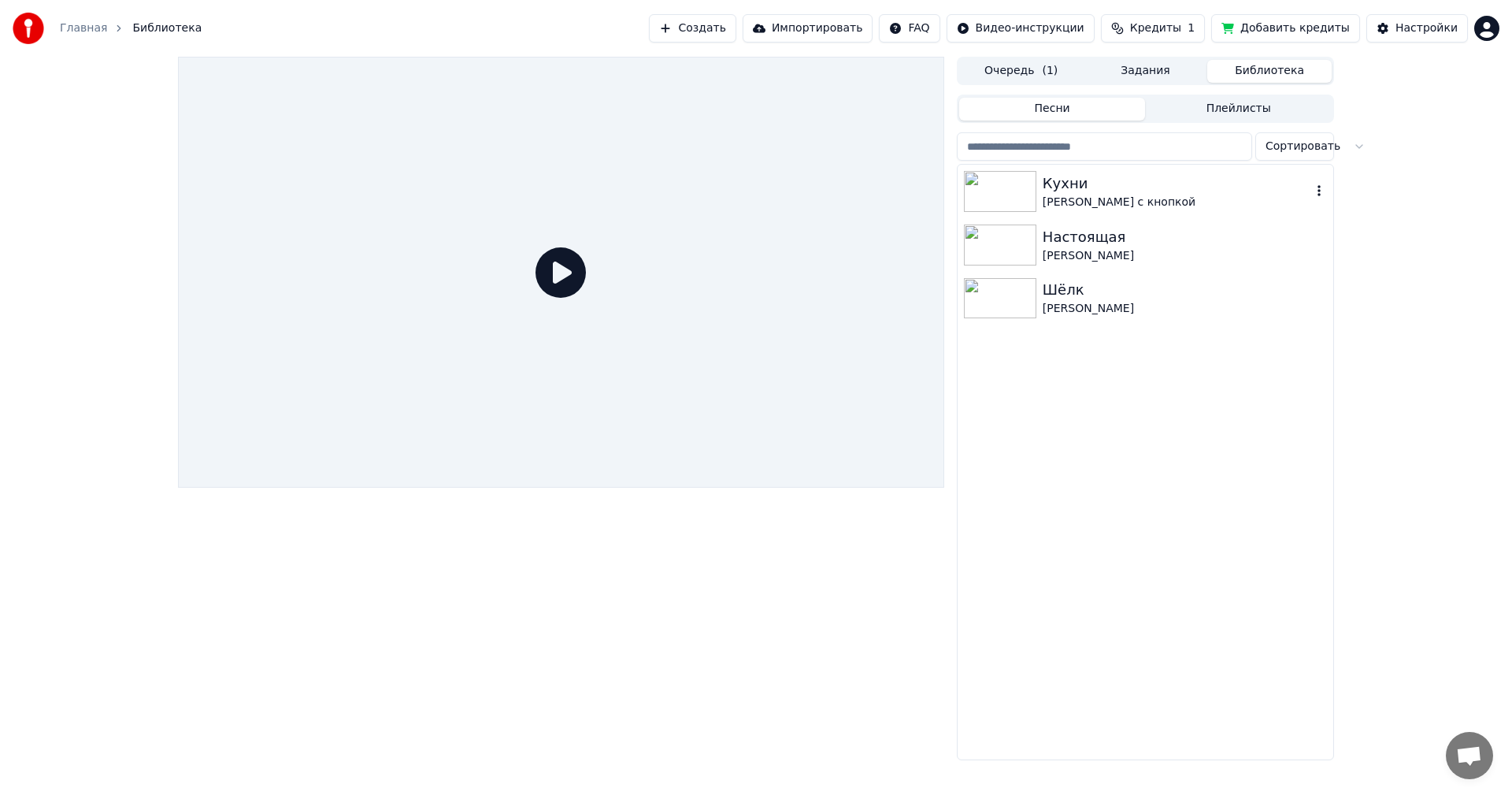
click at [1087, 195] on div "[PERSON_NAME] с кнопкой" at bounding box center [1177, 202] width 269 height 16
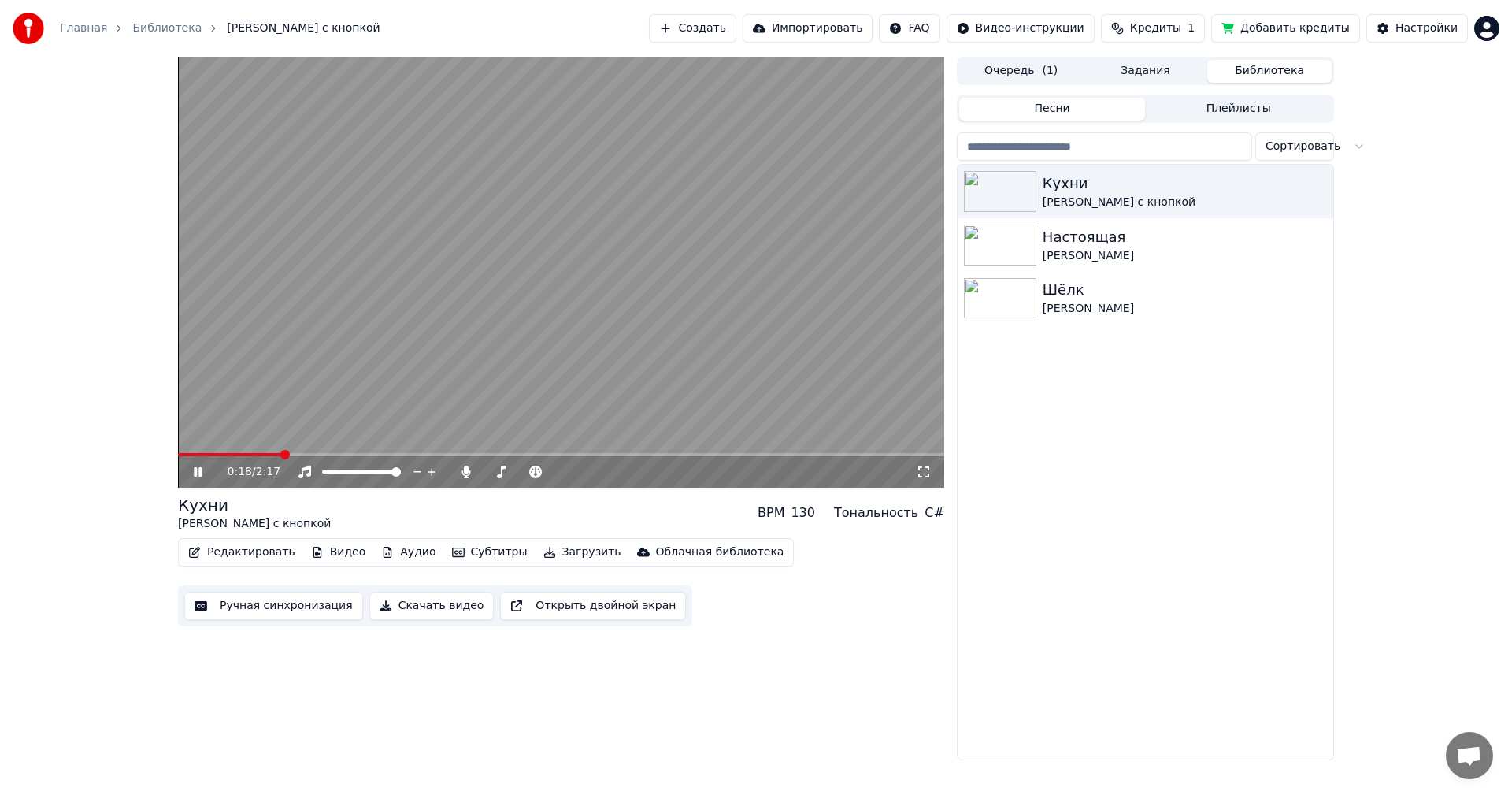
click at [715, 362] on video at bounding box center [562, 272] width 766 height 431
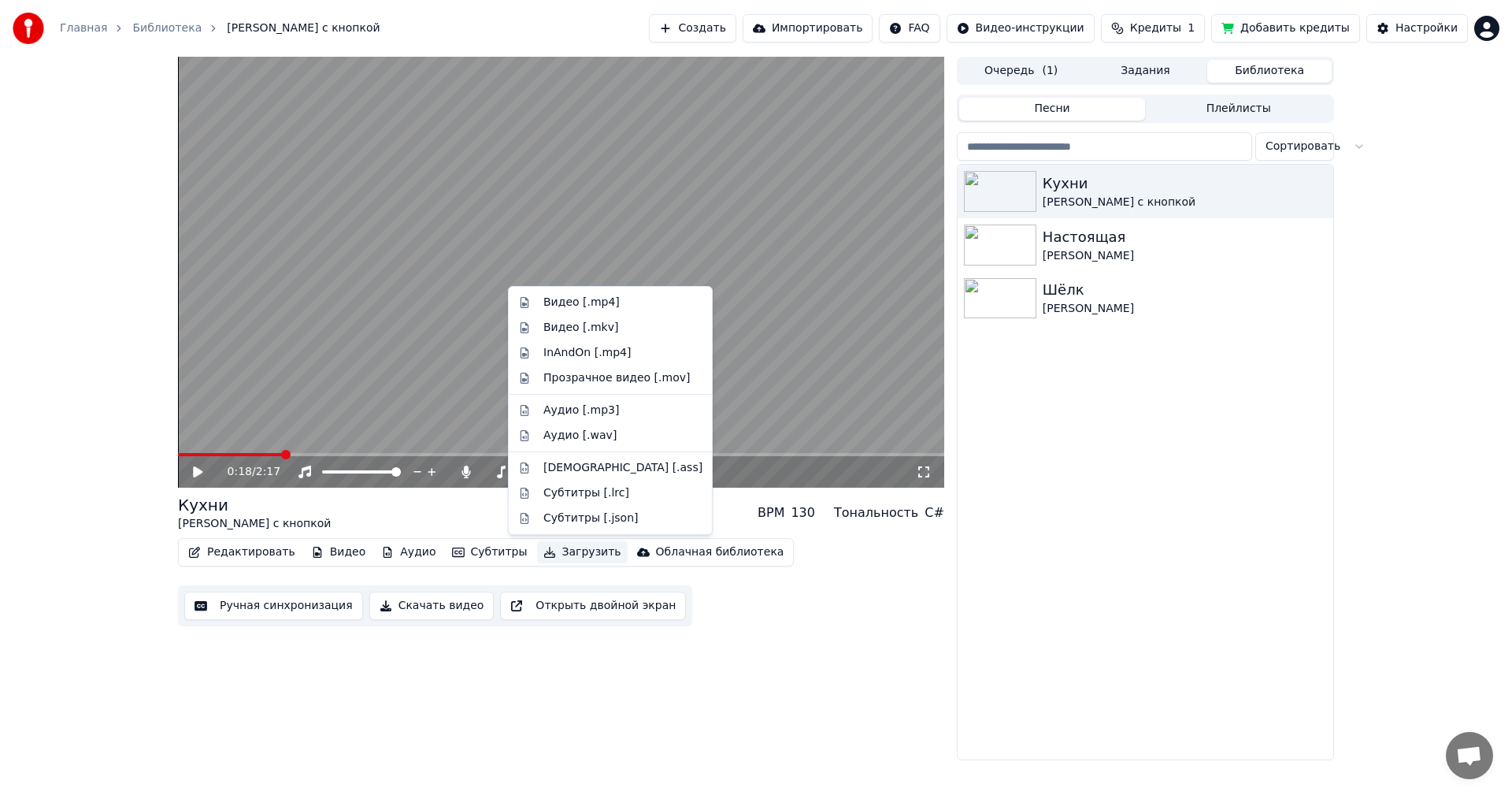
click at [557, 552] on button "Загрузить" at bounding box center [582, 552] width 90 height 22
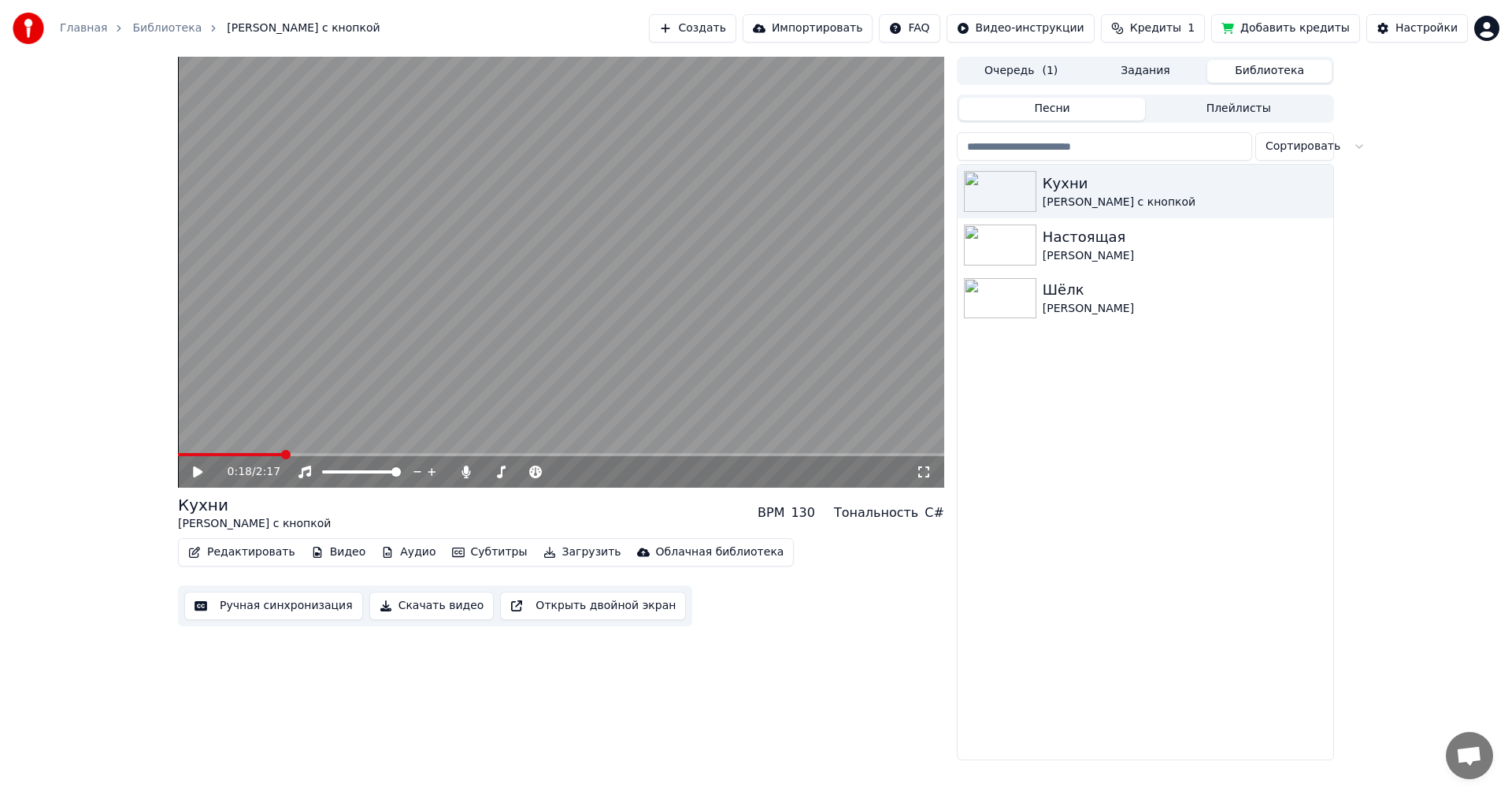
click at [385, 611] on button "Скачать видео" at bounding box center [432, 606] width 125 height 29
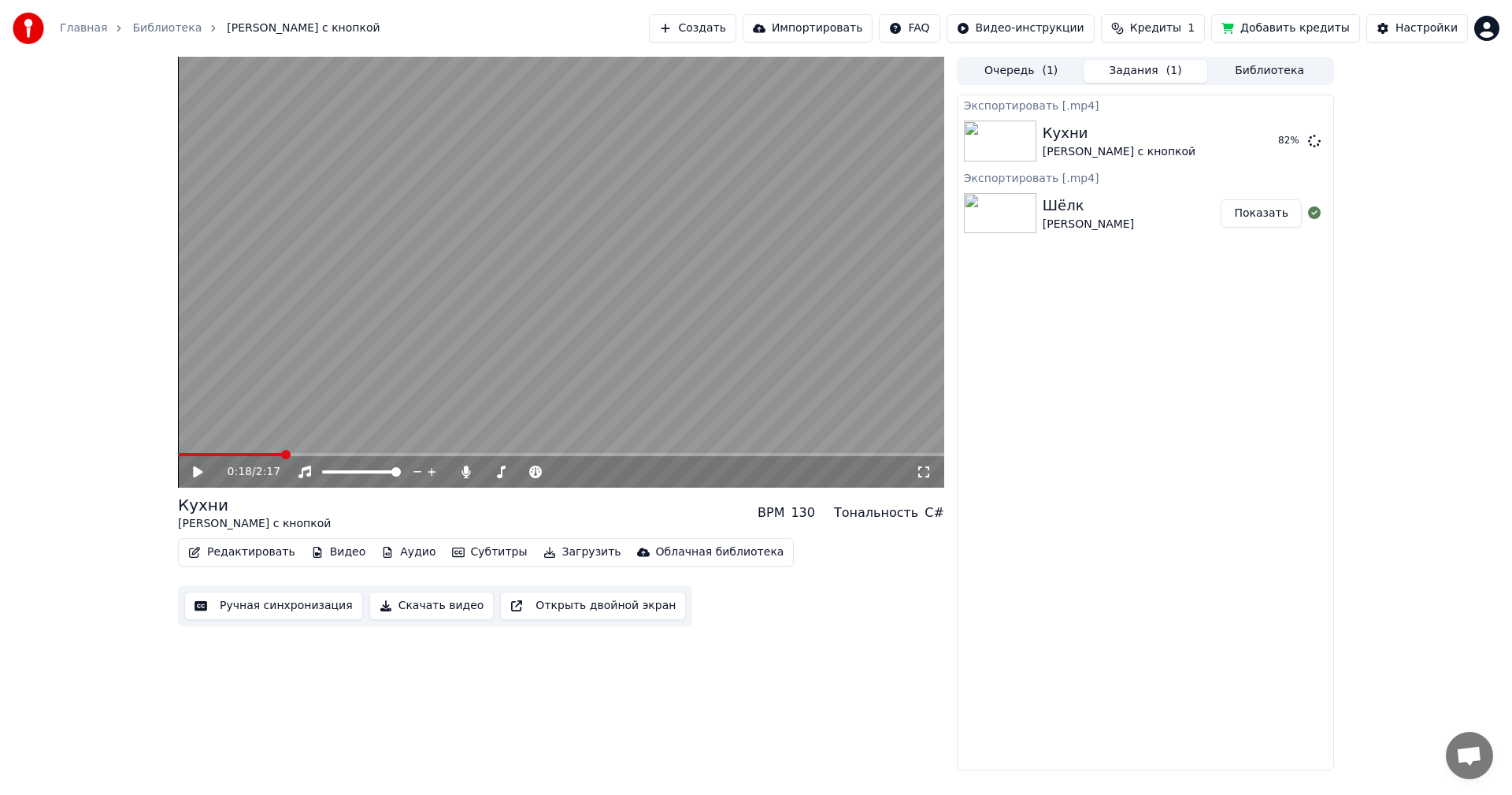
click at [997, 647] on div "Экспортировать [.mp4] Кухни [PERSON_NAME] с кнопкой 82 % Экспортировать [.mp4] …" at bounding box center [1146, 432] width 377 height 676
click at [145, 107] on div "0:18 / 2:17 Кухни [PERSON_NAME] с кнопкой BPM 130 Тональность C# Редактировать …" at bounding box center [756, 414] width 1512 height 714
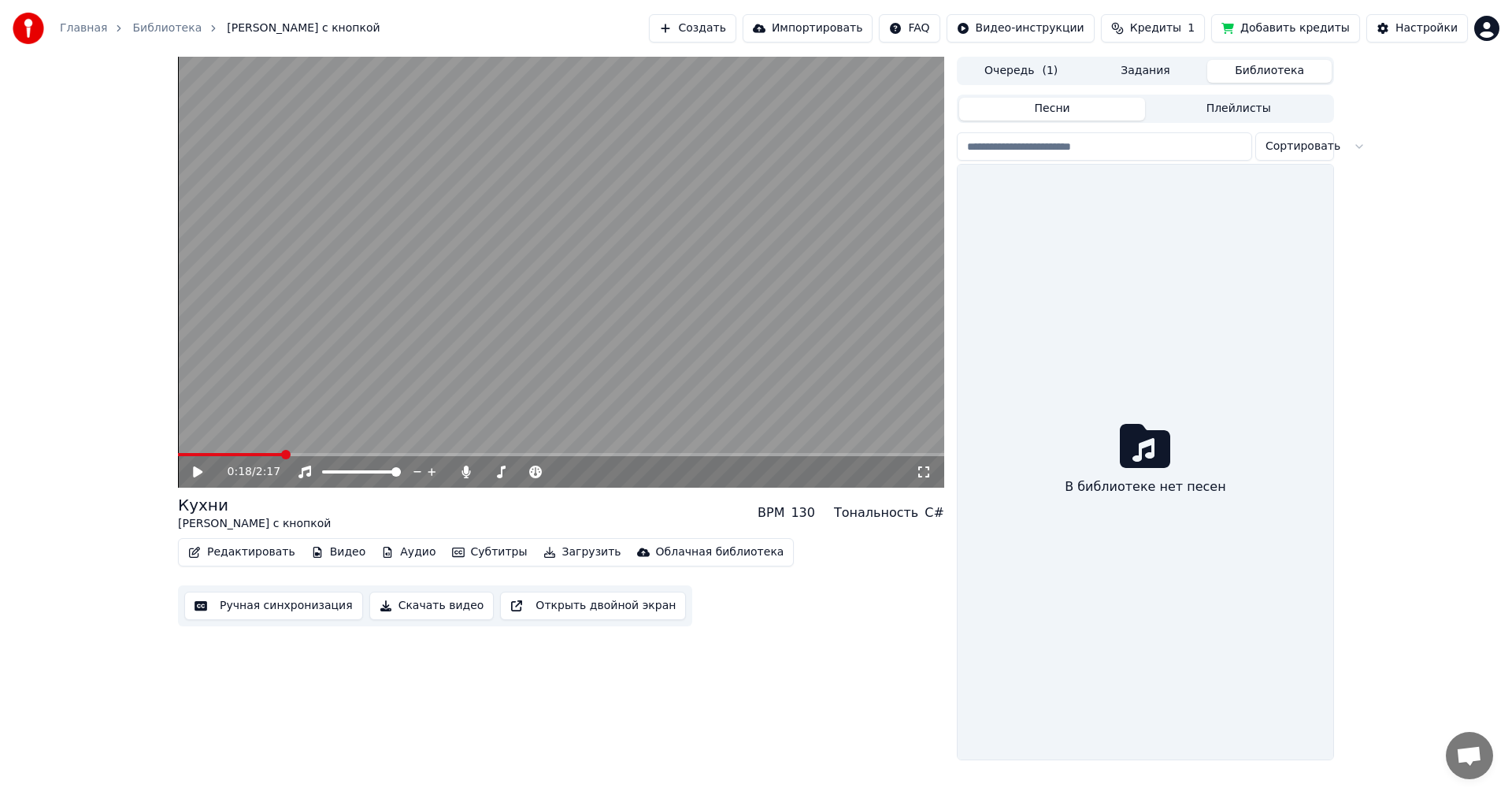
click at [1282, 61] on button "Библиотека" at bounding box center [1269, 71] width 124 height 23
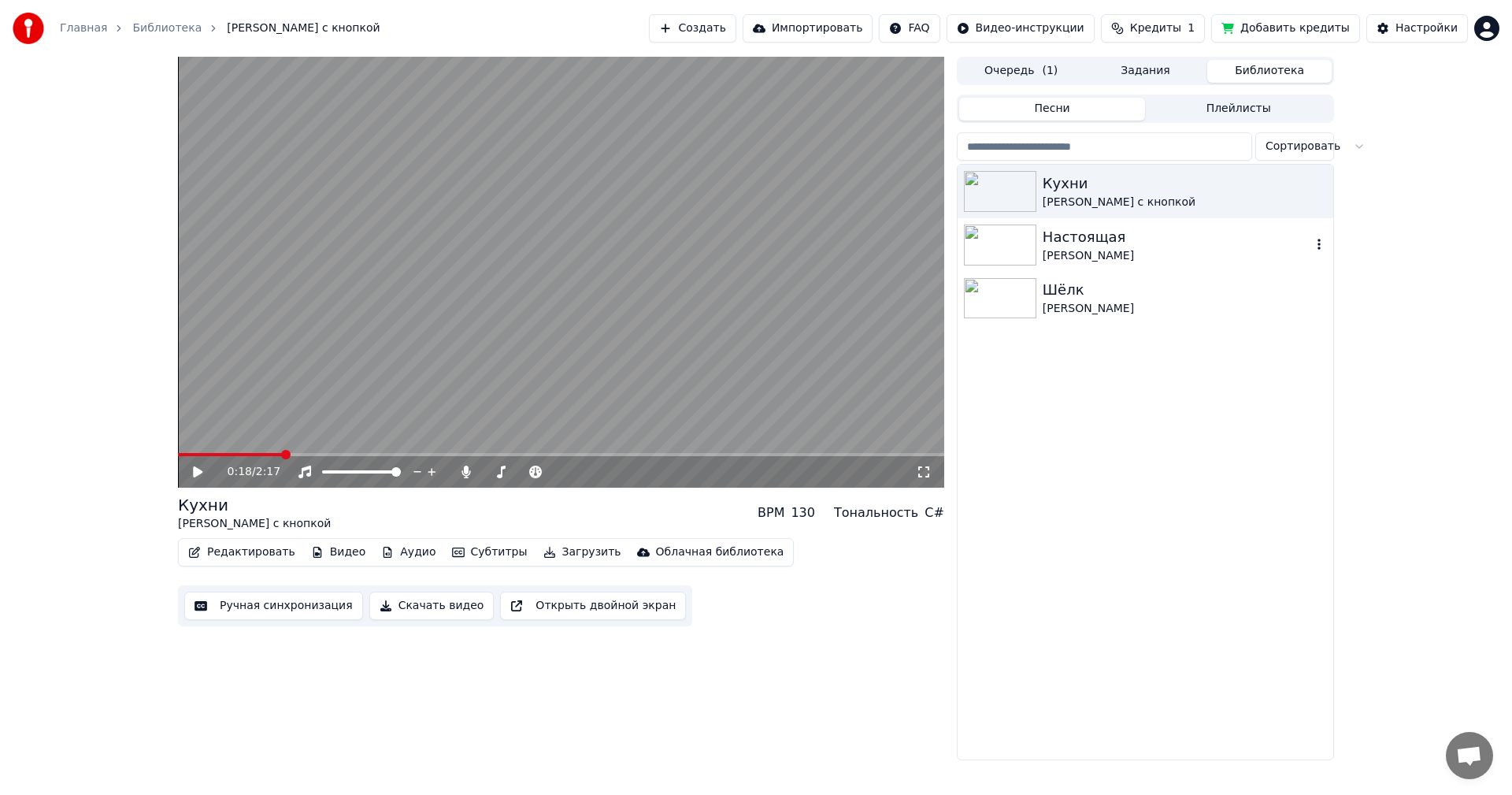
click at [1109, 240] on div "Настоящая" at bounding box center [1177, 237] width 269 height 22
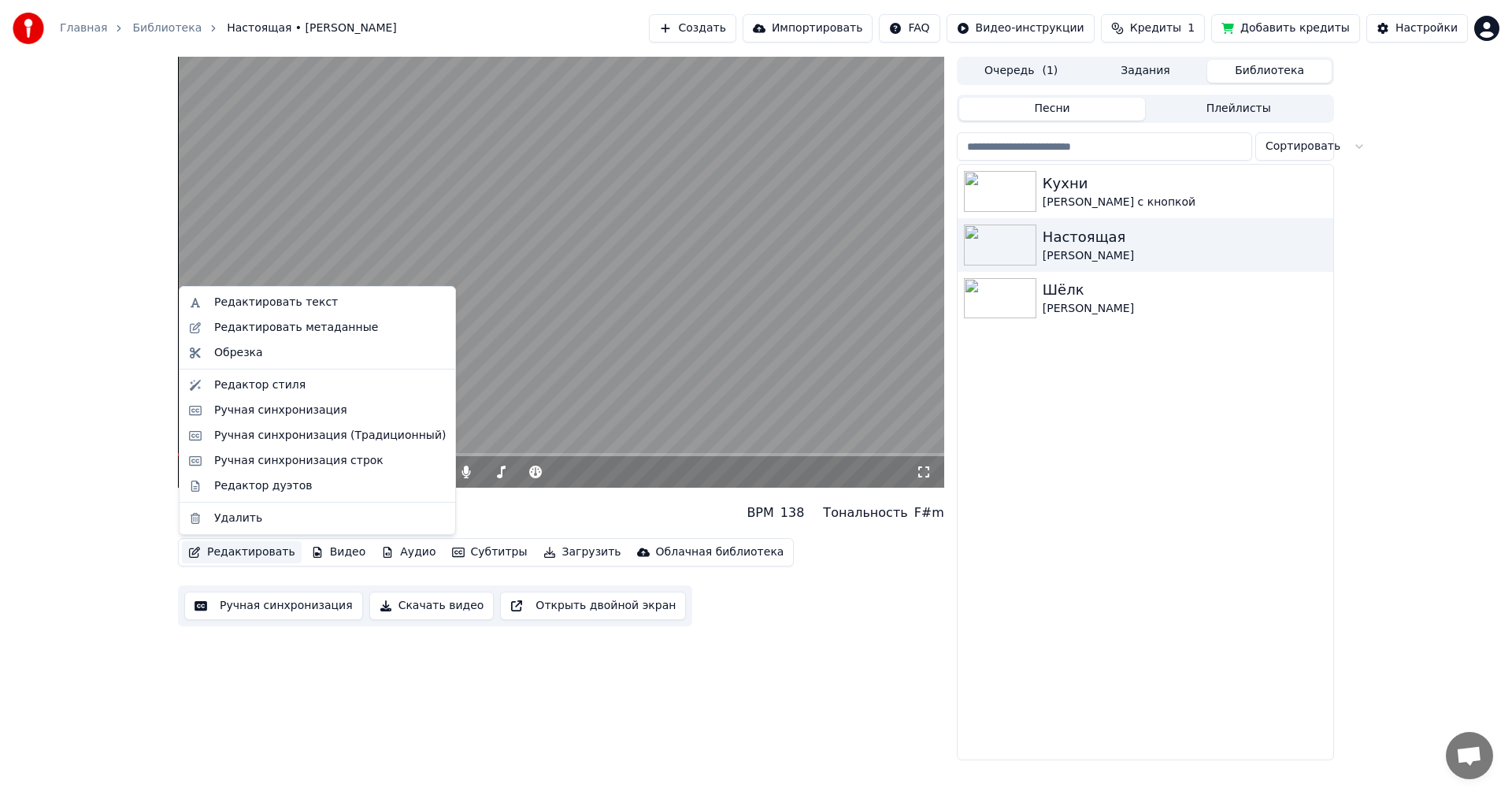
click at [233, 541] on button "Редактировать" at bounding box center [242, 552] width 120 height 22
click at [283, 389] on div "Редактор стиля" at bounding box center [260, 385] width 91 height 16
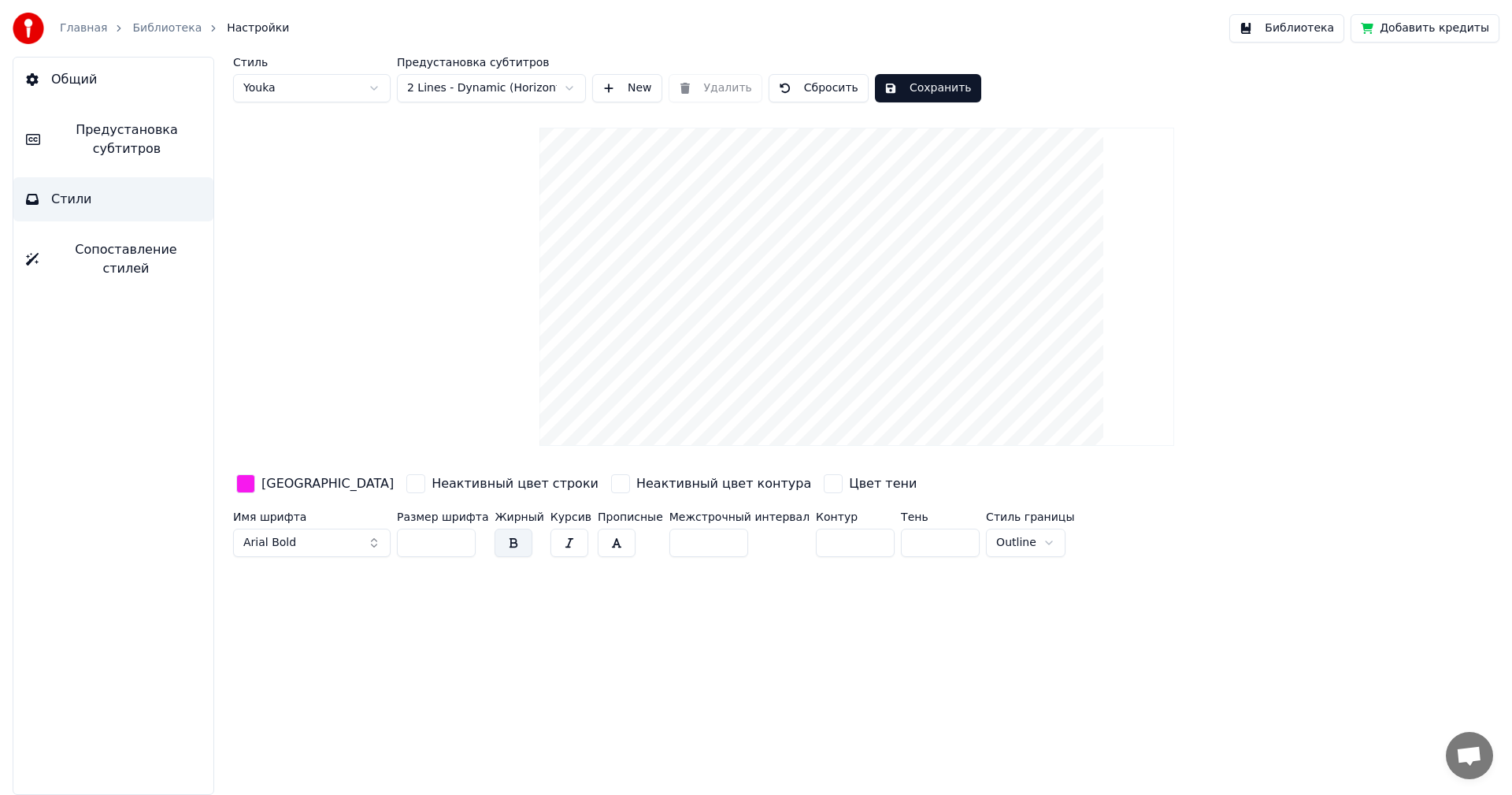
click at [522, 97] on html "Главная Библиотека Настройки Библиотека Добавить кредиты Общий Предустановка су…" at bounding box center [756, 398] width 1512 height 795
click at [507, 94] on html "Главная Библиотека Настройки Библиотека Добавить кредиты Общий Предустановка су…" at bounding box center [756, 398] width 1512 height 795
click at [926, 93] on button "Сохранить" at bounding box center [929, 89] width 107 height 29
click at [103, 147] on span "Предустановка субтитров" at bounding box center [126, 140] width 148 height 38
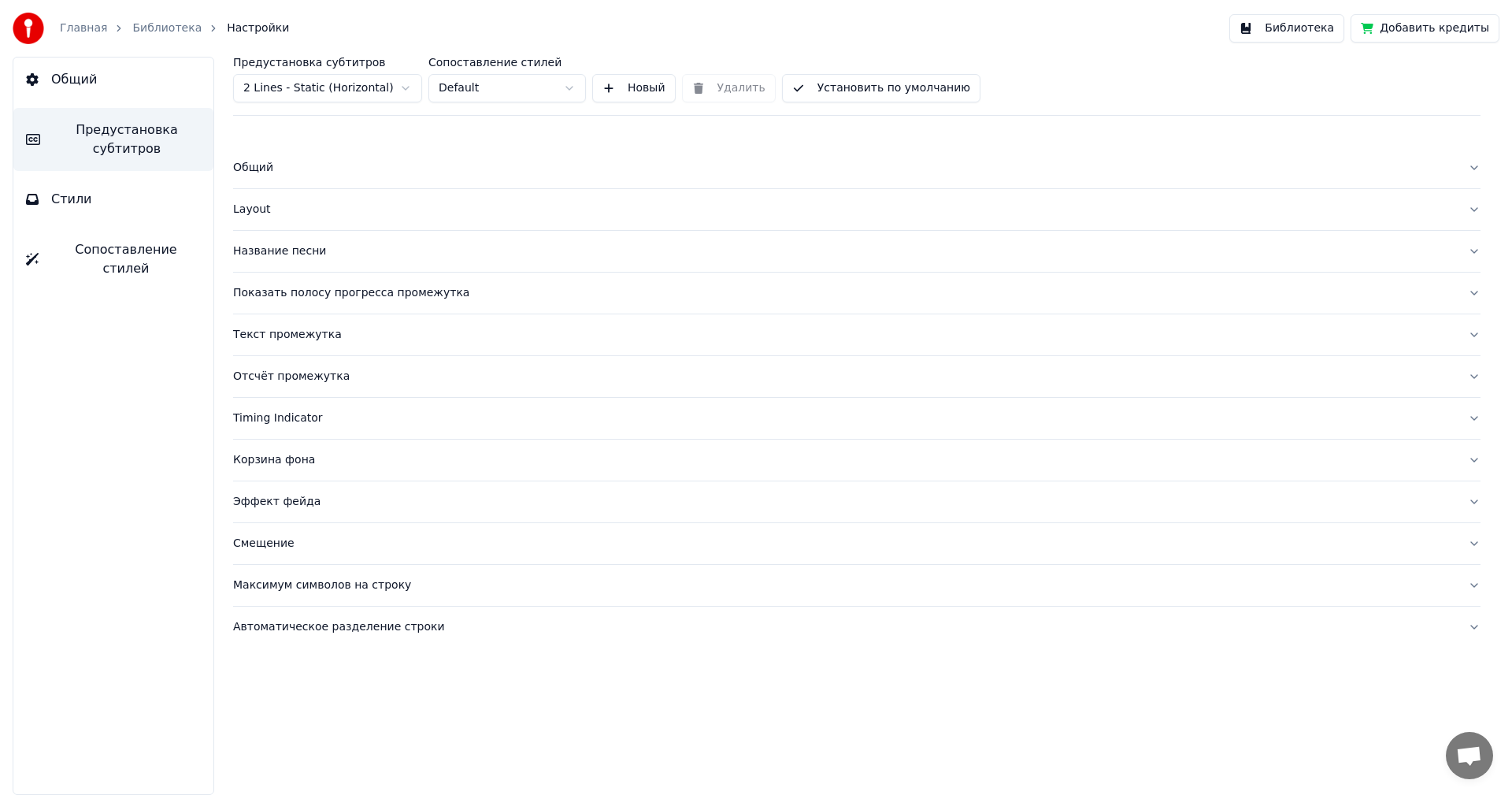
click at [257, 211] on div "Layout" at bounding box center [845, 209] width 1223 height 16
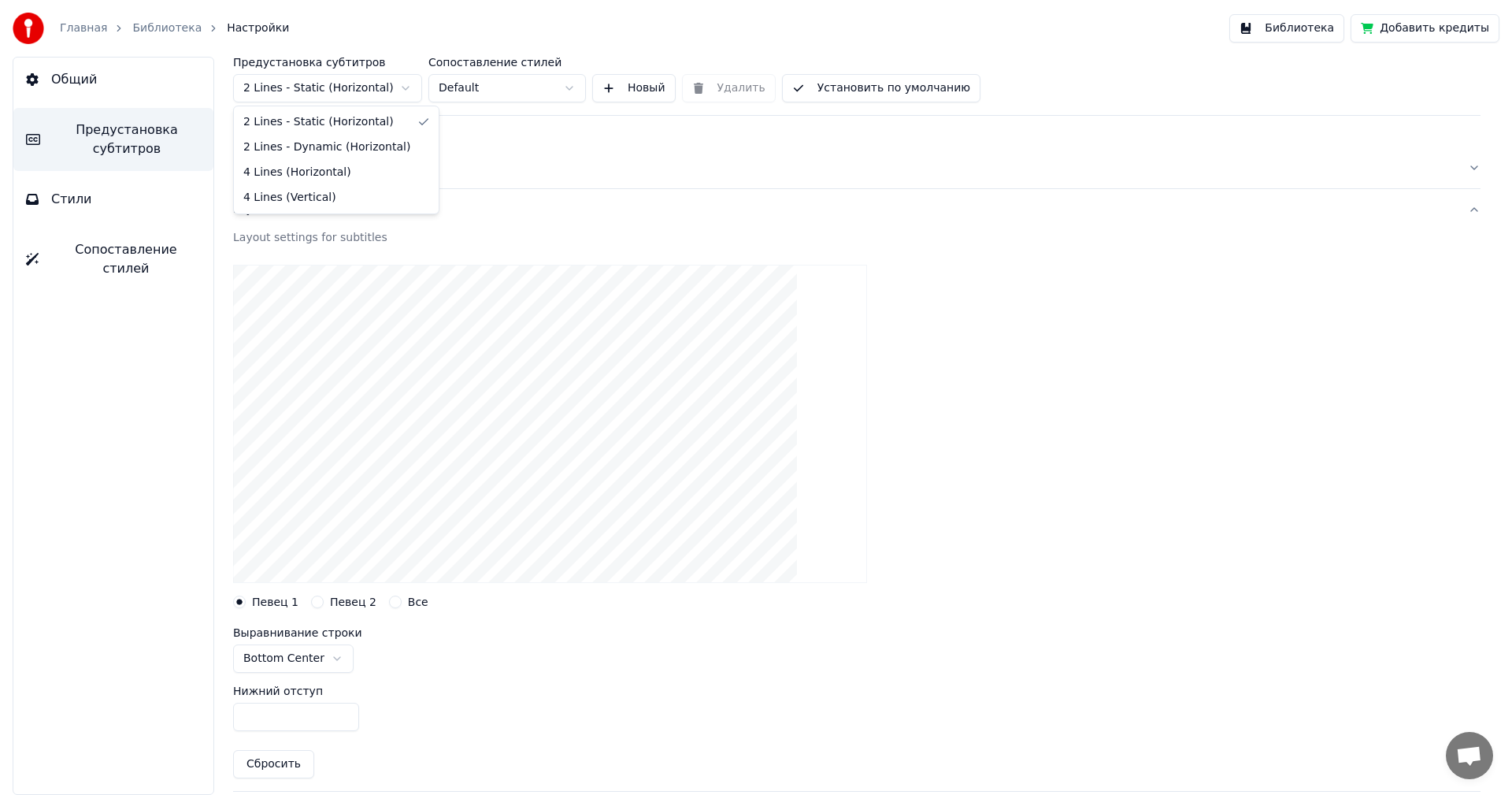
click at [372, 79] on html "Главная Библиотека Настройки Библиотека Добавить кредиты Общий Предустановка су…" at bounding box center [756, 398] width 1512 height 795
type input "***"
click at [891, 91] on button "Установить по умолчанию" at bounding box center [881, 89] width 199 height 29
click at [1288, 29] on button "Библиотека" at bounding box center [1287, 29] width 115 height 29
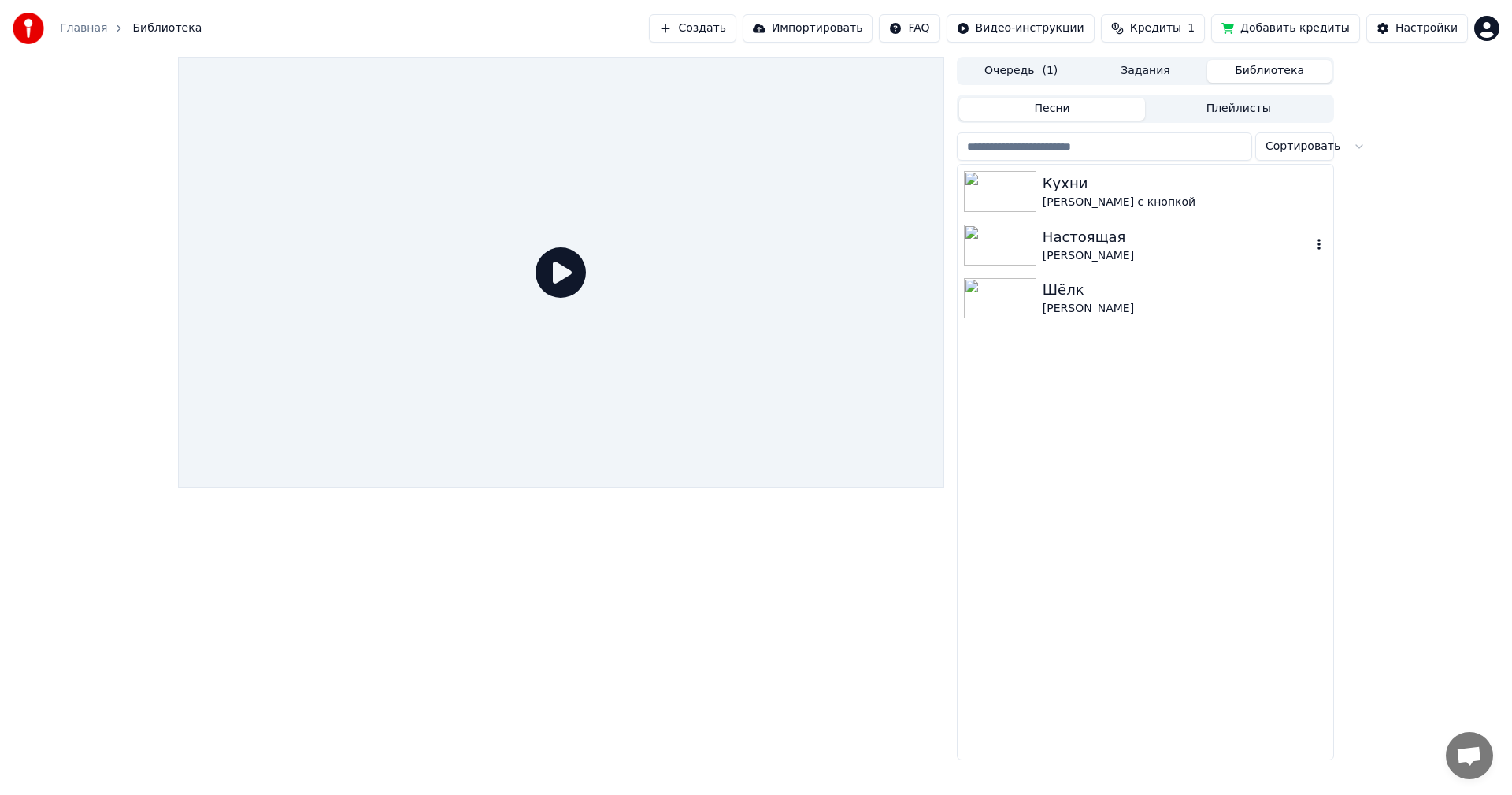
click at [1143, 250] on div "[PERSON_NAME]" at bounding box center [1177, 255] width 269 height 16
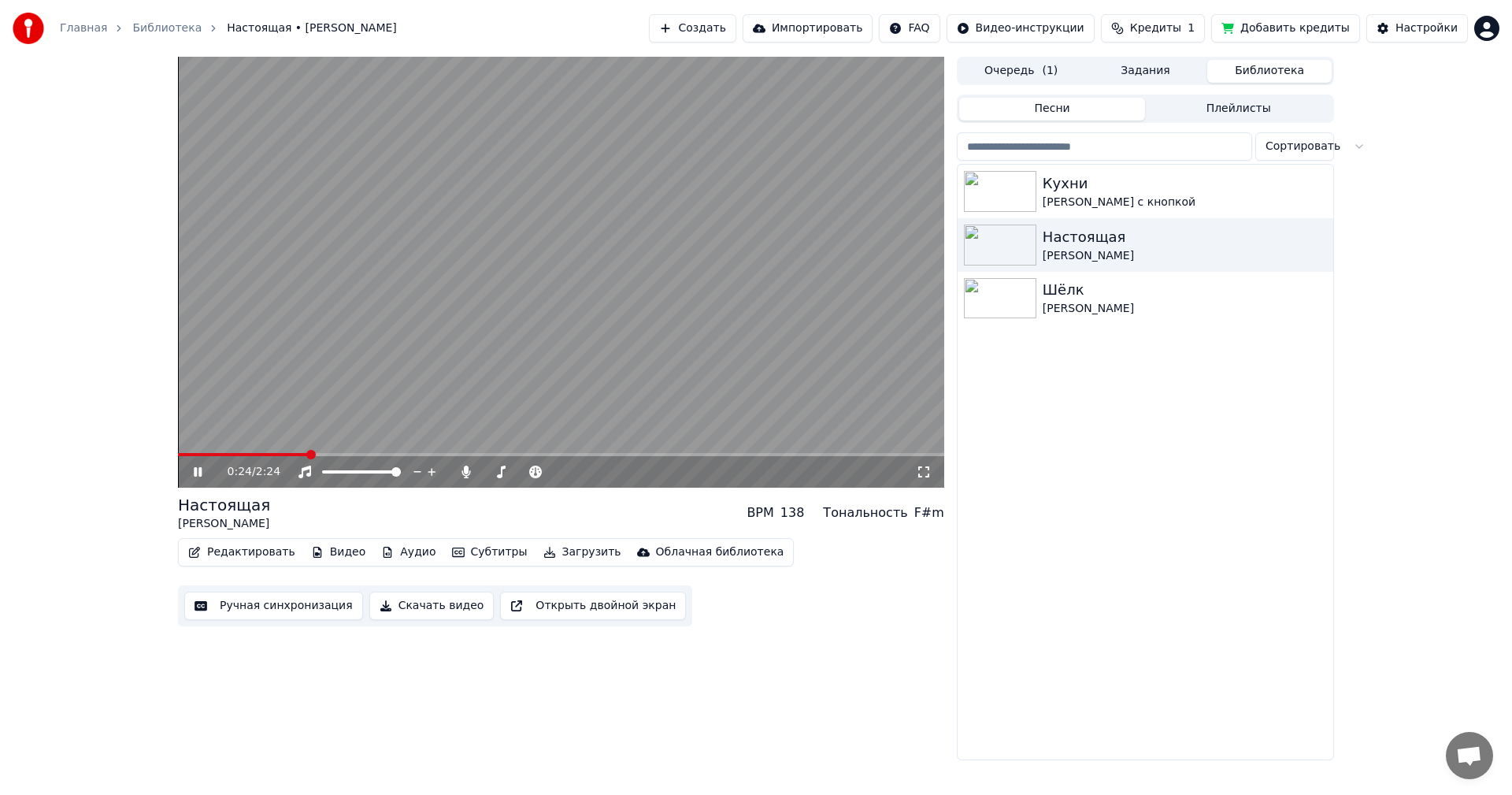
click at [406, 614] on button "Скачать видео" at bounding box center [432, 606] width 125 height 29
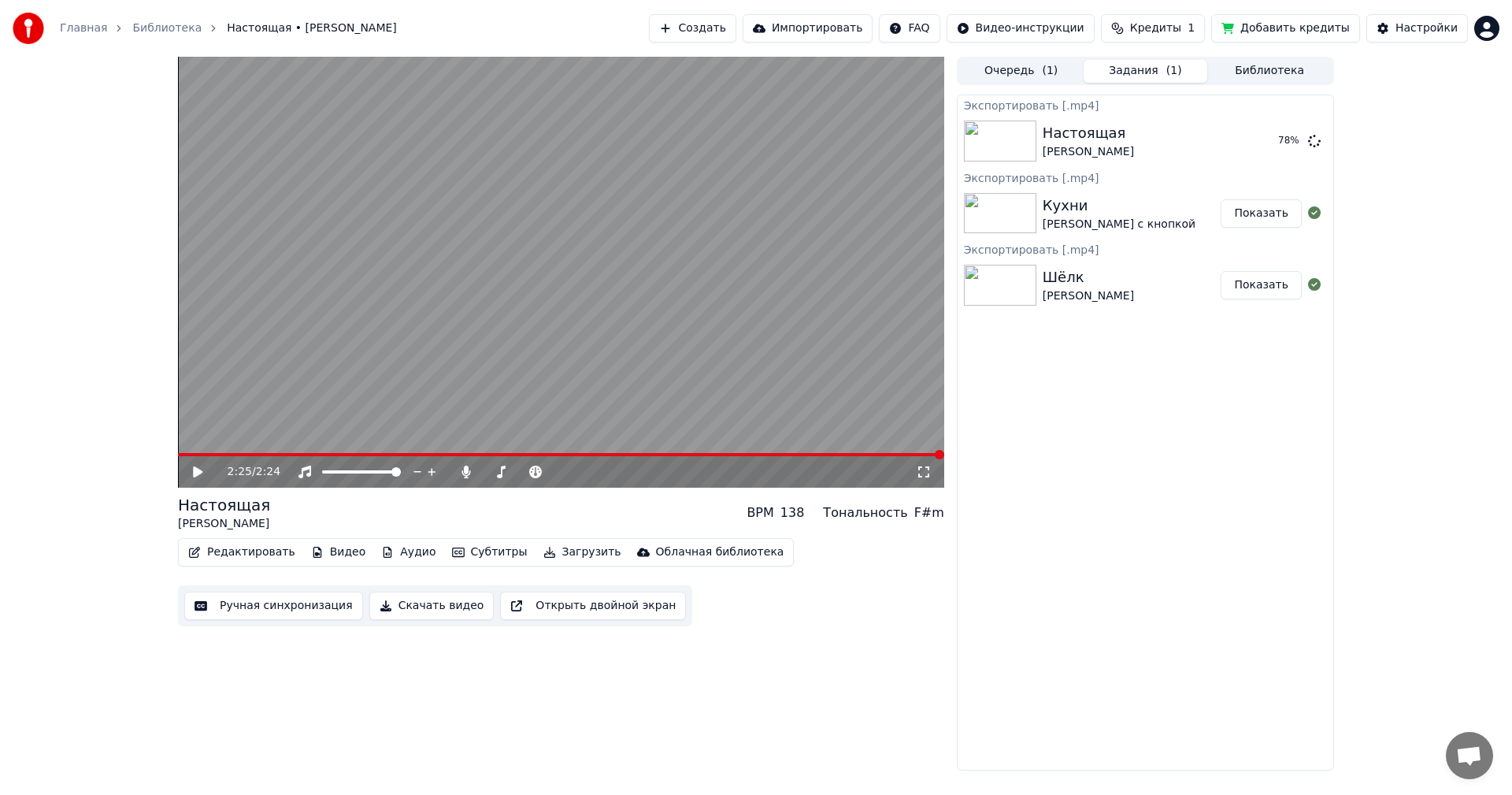
click at [736, 288] on video at bounding box center [562, 272] width 766 height 431
